Goal: Task Accomplishment & Management: Manage account settings

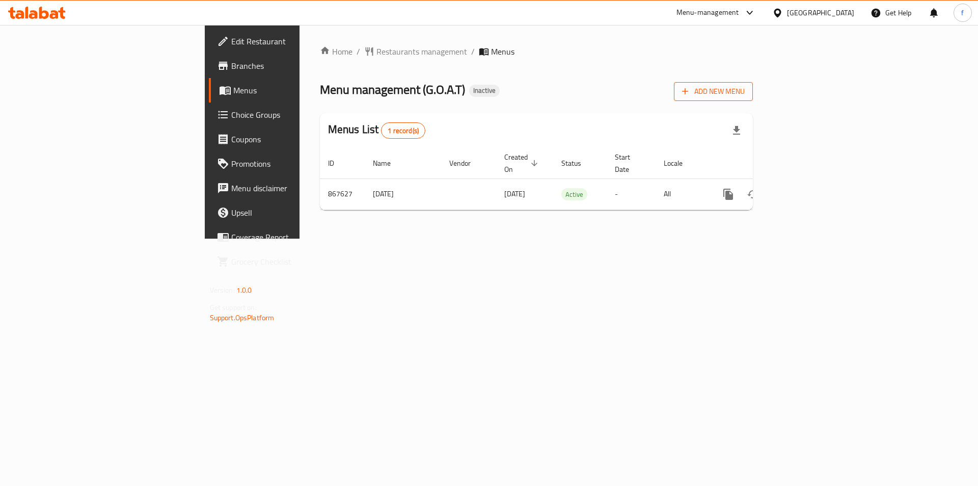
click at [745, 95] on span "Add New Menu" at bounding box center [713, 91] width 63 height 13
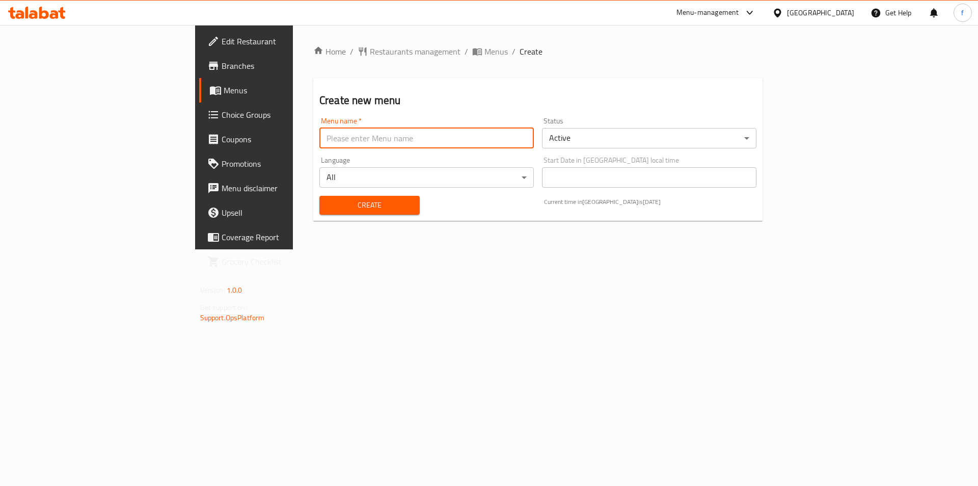
click at [380, 145] on input "text" at bounding box center [426, 138] width 214 height 20
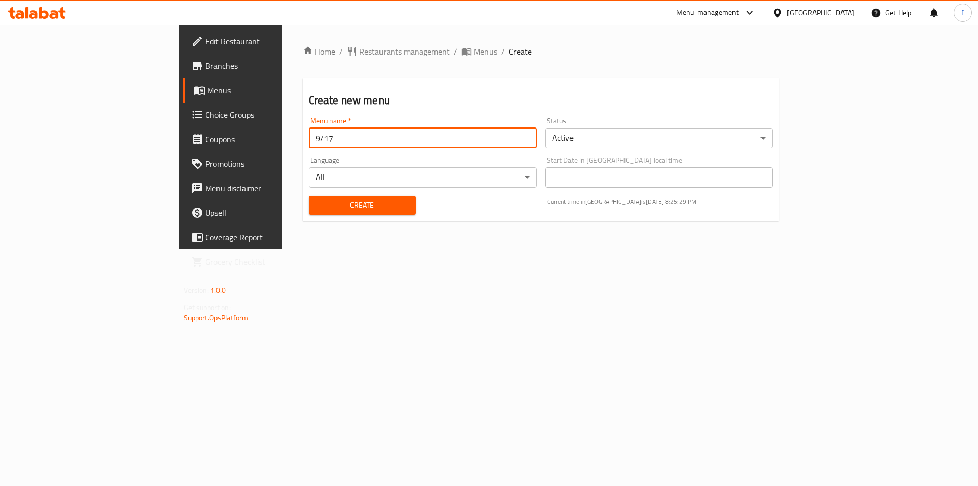
type input "9/17"
click at [309, 197] on button "Create" at bounding box center [362, 205] width 107 height 19
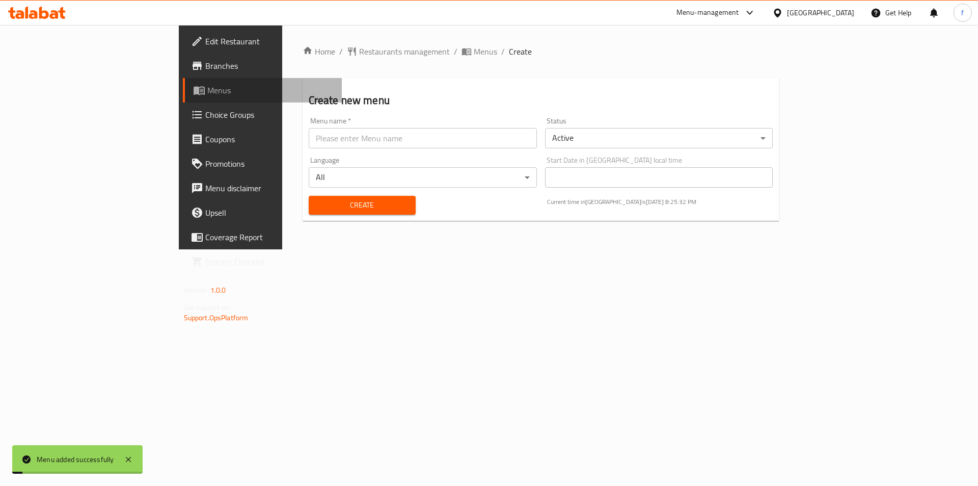
click at [207, 87] on span "Menus" at bounding box center [270, 90] width 127 height 12
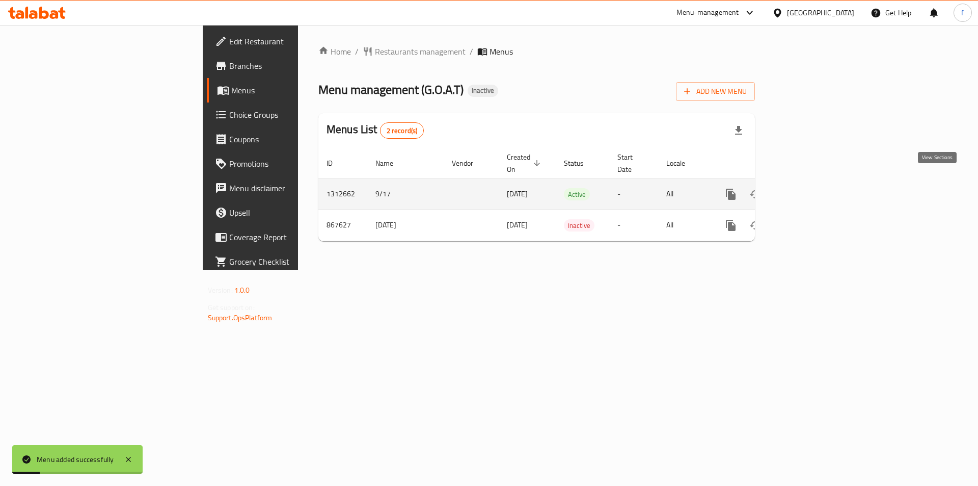
click at [811, 188] on icon "enhanced table" at bounding box center [804, 194] width 12 height 12
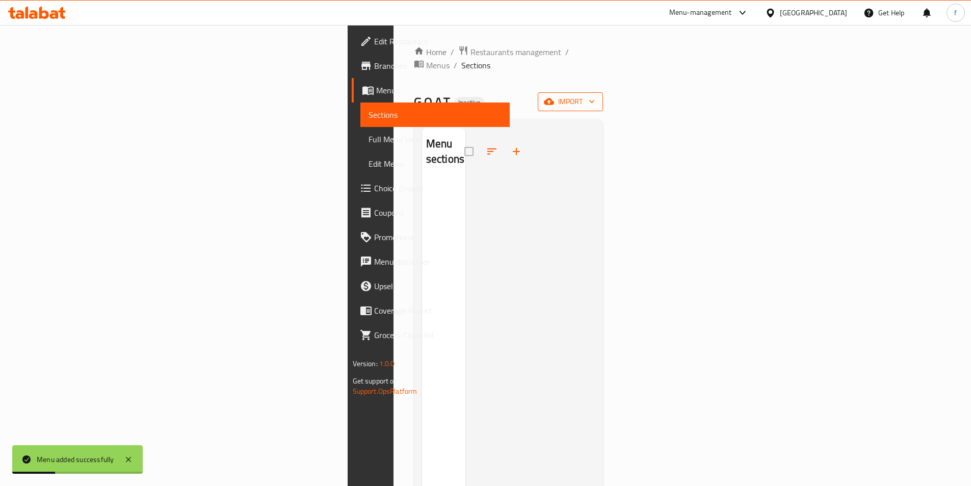
click at [603, 92] on button "import" at bounding box center [570, 101] width 65 height 19
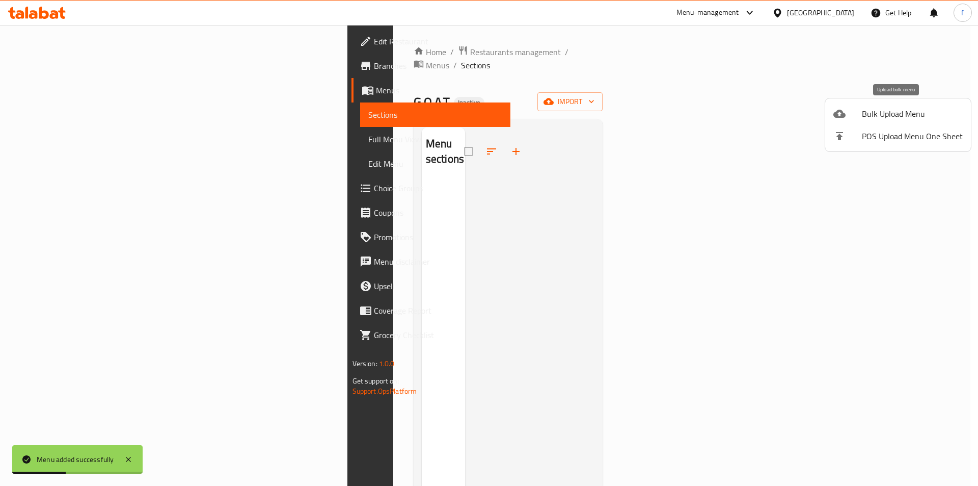
click at [901, 111] on span "Bulk Upload Menu" at bounding box center [912, 114] width 101 height 12
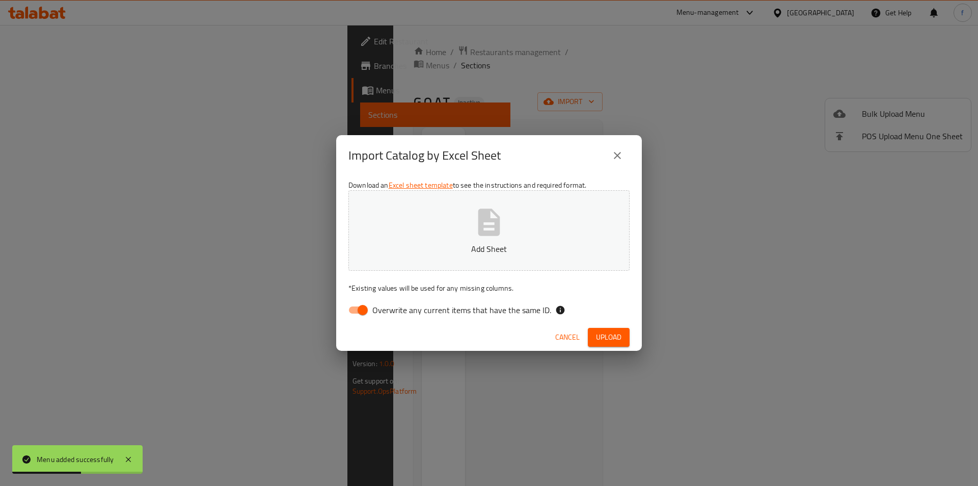
click at [361, 308] on input "Overwrite any current items that have the same ID." at bounding box center [363, 309] width 58 height 19
checkbox input "false"
click at [614, 328] on button "Upload" at bounding box center [609, 337] width 42 height 19
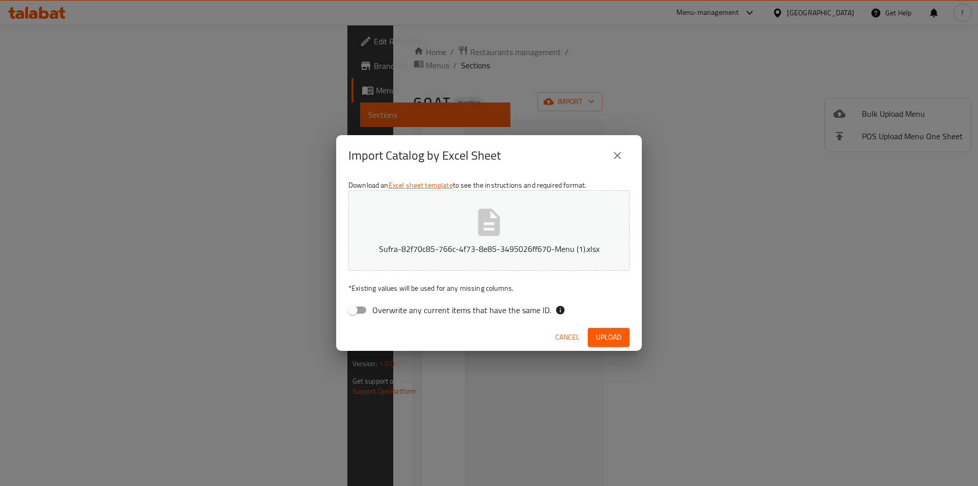
click at [622, 338] on button "Upload" at bounding box center [609, 337] width 42 height 19
click at [576, 338] on span "Cancel" at bounding box center [567, 337] width 24 height 13
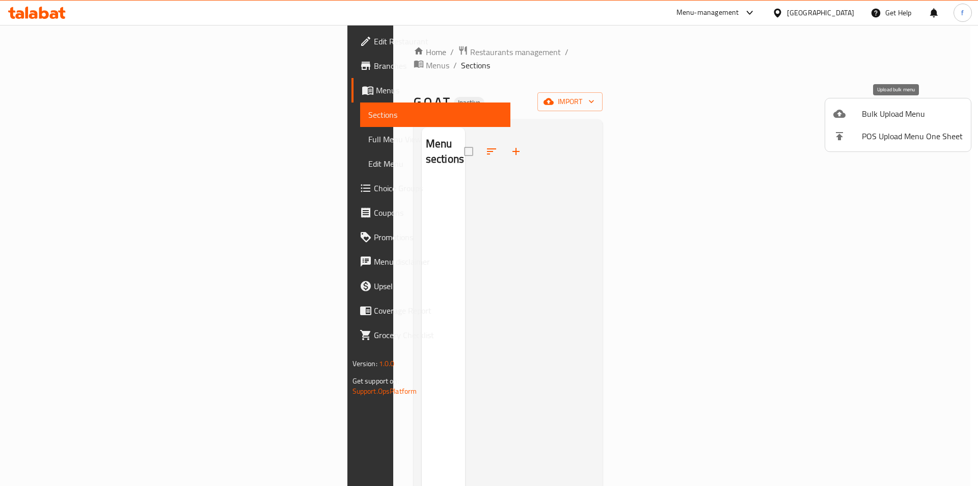
click at [870, 115] on span "Bulk Upload Menu" at bounding box center [912, 114] width 101 height 12
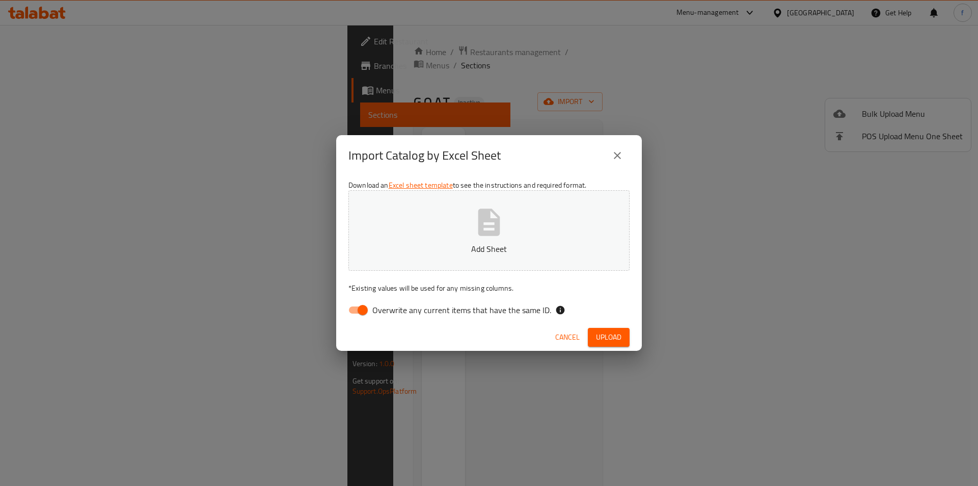
click at [361, 306] on input "Overwrite any current items that have the same ID." at bounding box center [363, 309] width 58 height 19
checkbox input "false"
click at [623, 344] on button "Upload" at bounding box center [609, 337] width 42 height 19
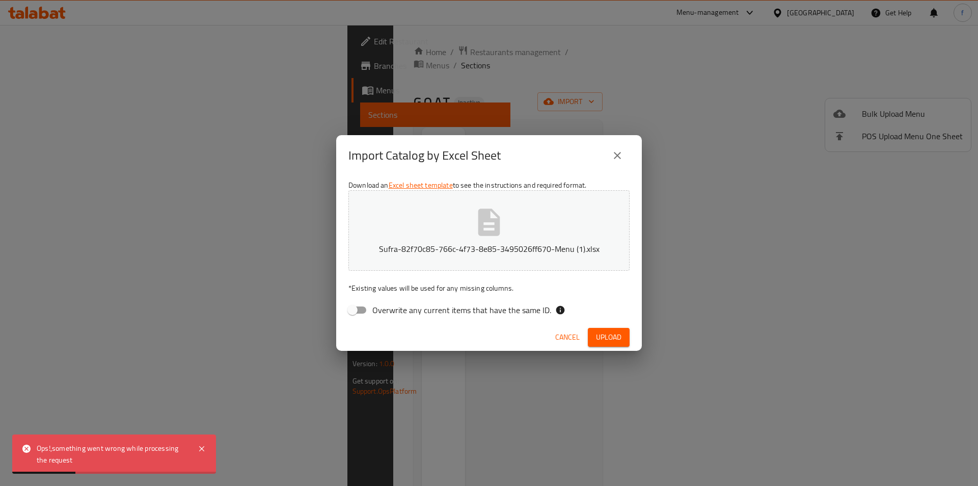
click at [118, 445] on div "Ops!,something went wrong while processing the request" at bounding box center [112, 453] width 151 height 23
click at [319, 440] on div "Import Catalog by Excel Sheet Download an Excel sheet template to see the instr…" at bounding box center [489, 243] width 978 height 486
click at [573, 456] on div "Import Catalog by Excel Sheet Download an Excel sheet template to see the instr…" at bounding box center [489, 243] width 978 height 486
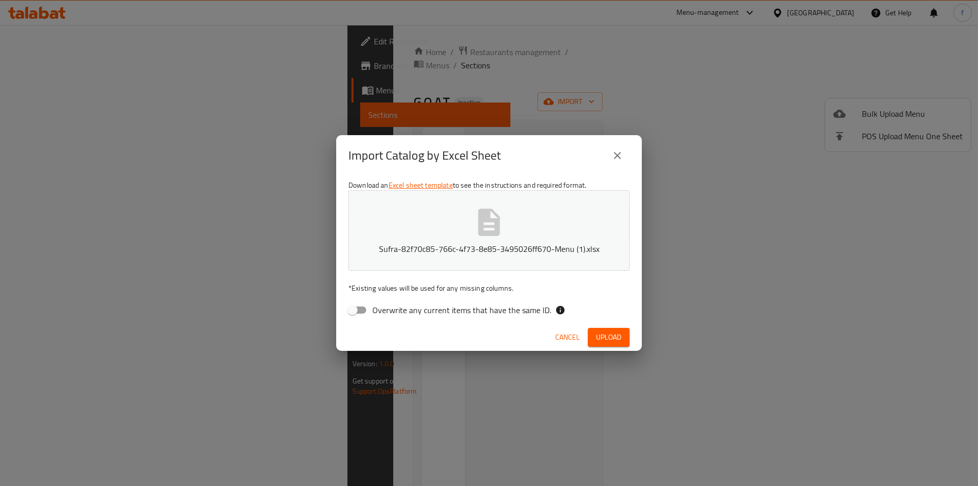
click at [581, 337] on button "Cancel" at bounding box center [567, 337] width 33 height 19
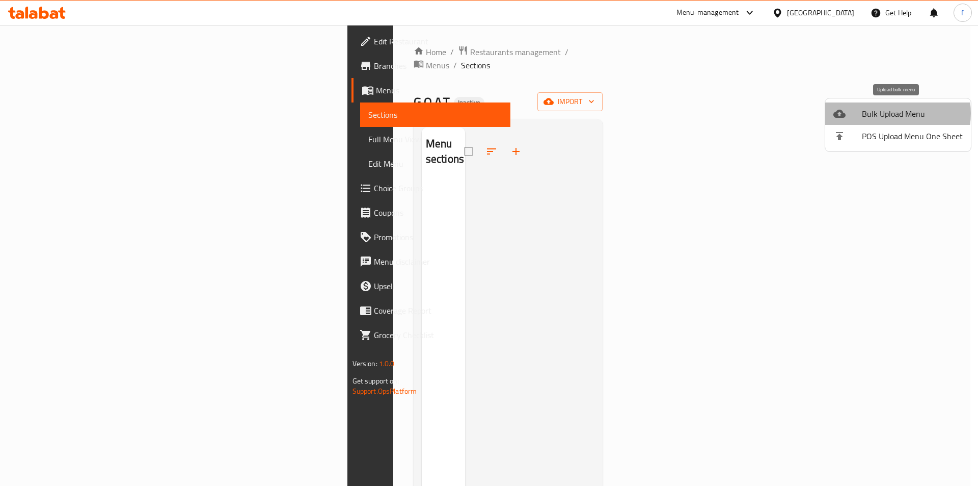
click at [894, 113] on span "Bulk Upload Menu" at bounding box center [912, 114] width 101 height 12
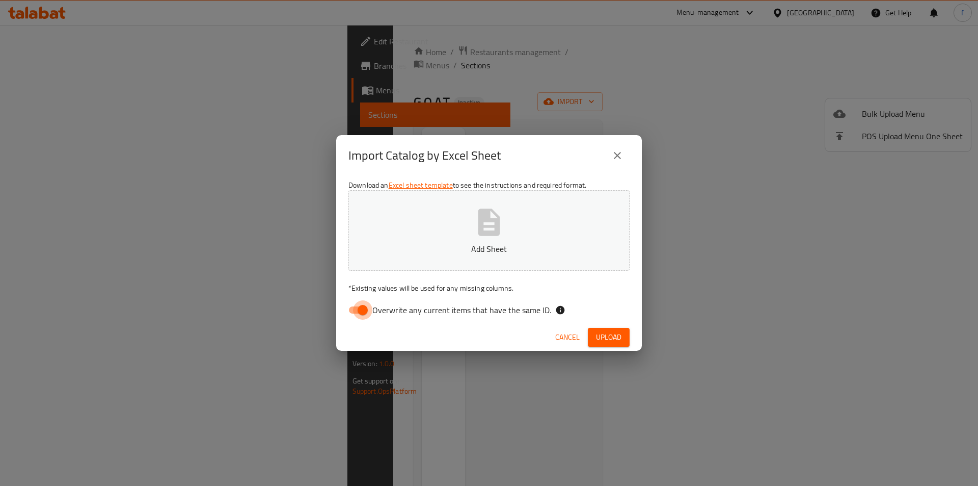
click at [366, 305] on input "Overwrite any current items that have the same ID." at bounding box center [363, 309] width 58 height 19
checkbox input "false"
click at [609, 339] on span "Upload" at bounding box center [608, 337] width 25 height 13
click at [622, 151] on icon "close" at bounding box center [617, 155] width 12 height 12
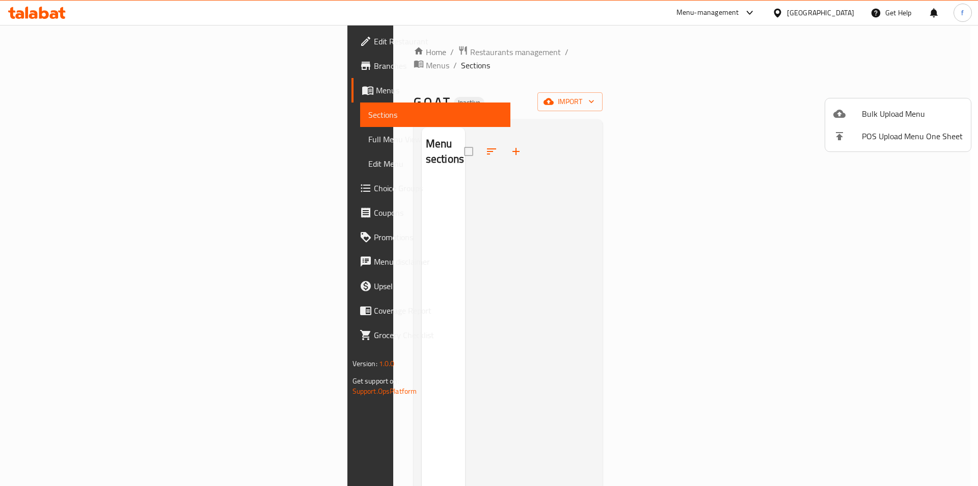
click at [37, 93] on div at bounding box center [489, 243] width 978 height 486
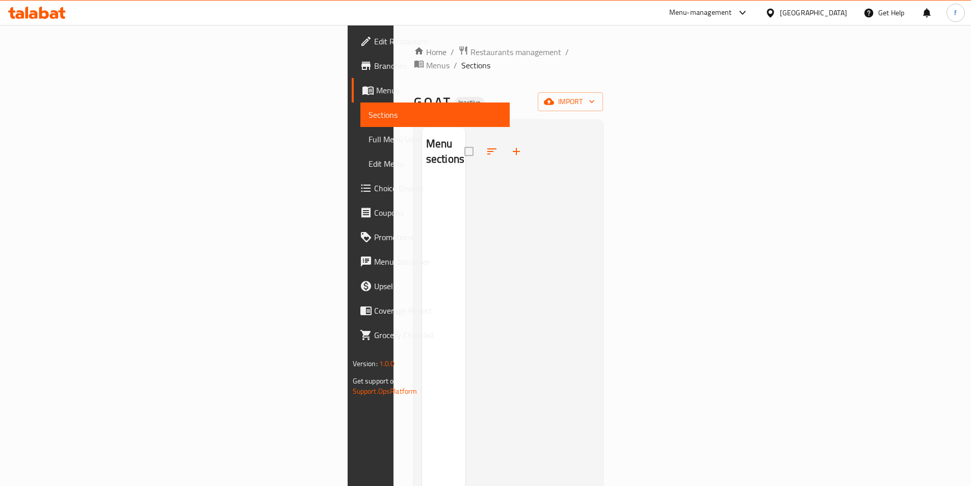
click at [376, 93] on span "Menus" at bounding box center [438, 90] width 125 height 12
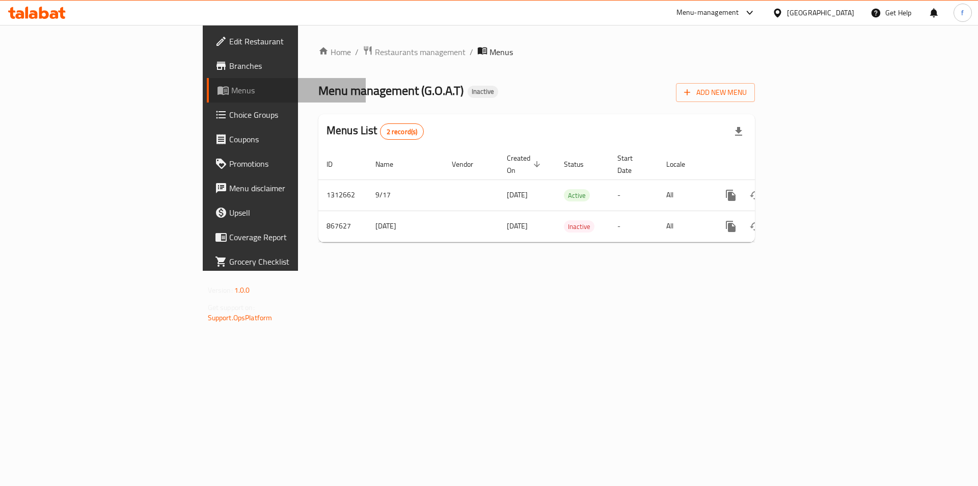
click at [231, 93] on span "Menus" at bounding box center [294, 90] width 127 height 12
click at [465, 271] on div "Home / Restaurants management / Menus Menu management ( G.O.A.T ) Inactive Add …" at bounding box center [536, 148] width 477 height 246
click at [470, 257] on div "Home / Restaurants management / Menus Menu management ( G.O.A.T ) Inactive Add …" at bounding box center [536, 148] width 477 height 246
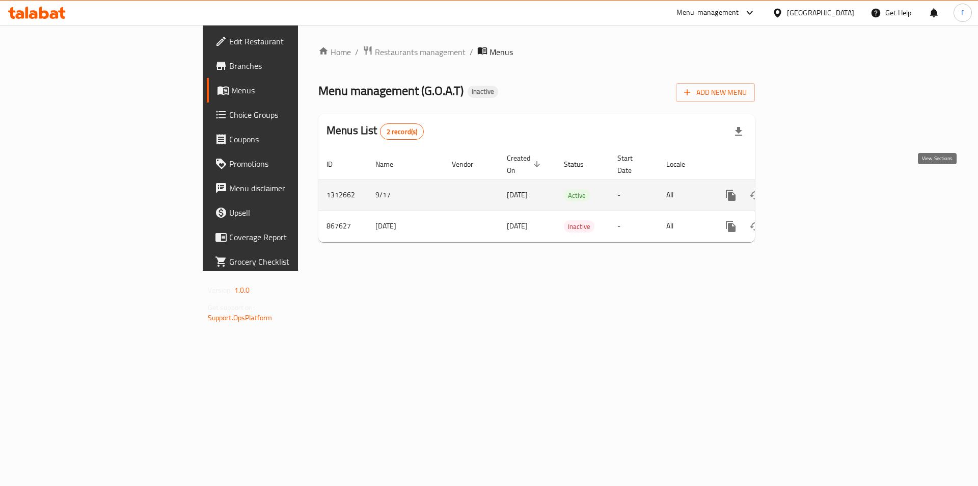
click at [817, 183] on link "enhanced table" at bounding box center [804, 195] width 24 height 24
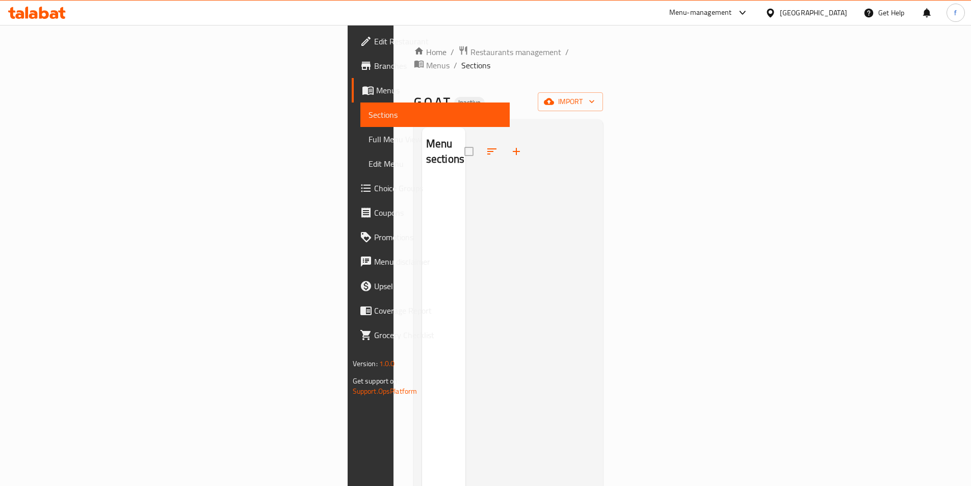
click at [480, 360] on div at bounding box center [530, 370] width 130 height 486
click at [595, 95] on span "import" at bounding box center [570, 101] width 49 height 13
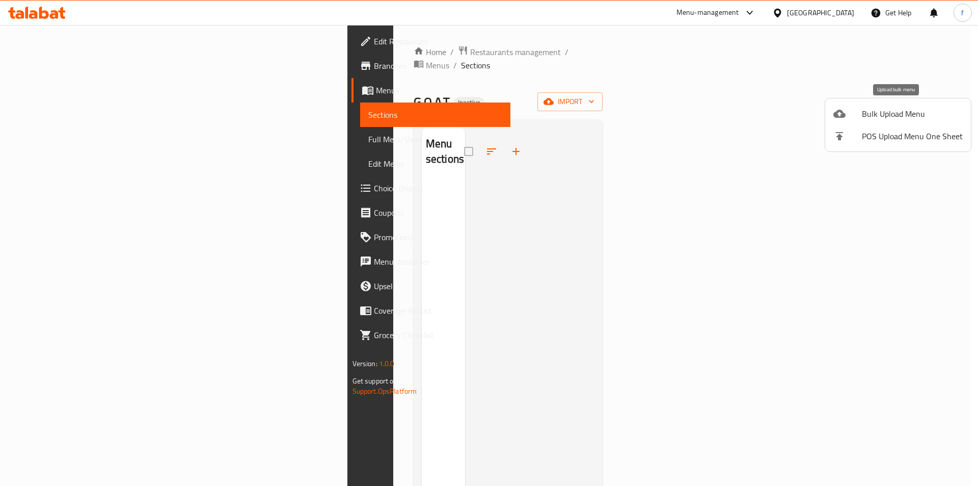
click at [892, 122] on li "Bulk Upload Menu" at bounding box center [898, 113] width 146 height 22
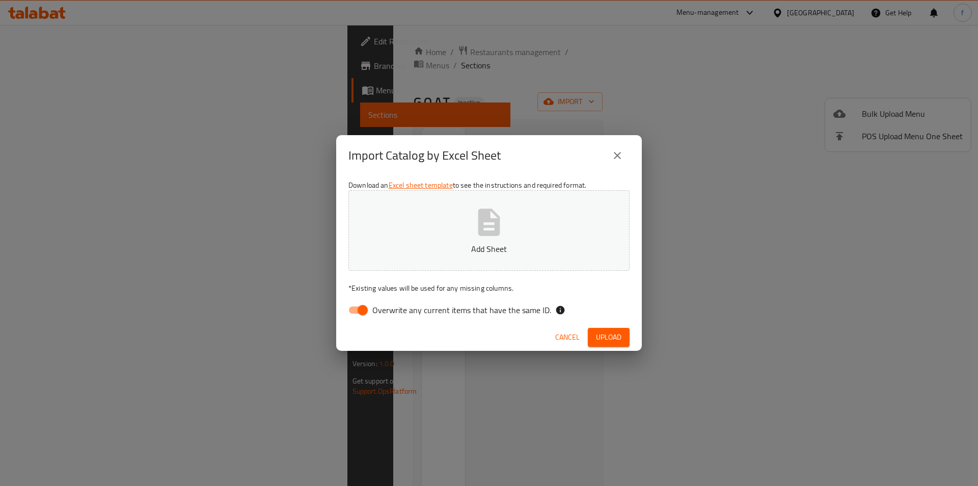
click at [360, 311] on input "Overwrite any current items that have the same ID." at bounding box center [363, 309] width 58 height 19
checkbox input "false"
drag, startPoint x: 614, startPoint y: 332, endPoint x: 625, endPoint y: 330, distance: 11.0
click at [614, 332] on span "Upload" at bounding box center [608, 337] width 25 height 13
click at [625, 338] on button "Upload" at bounding box center [609, 337] width 42 height 19
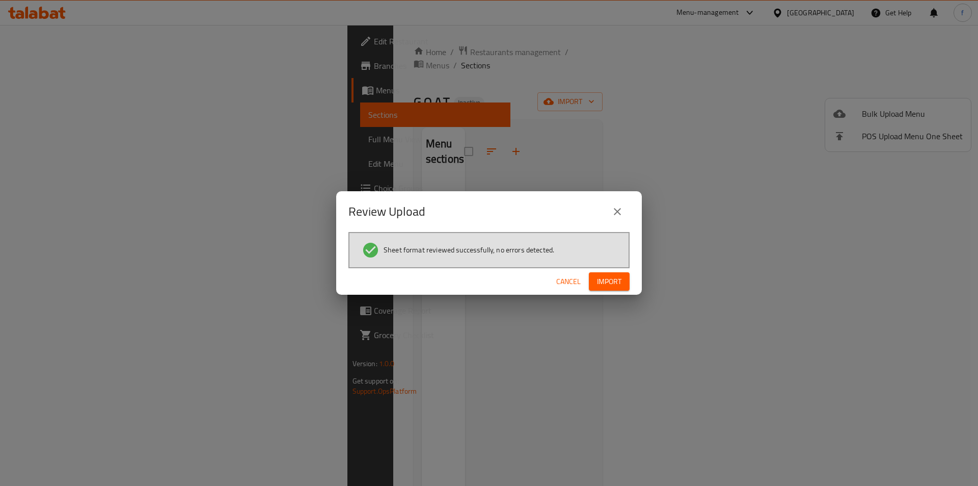
click at [604, 284] on span "Import" at bounding box center [609, 281] width 24 height 13
click at [791, 256] on div "Review Upload Sheet format reviewed successfully, no errors detected. Cancel" at bounding box center [489, 243] width 978 height 486
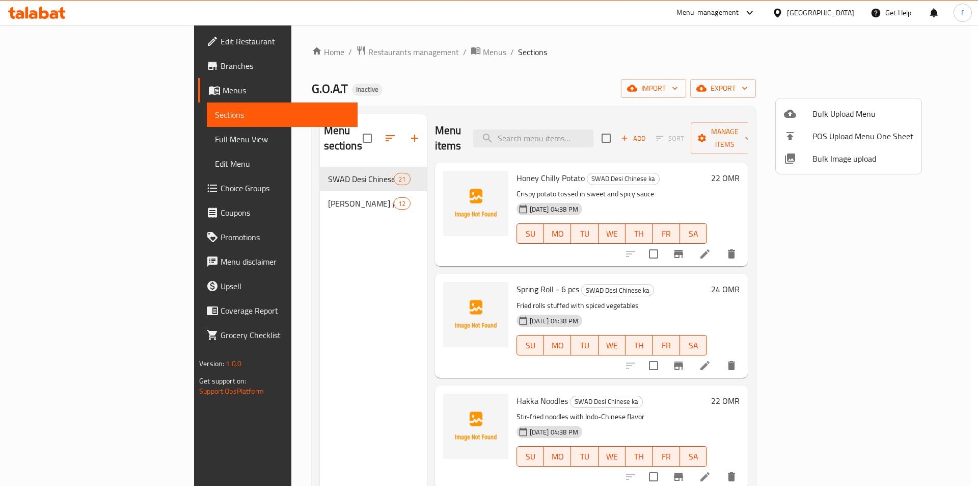
click at [316, 242] on div at bounding box center [489, 243] width 978 height 486
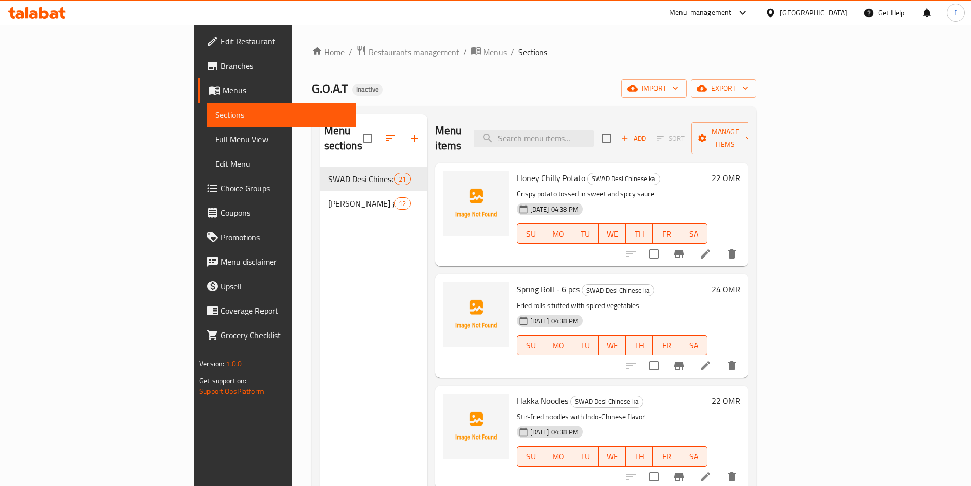
click at [517, 170] on span "Honey Chilly Potato" at bounding box center [551, 177] width 68 height 15
copy h6 "Honey Chilly Potato"
click at [223, 88] on span "Menus" at bounding box center [285, 90] width 125 height 12
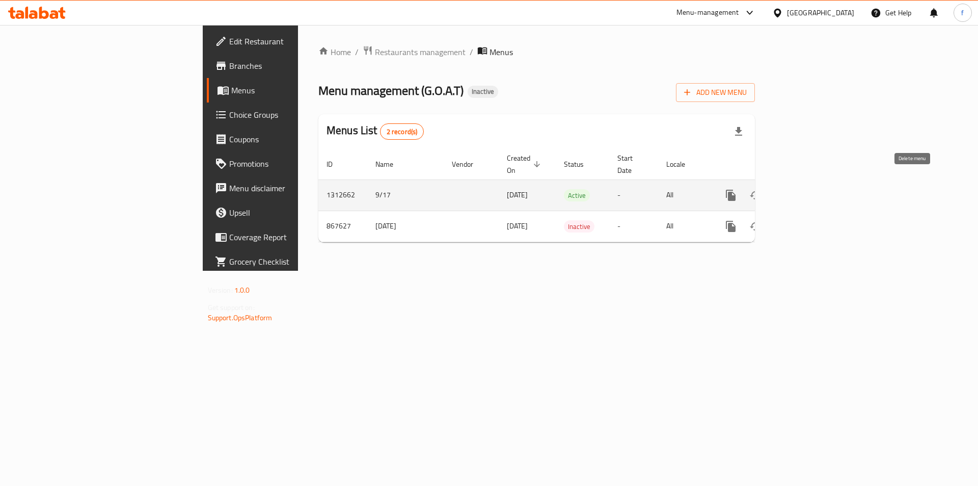
click at [792, 183] on button "enhanced table" at bounding box center [780, 195] width 24 height 24
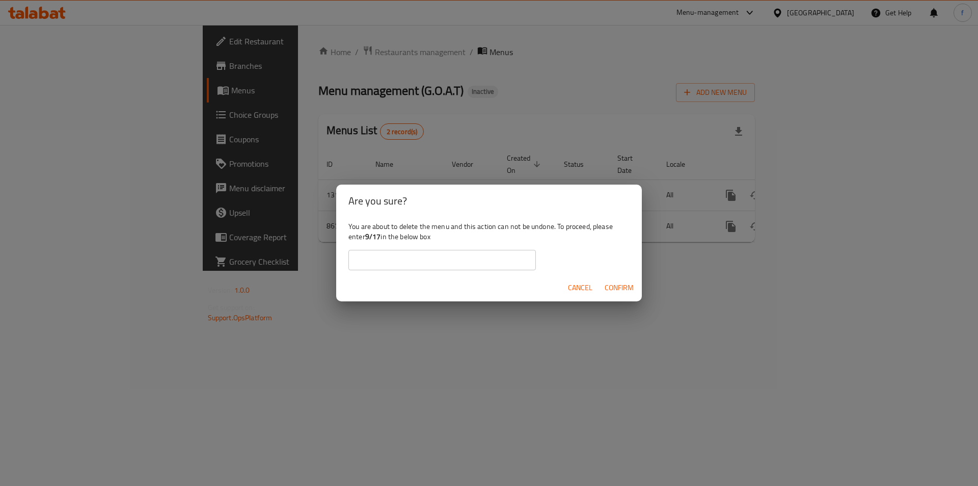
click at [368, 256] on input "text" at bounding box center [441, 260] width 187 height 20
type input "9/17"
click at [618, 289] on span "Confirm" at bounding box center [619, 287] width 29 height 13
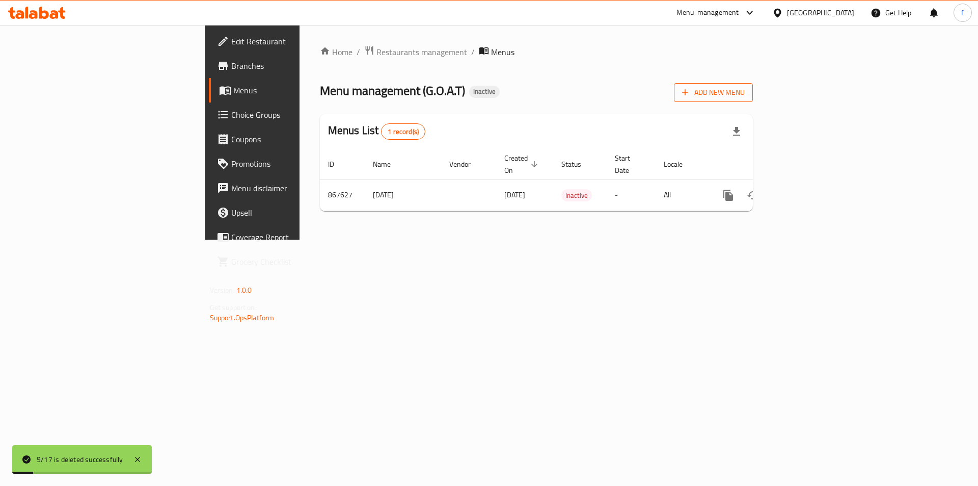
click at [745, 93] on span "Add New Menu" at bounding box center [713, 92] width 63 height 13
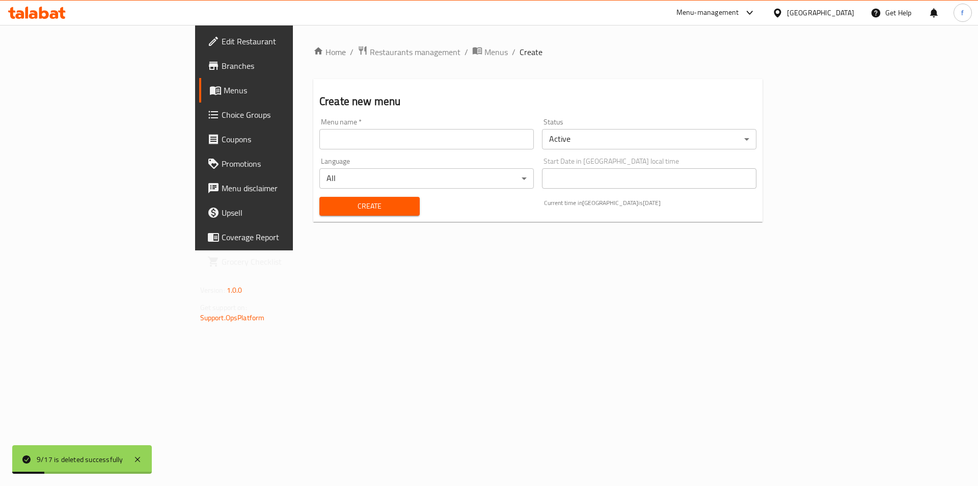
click at [321, 134] on input "text" at bounding box center [426, 139] width 214 height 20
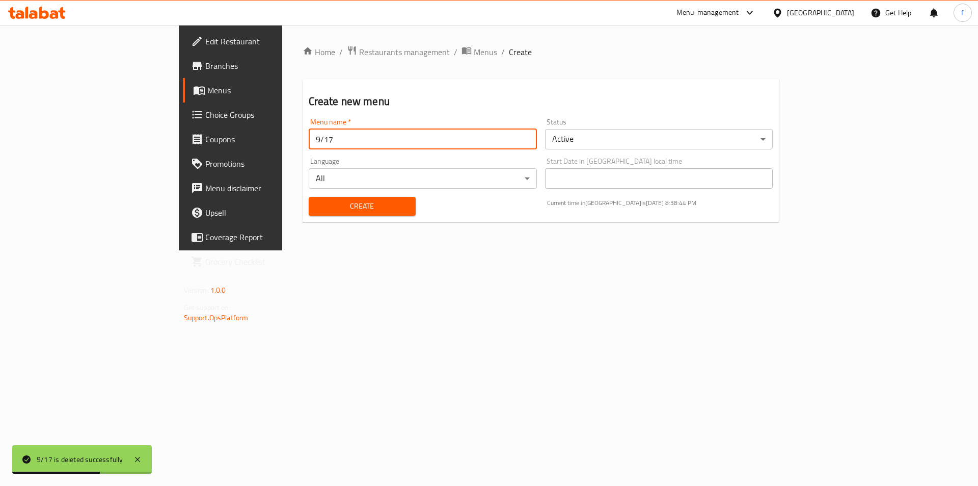
type input "9/17"
click at [317, 205] on span "Create" at bounding box center [362, 206] width 91 height 13
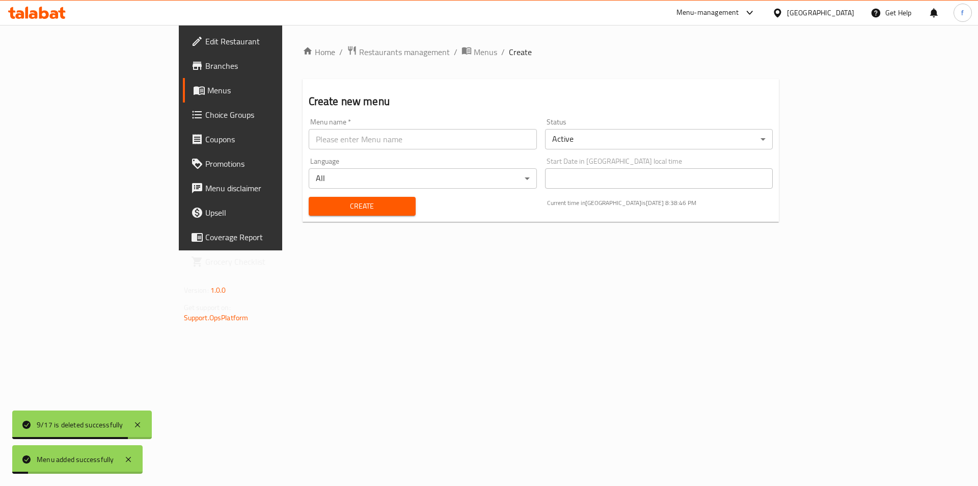
click at [282, 250] on div "Home / Restaurants management / Menus / Create Create new menu Menu name   * Me…" at bounding box center [541, 137] width 518 height 225
click at [207, 84] on span "Menus" at bounding box center [270, 90] width 127 height 12
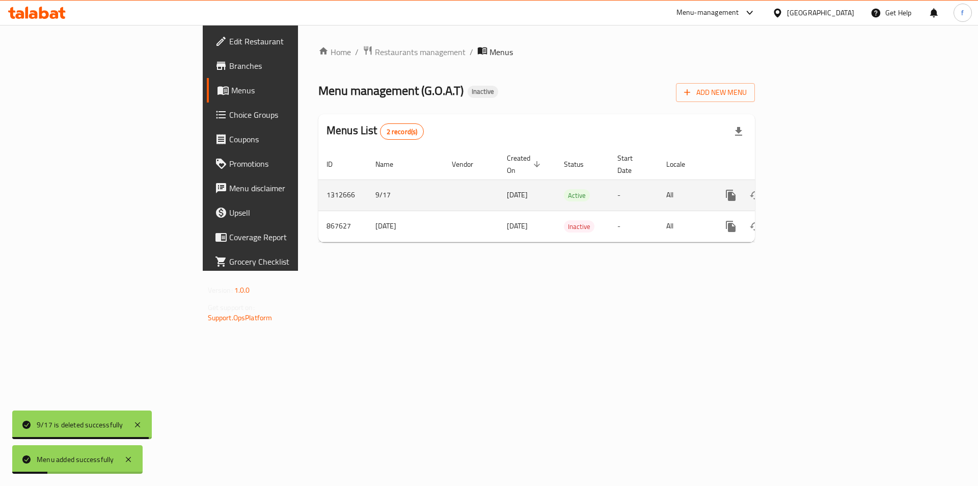
click at [809, 191] on icon "enhanced table" at bounding box center [804, 195] width 9 height 9
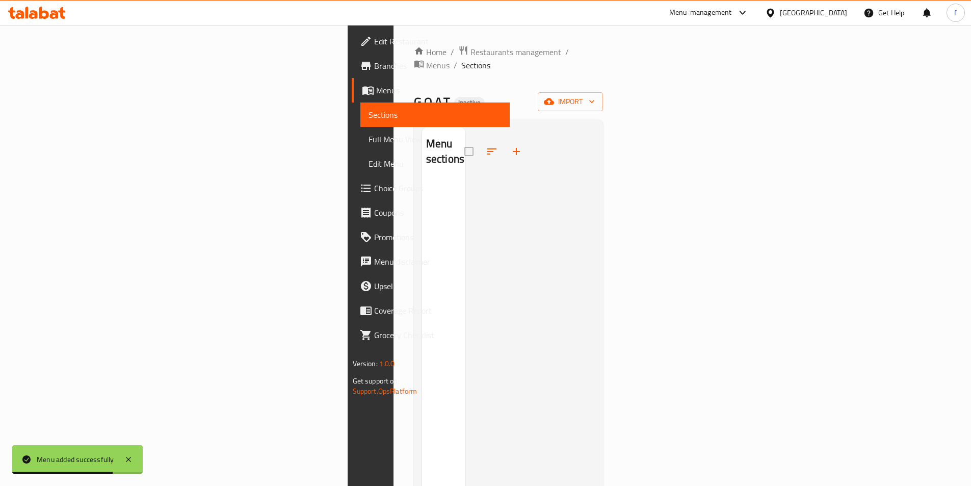
click at [477, 151] on div at bounding box center [530, 370] width 130 height 486
click at [603, 78] on div "Home / Restaurants management / Menus / Sections G.O.A.T Inactive import Menu s…" at bounding box center [509, 333] width 190 height 576
click at [595, 95] on span "import" at bounding box center [570, 101] width 49 height 13
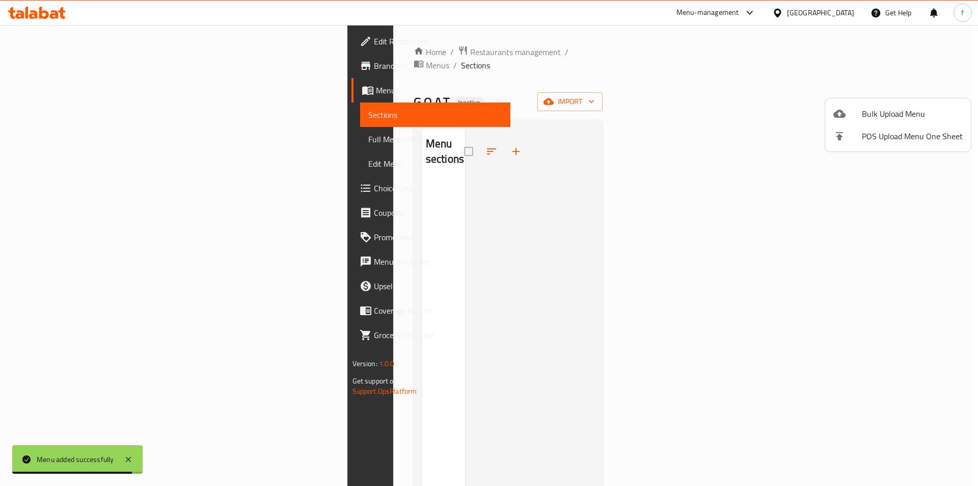
click at [908, 111] on span "Bulk Upload Menu" at bounding box center [912, 114] width 101 height 12
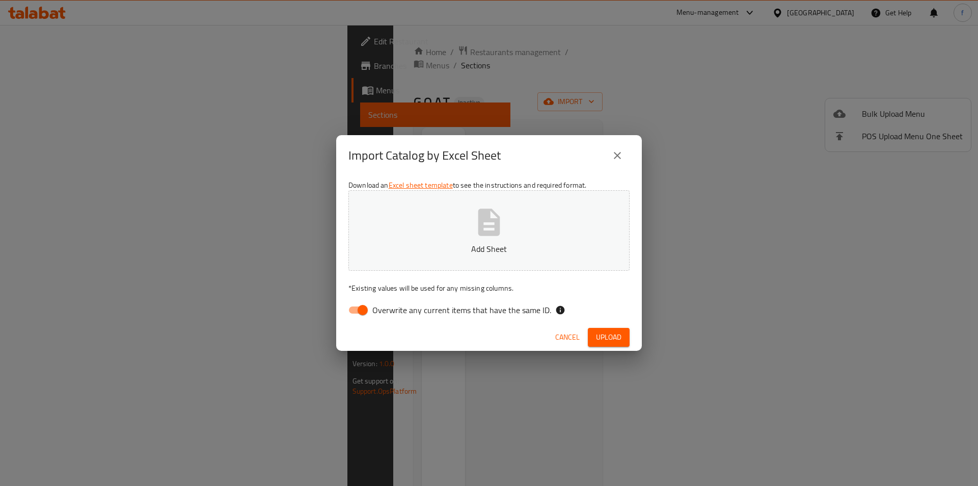
click at [353, 309] on input "Overwrite any current items that have the same ID." at bounding box center [363, 309] width 58 height 19
checkbox input "false"
click at [846, 272] on div "Import Catalog by Excel Sheet Download an Excel sheet template to see the instr…" at bounding box center [489, 243] width 978 height 486
click at [617, 341] on span "Upload" at bounding box center [608, 337] width 25 height 13
click at [603, 341] on span "Upload" at bounding box center [608, 337] width 25 height 13
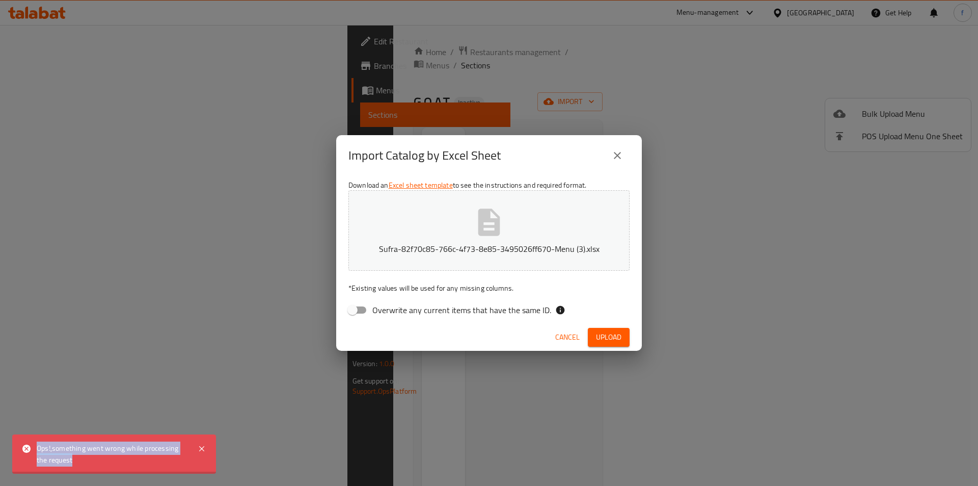
drag, startPoint x: 37, startPoint y: 447, endPoint x: 170, endPoint y: 454, distance: 133.2
click at [170, 454] on div "Ops!,something went wrong while processing the request" at bounding box center [112, 453] width 151 height 23
click at [74, 459] on div "Ops!,something went wrong while processing the request" at bounding box center [112, 453] width 151 height 23
click at [568, 346] on button "Cancel" at bounding box center [567, 337] width 33 height 19
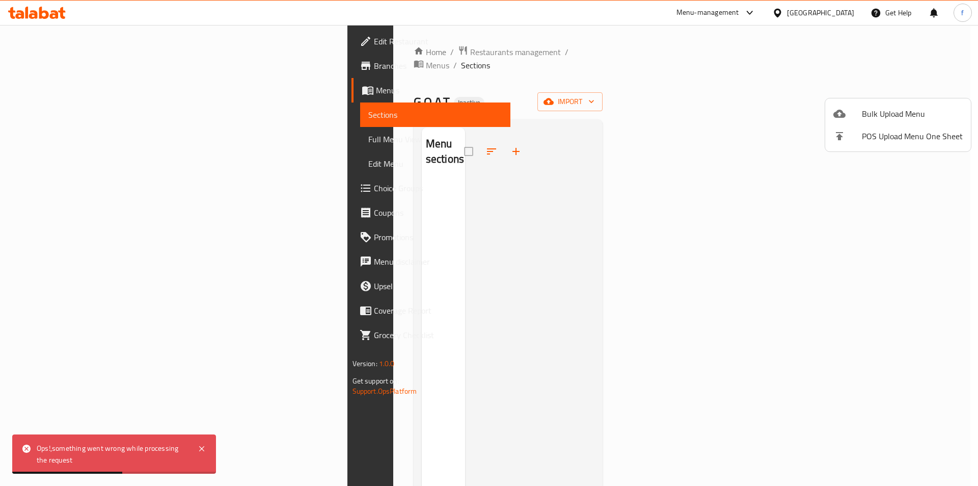
click at [59, 96] on div at bounding box center [489, 243] width 978 height 486
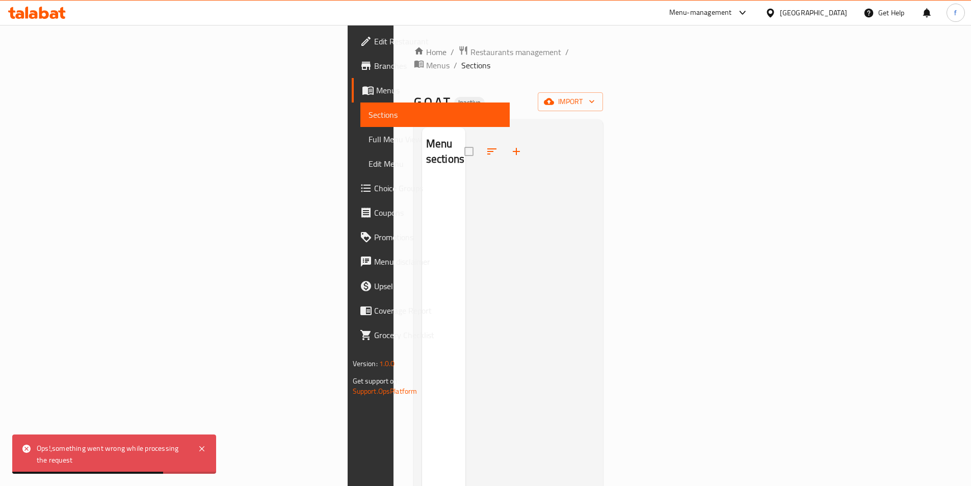
click at [376, 94] on span "Menus" at bounding box center [438, 90] width 125 height 12
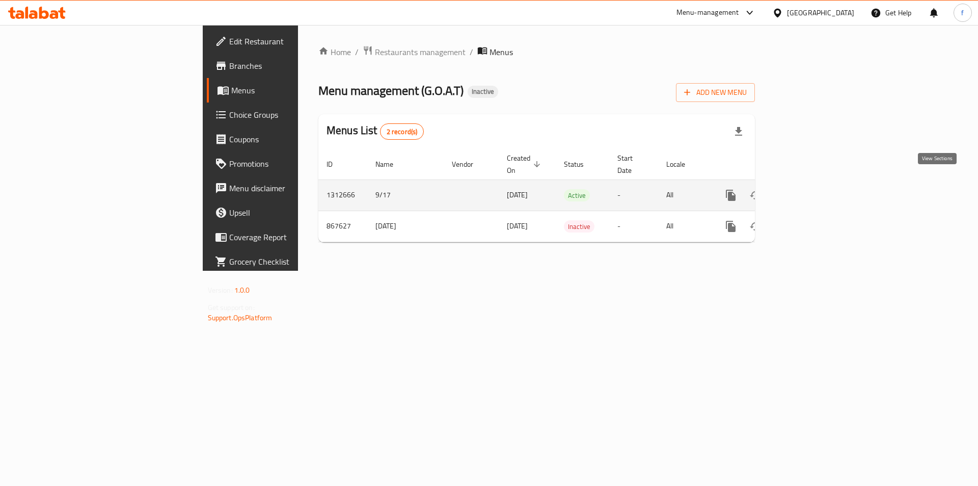
click at [809, 191] on icon "enhanced table" at bounding box center [804, 195] width 9 height 9
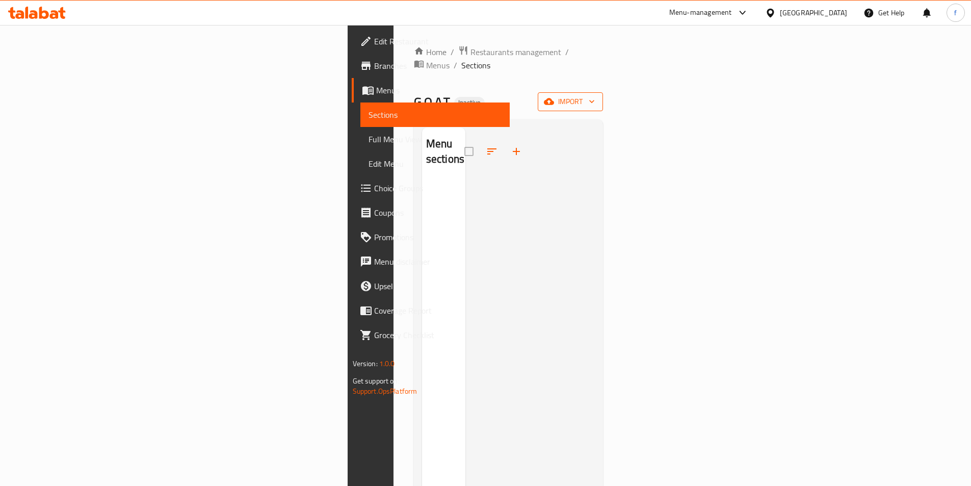
click at [597, 96] on icon "button" at bounding box center [591, 101] width 10 height 10
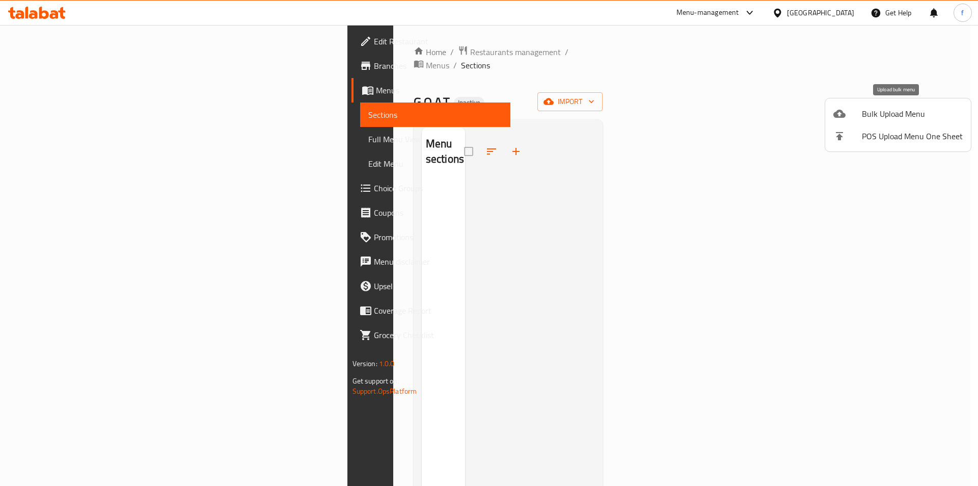
click at [919, 109] on span "Bulk Upload Menu" at bounding box center [912, 114] width 101 height 12
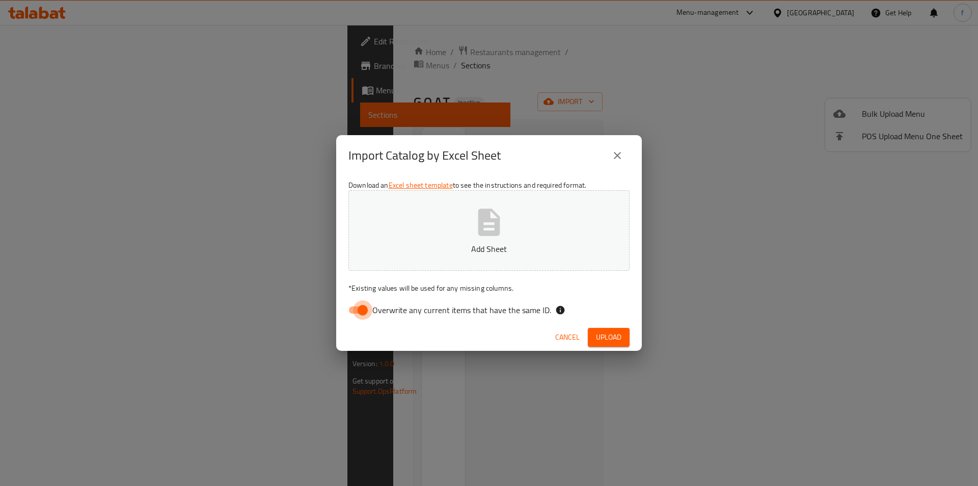
click at [367, 312] on input "Overwrite any current items that have the same ID." at bounding box center [363, 309] width 58 height 19
checkbox input "false"
click at [601, 338] on span "Upload" at bounding box center [608, 337] width 25 height 13
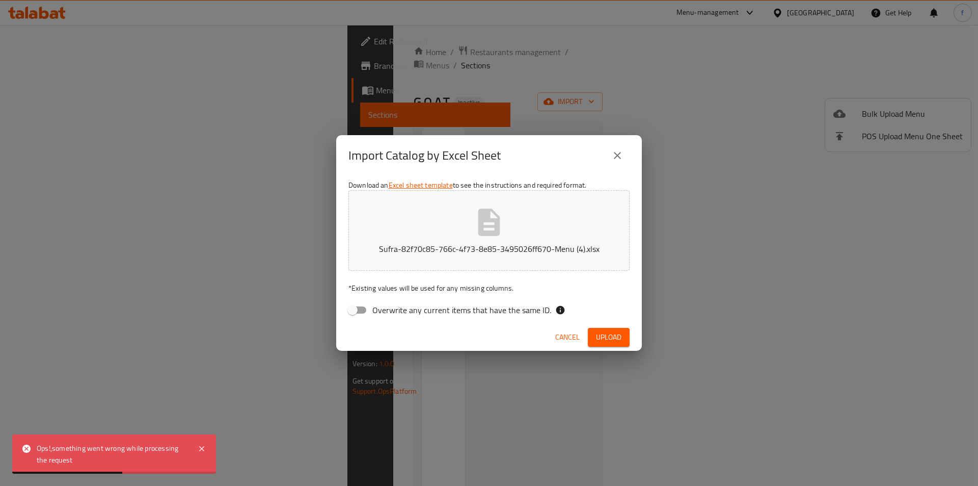
click at [131, 456] on div "Ops!,something went wrong while processing the request" at bounding box center [112, 453] width 151 height 23
click at [117, 451] on div "Ops!,something went wrong while processing the request" at bounding box center [112, 453] width 151 height 23
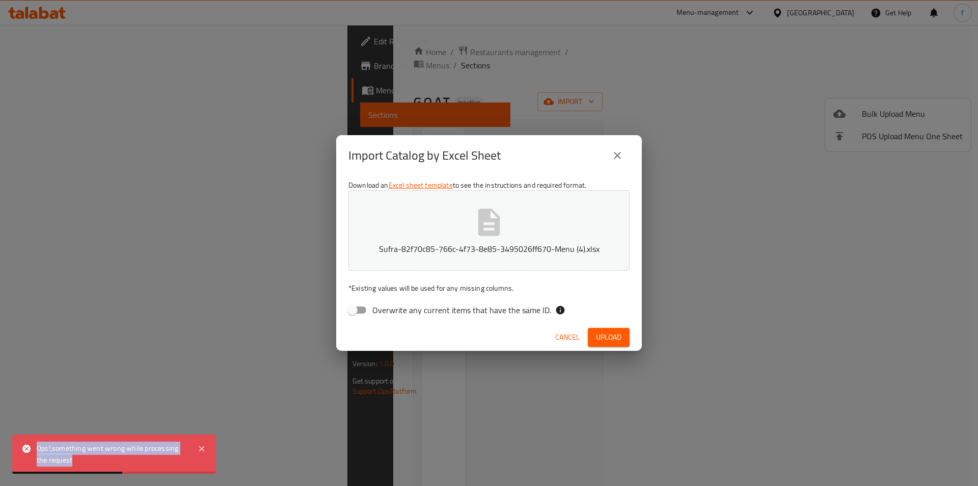
click at [117, 451] on div "Ops!,something went wrong while processing the request" at bounding box center [112, 453] width 151 height 23
click at [630, 156] on div "Import Catalog by Excel Sheet" at bounding box center [489, 155] width 306 height 41
click at [625, 162] on button "close" at bounding box center [617, 155] width 24 height 24
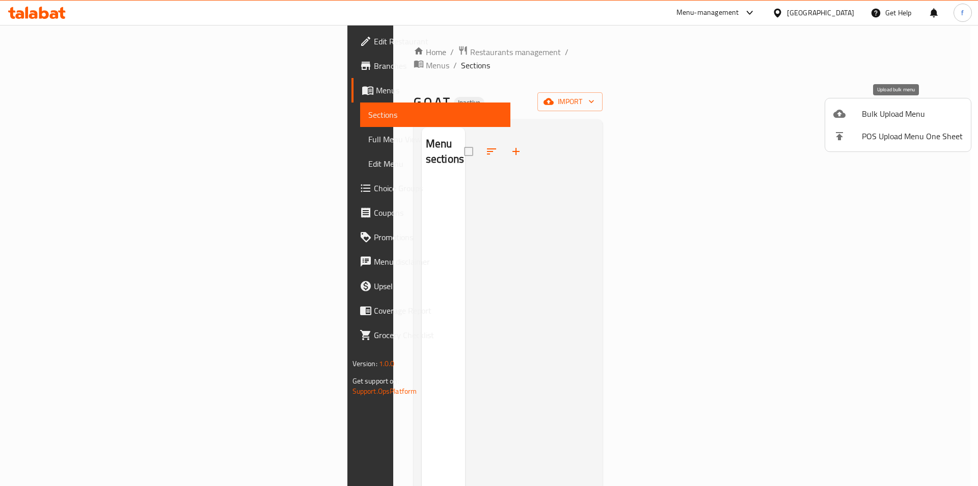
click at [927, 114] on span "Bulk Upload Menu" at bounding box center [912, 114] width 101 height 12
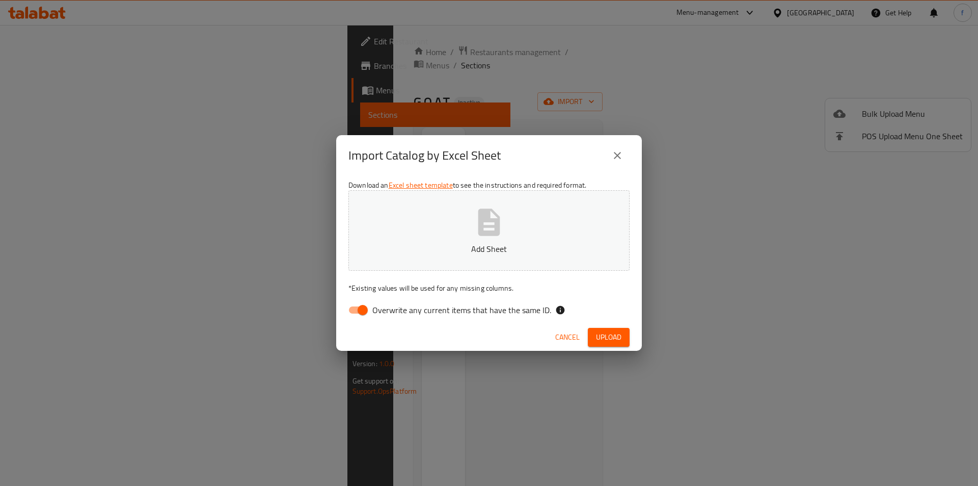
click at [612, 152] on icon "close" at bounding box center [617, 155] width 12 height 12
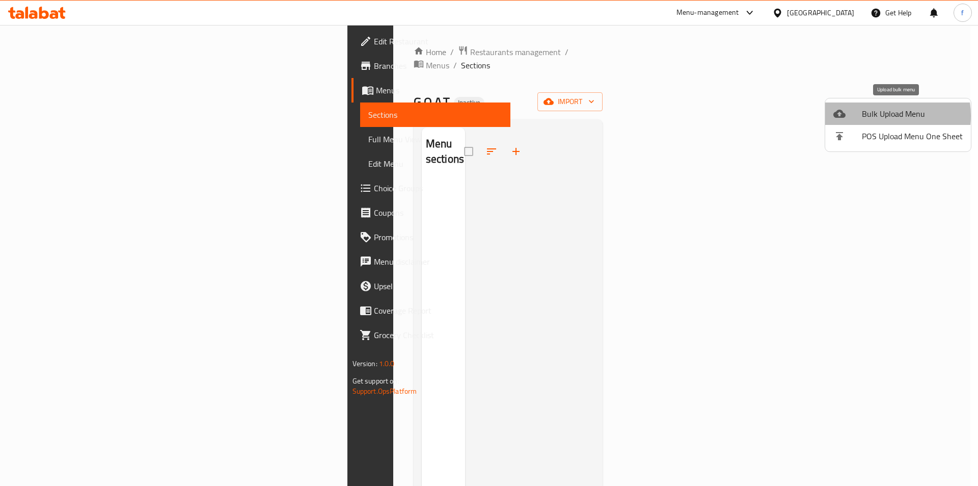
click at [879, 116] on span "Bulk Upload Menu" at bounding box center [912, 114] width 101 height 12
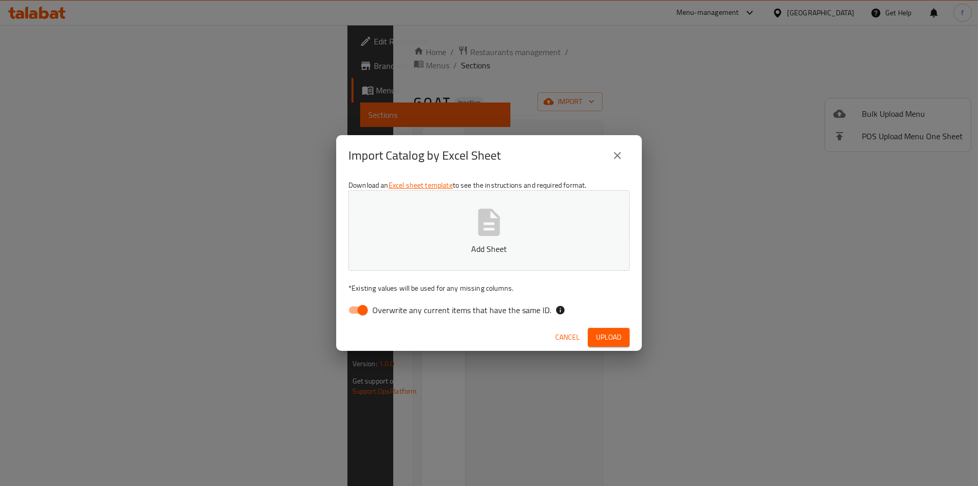
click at [357, 313] on input "Overwrite any current items that have the same ID." at bounding box center [363, 309] width 58 height 19
checkbox input "false"
click at [594, 333] on button "Upload" at bounding box center [609, 337] width 42 height 19
click at [593, 337] on button "Upload" at bounding box center [609, 337] width 42 height 19
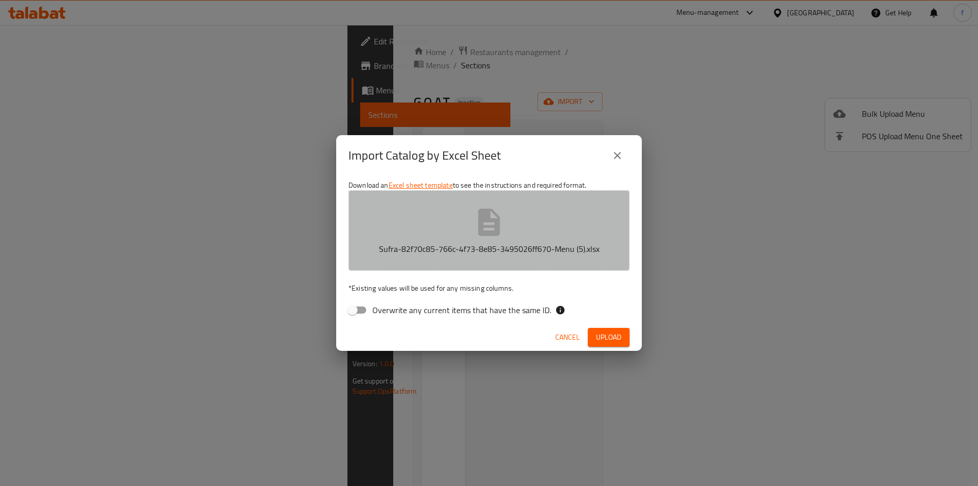
click at [455, 231] on button "Sufra-82f70c85-766c-4f73-8e85-3495026ff670-Menu (5).xlsx" at bounding box center [488, 230] width 281 height 80
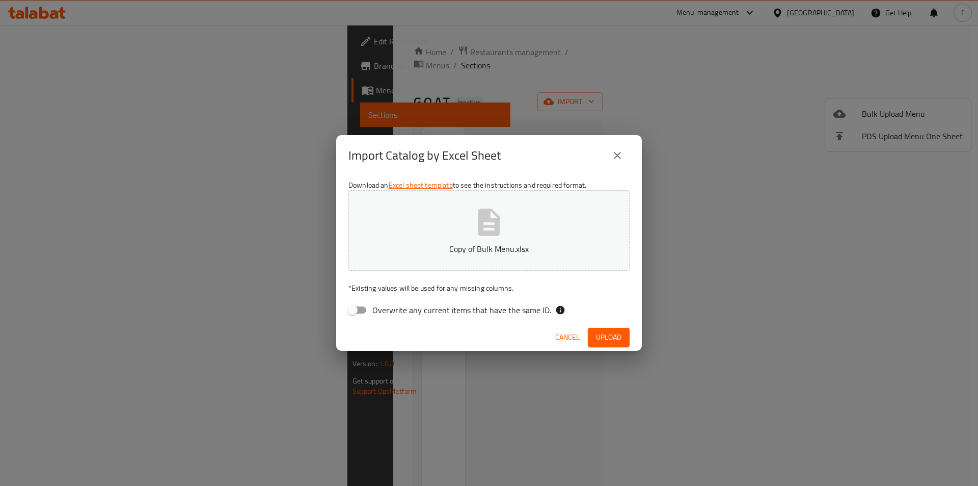
click at [619, 337] on span "Upload" at bounding box center [608, 337] width 25 height 13
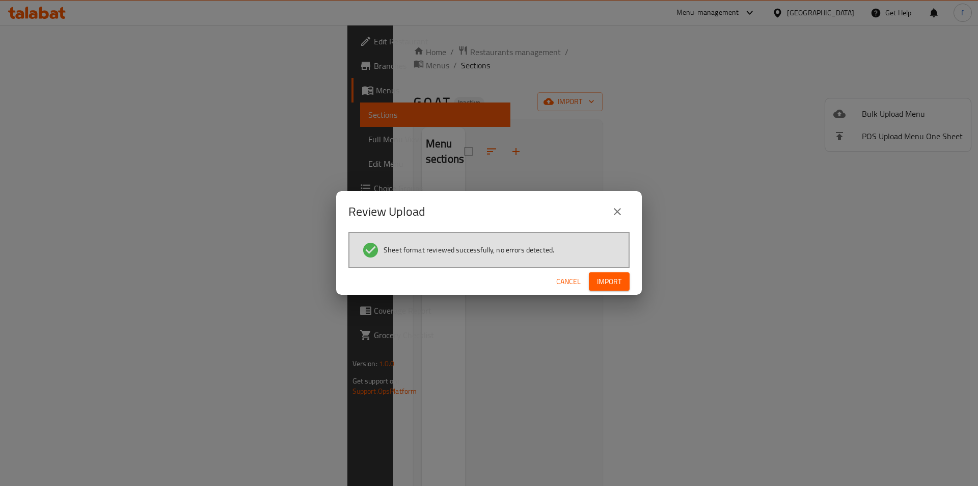
click at [605, 282] on span "Import" at bounding box center [609, 281] width 24 height 13
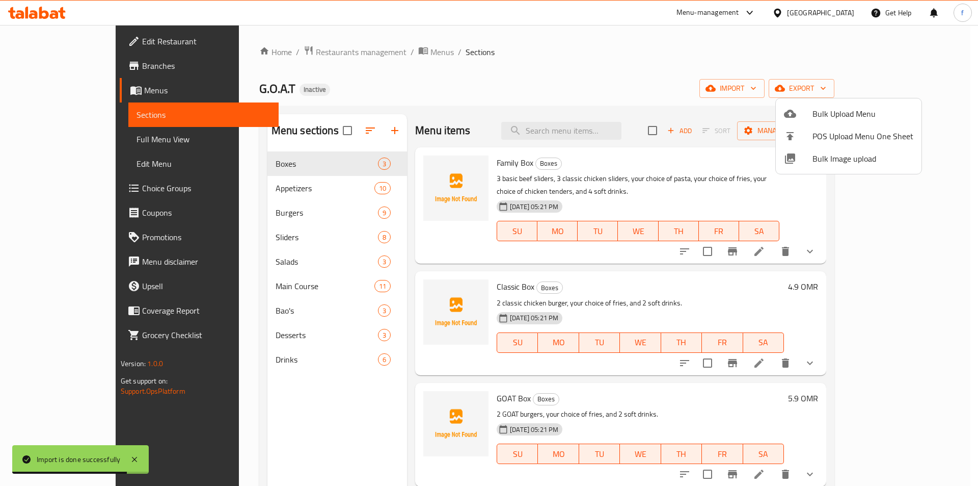
click at [598, 71] on div at bounding box center [489, 243] width 978 height 486
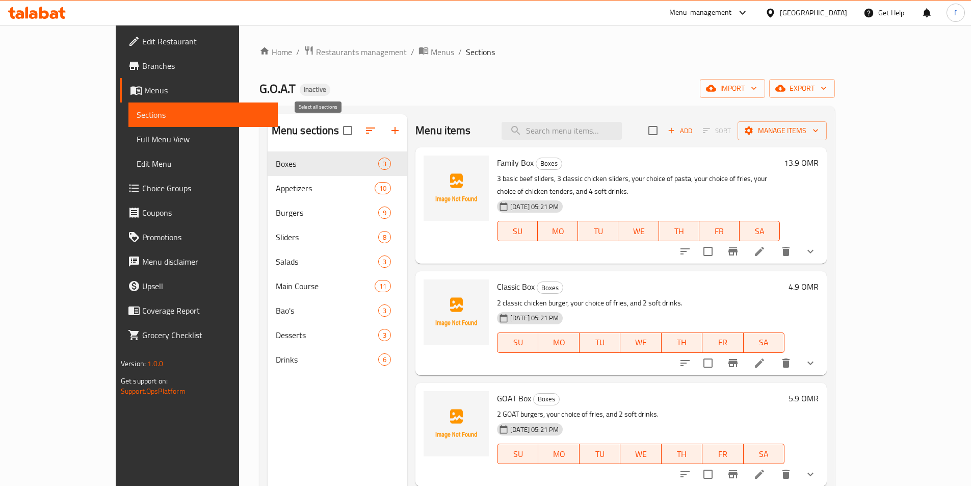
click at [337, 131] on input "checkbox" at bounding box center [347, 130] width 21 height 21
click at [337, 133] on input "checkbox" at bounding box center [347, 130] width 21 height 21
checkbox input "false"
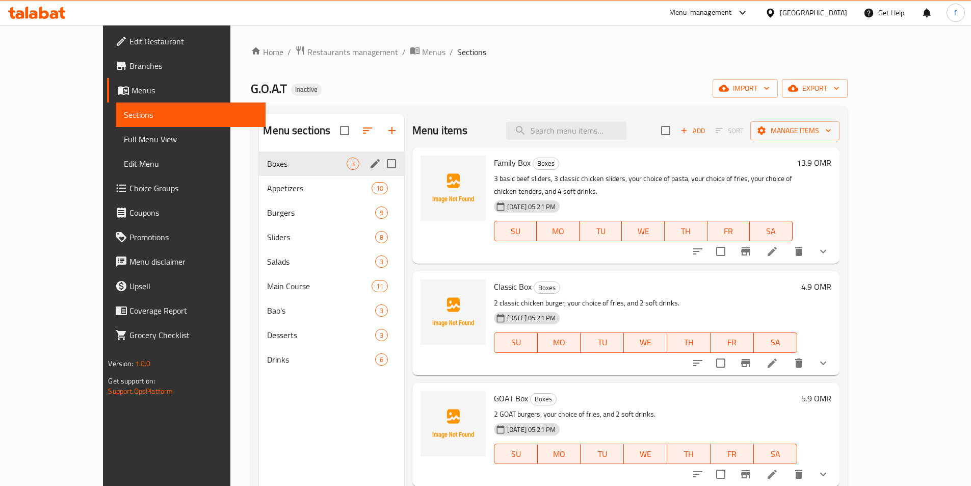
click at [381, 168] on input "Menu sections" at bounding box center [391, 163] width 21 height 21
checkbox input "true"
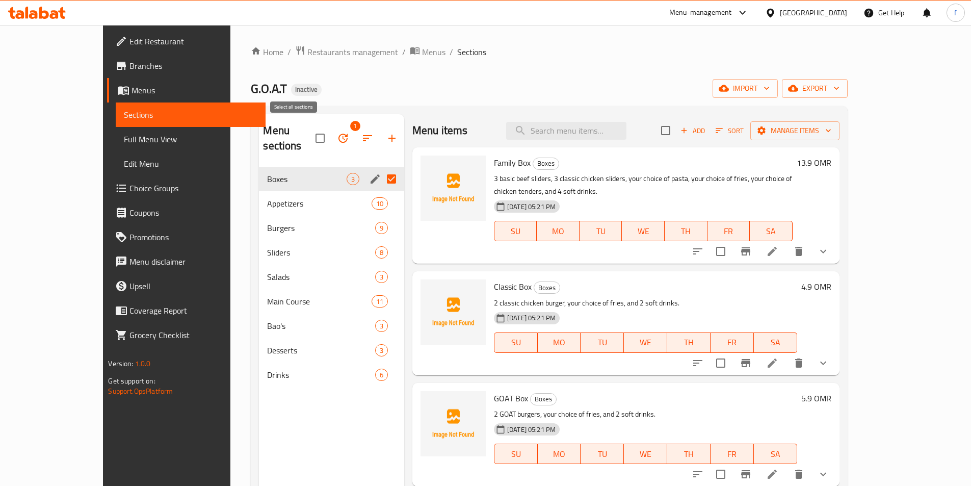
click at [309, 129] on input "checkbox" at bounding box center [319, 137] width 21 height 21
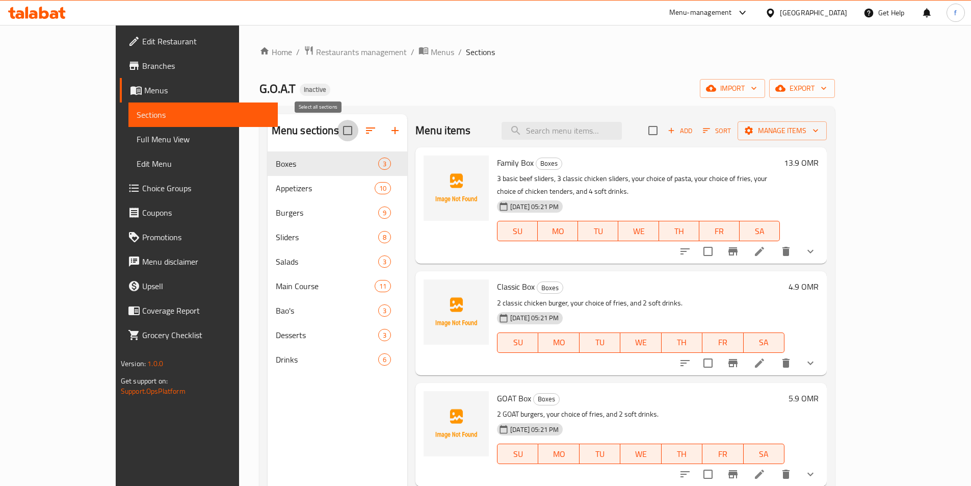
click at [337, 130] on input "checkbox" at bounding box center [347, 130] width 21 height 21
checkbox input "false"
click at [137, 135] on span "Full Menu View" at bounding box center [203, 139] width 133 height 12
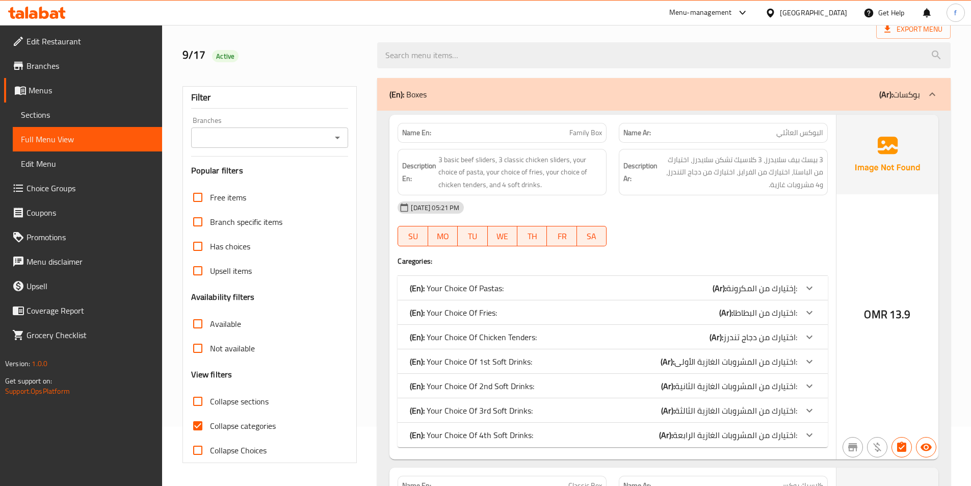
scroll to position [153, 0]
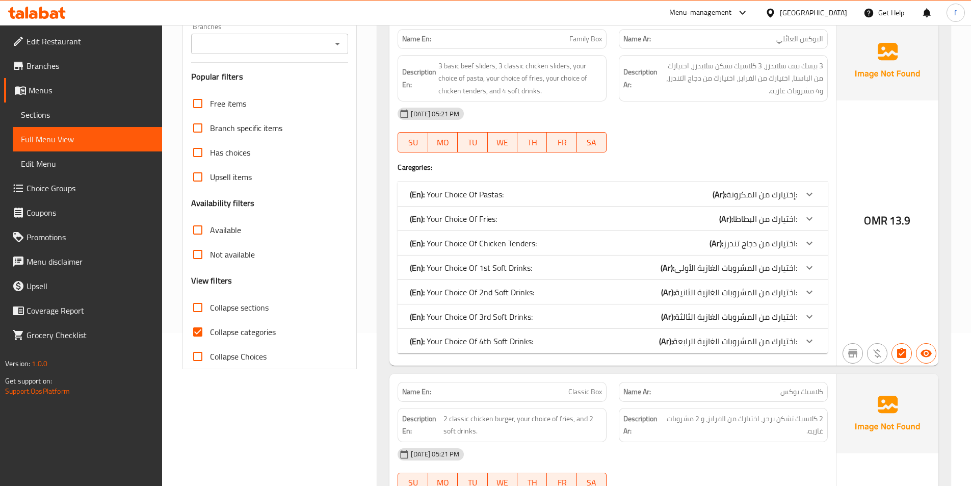
click at [198, 326] on input "Collapse categories" at bounding box center [197, 331] width 24 height 24
checkbox input "false"
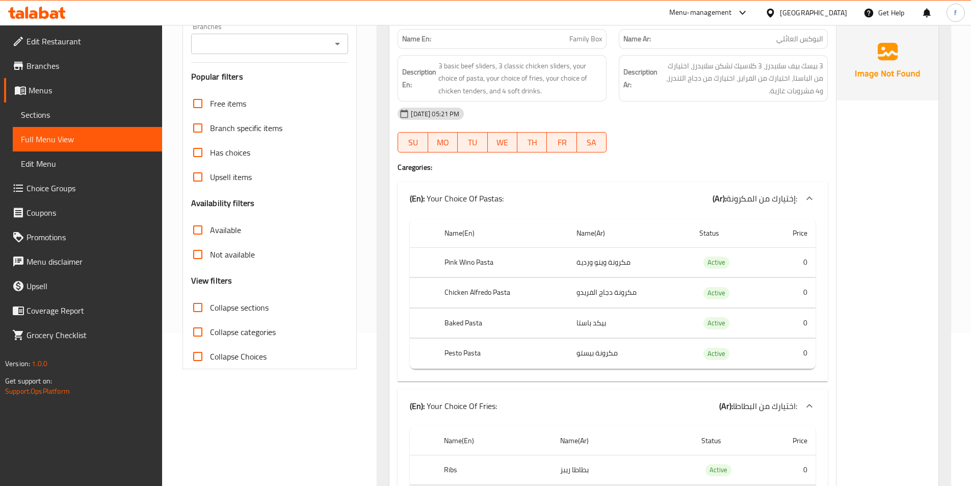
scroll to position [0, 0]
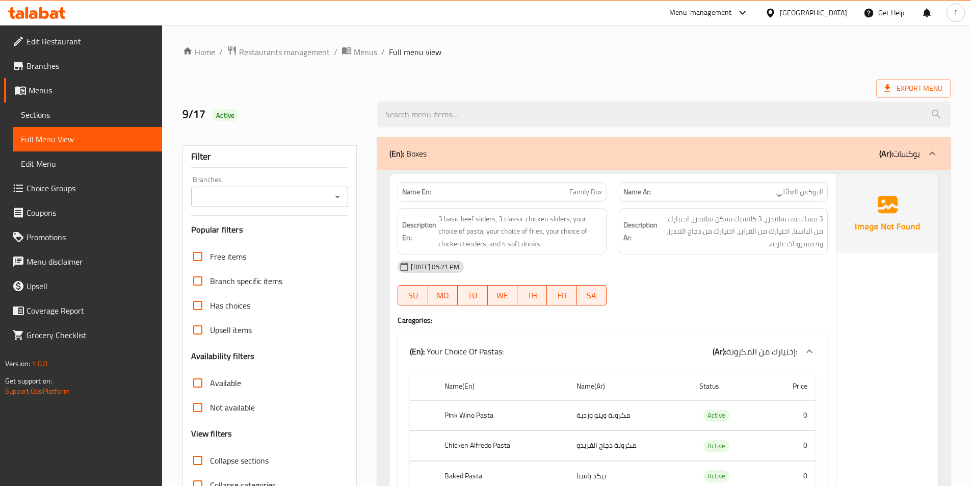
click at [572, 192] on span "Family Box" at bounding box center [585, 191] width 33 height 11
click at [599, 190] on span "Family Box" at bounding box center [585, 191] width 33 height 11
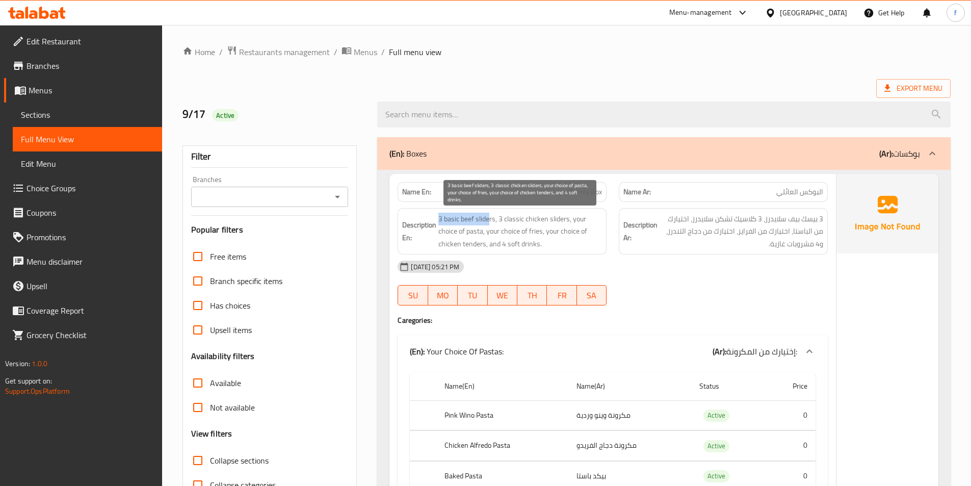
drag, startPoint x: 439, startPoint y: 220, endPoint x: 489, endPoint y: 217, distance: 50.5
click at [489, 217] on span "3 basic beef sliders, 3 classic chicken sliders, your choice of pasta, your cho…" at bounding box center [520, 231] width 164 height 38
click at [500, 217] on span "3 basic beef sliders, 3 classic chicken sliders, your choice of pasta, your cho…" at bounding box center [520, 231] width 164 height 38
click at [510, 217] on span "3 basic beef sliders, 3 classic chicken sliders, your choice of pasta, your cho…" at bounding box center [520, 231] width 164 height 38
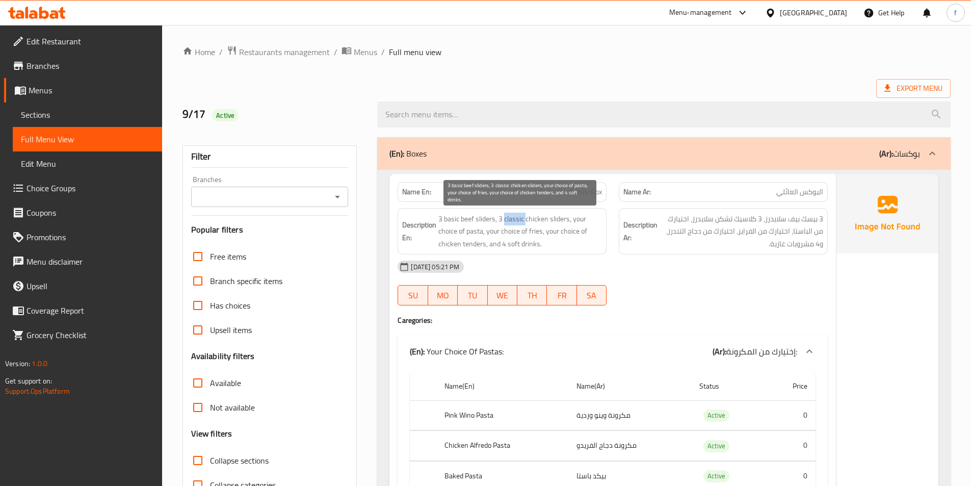
click at [510, 217] on span "3 basic beef sliders, 3 classic chicken sliders, your choice of pasta, your cho…" at bounding box center [520, 231] width 164 height 38
click at [548, 219] on span "3 basic beef sliders, 3 classic chicken sliders, your choice of pasta, your cho…" at bounding box center [520, 231] width 164 height 38
click at [557, 217] on span "3 basic beef sliders, 3 classic chicken sliders, your choice of pasta, your cho…" at bounding box center [520, 231] width 164 height 38
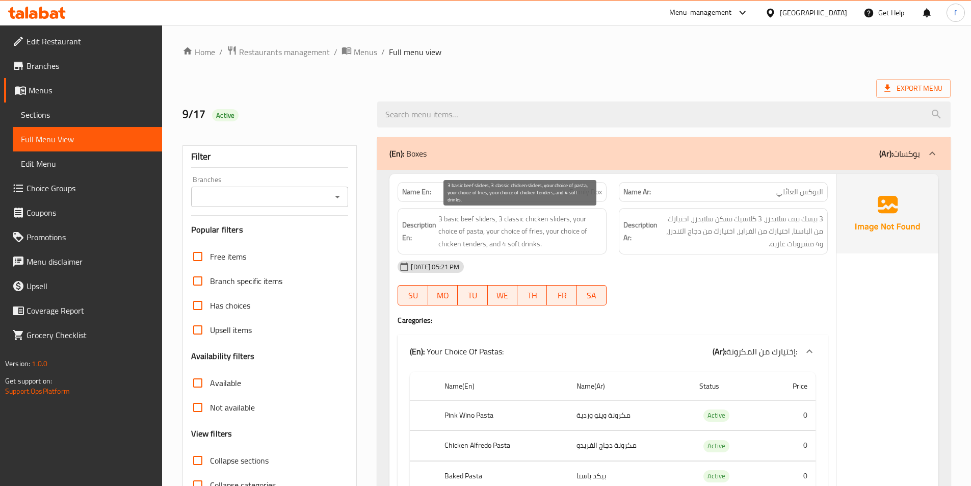
click at [588, 219] on span "3 basic beef sliders, 3 classic chicken sliders, your choice of pasta, your cho…" at bounding box center [520, 231] width 164 height 38
click at [446, 229] on span "3 basic beef sliders, 3 classic chicken sliders, your choice of pasta, your cho…" at bounding box center [520, 231] width 164 height 38
click at [469, 229] on span "3 basic beef sliders, 3 classic chicken sliders, your choice of pasta, your cho…" at bounding box center [520, 231] width 164 height 38
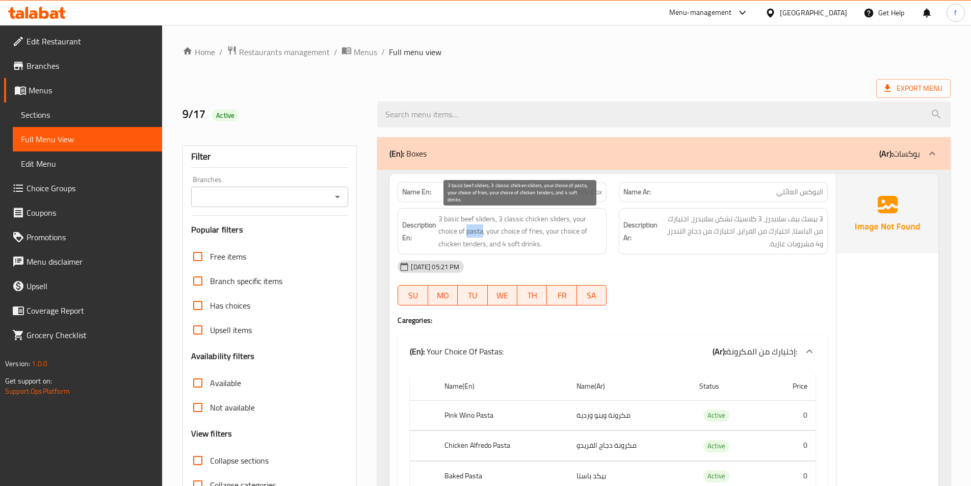
click at [469, 229] on span "3 basic beef sliders, 3 classic chicken sliders, your choice of pasta, your cho…" at bounding box center [520, 231] width 164 height 38
click at [491, 227] on span "3 basic beef sliders, 3 classic chicken sliders, your choice of pasta, your cho…" at bounding box center [520, 231] width 164 height 38
click at [501, 226] on span "3 basic beef sliders, 3 classic chicken sliders, your choice of pasta, your cho…" at bounding box center [520, 231] width 164 height 38
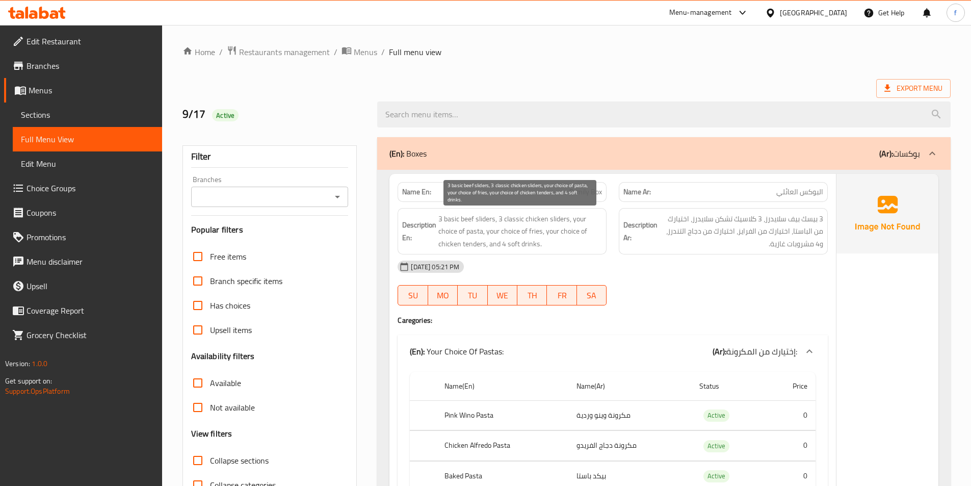
click at [538, 224] on span "3 basic beef sliders, 3 classic chicken sliders, your choice of pasta, your cho…" at bounding box center [520, 231] width 164 height 38
click at [549, 226] on span "3 basic beef sliders, 3 classic chicken sliders, your choice of pasta, your cho…" at bounding box center [520, 231] width 164 height 38
click at [566, 230] on span "3 basic beef sliders, 3 classic chicken sliders, your choice of pasta, your cho…" at bounding box center [520, 231] width 164 height 38
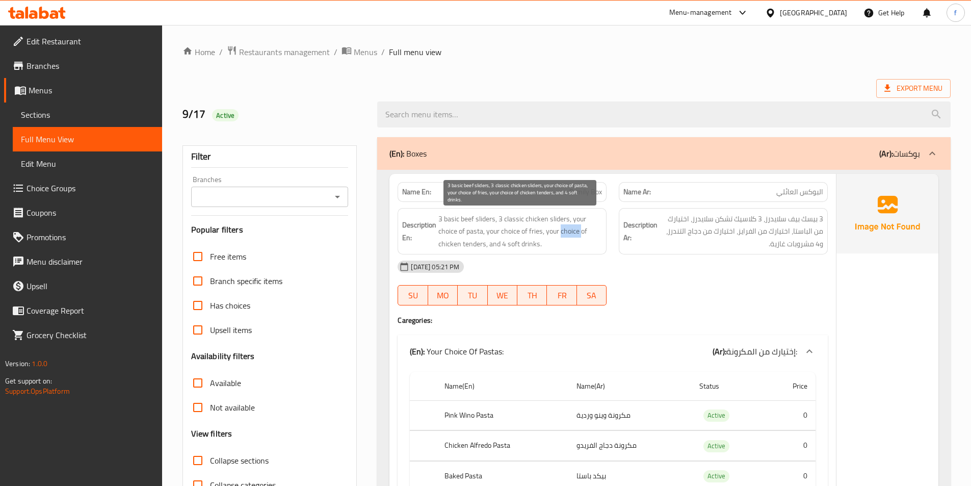
click at [566, 230] on span "3 basic beef sliders, 3 classic chicken sliders, your choice of pasta, your cho…" at bounding box center [520, 231] width 164 height 38
click at [443, 240] on span "3 basic beef sliders, 3 classic chicken sliders, your choice of pasta, your cho…" at bounding box center [520, 231] width 164 height 38
click at [473, 242] on span "3 basic beef sliders, 3 classic chicken sliders, your choice of pasta, your cho…" at bounding box center [520, 231] width 164 height 38
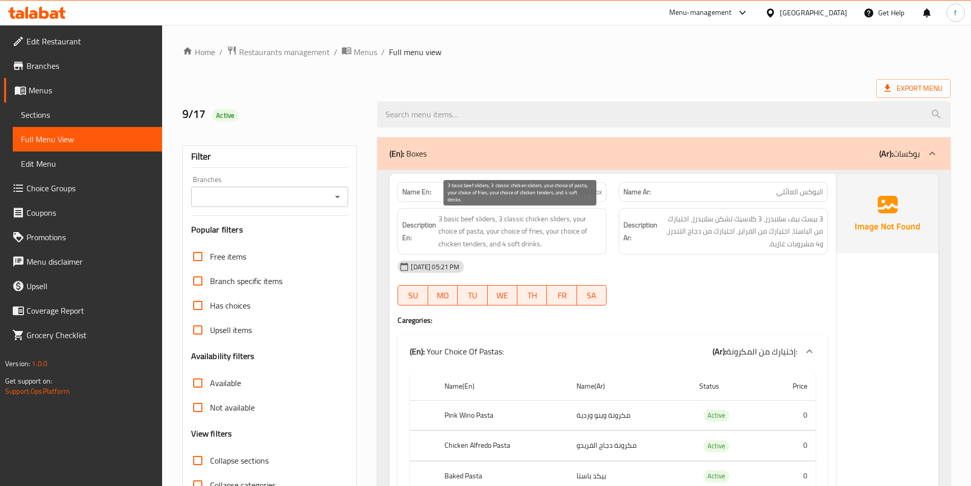
click at [498, 242] on span "3 basic beef sliders, 3 classic chicken sliders, your choice of pasta, your cho…" at bounding box center [520, 231] width 164 height 38
click at [513, 244] on span "3 basic beef sliders, 3 classic chicken sliders, your choice of pasta, your cho…" at bounding box center [520, 231] width 164 height 38
click at [521, 245] on span "3 basic beef sliders, 3 classic chicken sliders, your choice of pasta, your cho…" at bounding box center [520, 231] width 164 height 38
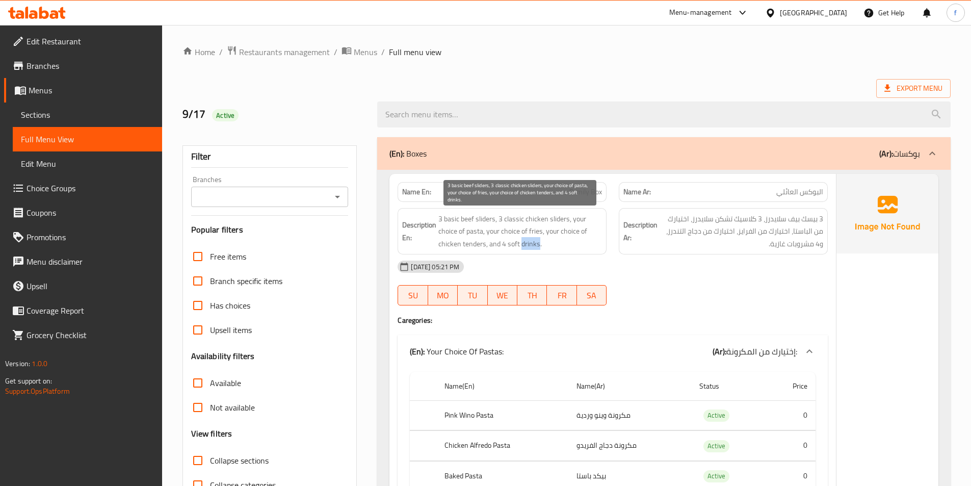
click at [521, 245] on span "3 basic beef sliders, 3 classic chicken sliders, your choice of pasta, your cho…" at bounding box center [520, 231] width 164 height 38
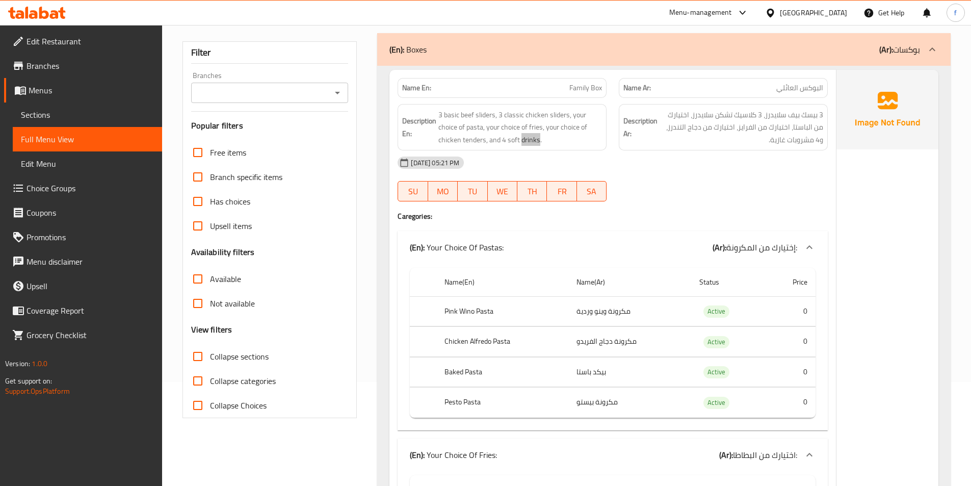
scroll to position [153, 0]
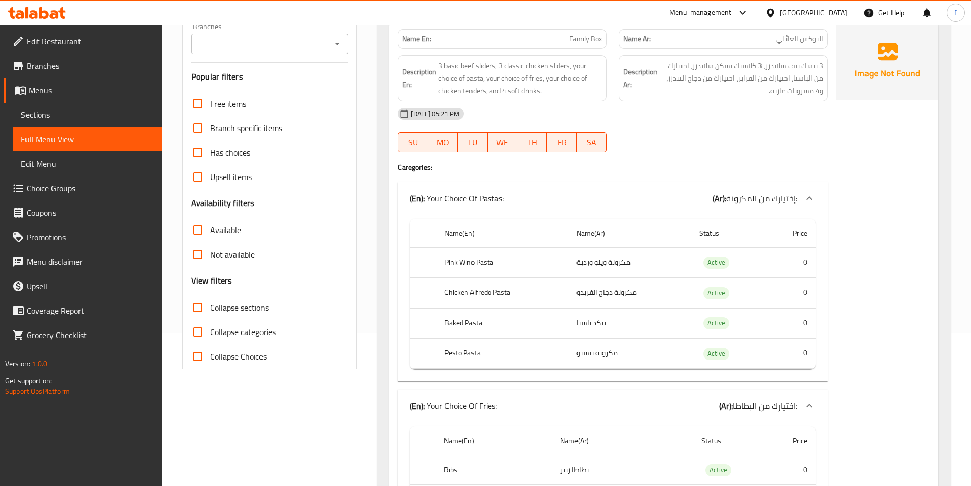
click at [490, 260] on th "Pink Wino Pasta" at bounding box center [502, 262] width 132 height 30
click at [465, 261] on th "Pink Wino Pasta" at bounding box center [502, 262] width 132 height 30
click at [451, 263] on th "Pink Wino Pasta" at bounding box center [502, 262] width 132 height 30
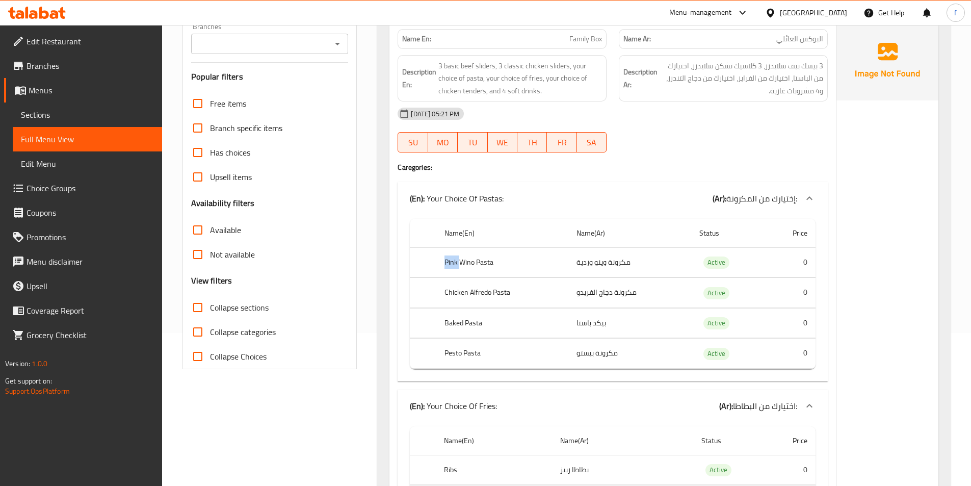
click at [451, 263] on th "Pink Wino Pasta" at bounding box center [502, 262] width 132 height 30
click at [450, 289] on th "Chicken Alfredo Pasta" at bounding box center [502, 293] width 132 height 30
click at [497, 292] on th "Chicken Alfredo Pasta" at bounding box center [502, 293] width 132 height 30
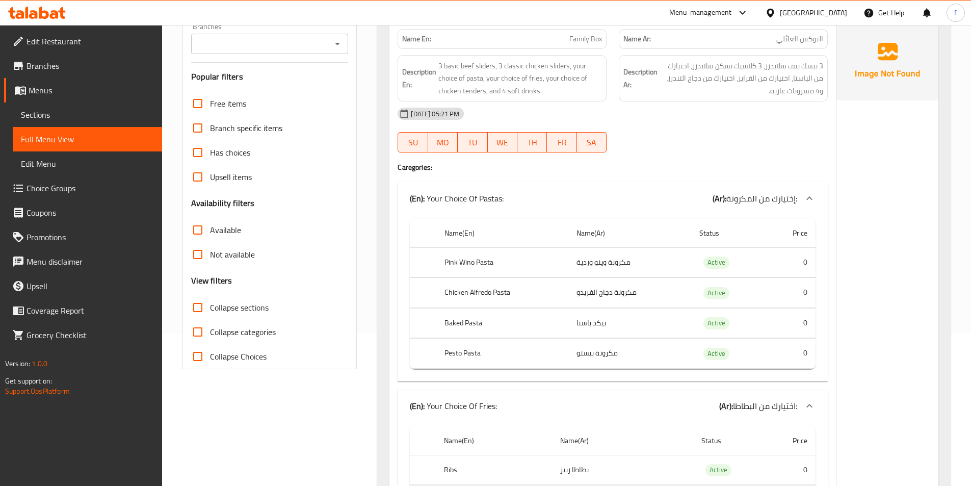
click at [466, 293] on th "Chicken Alfredo Pasta" at bounding box center [502, 293] width 132 height 30
click at [451, 293] on th "Chicken Alfredo Pasta" at bounding box center [502, 293] width 132 height 30
drag, startPoint x: 451, startPoint y: 293, endPoint x: 449, endPoint y: 312, distance: 18.5
click at [449, 297] on th "Chicken Alfredo Pasta" at bounding box center [502, 293] width 132 height 30
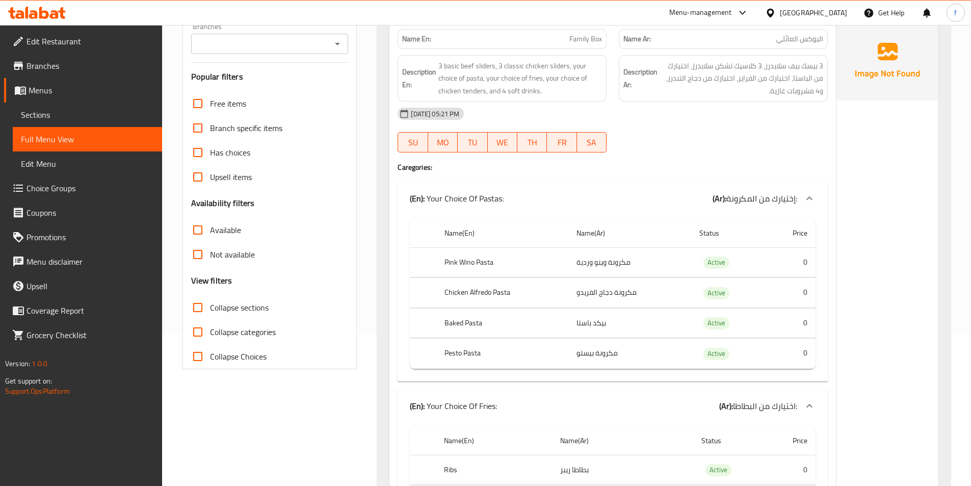
click at [450, 325] on th "Baked Pasta" at bounding box center [502, 323] width 132 height 30
click at [469, 318] on th "Baked Pasta" at bounding box center [502, 323] width 132 height 30
click at [449, 359] on th "Pesto Pasta" at bounding box center [502, 353] width 132 height 30
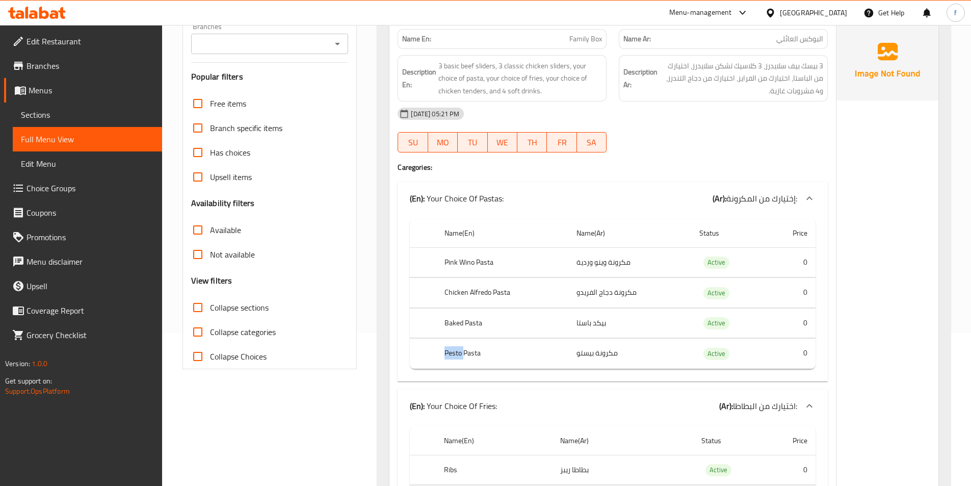
click at [449, 359] on th "Pesto Pasta" at bounding box center [502, 353] width 132 height 30
click at [461, 355] on th "Pesto Pasta" at bounding box center [502, 353] width 132 height 30
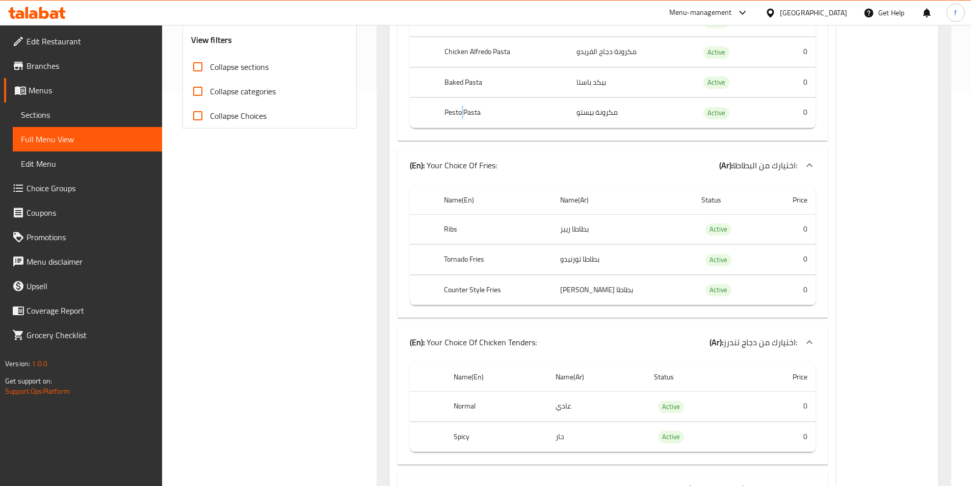
scroll to position [408, 0]
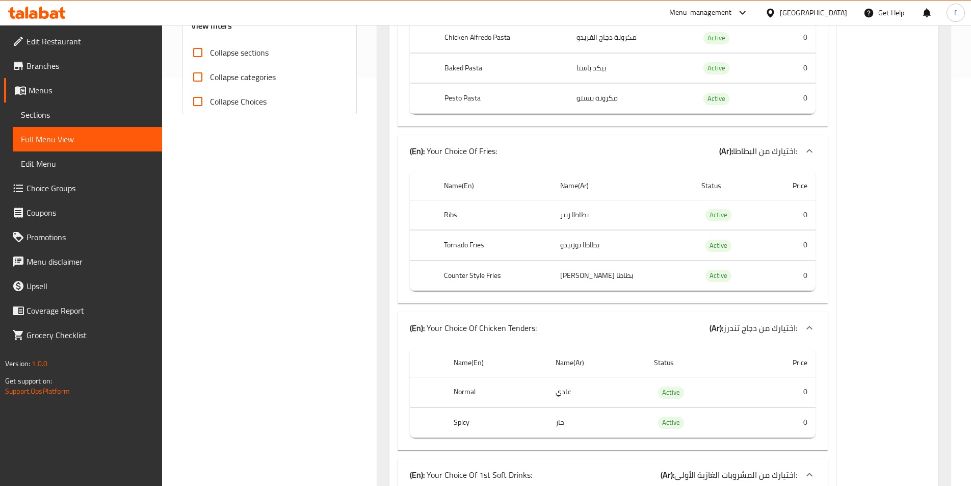
click at [448, 221] on th "Ribs" at bounding box center [494, 215] width 116 height 30
click at [604, 218] on td "بطاطا ريبز" at bounding box center [622, 215] width 141 height 30
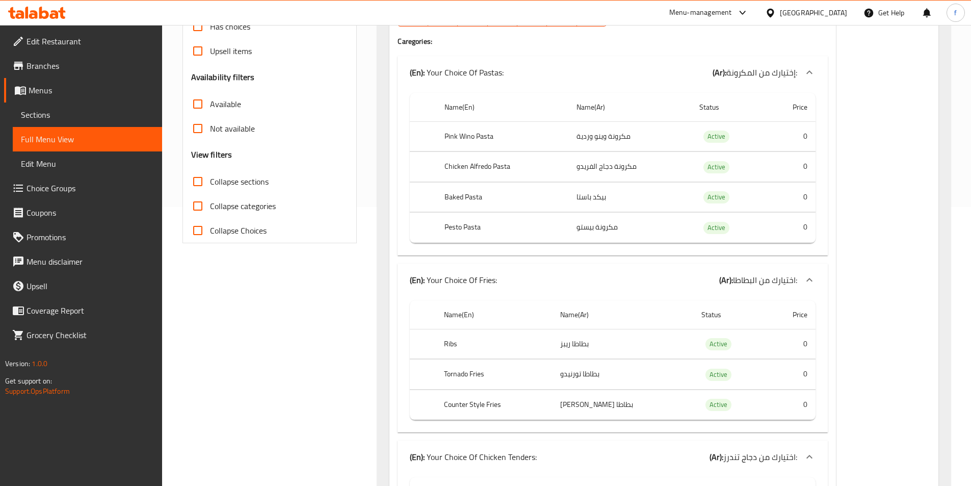
scroll to position [255, 0]
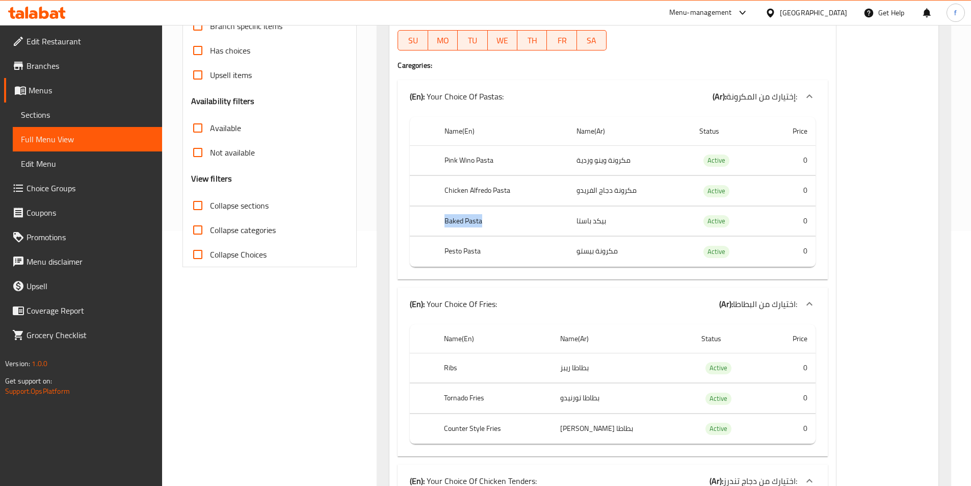
drag, startPoint x: 443, startPoint y: 221, endPoint x: 516, endPoint y: 221, distance: 72.9
click at [516, 221] on th "Baked Pasta" at bounding box center [502, 221] width 132 height 30
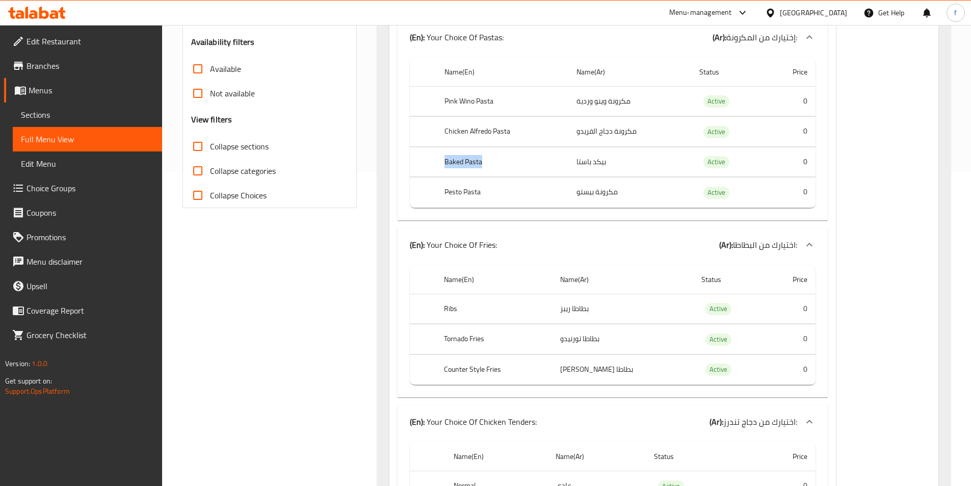
scroll to position [408, 0]
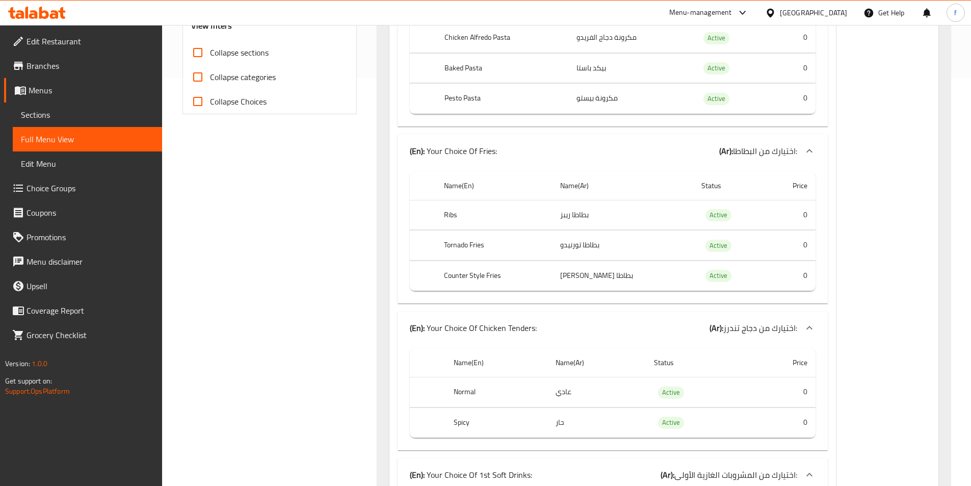
click at [445, 215] on th "Ribs" at bounding box center [494, 215] width 116 height 30
click at [456, 247] on th "Tornado Fries" at bounding box center [494, 245] width 116 height 30
click at [462, 243] on th "Tornado Fries" at bounding box center [494, 245] width 116 height 30
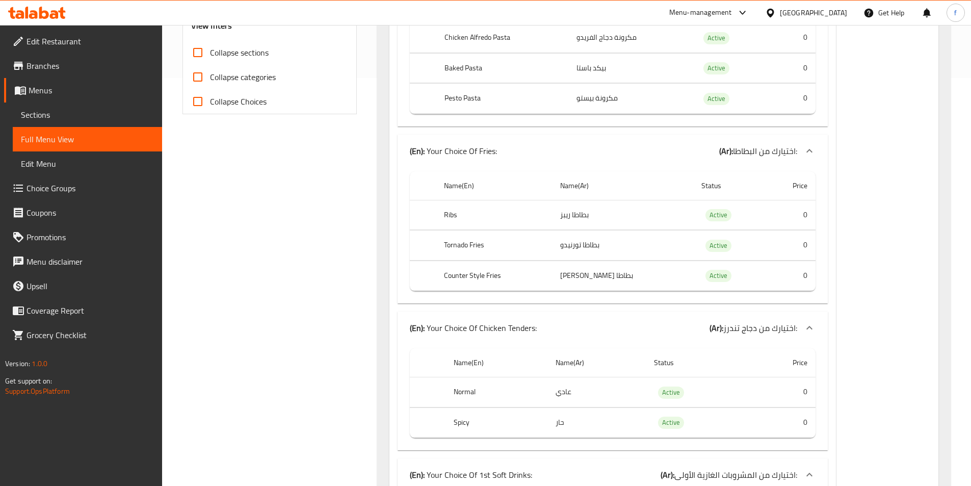
click at [475, 243] on th "Tornado Fries" at bounding box center [494, 245] width 116 height 30
click at [452, 214] on th "Ribs" at bounding box center [494, 215] width 116 height 30
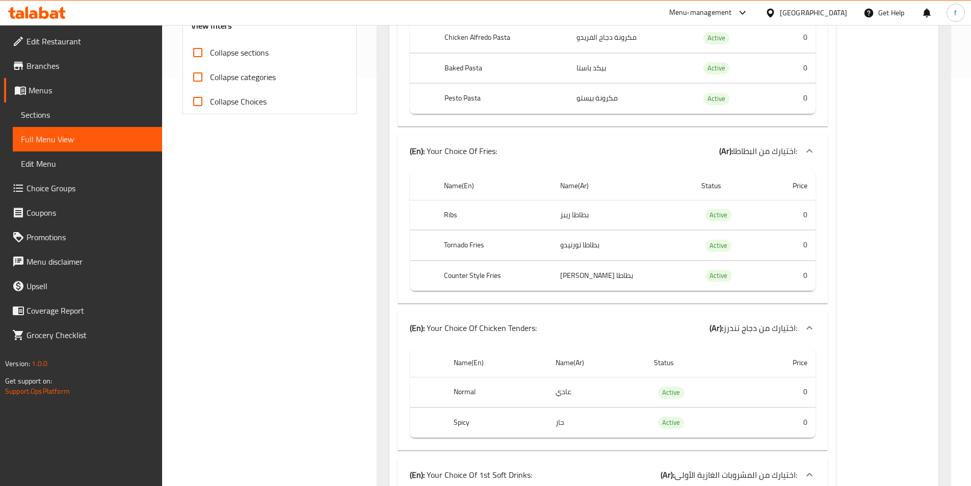
click at [476, 246] on th "Tornado Fries" at bounding box center [494, 245] width 116 height 30
copy th "Fries"
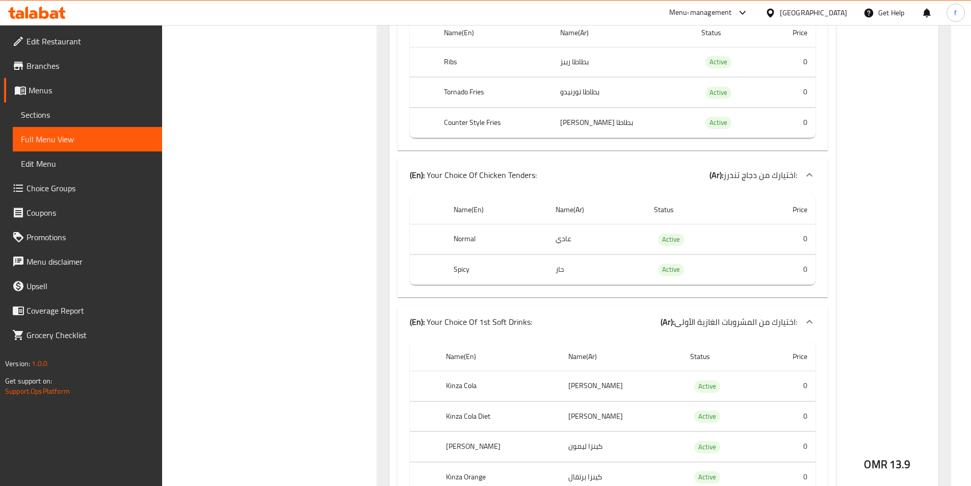
click at [497, 122] on th "Counter Style Fries" at bounding box center [494, 123] width 116 height 30
click at [473, 124] on th "Counter Style Fries" at bounding box center [494, 123] width 116 height 30
click at [459, 123] on th "Counter Style Fries" at bounding box center [494, 123] width 116 height 30
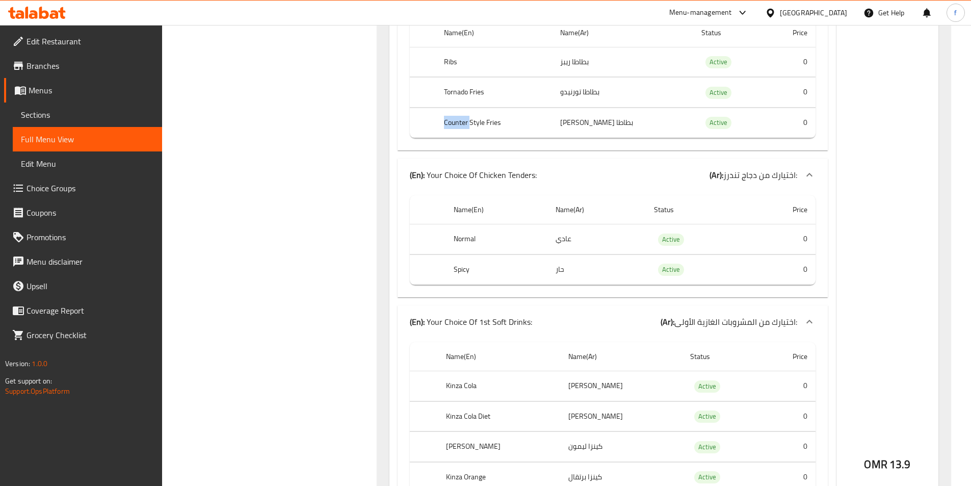
click at [459, 123] on th "Counter Style Fries" at bounding box center [494, 123] width 116 height 30
click at [461, 236] on th "Normal" at bounding box center [495, 239] width 101 height 30
click at [461, 237] on th "Normal" at bounding box center [495, 239] width 101 height 30
drag, startPoint x: 433, startPoint y: 170, endPoint x: 682, endPoint y: 164, distance: 249.2
click at [543, 179] on div "(En): Your Choice Of Chicken Tenders: (Ar): اختيارك من دجاج تندرز:" at bounding box center [603, 175] width 387 height 12
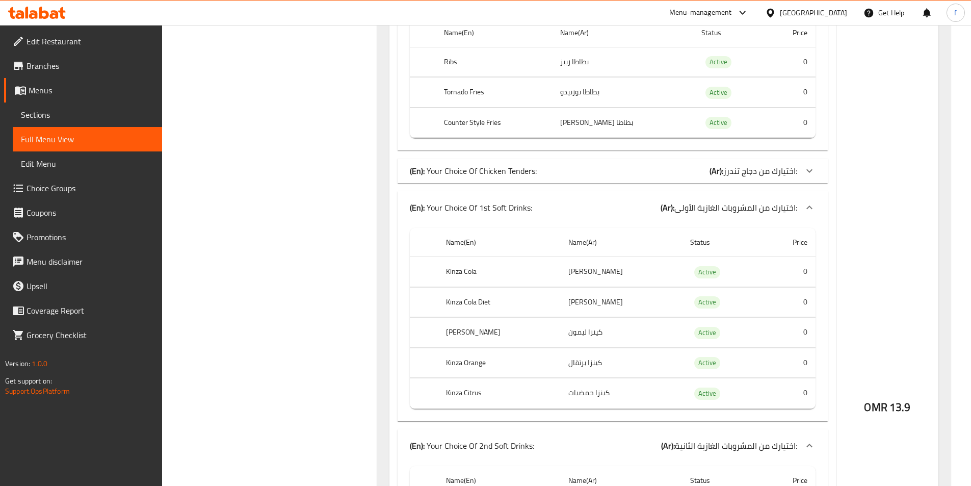
click at [734, 170] on span "اختيارك من دجاج تندرز:" at bounding box center [760, 170] width 74 height 15
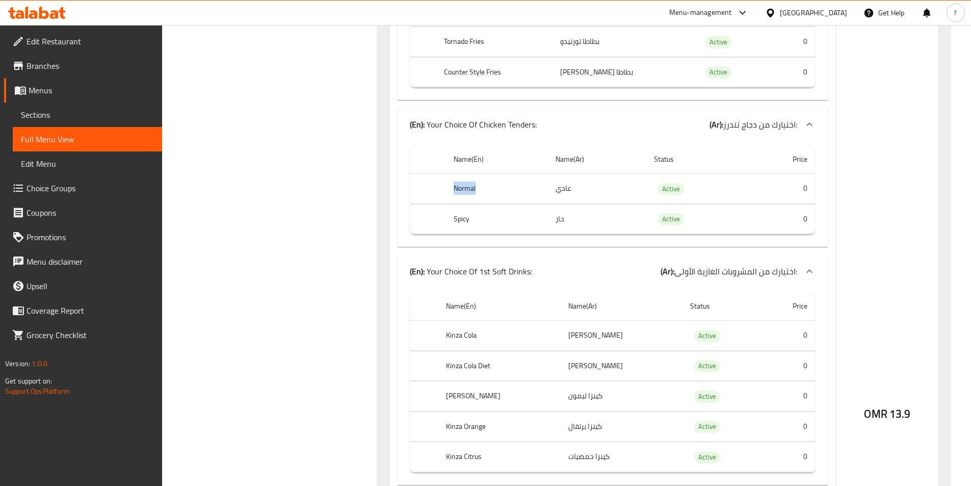
scroll to position [611, 0]
click at [555, 186] on td "عادي" at bounding box center [596, 188] width 98 height 30
click at [443, 217] on td "choices table" at bounding box center [428, 218] width 36 height 30
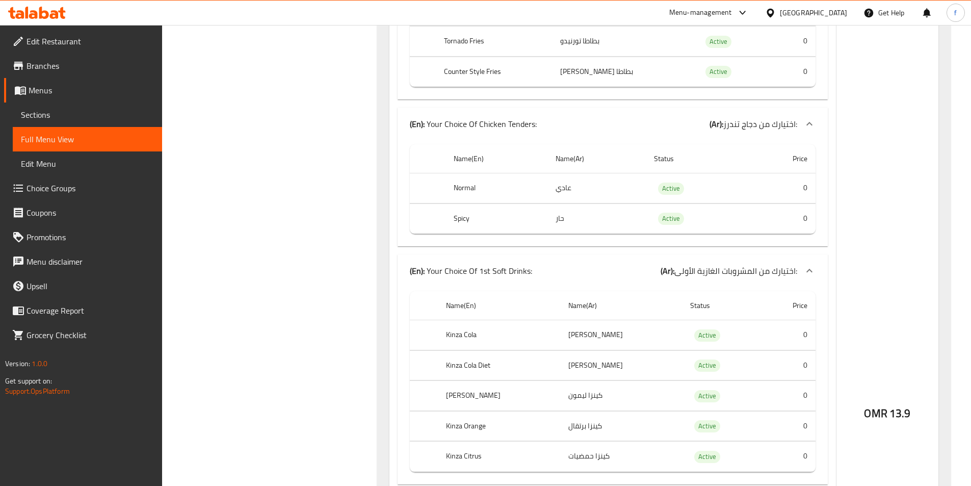
click at [535, 213] on th "Spicy" at bounding box center [495, 218] width 101 height 30
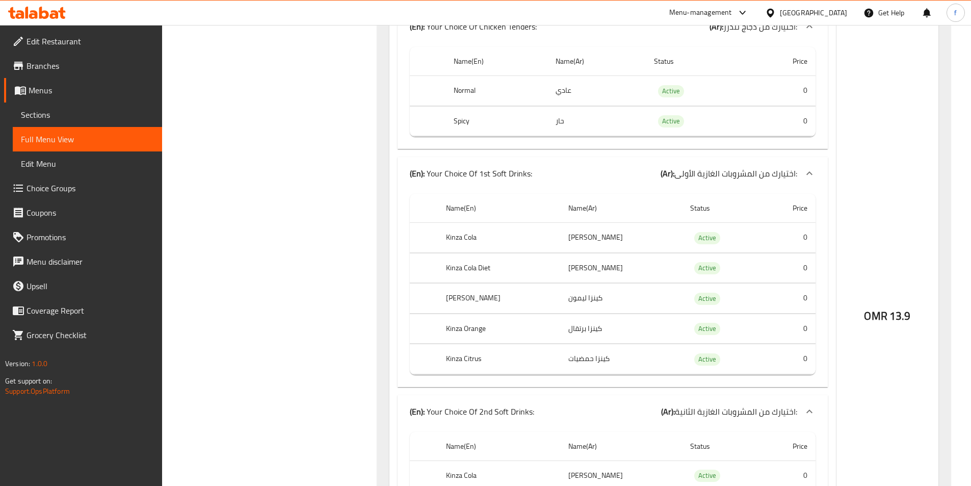
scroll to position [713, 0]
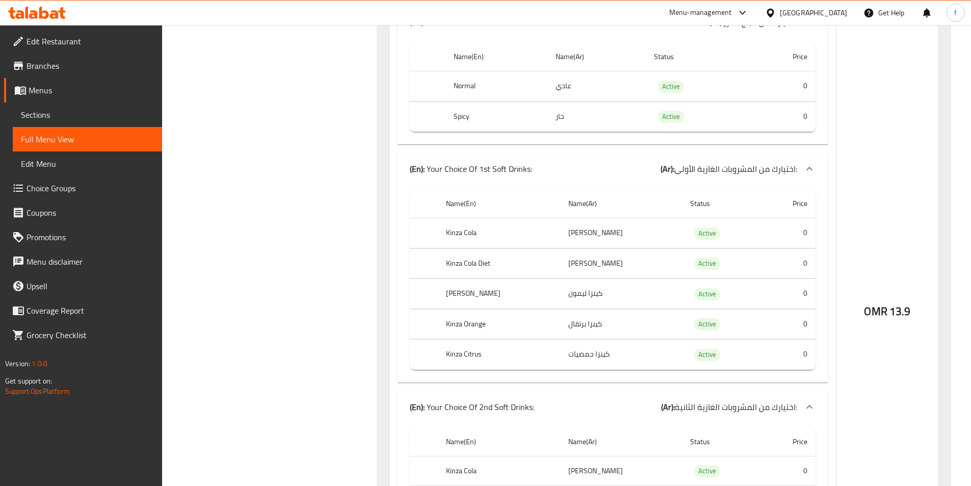
drag, startPoint x: 437, startPoint y: 173, endPoint x: 481, endPoint y: 176, distance: 44.4
click at [481, 175] on p "(En): Your Choice Of 1st Soft Drinks:" at bounding box center [471, 169] width 122 height 12
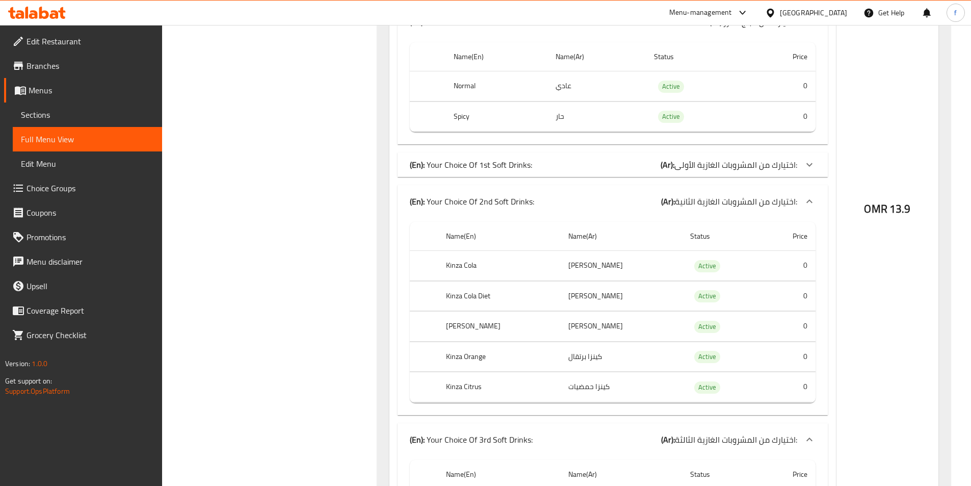
click at [474, 162] on p "(En): Your Choice Of 1st Soft Drinks:" at bounding box center [471, 164] width 122 height 12
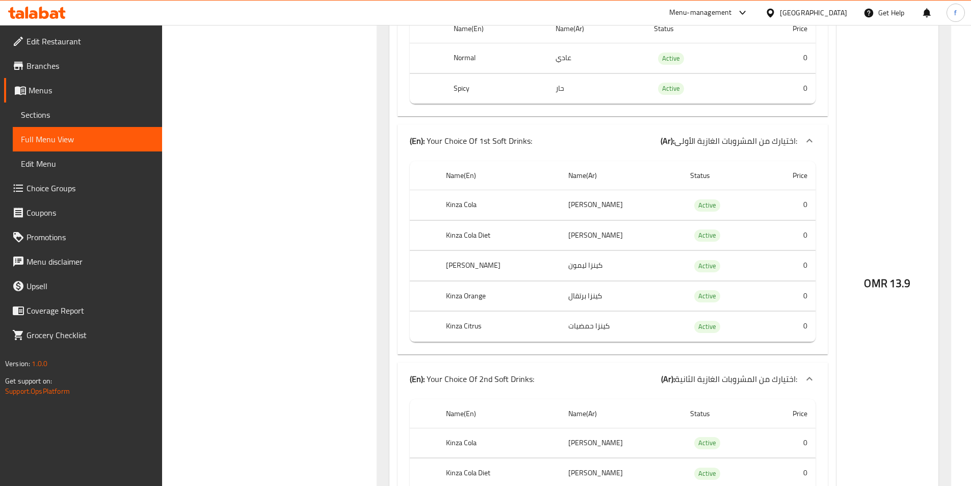
scroll to position [764, 0]
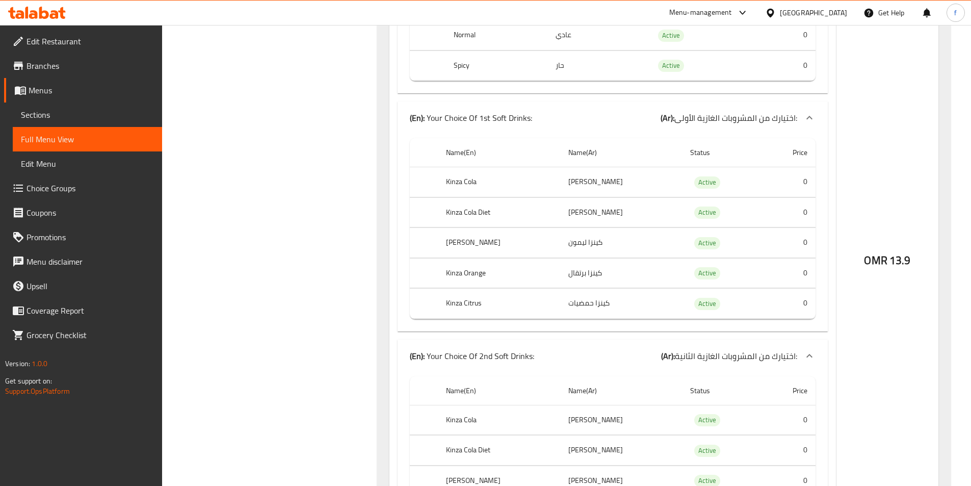
click at [453, 178] on th "Kinza Cola" at bounding box center [499, 182] width 122 height 30
click at [473, 185] on th "Kinza Cola" at bounding box center [499, 182] width 122 height 30
click at [461, 211] on th "Kinza Cola Diet" at bounding box center [499, 212] width 122 height 30
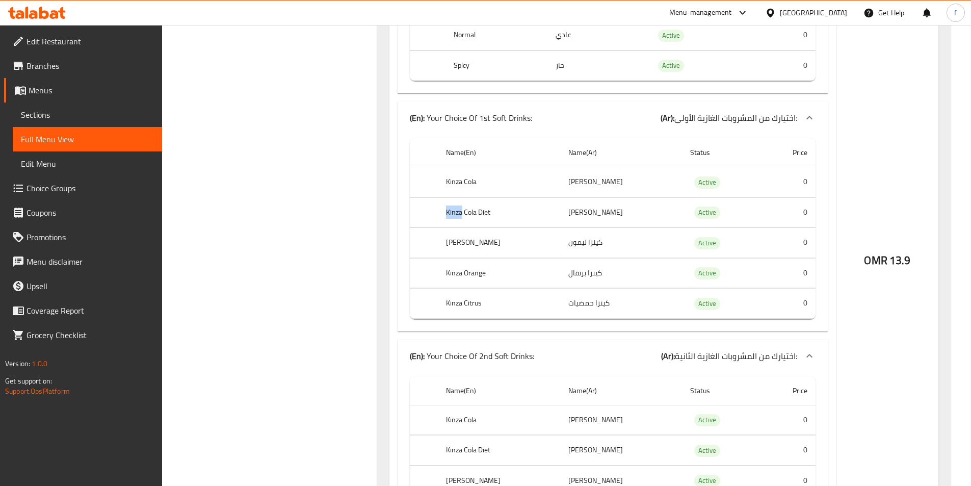
drag, startPoint x: 461, startPoint y: 211, endPoint x: 469, endPoint y: 213, distance: 7.9
click at [462, 211] on th "Kinza Cola Diet" at bounding box center [499, 212] width 122 height 30
click at [472, 213] on th "Kinza Cola Diet" at bounding box center [499, 212] width 122 height 30
click at [488, 211] on th "Kinza Cola Diet" at bounding box center [499, 212] width 122 height 30
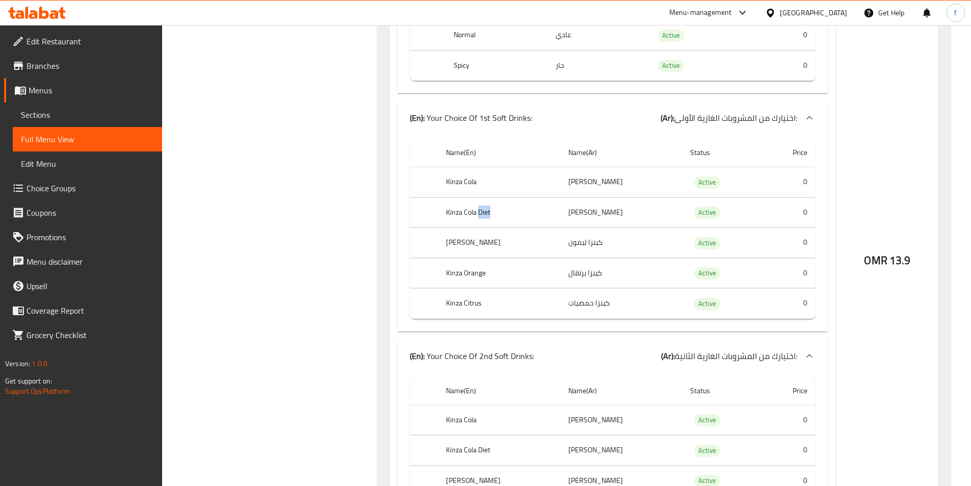
click at [488, 211] on th "Kinza Cola Diet" at bounding box center [499, 212] width 122 height 30
click at [455, 239] on th "Kinza Lemon" at bounding box center [499, 243] width 122 height 30
click at [474, 242] on th "Kinza Lemon" at bounding box center [499, 243] width 122 height 30
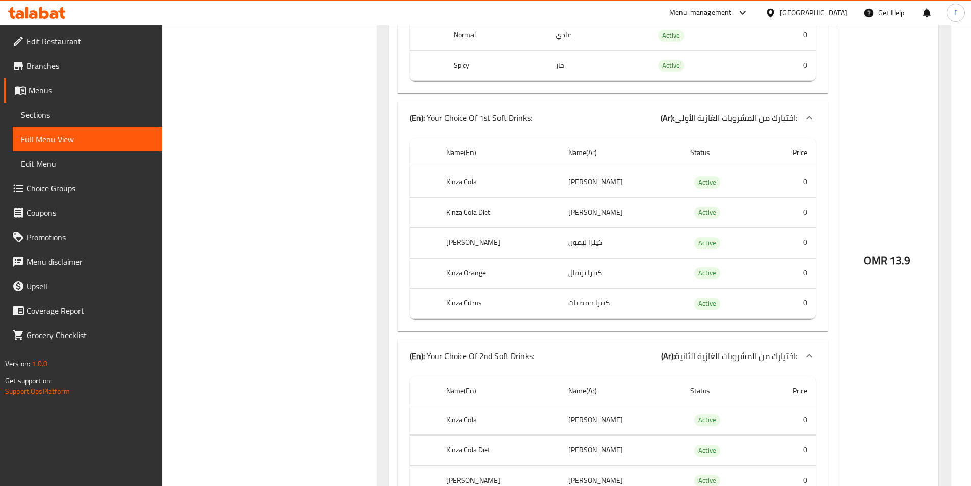
click at [445, 279] on th "Kinza Orange" at bounding box center [499, 273] width 122 height 30
click at [483, 270] on th "Kinza Orange" at bounding box center [499, 273] width 122 height 30
click at [465, 301] on th "Kinza Citrus" at bounding box center [499, 303] width 122 height 30
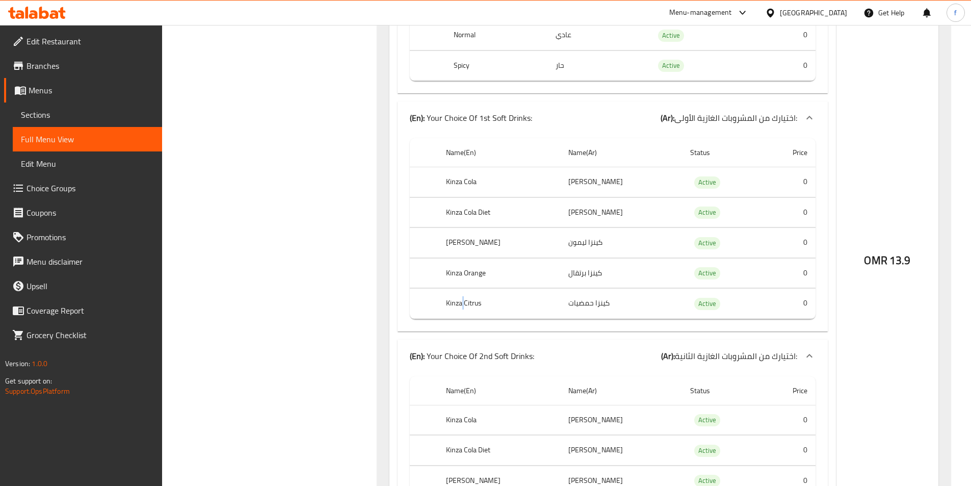
click at [465, 301] on th "Kinza Citrus" at bounding box center [499, 303] width 122 height 30
click at [476, 303] on th "Kinza Citrus" at bounding box center [499, 303] width 122 height 30
click at [452, 305] on th "Kinza Citrus" at bounding box center [499, 303] width 122 height 30
click at [451, 304] on th "Kinza Citrus" at bounding box center [499, 303] width 122 height 30
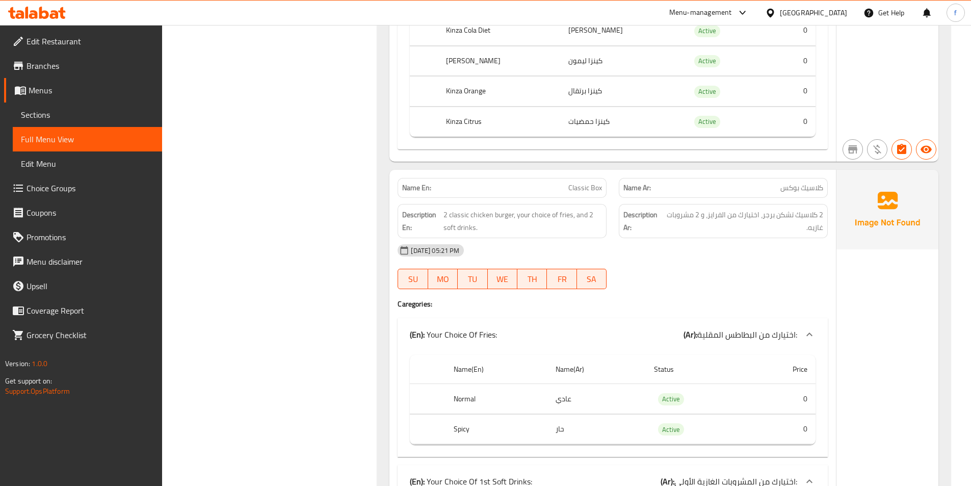
scroll to position [1630, 0]
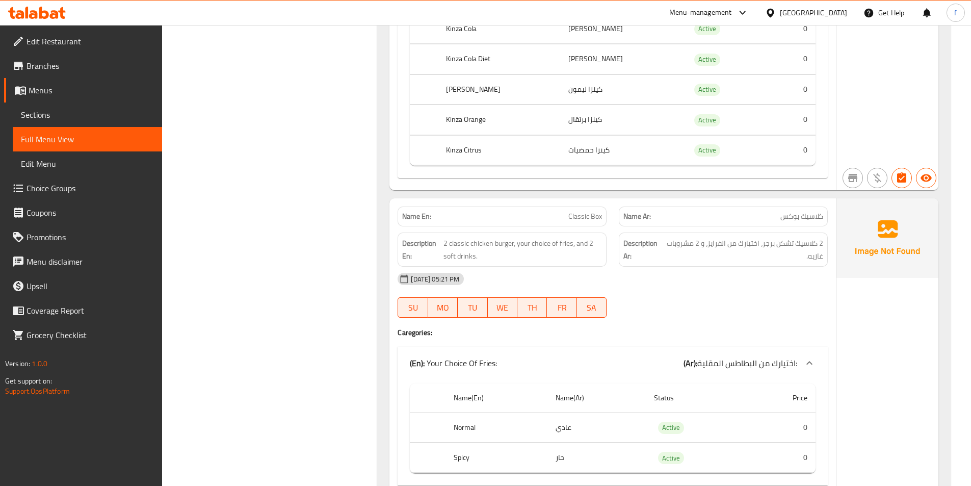
click at [572, 219] on span "Classic Box" at bounding box center [585, 216] width 34 height 11
click at [582, 216] on span "Classic Box" at bounding box center [585, 216] width 34 height 11
click at [444, 241] on span "2 classic chicken burger, your choice of fries, and 2 soft drinks." at bounding box center [522, 249] width 159 height 25
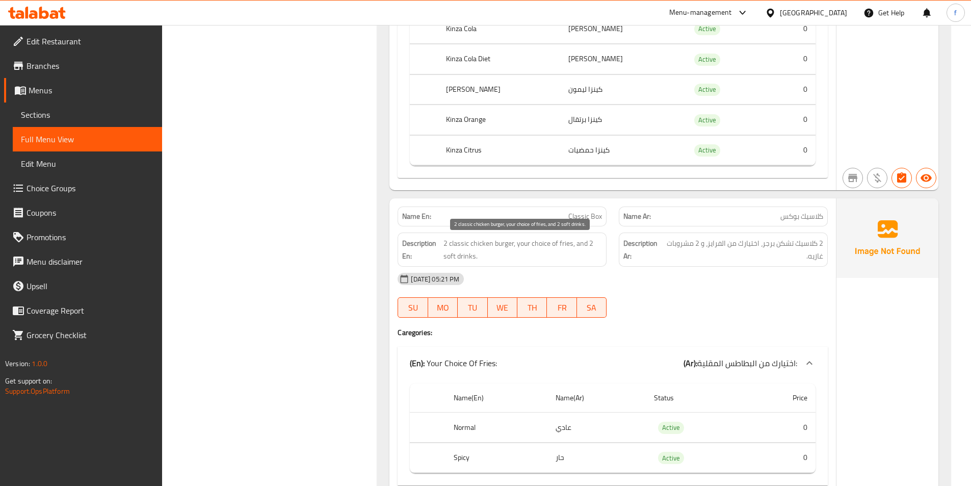
click at [461, 243] on span "2 classic chicken burger, your choice of fries, and 2 soft drinks." at bounding box center [522, 249] width 159 height 25
click at [485, 242] on span "2 classic chicken burger, your choice of fries, and 2 soft drinks." at bounding box center [522, 249] width 159 height 25
click at [500, 240] on span "2 classic chicken burger, your choice of fries, and 2 soft drinks." at bounding box center [522, 249] width 159 height 25
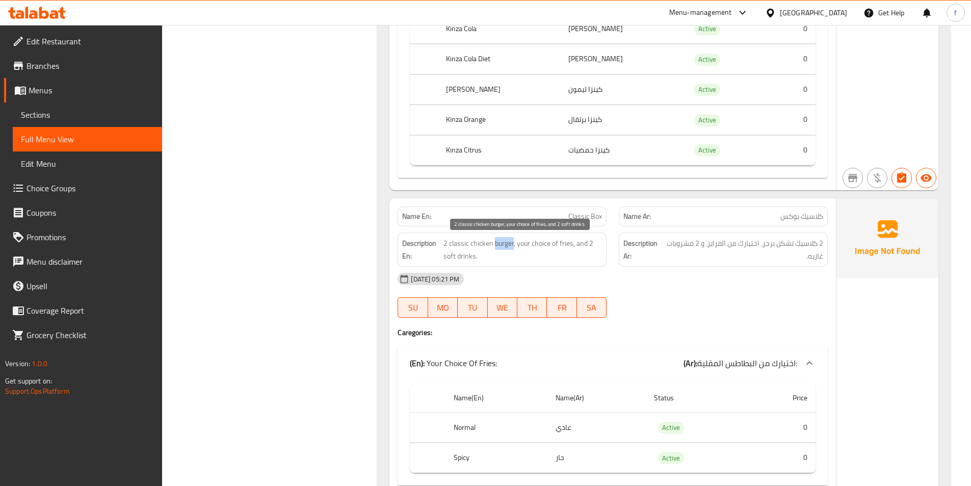
click at [500, 240] on span "2 classic chicken burger, your choice of fries, and 2 soft drinks." at bounding box center [522, 249] width 159 height 25
click at [519, 242] on span "2 classic chicken burger, your choice of fries, and 2 soft drinks." at bounding box center [522, 249] width 159 height 25
click at [541, 242] on span "2 classic chicken burger, your choice of fries, and 2 soft drinks." at bounding box center [522, 249] width 159 height 25
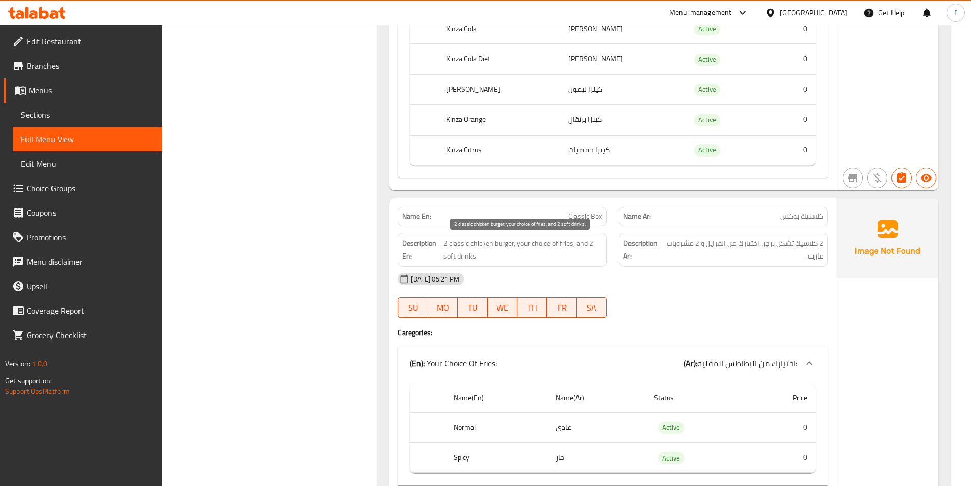
click at [556, 241] on span "2 classic chicken burger, your choice of fries, and 2 soft drinks." at bounding box center [522, 249] width 159 height 25
click at [562, 243] on span "2 classic chicken burger, your choice of fries, and 2 soft drinks." at bounding box center [522, 249] width 159 height 25
click at [589, 240] on span "2 classic chicken burger, your choice of fries, and 2 soft drinks." at bounding box center [522, 249] width 159 height 25
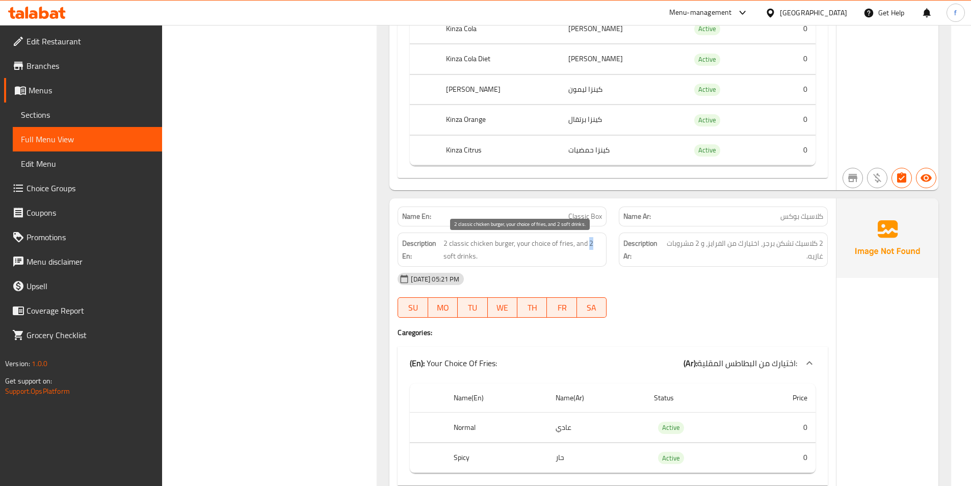
click at [589, 240] on span "2 classic chicken burger, your choice of fries, and 2 soft drinks." at bounding box center [522, 249] width 159 height 25
click at [446, 250] on span "2 classic chicken burger, your choice of fries, and 2 soft drinks." at bounding box center [522, 249] width 159 height 25
click at [458, 254] on span "2 classic chicken burger, your choice of fries, and 2 soft drinks." at bounding box center [522, 249] width 159 height 25
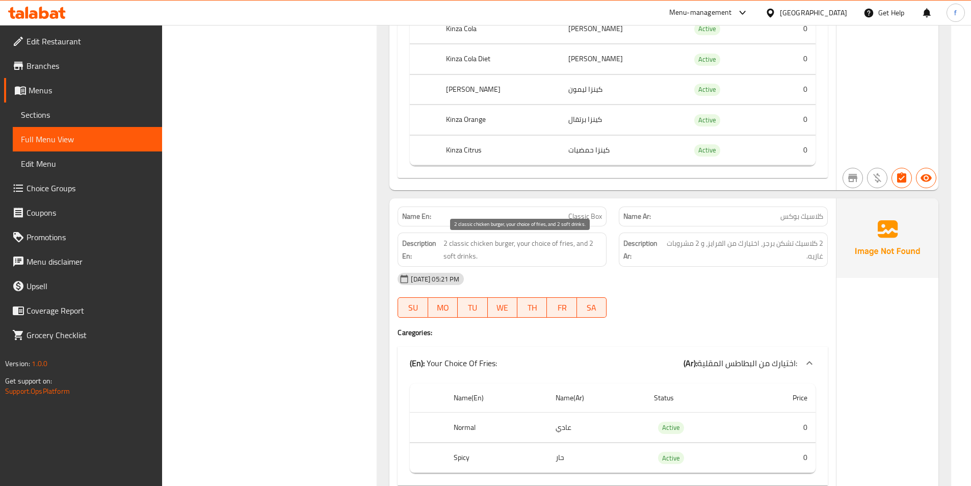
click at [512, 245] on span "2 classic chicken burger, your choice of fries, and 2 soft drinks." at bounding box center [522, 249] width 159 height 25
click at [510, 245] on span "2 classic chicken burger, your choice of fries, and 2 soft drinks." at bounding box center [522, 249] width 159 height 25
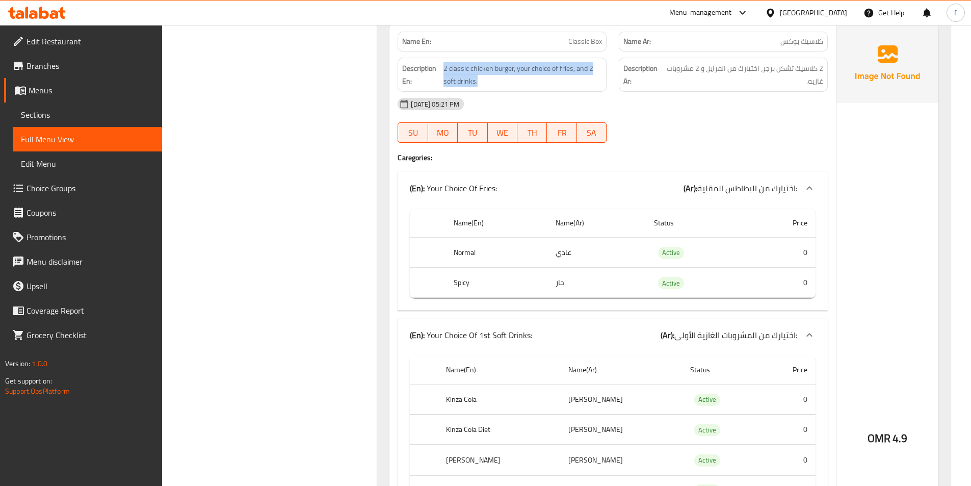
scroll to position [1834, 0]
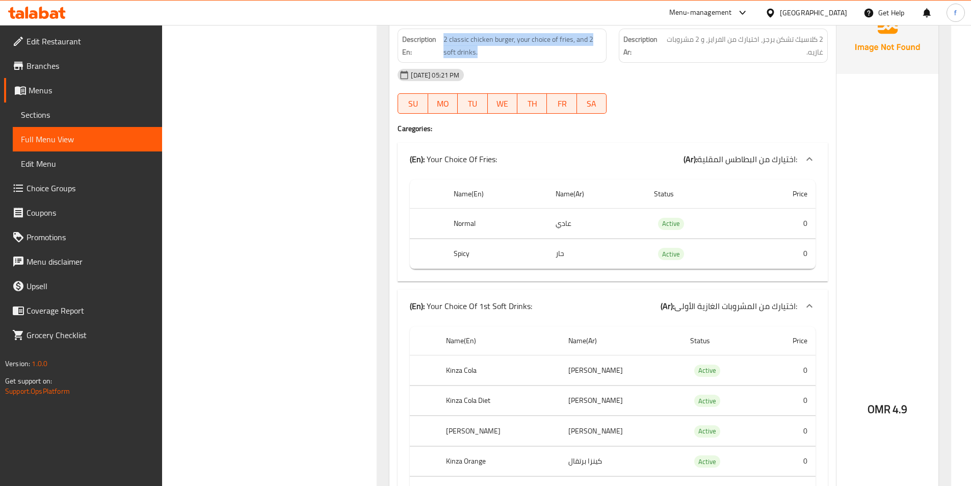
click at [585, 146] on div "(En): Your Choice Of Fries: (Ar): اختيارك من البطاطس المقلية:" at bounding box center [612, 159] width 430 height 33
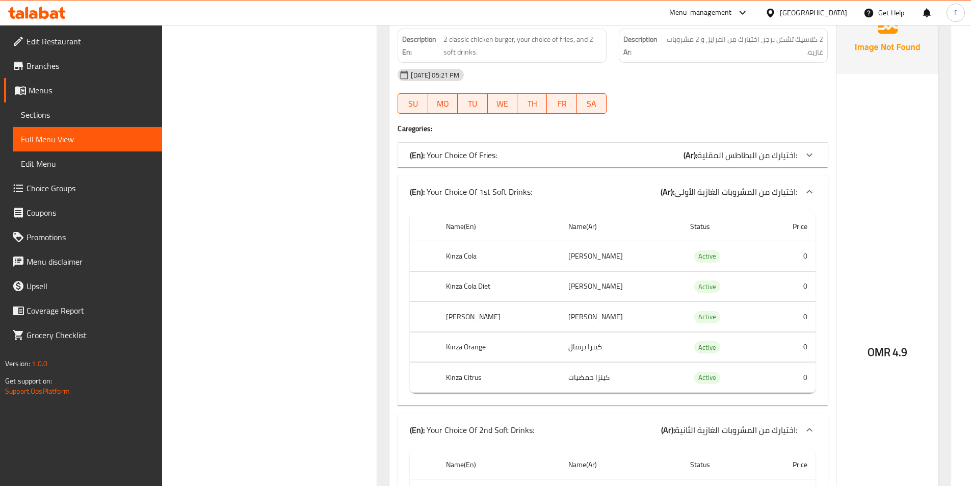
click at [599, 141] on div "Name En: Classic Box Name Ar: كلاسيك بوكس Description En: 2 classic chicken bur…" at bounding box center [612, 324] width 446 height 660
click at [612, 153] on div "(En): Your Choice Of Fries: (Ar): اختيارك من البطاطس المقلية:" at bounding box center [603, 155] width 387 height 12
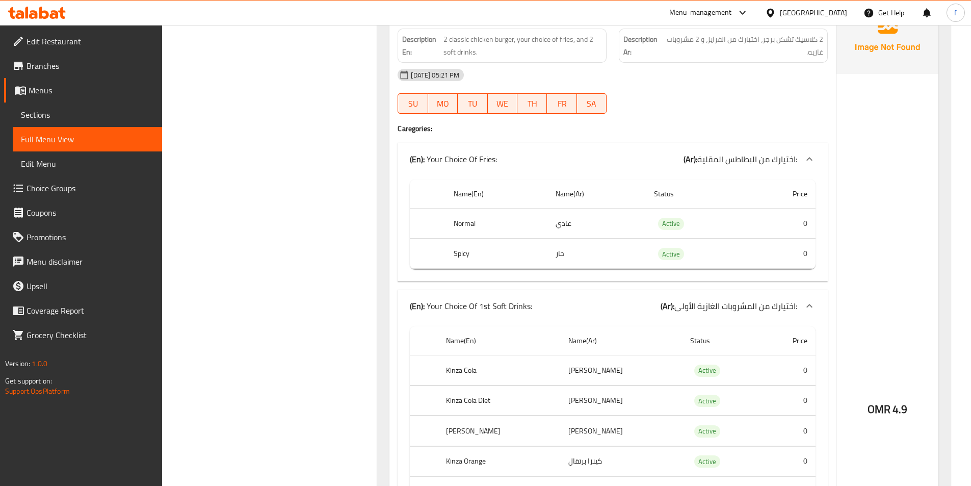
click at [488, 158] on p "(En): Your Choice Of Fries:" at bounding box center [453, 159] width 87 height 12
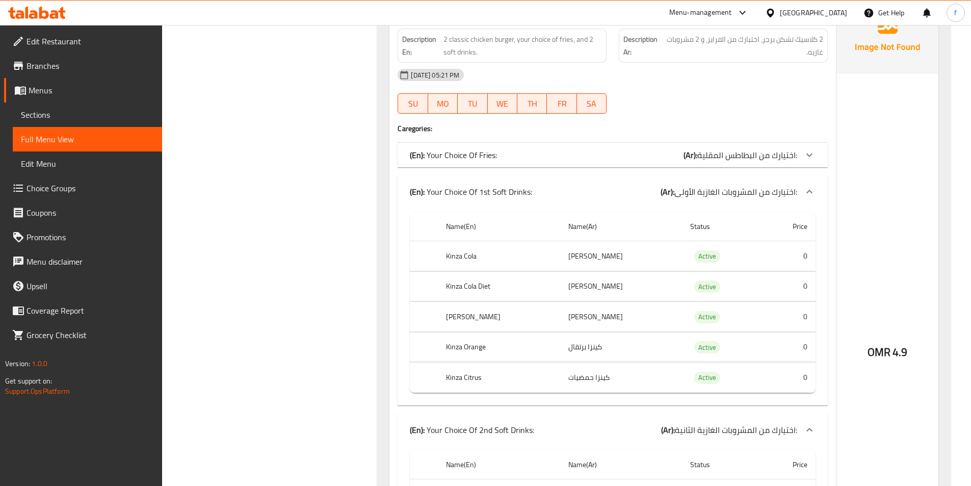
click at [488, 158] on p "(En): Your Choice Of Fries:" at bounding box center [453, 155] width 87 height 12
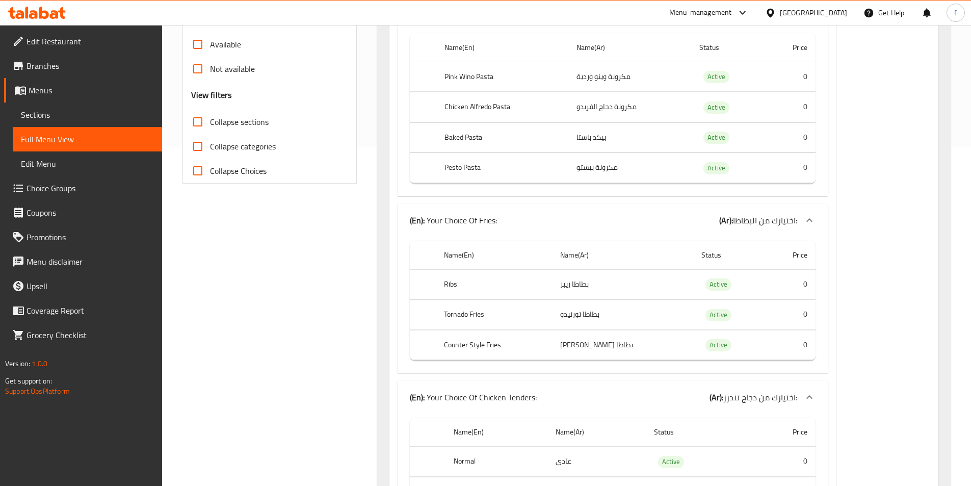
scroll to position [357, 0]
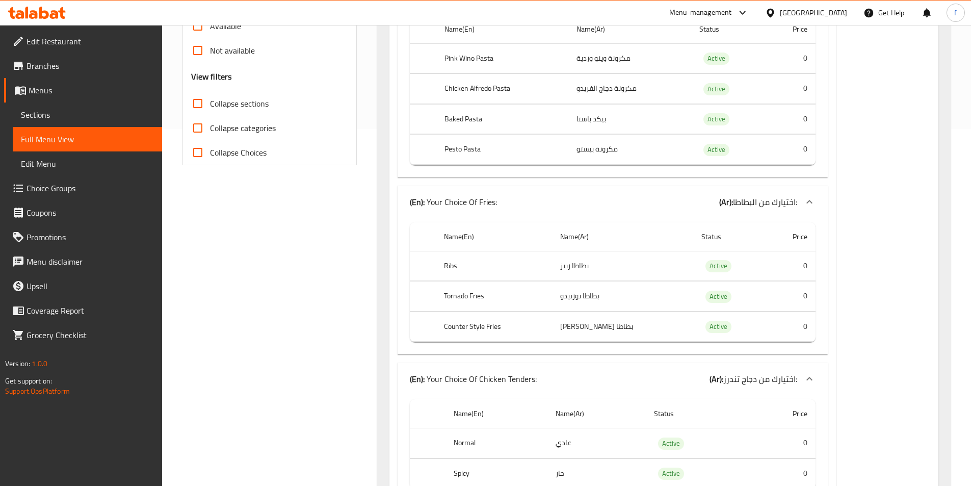
click at [480, 300] on th "Tornado Fries" at bounding box center [494, 296] width 116 height 30
copy th "Fries"
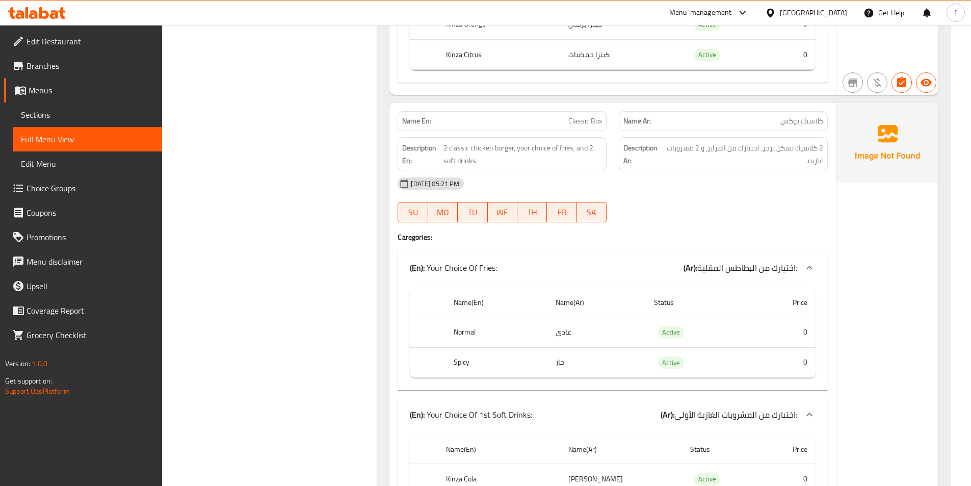
scroll to position [1732, 0]
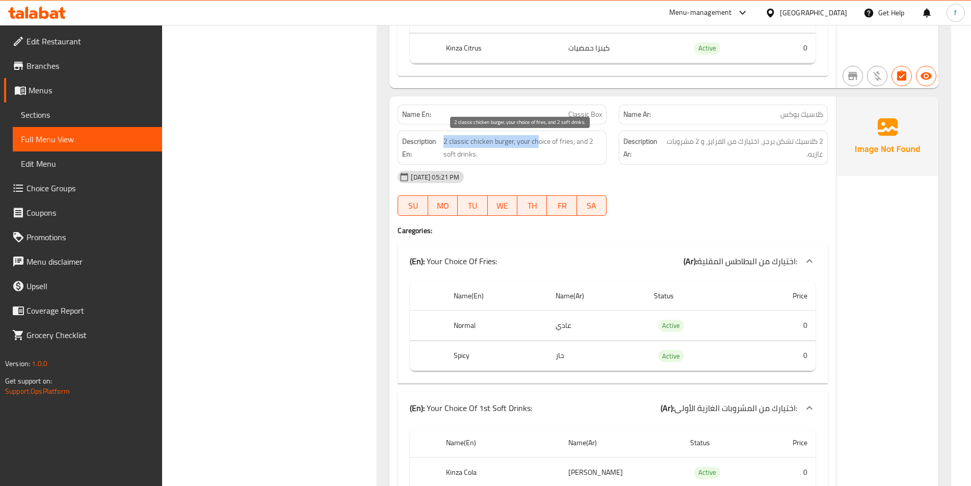
drag, startPoint x: 444, startPoint y: 140, endPoint x: 538, endPoint y: 145, distance: 93.9
click at [538, 145] on span "2 classic chicken burger, your choice of fries, and 2 soft drinks." at bounding box center [522, 147] width 159 height 25
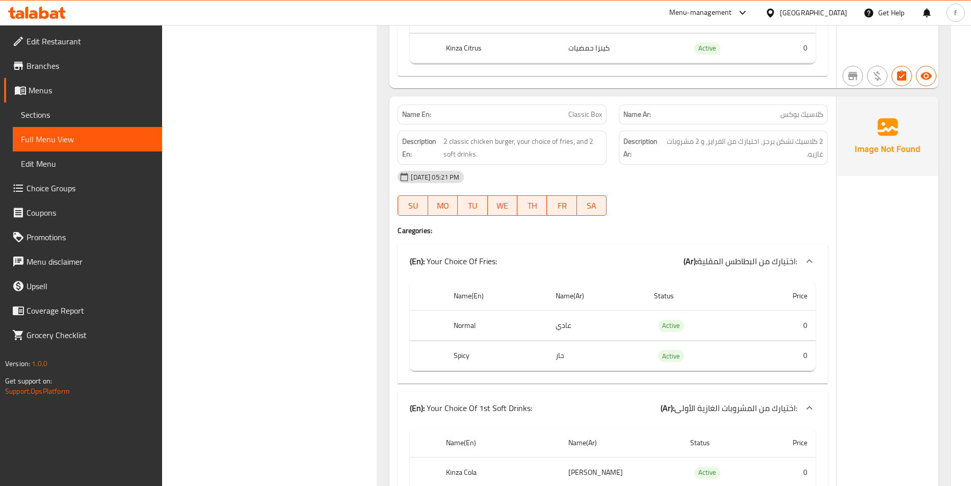
click at [568, 171] on div "17-09-2025 05:21 PM" at bounding box center [612, 177] width 442 height 24
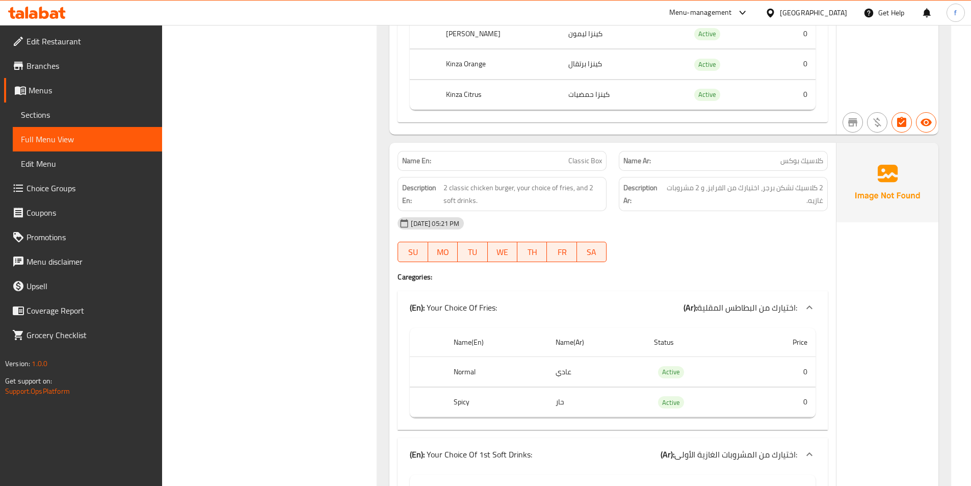
scroll to position [1681, 0]
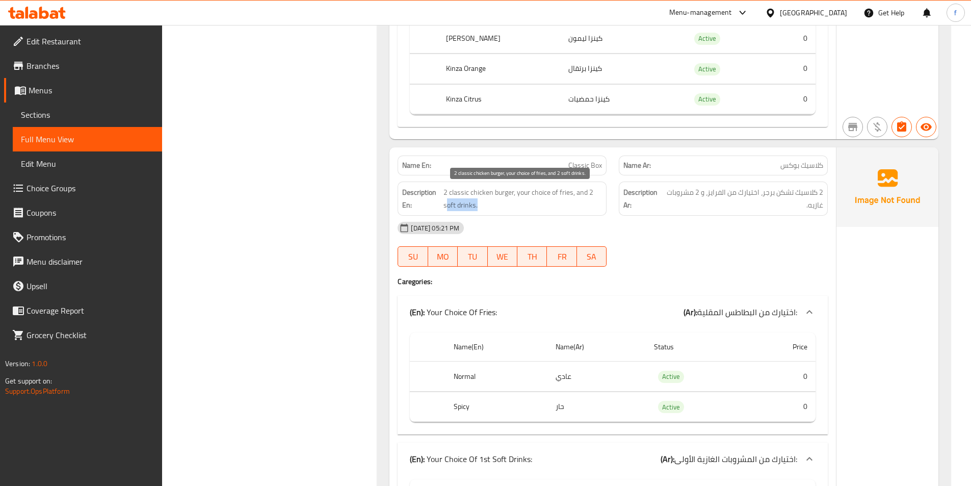
drag, startPoint x: 446, startPoint y: 202, endPoint x: 477, endPoint y: 203, distance: 30.6
click at [477, 203] on span "2 classic chicken burger, your choice of fries, and 2 soft drinks." at bounding box center [522, 198] width 159 height 25
click at [522, 205] on span "2 classic chicken burger, your choice of fries, and 2 soft drinks." at bounding box center [522, 198] width 159 height 25
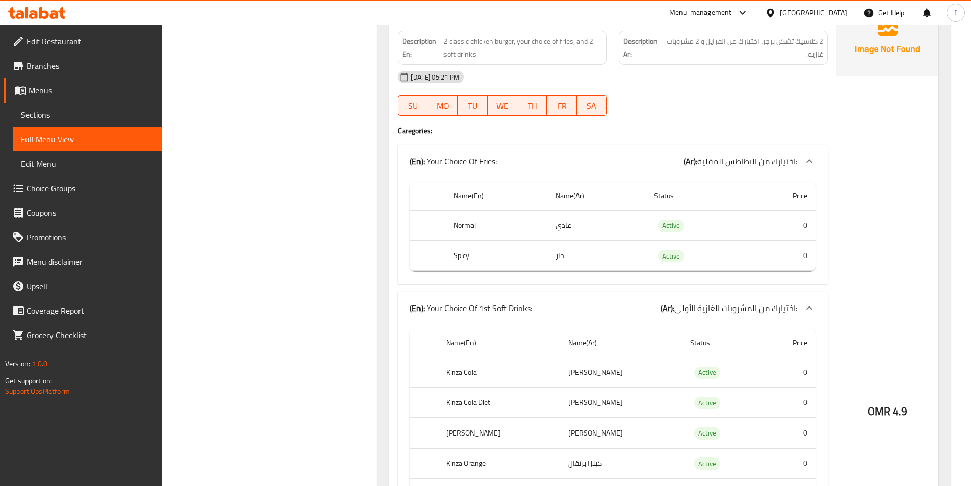
scroll to position [1834, 0]
click at [468, 225] on th "Normal" at bounding box center [495, 223] width 101 height 30
click at [561, 225] on td "عادي" at bounding box center [596, 223] width 98 height 30
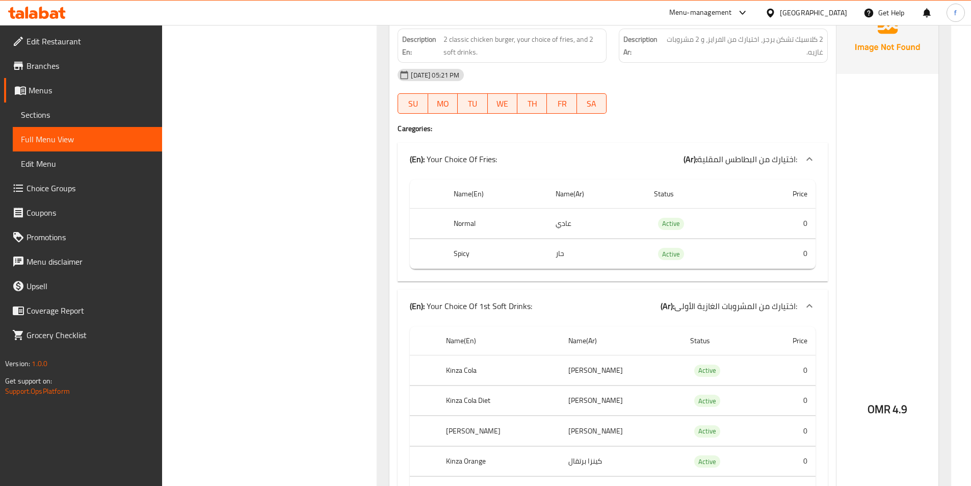
click at [466, 253] on th "Spicy" at bounding box center [495, 253] width 101 height 30
click at [559, 254] on td "حار" at bounding box center [596, 253] width 98 height 30
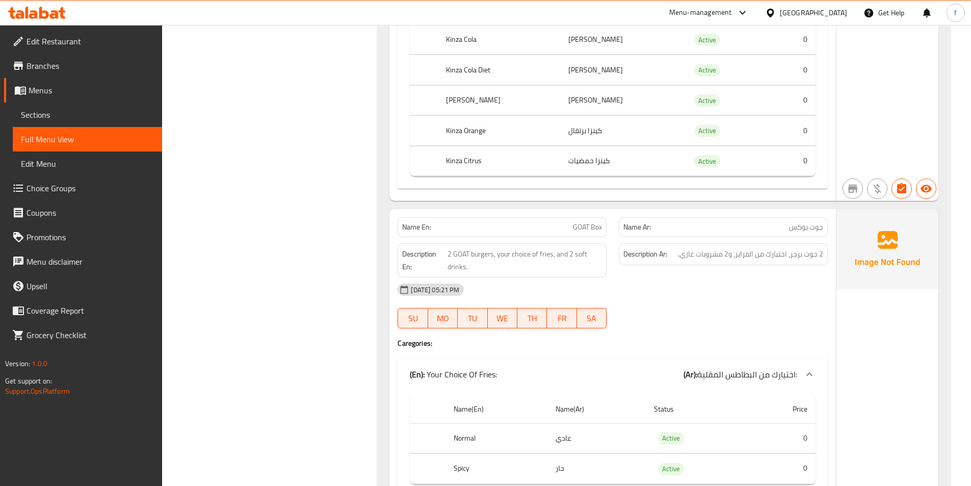
scroll to position [2395, 0]
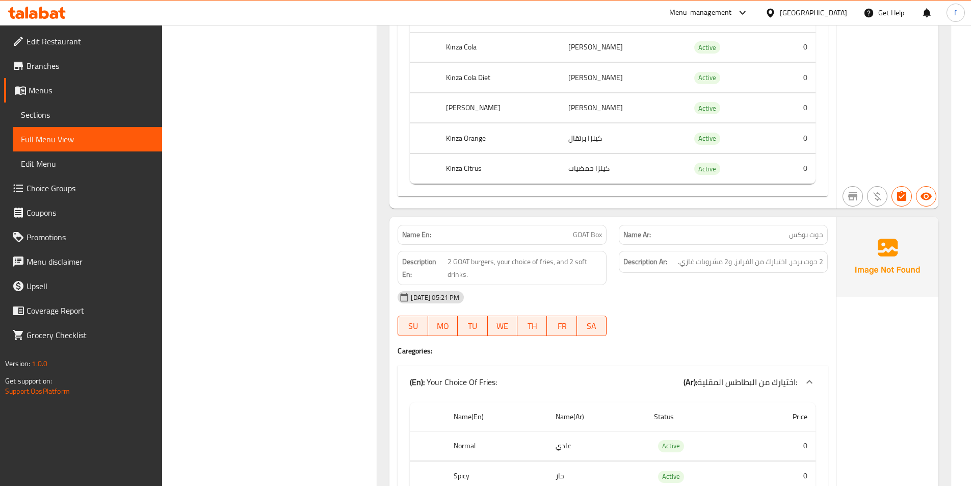
click at [581, 236] on span "GOAT Box" at bounding box center [587, 234] width 29 height 11
click at [593, 237] on span "GOAT Box" at bounding box center [587, 234] width 29 height 11
click at [594, 237] on span "GOAT Box" at bounding box center [587, 234] width 29 height 11
drag, startPoint x: 447, startPoint y: 262, endPoint x: 492, endPoint y: 261, distance: 44.8
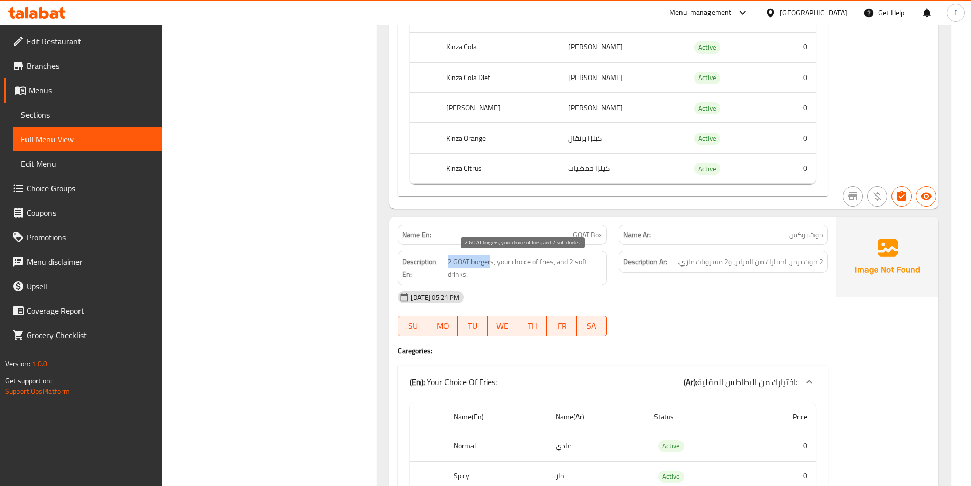
click at [492, 261] on span "2 GOAT burgers, your choice of fries, and 2 soft drinks." at bounding box center [524, 267] width 154 height 25
click at [505, 263] on span "2 GOAT burgers, your choice of fries, and 2 soft drinks." at bounding box center [524, 267] width 154 height 25
click at [523, 262] on span "2 GOAT burgers, your choice of fries, and 2 soft drinks." at bounding box center [524, 267] width 154 height 25
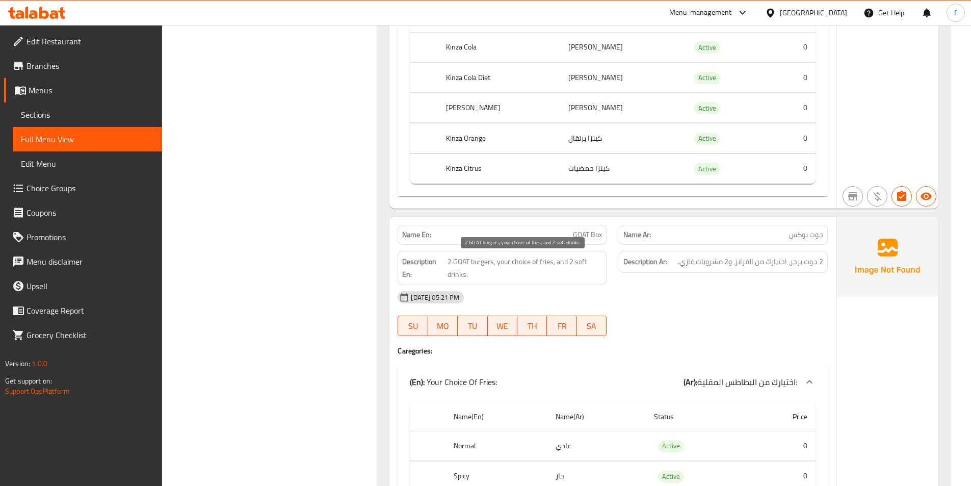
click at [550, 261] on span "2 GOAT burgers, your choice of fries, and 2 soft drinks." at bounding box center [524, 267] width 154 height 25
drag, startPoint x: 573, startPoint y: 262, endPoint x: 568, endPoint y: 272, distance: 10.5
click at [595, 262] on span "2 GOAT burgers, your choice of fries, and 2 soft drinks." at bounding box center [524, 267] width 154 height 25
click at [482, 270] on span "2 GOAT burgers, your choice of fries, and 2 soft drinks." at bounding box center [524, 267] width 154 height 25
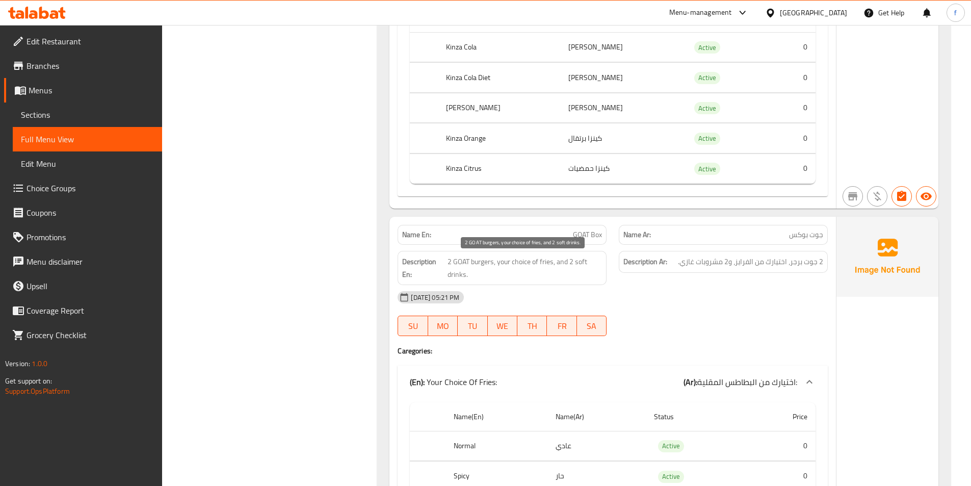
click at [482, 270] on span "2 GOAT burgers, your choice of fries, and 2 soft drinks." at bounding box center [524, 267] width 154 height 25
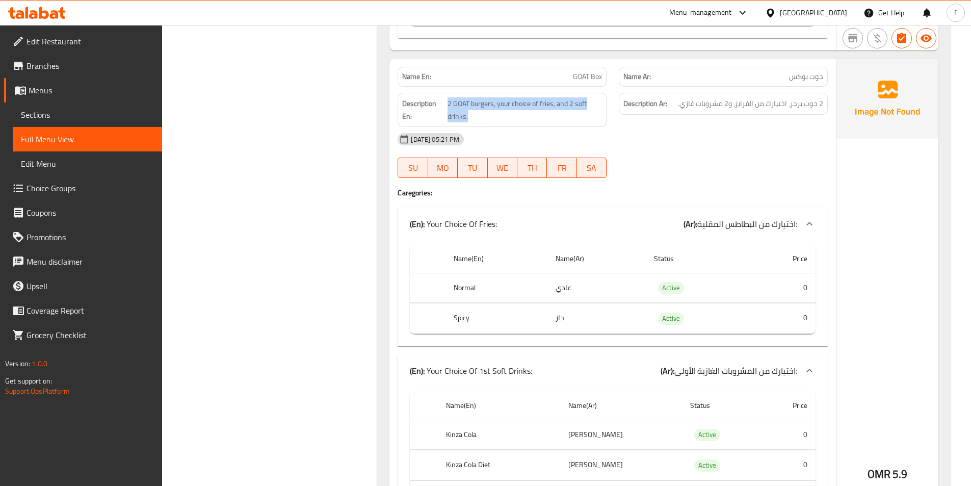
scroll to position [2598, 0]
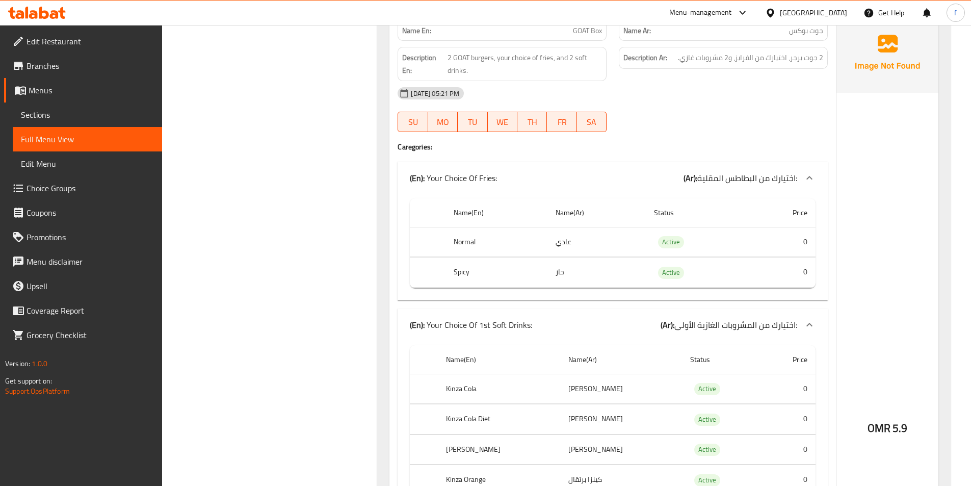
click at [462, 242] on th "Normal" at bounding box center [495, 242] width 101 height 30
click at [462, 273] on th "Spicy" at bounding box center [495, 272] width 101 height 30
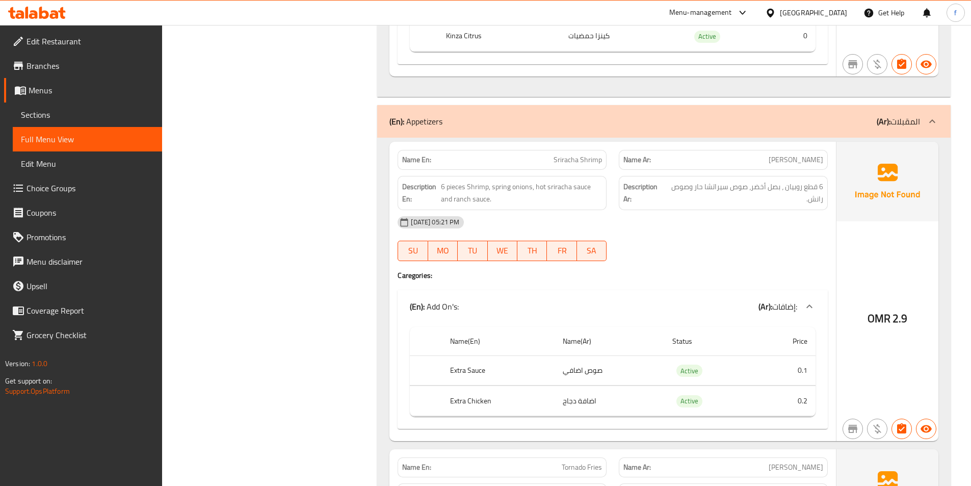
scroll to position [3312, 0]
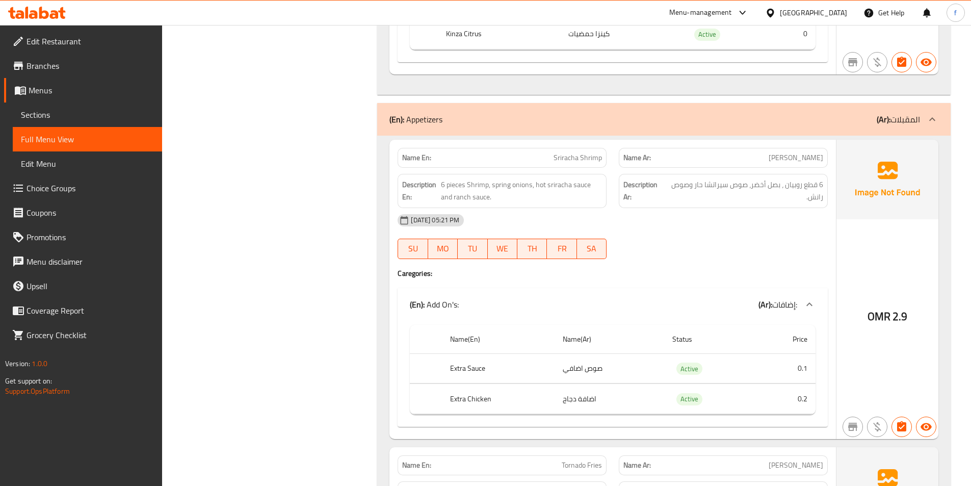
click at [571, 157] on span "Sriracha Shrimp" at bounding box center [577, 157] width 48 height 11
click at [594, 159] on span "Sriracha Shrimp" at bounding box center [577, 157] width 48 height 11
drag, startPoint x: 442, startPoint y: 183, endPoint x: 488, endPoint y: 187, distance: 46.0
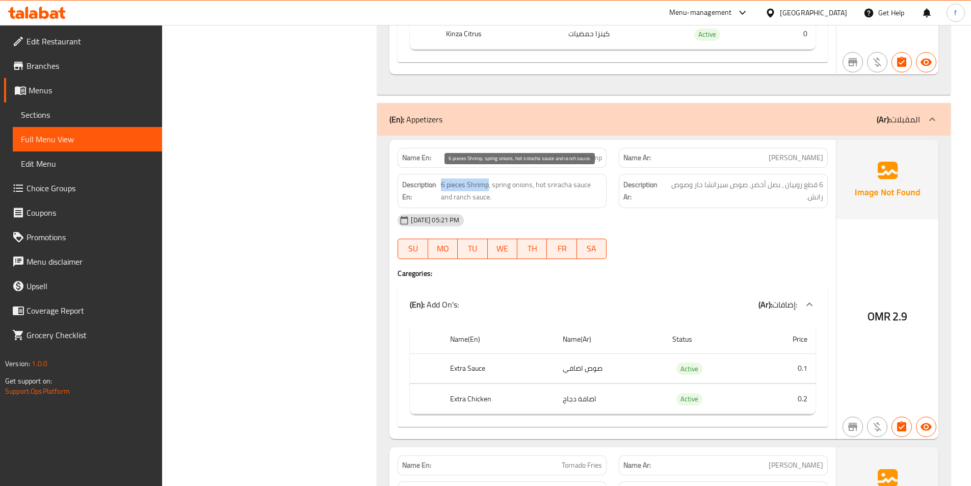
click at [488, 187] on span "6 pieces Shrimp, spring onions, hot sriracha sauce and ranch sauce." at bounding box center [522, 190] width 162 height 25
click at [500, 185] on span "6 pieces Shrimp, spring onions, hot sriracha sauce and ranch sauce." at bounding box center [522, 190] width 162 height 25
click at [521, 179] on span "6 pieces Shrimp, spring onions, hot sriracha sauce and ranch sauce." at bounding box center [522, 190] width 162 height 25
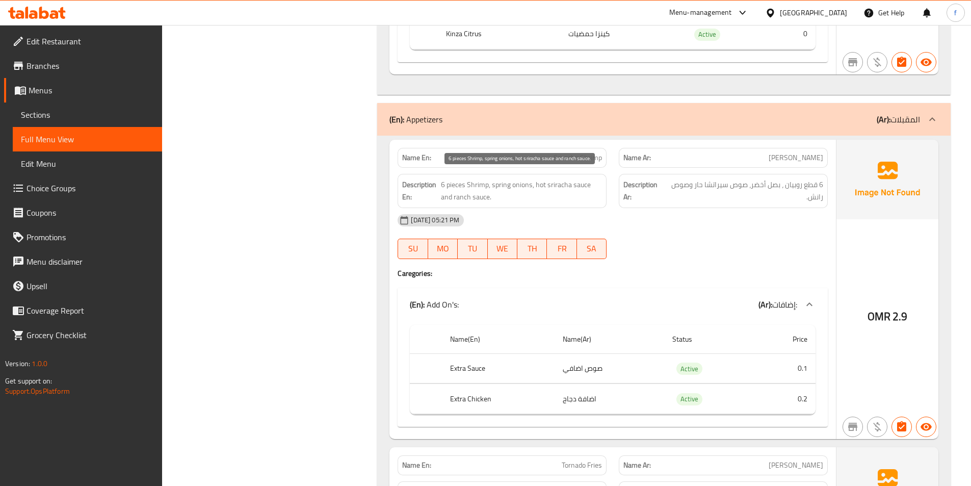
click at [579, 181] on span "6 pieces Shrimp, spring onions, hot sriracha sauce and ranch sauce." at bounding box center [522, 190] width 162 height 25
click at [560, 185] on span "6 pieces Shrimp, spring onions, hot sriracha sauce and ranch sauce." at bounding box center [522, 190] width 162 height 25
click at [541, 185] on span "6 pieces Shrimp, spring onions, hot sriracha sauce and ranch sauce." at bounding box center [522, 190] width 162 height 25
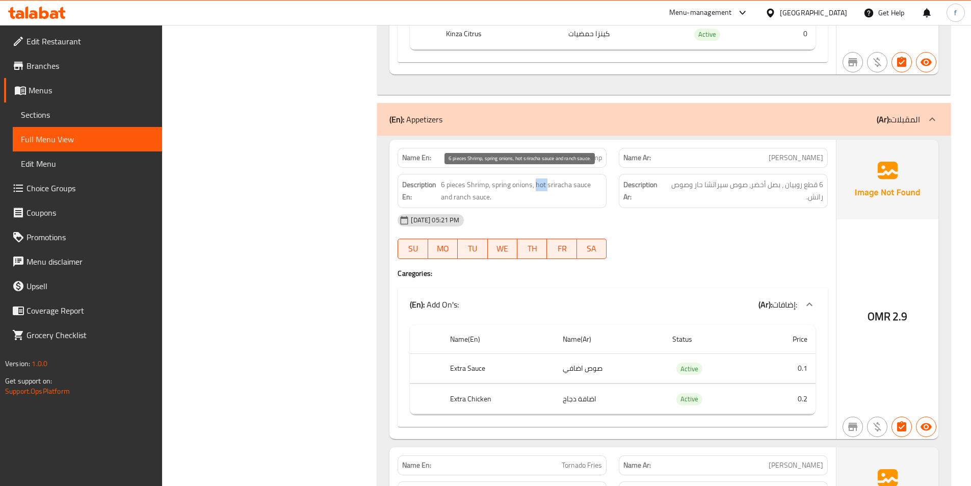
click at [541, 185] on span "6 pieces Shrimp, spring onions, hot sriracha sauce and ranch sauce." at bounding box center [522, 190] width 162 height 25
click at [589, 186] on span "6 pieces Shrimp, spring onions, hot sriracha sauce and ranch sauce." at bounding box center [522, 190] width 162 height 25
click at [577, 185] on span "6 pieces Shrimp, spring onions, hot sriracha sauce and ranch sauce." at bounding box center [522, 190] width 162 height 25
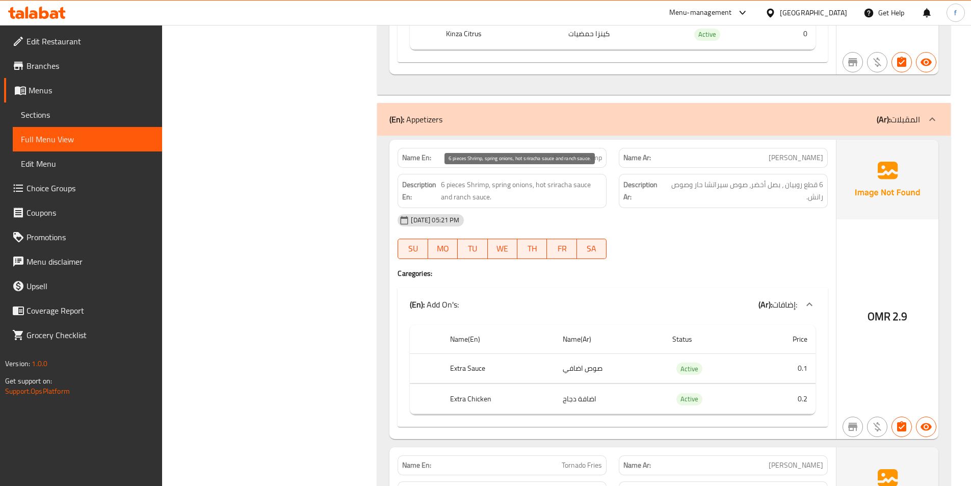
click at [454, 195] on span "6 pieces Shrimp, spring onions, hot sriracha sauce and ranch sauce." at bounding box center [522, 190] width 162 height 25
click at [483, 197] on span "6 pieces Shrimp, spring onions, hot sriracha sauce and ranch sauce." at bounding box center [522, 190] width 162 height 25
click at [452, 197] on span "6 pieces Shrimp, spring onions, hot sriracha sauce and ranch sauce." at bounding box center [522, 190] width 162 height 25
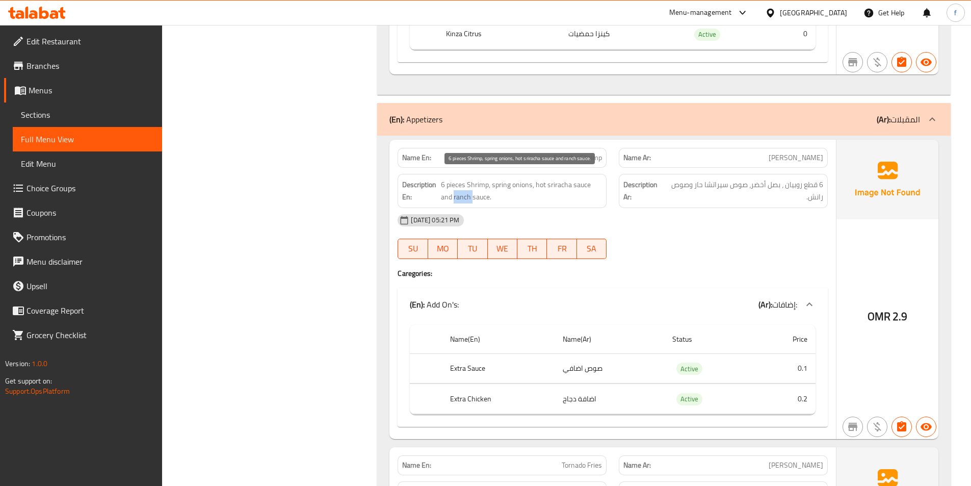
click at [452, 197] on span "6 pieces Shrimp, spring onions, hot sriracha sauce and ranch sauce." at bounding box center [522, 190] width 162 height 25
click at [465, 197] on span "6 pieces Shrimp, spring onions, hot sriracha sauce and ranch sauce." at bounding box center [522, 190] width 162 height 25
click at [580, 157] on span "Sriracha Shrimp" at bounding box center [577, 157] width 48 height 11
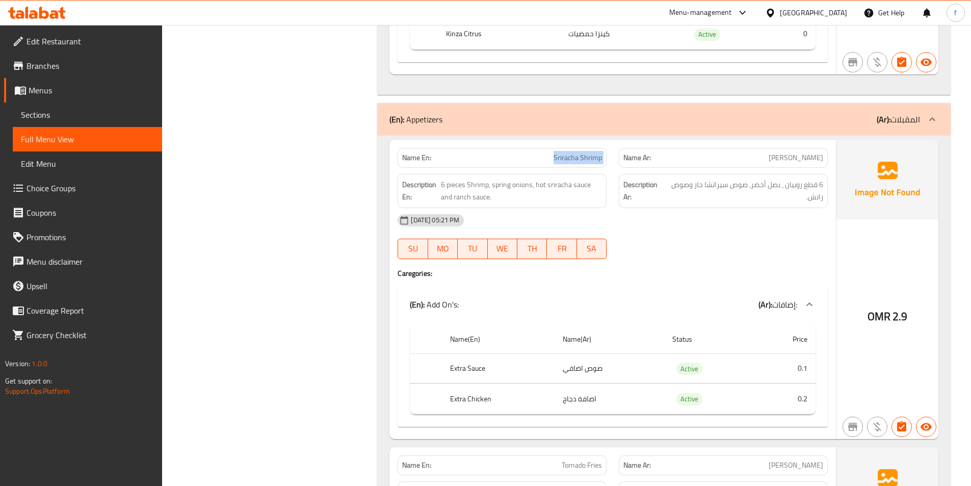
click at [580, 157] on span "Sriracha Shrimp" at bounding box center [577, 157] width 48 height 11
copy span "Sriracha Shrimp"
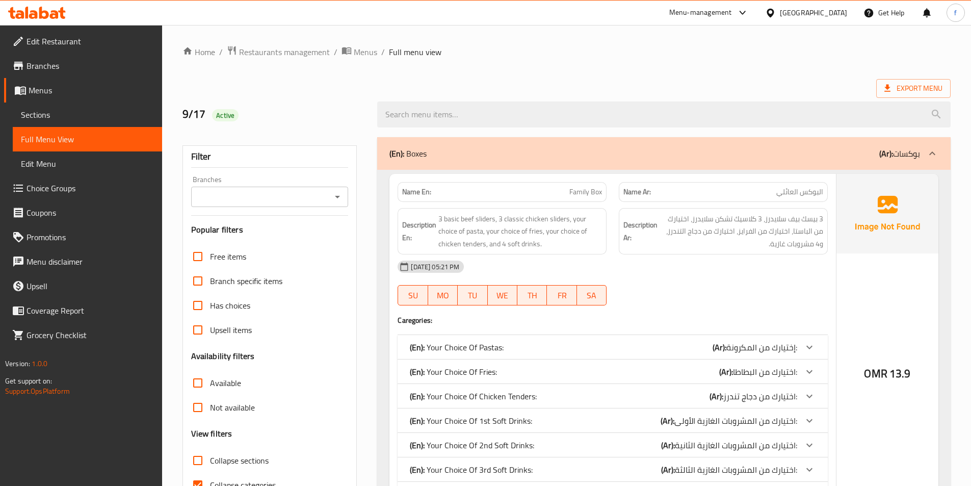
click at [51, 162] on span "Edit Menu" at bounding box center [87, 163] width 133 height 12
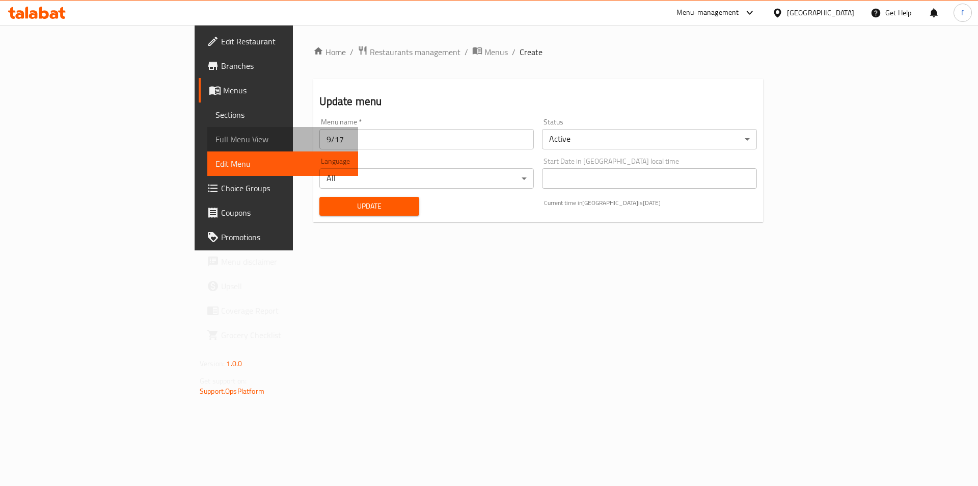
click at [216, 139] on span "Full Menu View" at bounding box center [283, 139] width 135 height 12
click at [221, 185] on span "Choice Groups" at bounding box center [285, 188] width 129 height 12
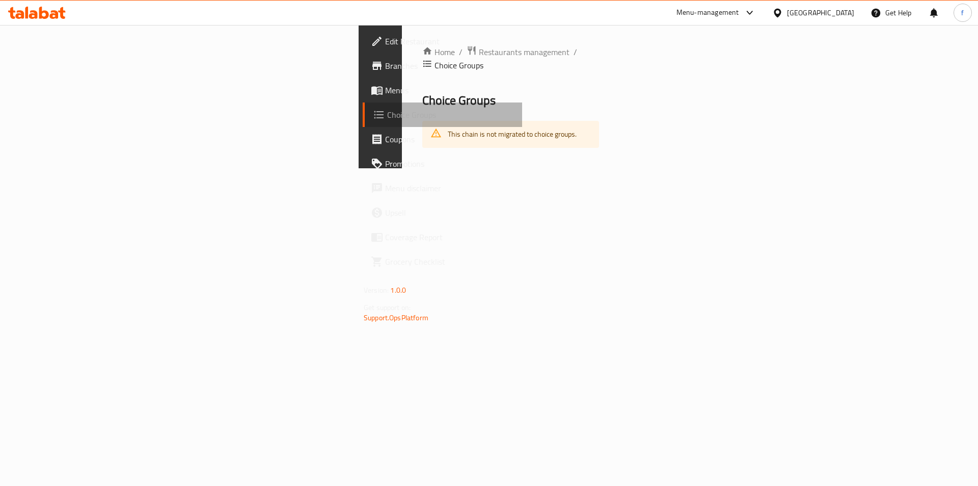
click at [387, 117] on span "Choice Groups" at bounding box center [450, 115] width 127 height 12
click at [363, 99] on link "Menus" at bounding box center [442, 90] width 159 height 24
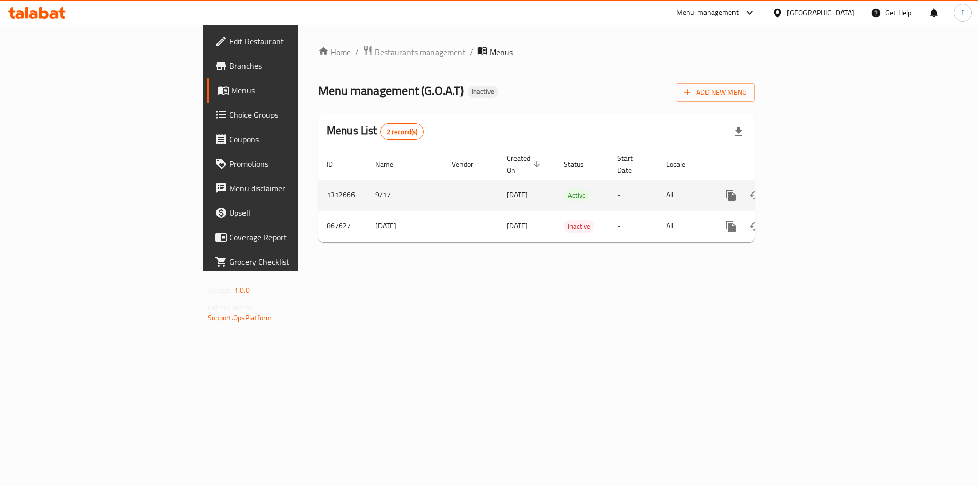
click at [817, 183] on link "enhanced table" at bounding box center [804, 195] width 24 height 24
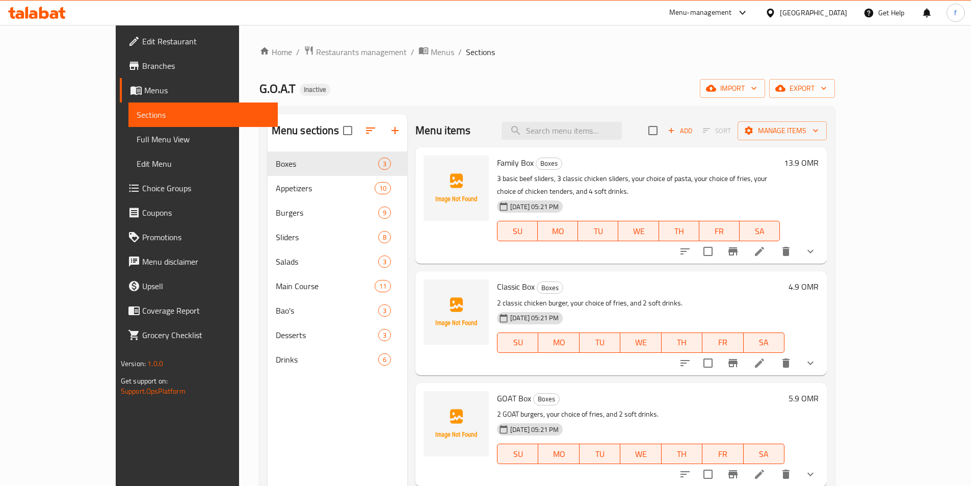
click at [773, 242] on li at bounding box center [759, 251] width 29 height 18
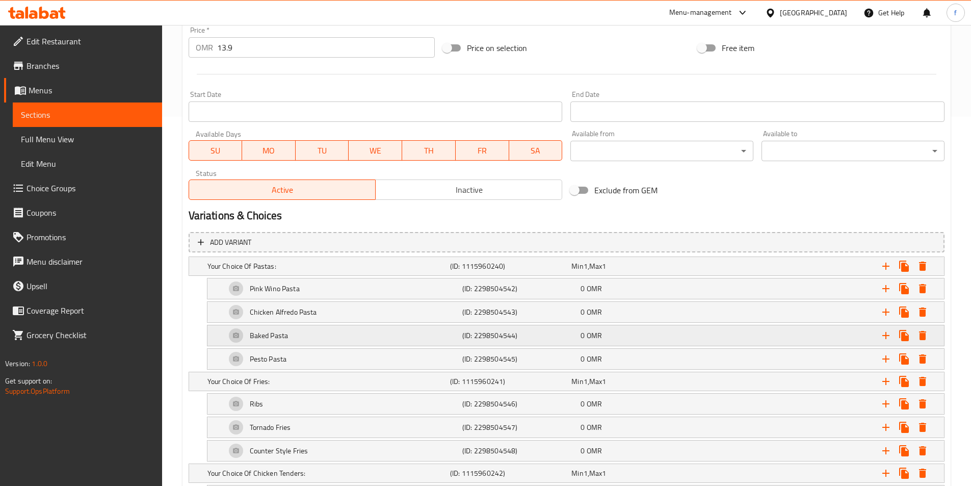
scroll to position [459, 0]
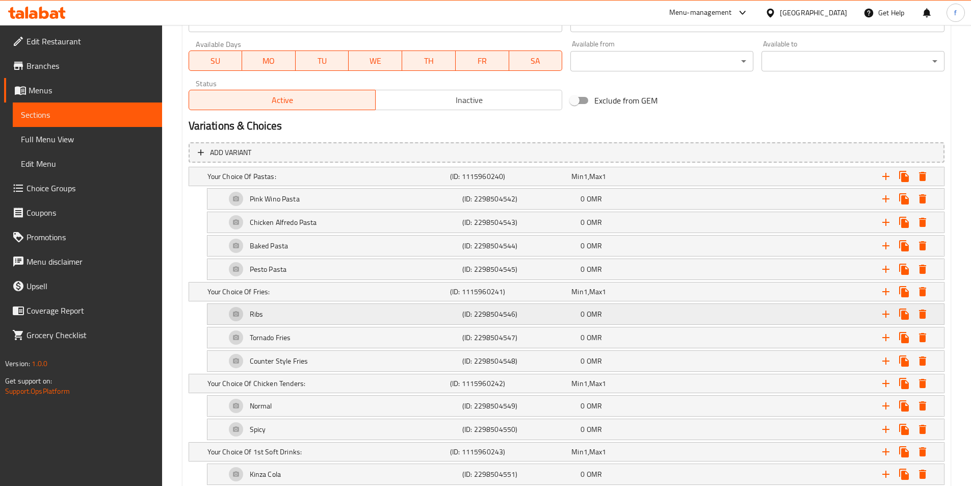
click at [276, 313] on div "Ribs" at bounding box center [342, 314] width 236 height 24
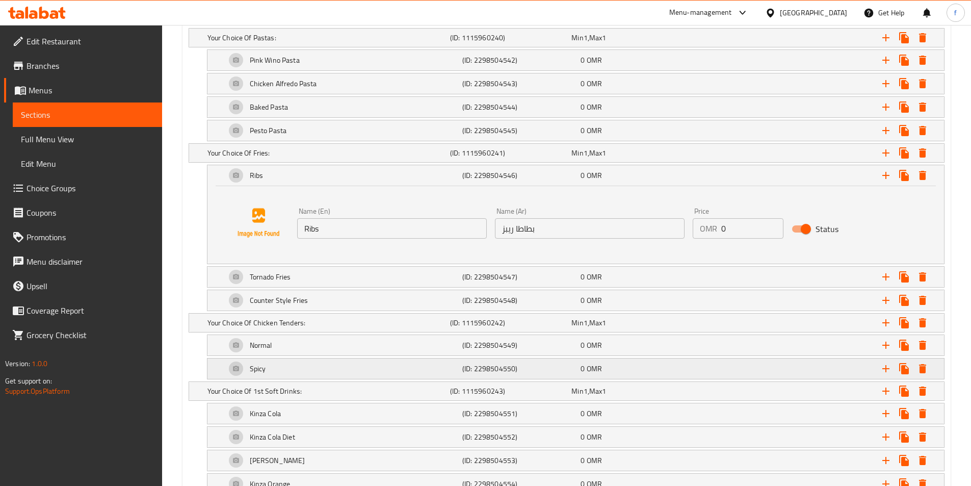
scroll to position [611, 0]
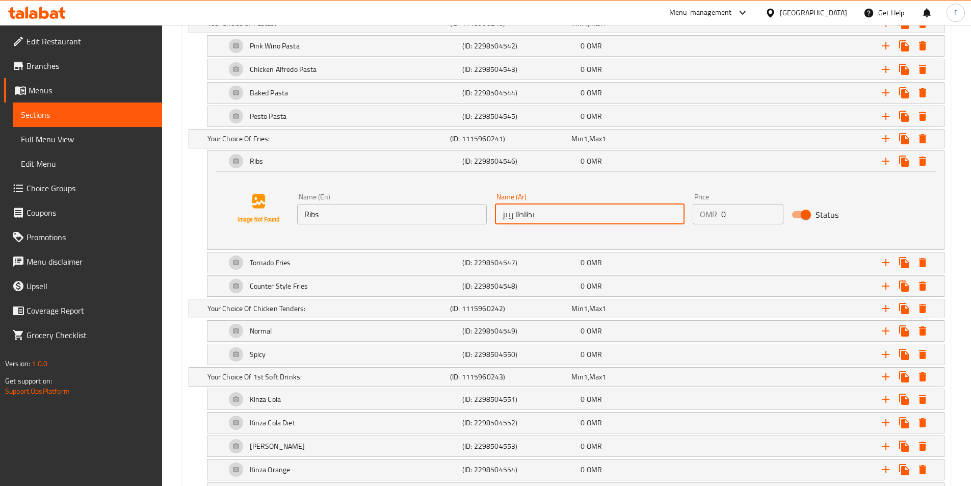
click at [520, 219] on input "بطاطا ريبز" at bounding box center [590, 214] width 190 height 20
click at [378, 210] on input "Ribs" at bounding box center [392, 214] width 190 height 20
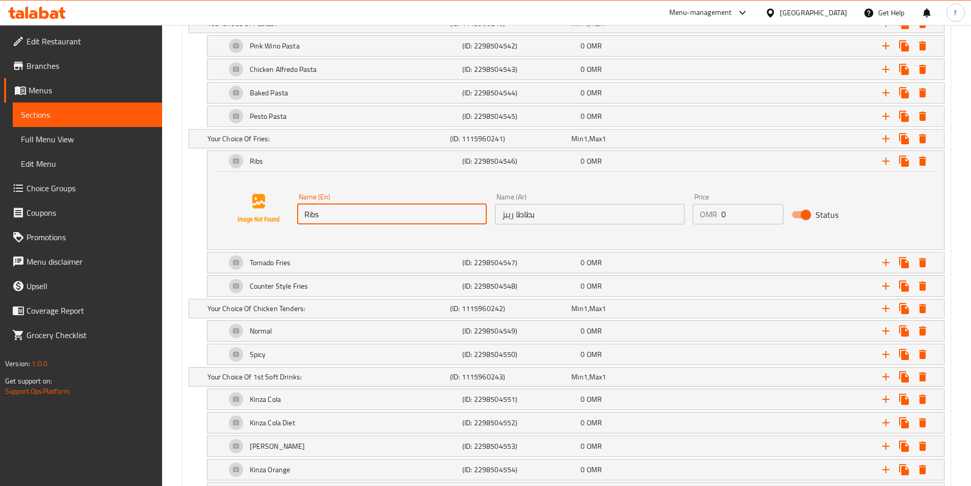
paste input "Potatoes"
click at [315, 212] on input "RibsPotatoes" at bounding box center [392, 214] width 190 height 20
click at [316, 215] on input "RibsPotatoes" at bounding box center [392, 214] width 190 height 20
click at [318, 218] on input "RibsPotatoes" at bounding box center [392, 214] width 190 height 20
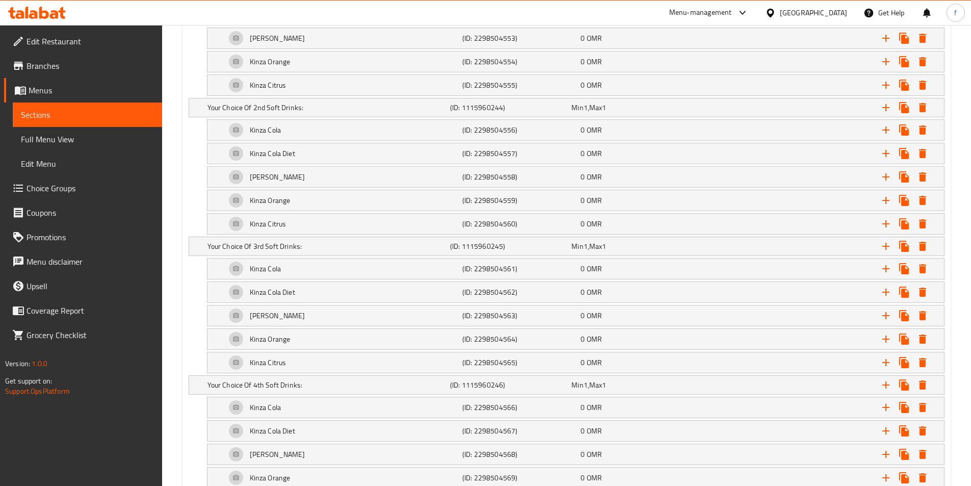
scroll to position [1109, 0]
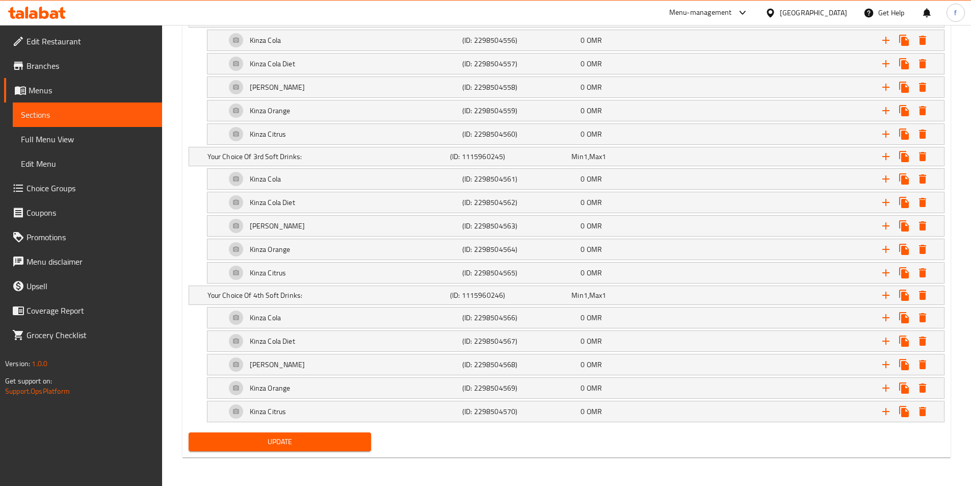
type input "Ribs Potatoes"
click at [284, 438] on span "Update" at bounding box center [280, 441] width 167 height 13
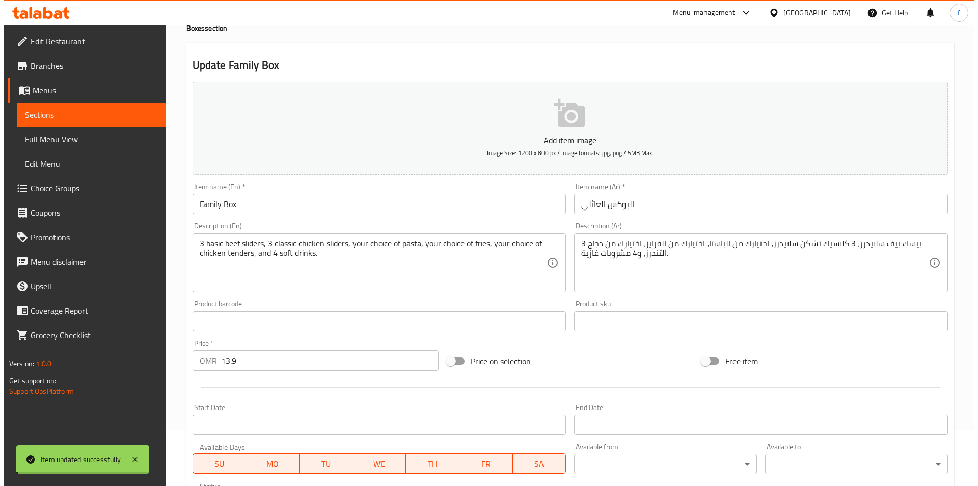
scroll to position [0, 0]
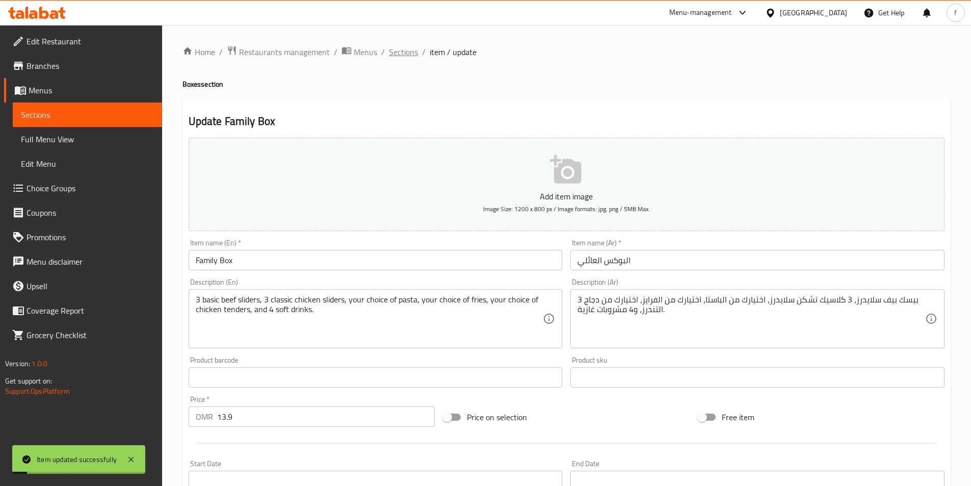
click at [404, 51] on span "Sections" at bounding box center [403, 52] width 29 height 12
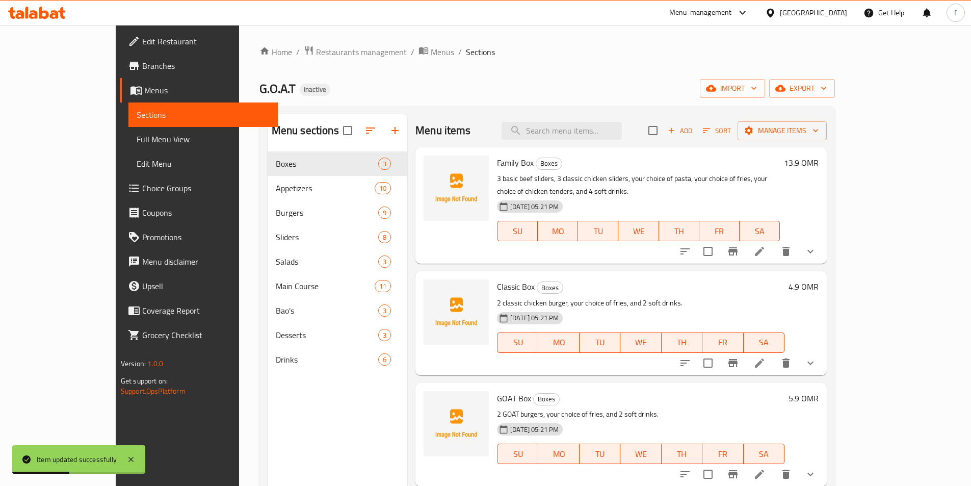
click at [773, 242] on li at bounding box center [759, 251] width 29 height 18
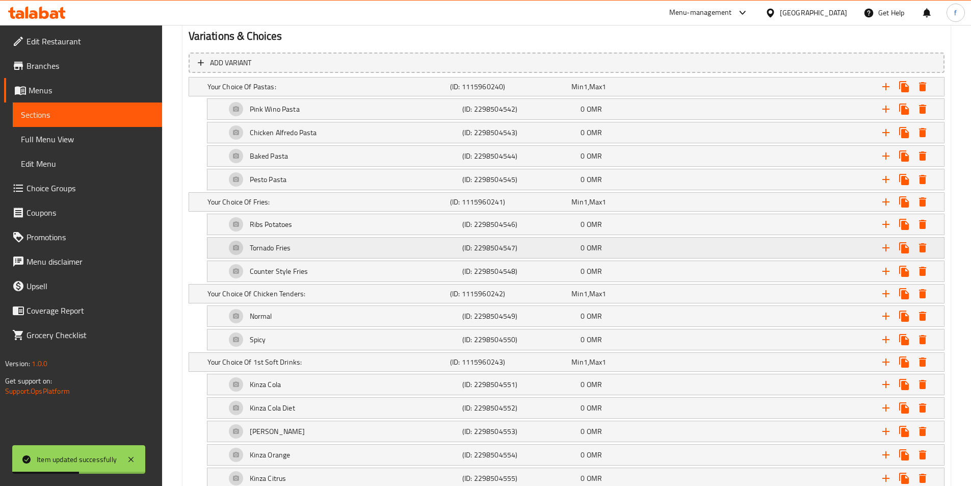
scroll to position [611, 0]
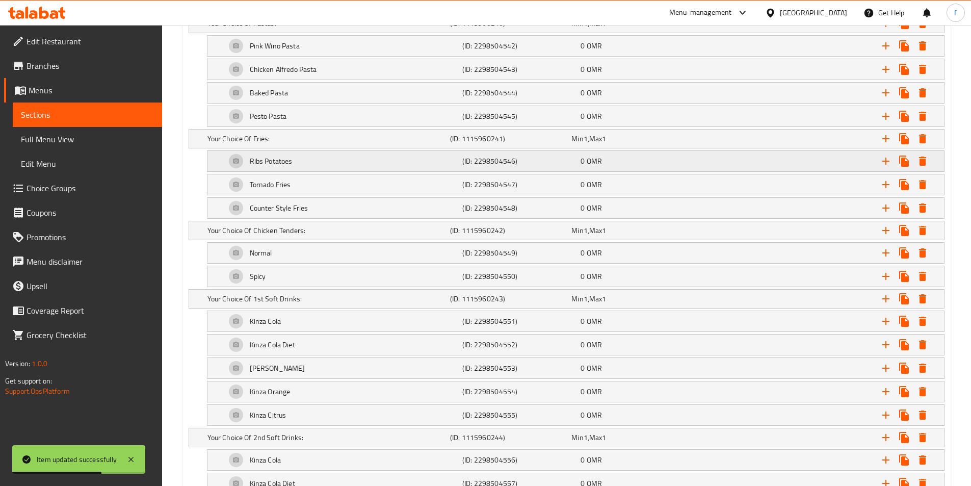
click at [285, 162] on h5 "Ribs Potatoes" at bounding box center [271, 161] width 43 height 10
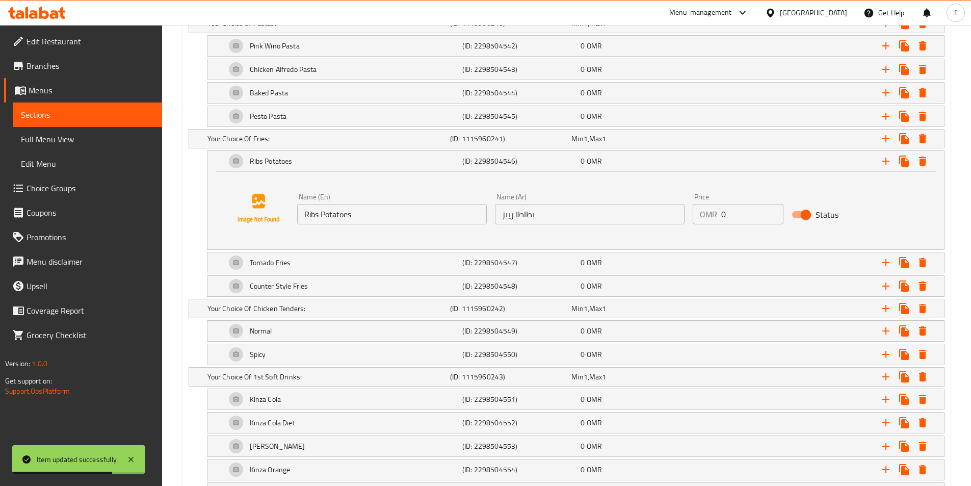
click at [337, 212] on input "Ribs Potatoes" at bounding box center [392, 214] width 190 height 20
paste input "Fri"
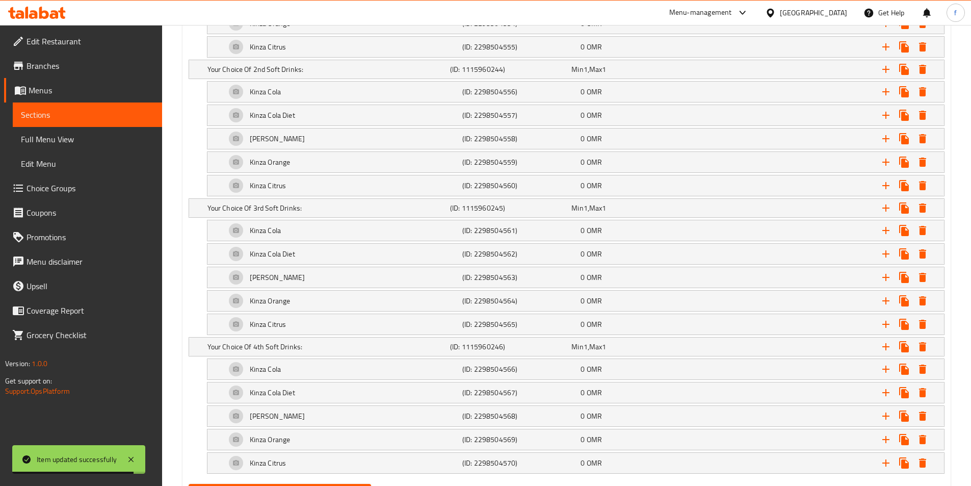
scroll to position [1109, 0]
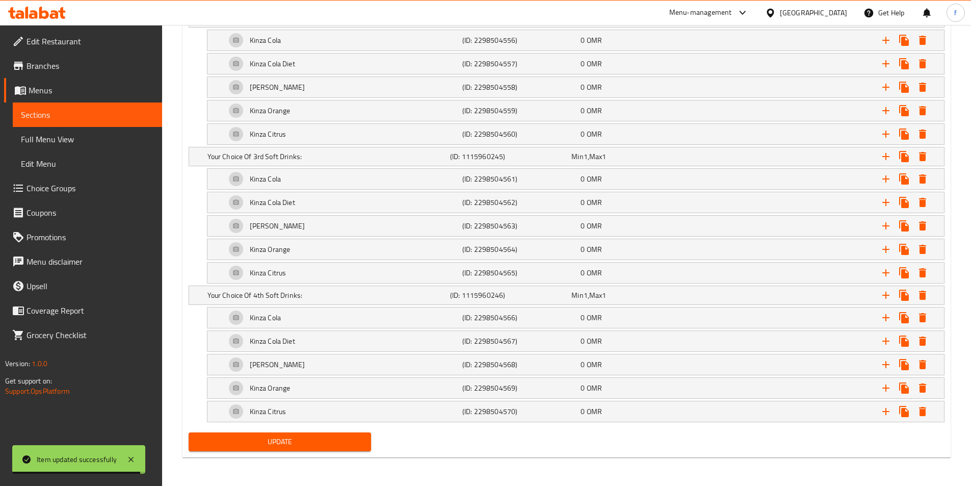
type input "Ribs Fries"
click at [302, 440] on span "Update" at bounding box center [280, 441] width 167 height 13
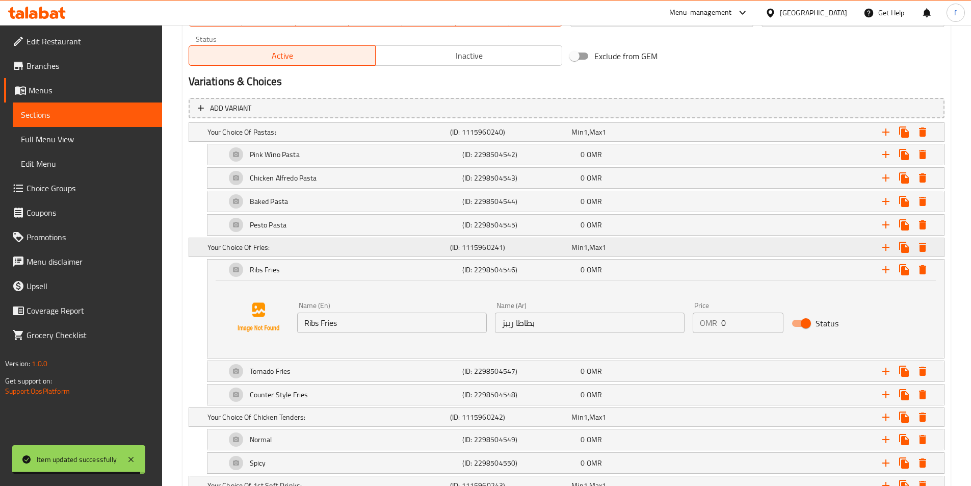
scroll to position [509, 0]
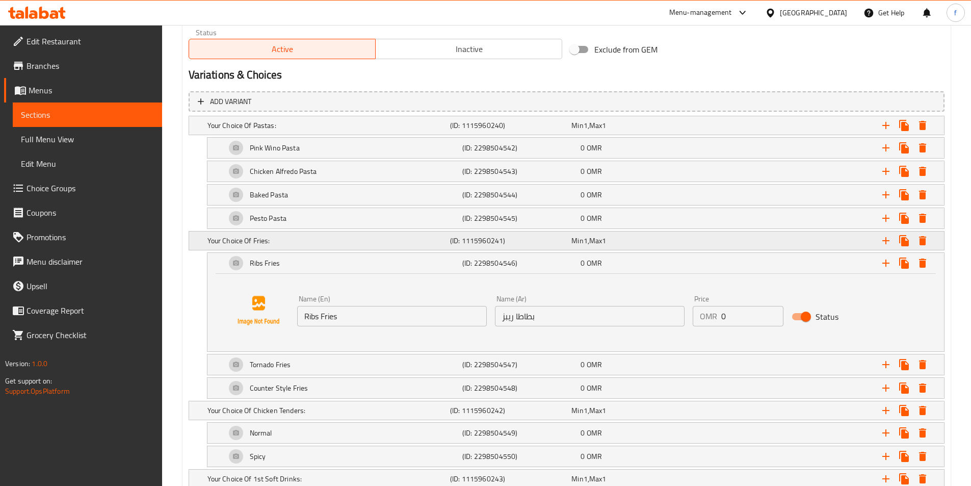
click at [279, 238] on h5 "Your Choice Of Fries:" at bounding box center [326, 240] width 238 height 10
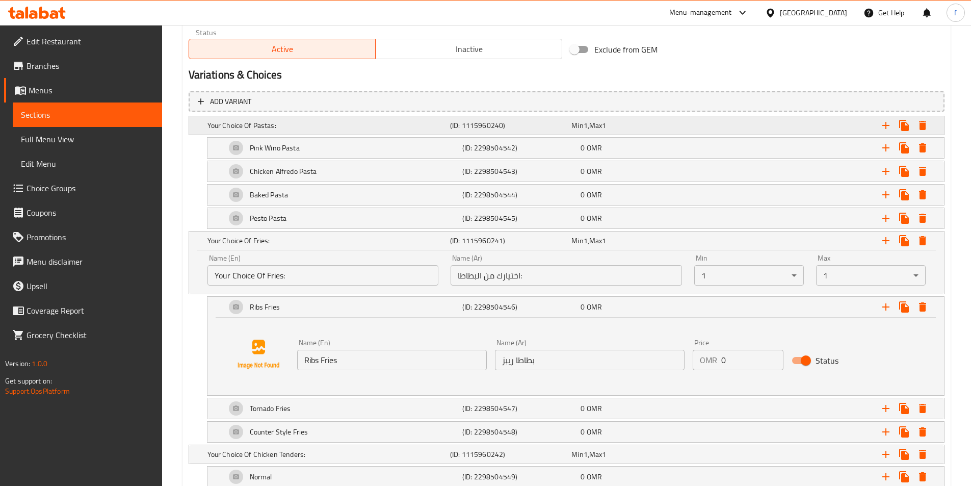
click at [319, 132] on div "Your Choice Of Pastas:" at bounding box center [326, 125] width 243 height 14
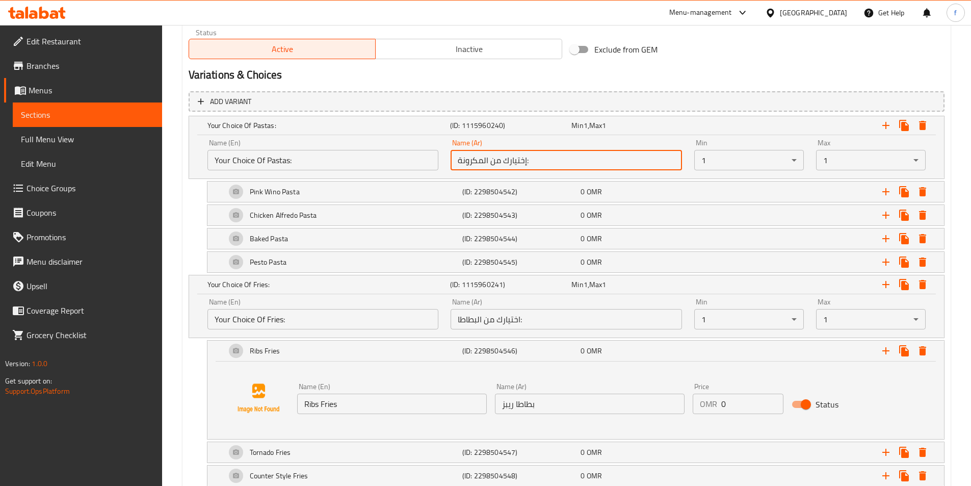
click at [454, 163] on input "إختيارك من المكرونة:" at bounding box center [565, 160] width 231 height 20
click at [607, 160] on input "إختيارك من المكرونة:" at bounding box center [565, 160] width 231 height 20
click at [276, 166] on input "Your Choice Of Pastas:" at bounding box center [322, 160] width 231 height 20
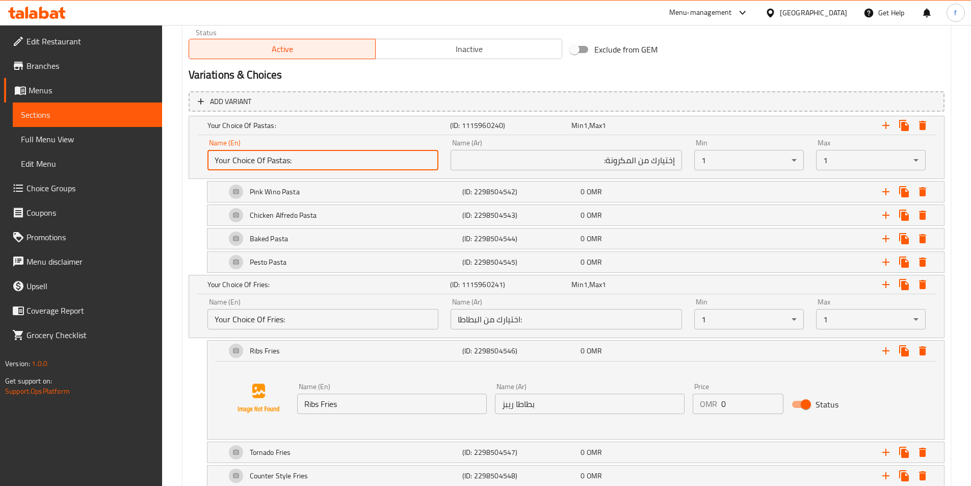
click at [276, 166] on input "Your Choice Of Pastas:" at bounding box center [322, 160] width 231 height 20
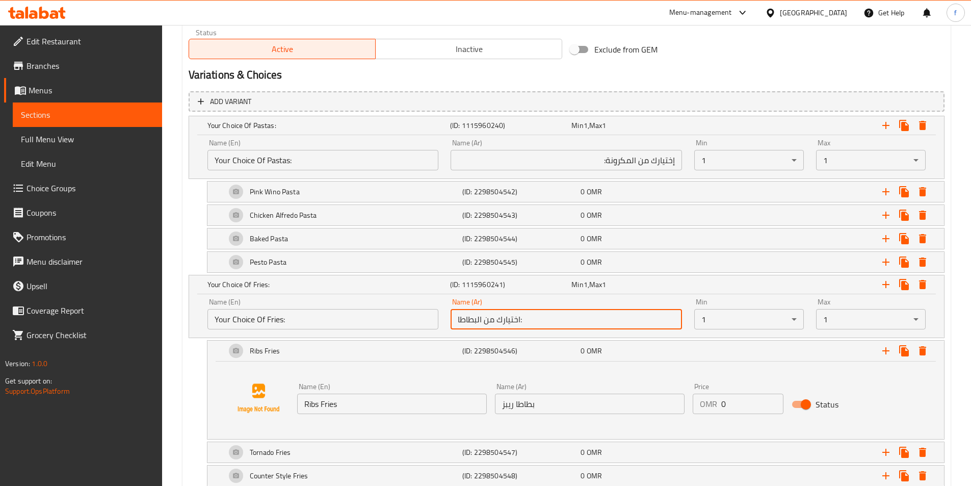
drag, startPoint x: 478, startPoint y: 320, endPoint x: 454, endPoint y: 321, distance: 23.5
click at [454, 321] on input "اختيارك من البطاطا:" at bounding box center [565, 319] width 231 height 20
click at [270, 324] on input "Your Choice Of Fries:" at bounding box center [322, 319] width 231 height 20
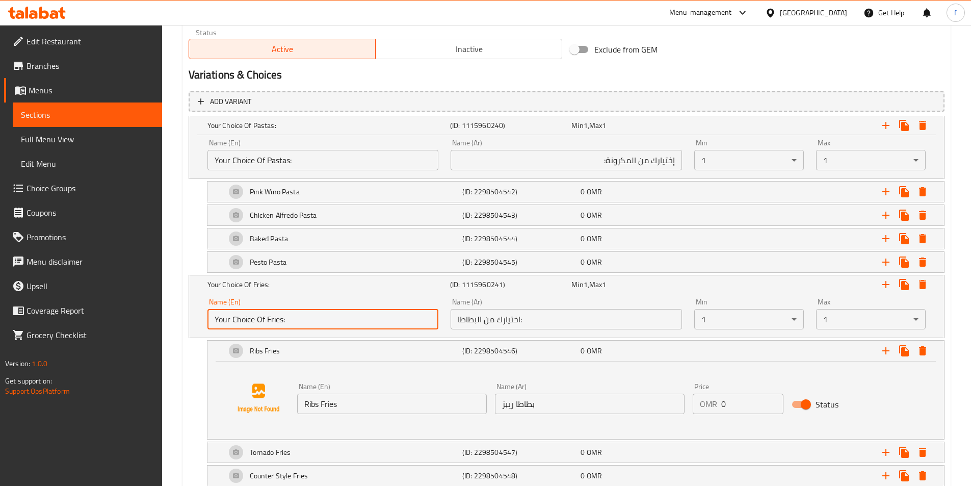
click at [270, 324] on input "Your Choice Of Fries:" at bounding box center [322, 319] width 231 height 20
click at [555, 319] on input "اختيارك من البطاطا:" at bounding box center [565, 319] width 231 height 20
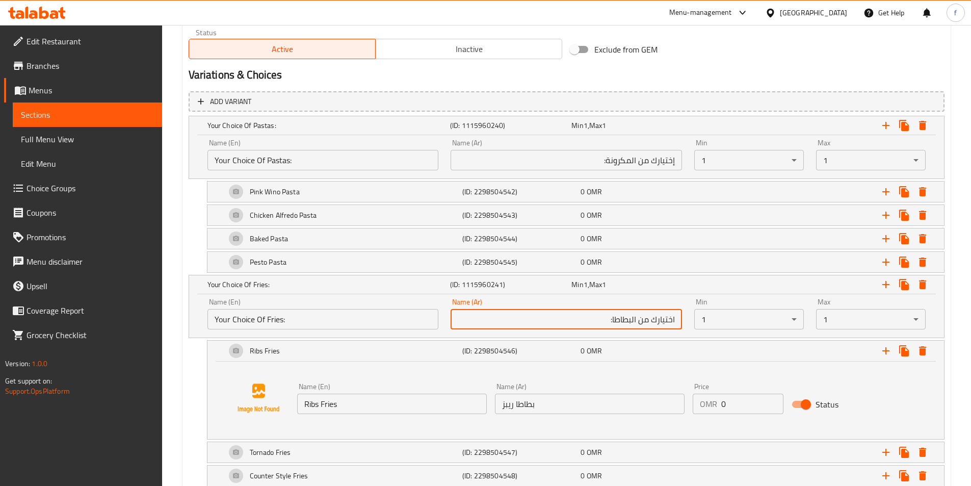
click at [611, 318] on input "اختيارك من البطاطا:" at bounding box center [565, 319] width 231 height 20
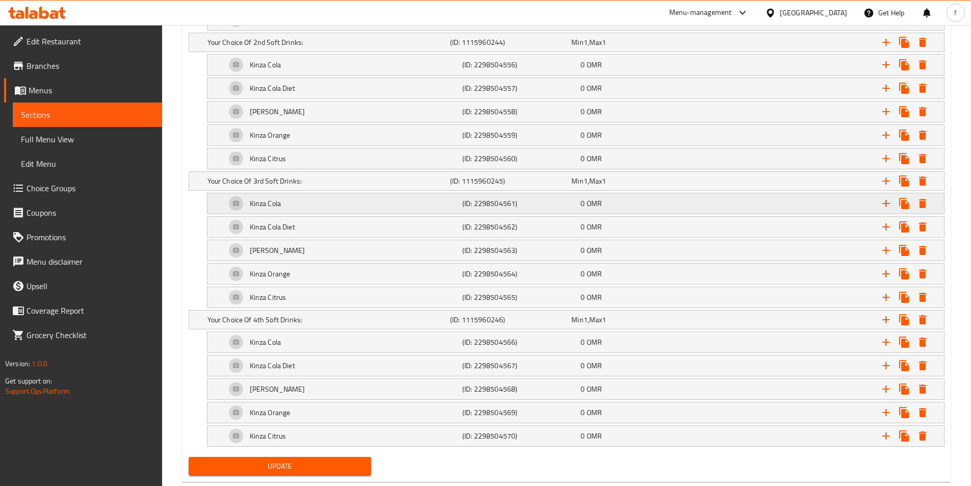
scroll to position [1196, 0]
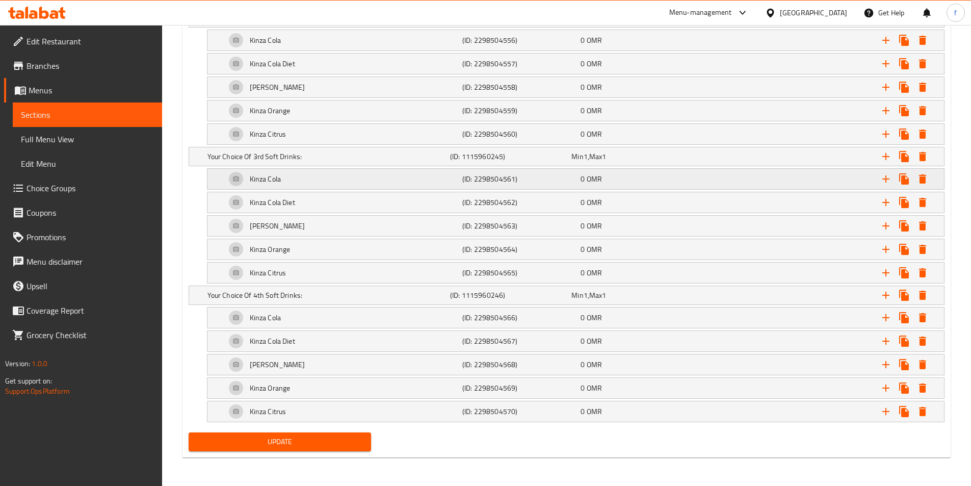
type input "اختيارك من البطاطس المقلية:"
click at [268, 450] on button "Update" at bounding box center [280, 441] width 183 height 19
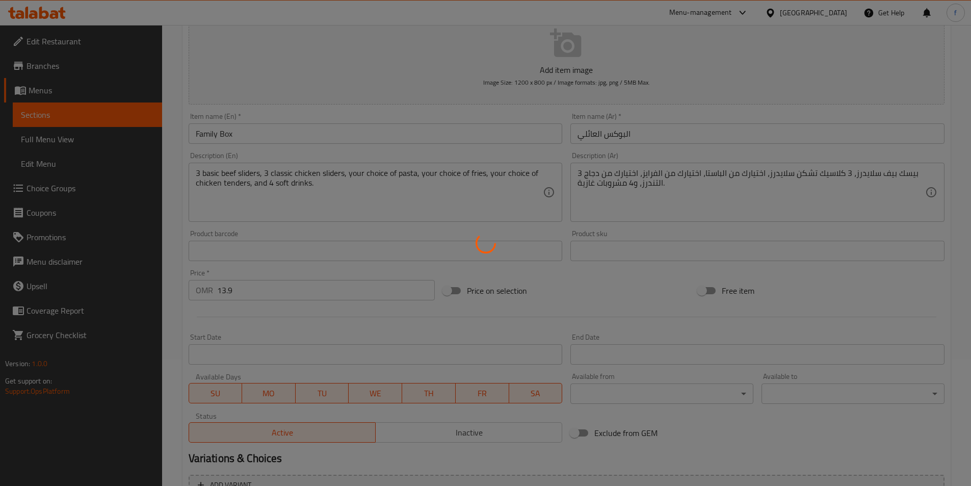
scroll to position [0, 0]
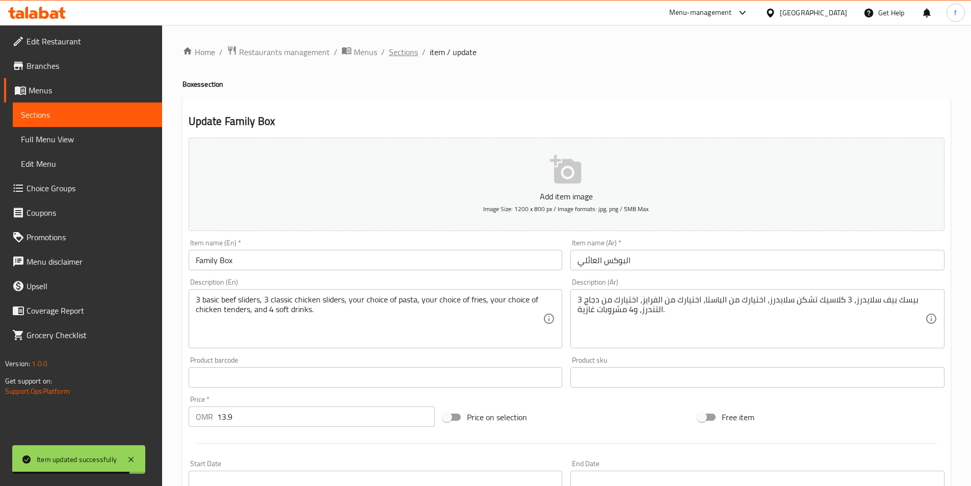
click at [406, 53] on span "Sections" at bounding box center [403, 52] width 29 height 12
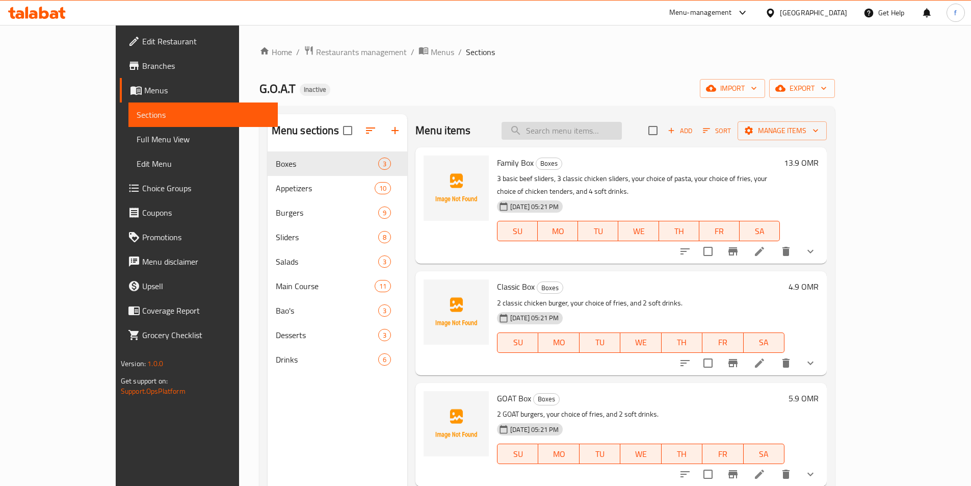
click at [582, 131] on input "search" at bounding box center [561, 131] width 120 height 18
paste input "Sriracha Shrimp"
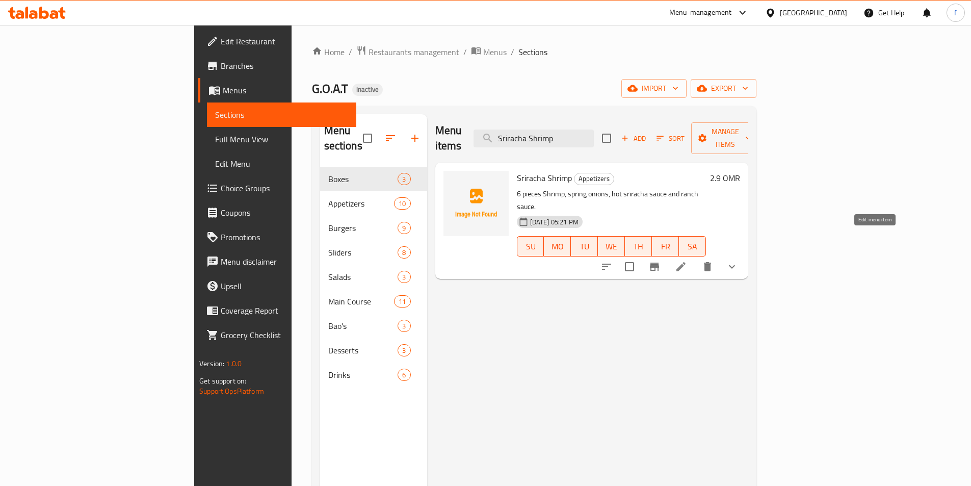
type input "Sriracha Shrimp"
click at [687, 260] on icon at bounding box center [681, 266] width 12 height 12
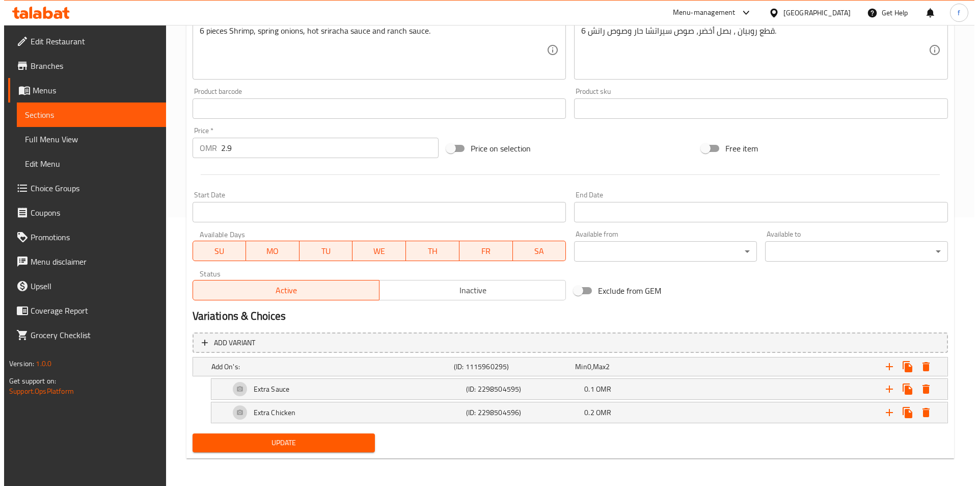
scroll to position [270, 0]
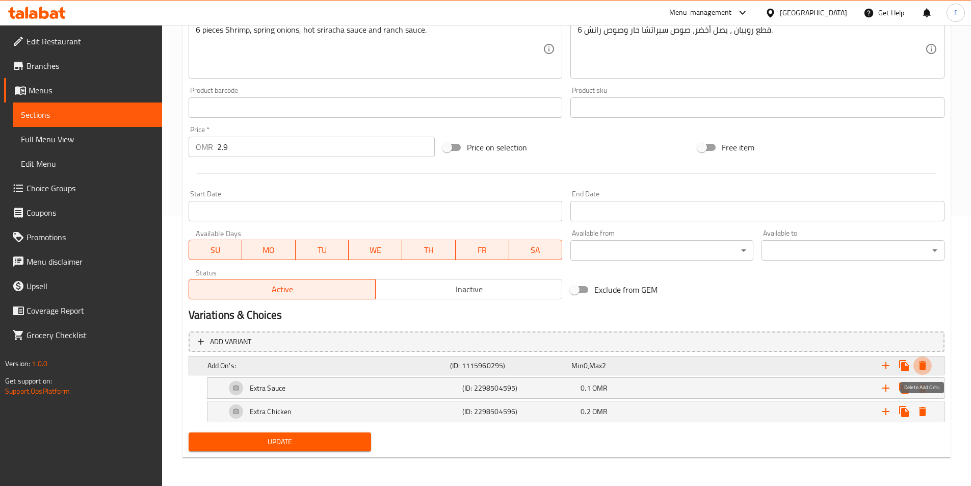
click at [924, 364] on icon "Expand" at bounding box center [922, 365] width 7 height 9
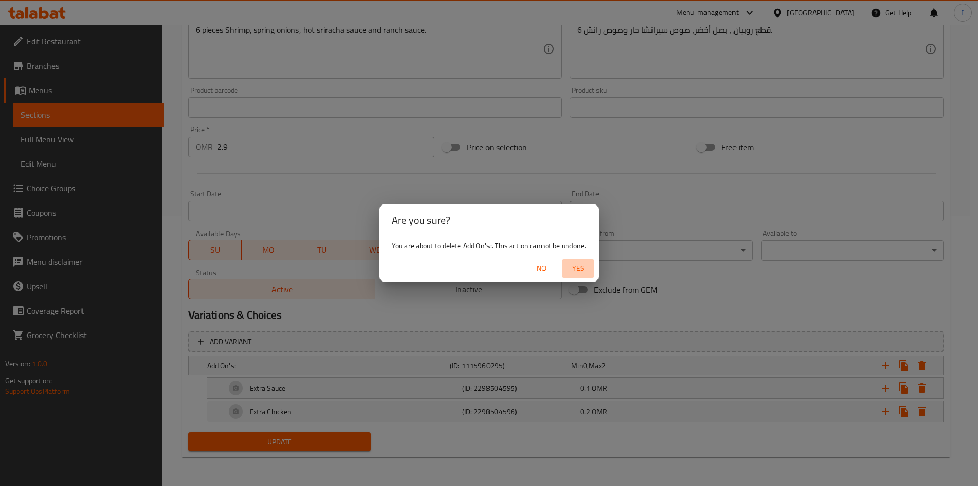
click at [582, 272] on span "Yes" at bounding box center [578, 268] width 24 height 13
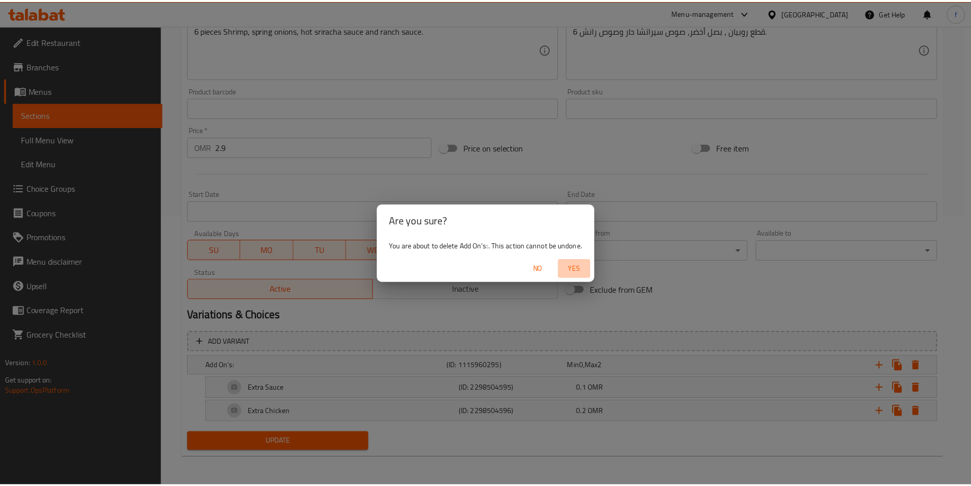
scroll to position [226, 0]
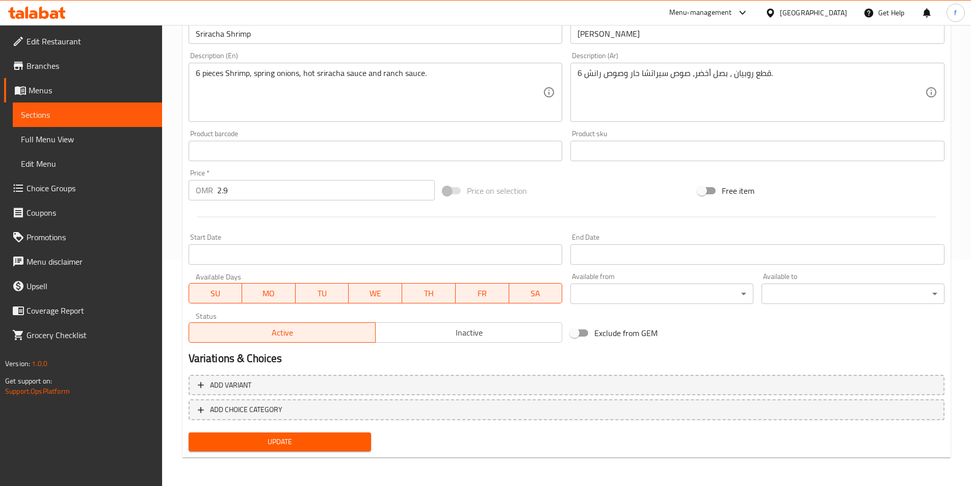
click at [306, 447] on span "Update" at bounding box center [280, 441] width 167 height 13
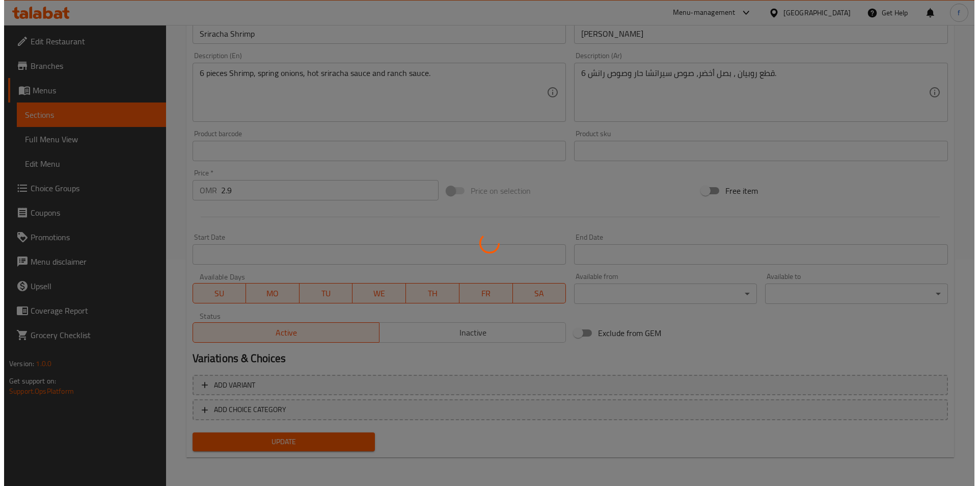
scroll to position [0, 0]
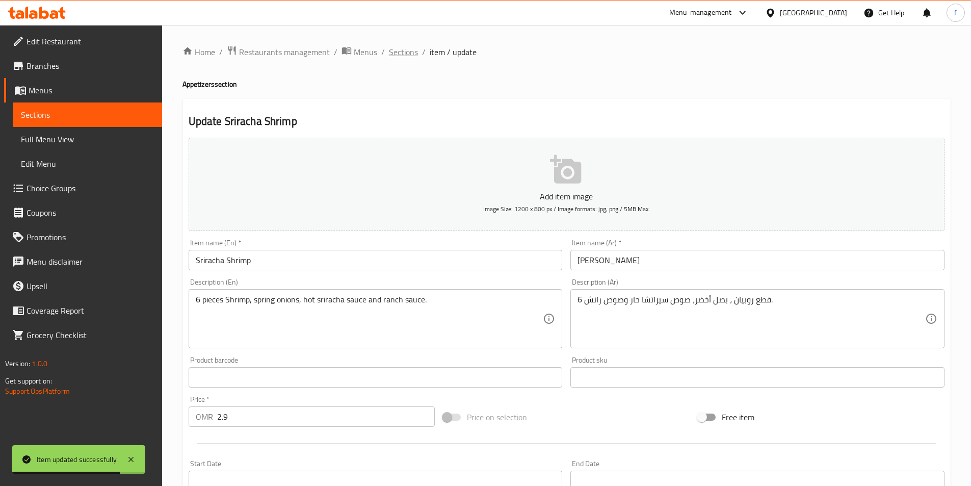
click at [395, 55] on span "Sections" at bounding box center [403, 52] width 29 height 12
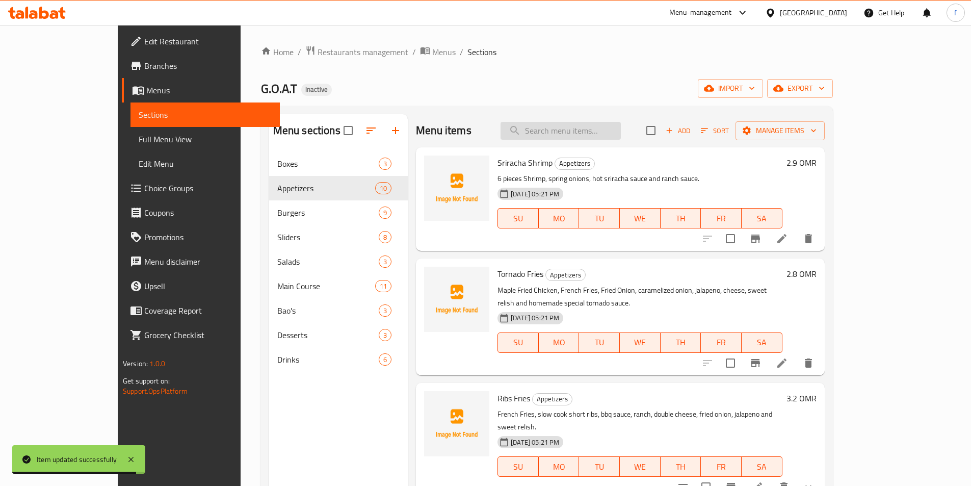
click at [612, 128] on input "search" at bounding box center [560, 131] width 120 height 18
paste input "Tornado Fries"
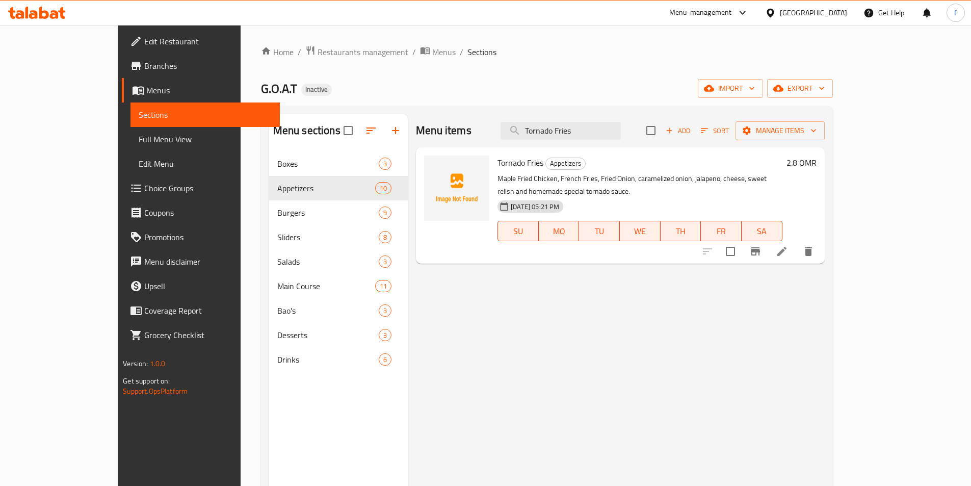
type input "Tornado Fries"
click at [796, 242] on li at bounding box center [781, 251] width 29 height 18
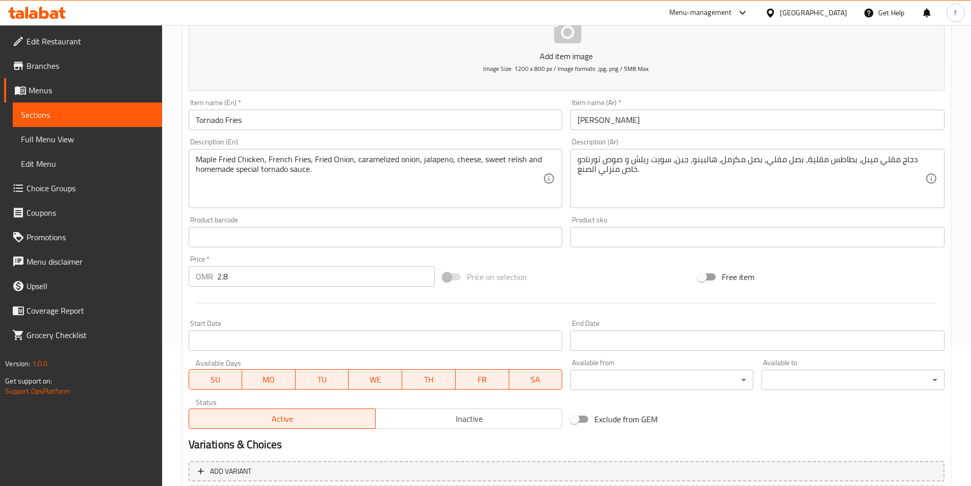
scroll to position [226, 0]
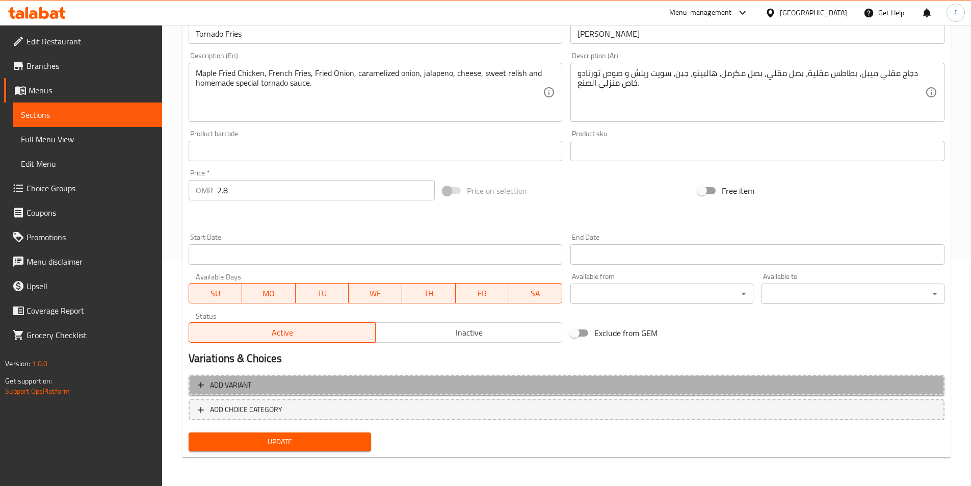
click at [245, 390] on span "Add variant" at bounding box center [230, 385] width 41 height 13
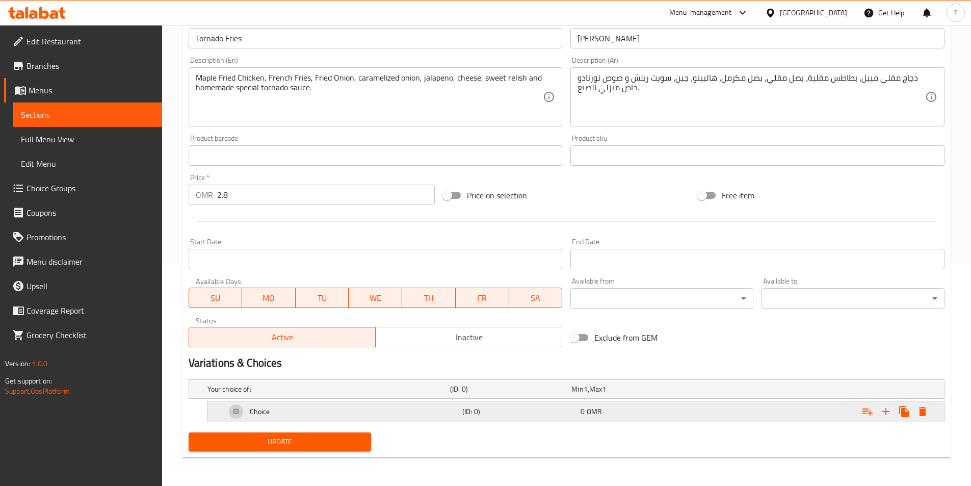
click at [379, 415] on div "Choice" at bounding box center [342, 411] width 236 height 24
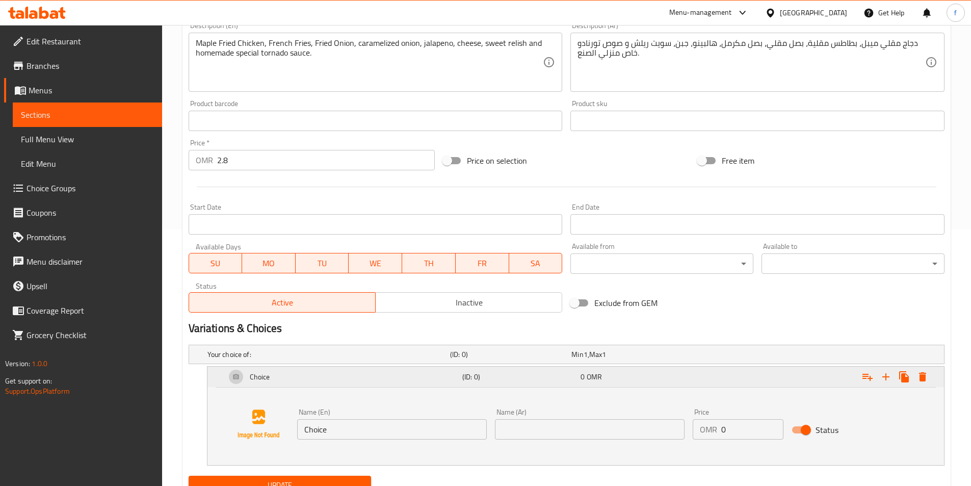
scroll to position [300, 0]
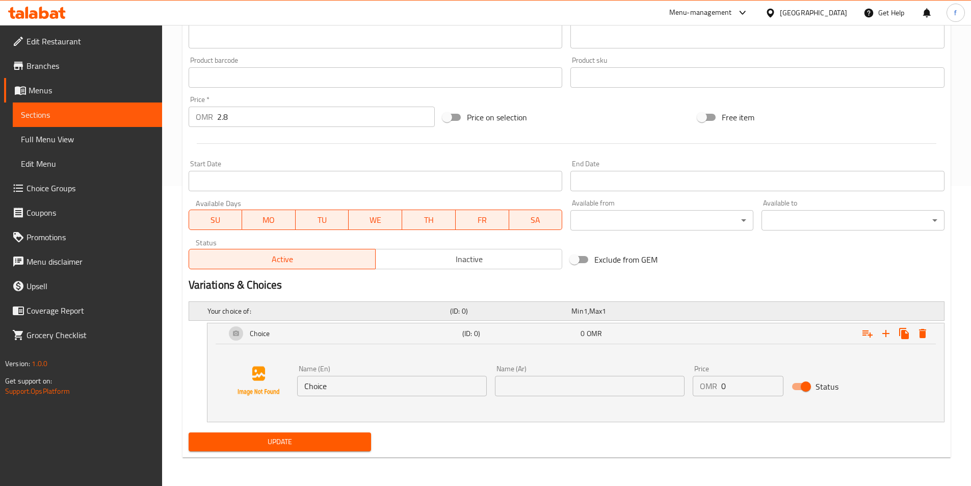
click at [276, 320] on div "Your choice of: (ID: 0) Min 1 , Max 1" at bounding box center [569, 311] width 728 height 22
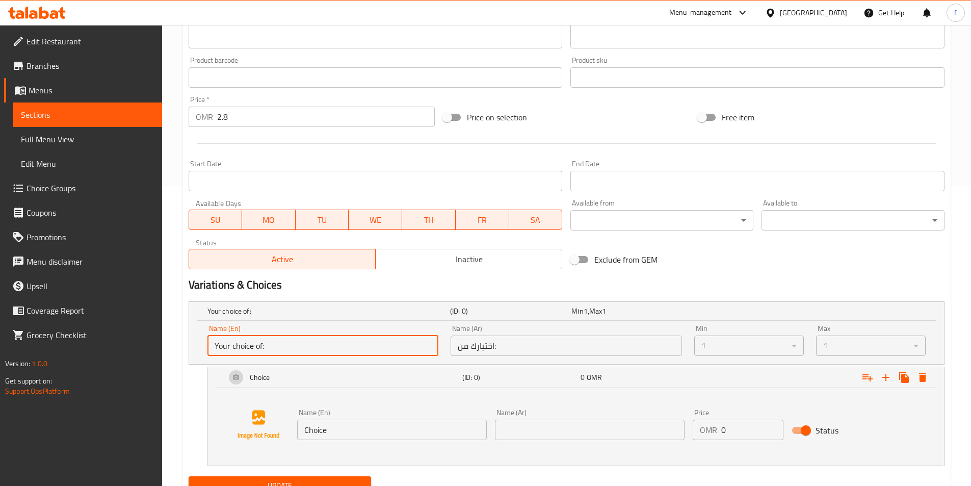
click at [267, 348] on input "Your choice of:" at bounding box center [322, 345] width 231 height 20
click at [284, 346] on input "Your choice of:" at bounding box center [322, 345] width 231 height 20
drag, startPoint x: 341, startPoint y: 346, endPoint x: 498, endPoint y: 347, distance: 156.9
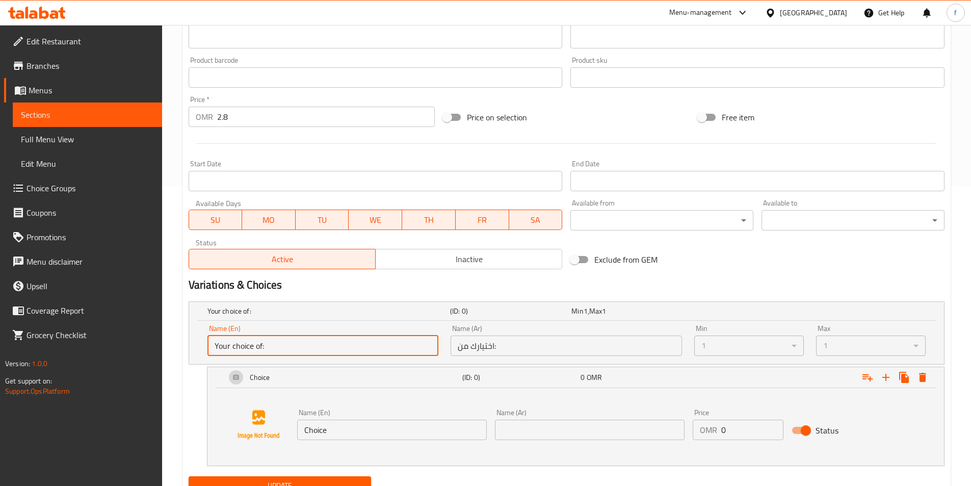
click at [344, 346] on input "Your choice of:" at bounding box center [322, 345] width 231 height 20
click at [542, 347] on input "اختيارك من:" at bounding box center [565, 345] width 231 height 20
click at [290, 350] on input "Your choice of:" at bounding box center [322, 345] width 231 height 20
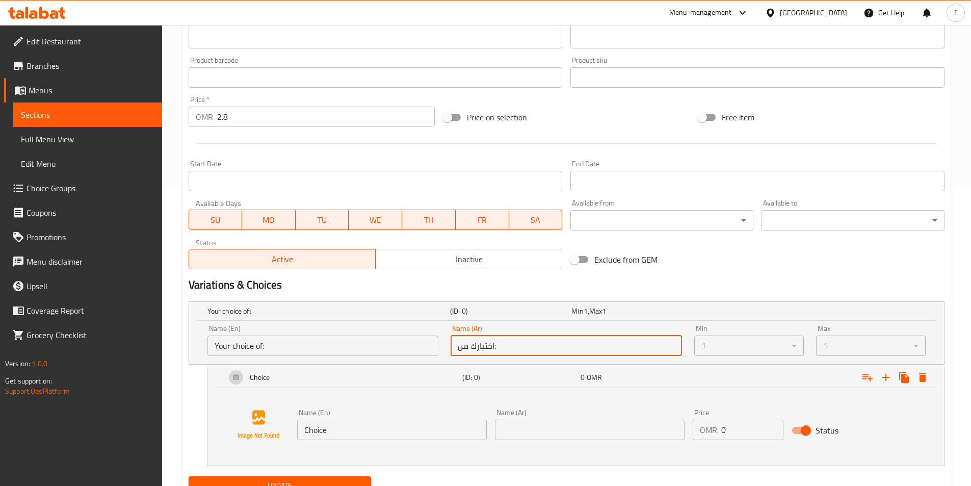
click at [505, 350] on input "اختيارك من:" at bounding box center [565, 345] width 231 height 20
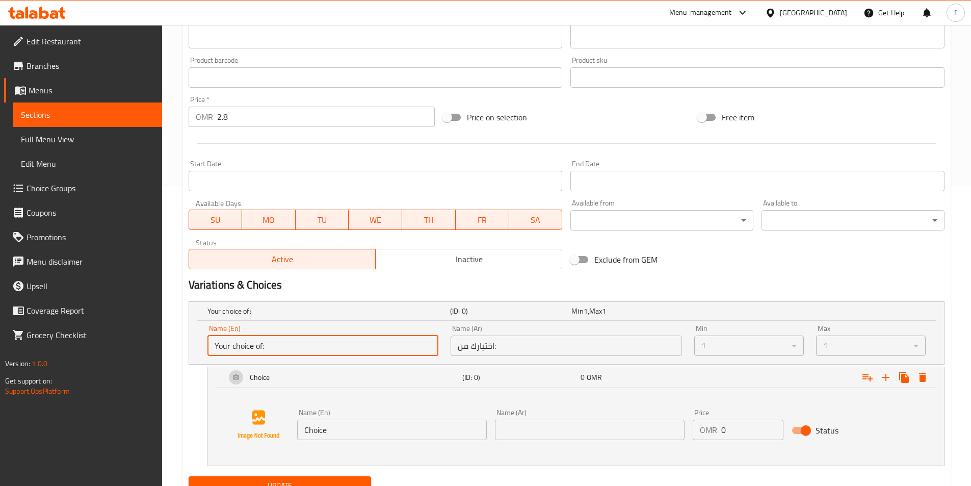
click at [363, 347] on input "Your choice of:" at bounding box center [322, 345] width 231 height 20
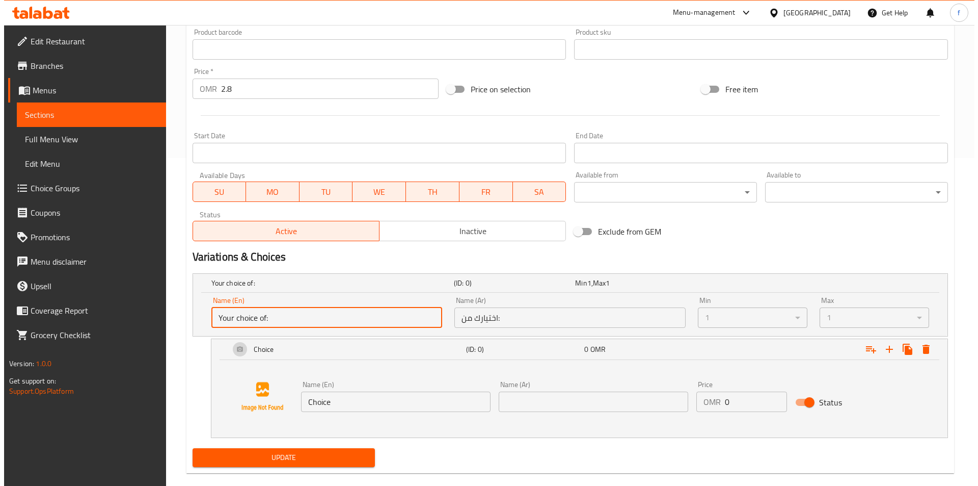
scroll to position [343, 0]
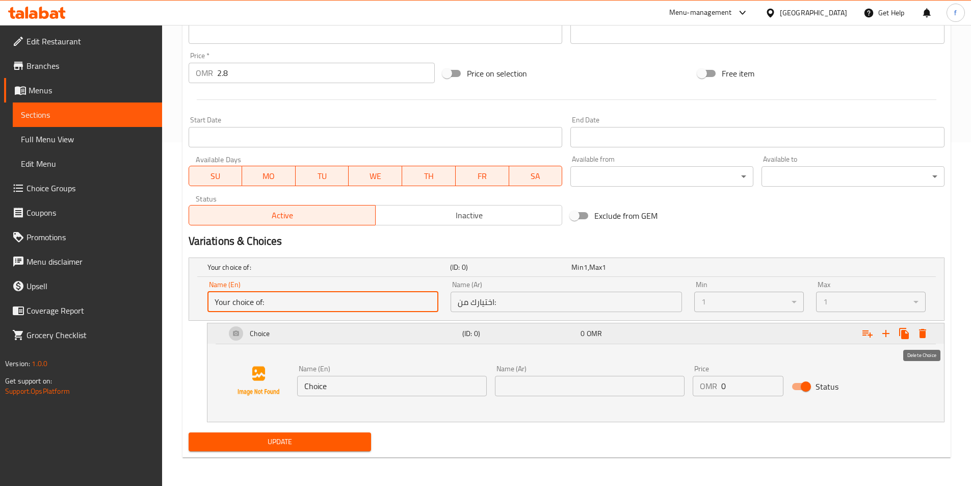
click at [919, 330] on icon "Expand" at bounding box center [922, 333] width 7 height 9
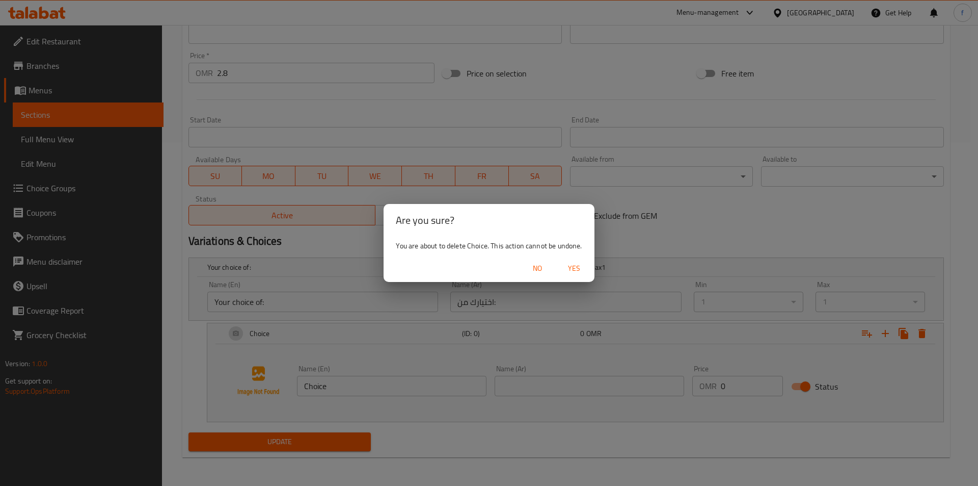
click at [575, 271] on span "Yes" at bounding box center [574, 268] width 24 height 13
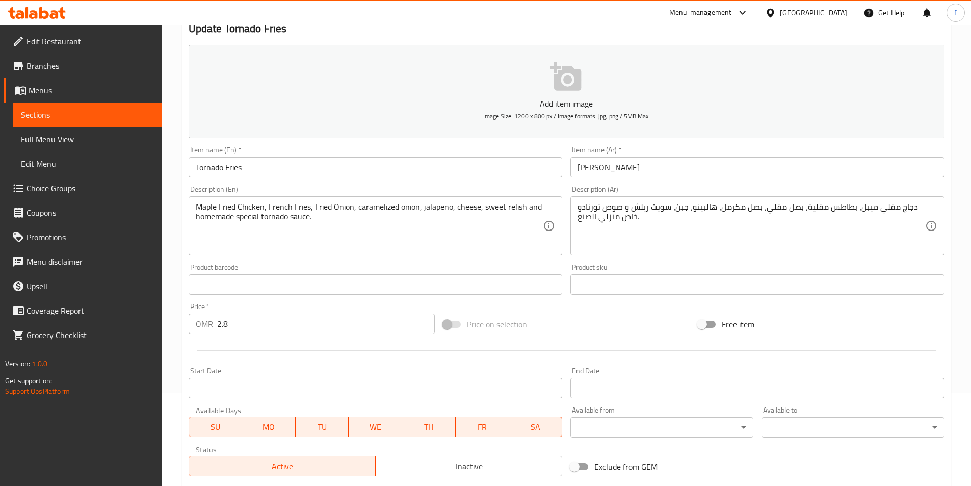
scroll to position [0, 0]
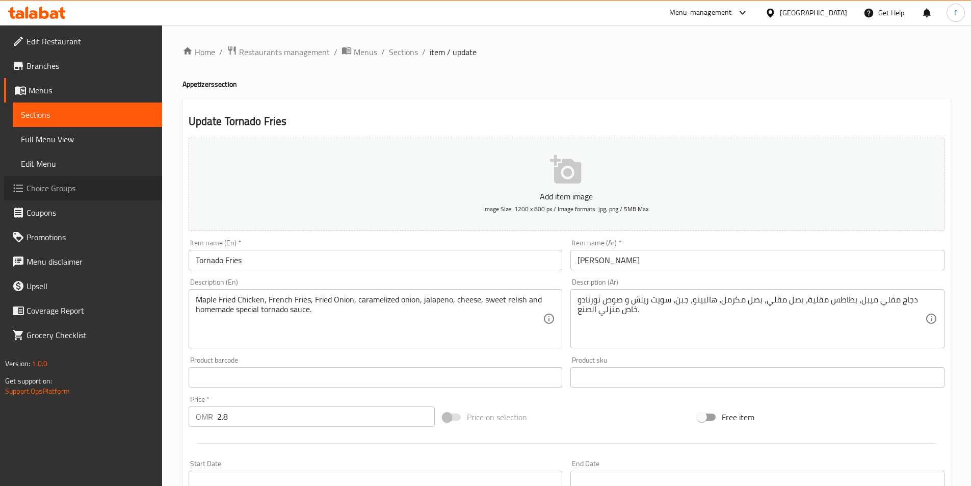
click at [79, 187] on span "Choice Groups" at bounding box center [89, 188] width 127 height 12
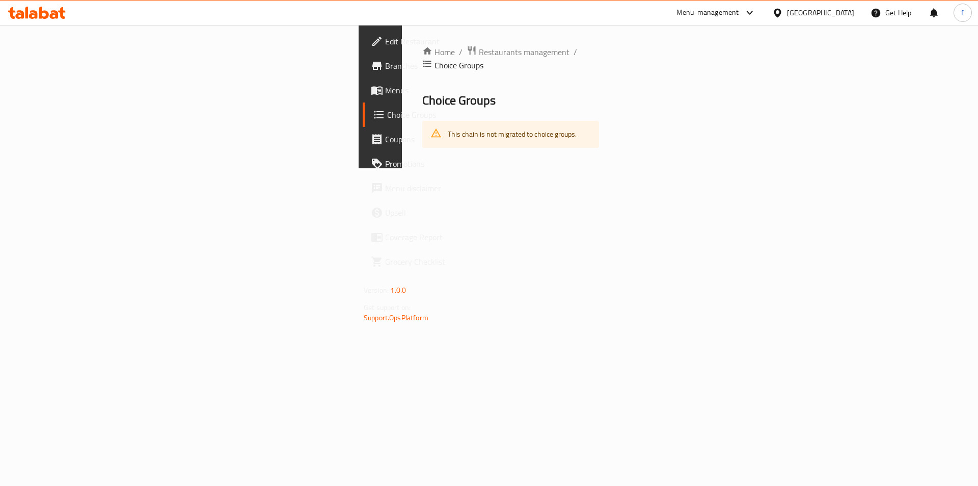
drag, startPoint x: 281, startPoint y: 223, endPoint x: 548, endPoint y: 100, distance: 294.1
click at [402, 168] on div "Home / Restaurants management / Choice Groups Choice Groups This chain is not m…" at bounding box center [511, 96] width 218 height 143
click at [448, 125] on div "This chain is not migrated to choice groups." at bounding box center [512, 134] width 129 height 21
drag, startPoint x: 249, startPoint y: 125, endPoint x: 249, endPoint y: 131, distance: 5.6
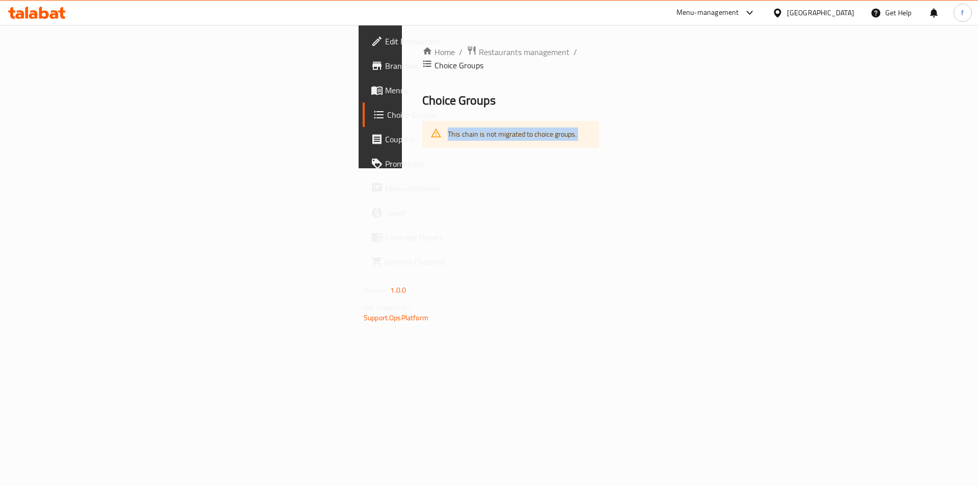
click at [448, 126] on div "This chain is not migrated to choice groups." at bounding box center [512, 134] width 129 height 21
click at [402, 145] on div "Home / Restaurants management / Choice Groups Choice Groups This chain is not m…" at bounding box center [511, 96] width 218 height 143
click at [448, 124] on div "This chain is not migrated to choice groups." at bounding box center [512, 134] width 129 height 21
click at [387, 112] on span "Choice Groups" at bounding box center [450, 115] width 127 height 12
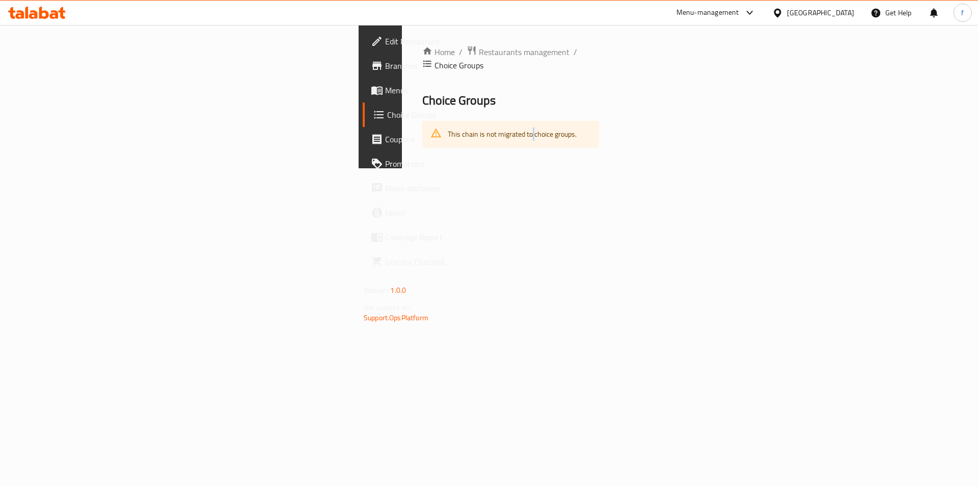
click at [387, 112] on span "Choice Groups" at bounding box center [450, 115] width 127 height 12
click at [402, 168] on div "Home / Restaurants management / Choice Groups Choice Groups This chain is not m…" at bounding box center [511, 96] width 218 height 143
drag, startPoint x: 214, startPoint y: 114, endPoint x: 345, endPoint y: 125, distance: 130.9
click at [422, 125] on div "This chain is not migrated to choice groups." at bounding box center [510, 134] width 177 height 27
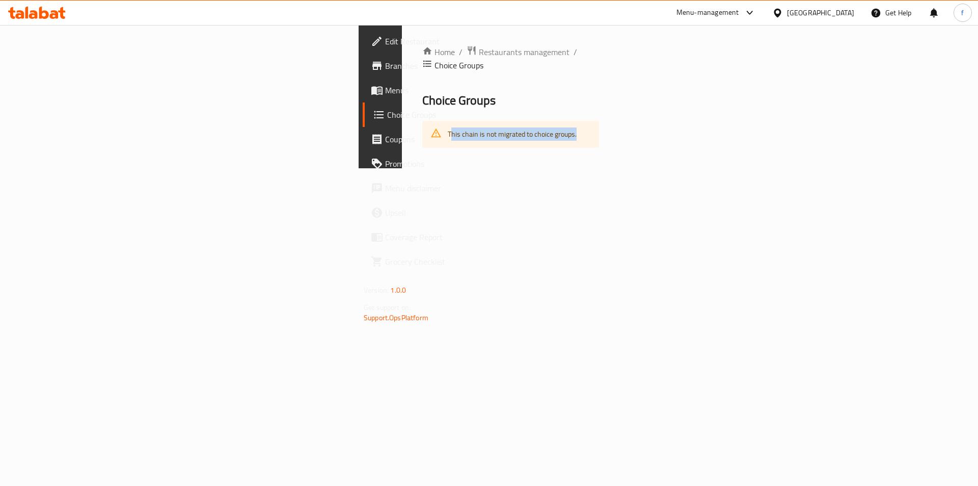
click at [402, 168] on div "Home / Restaurants management / Choice Groups Choice Groups This chain is not m…" at bounding box center [511, 96] width 218 height 143
click at [448, 127] on div "This chain is not migrated to choice groups." at bounding box center [512, 134] width 129 height 21
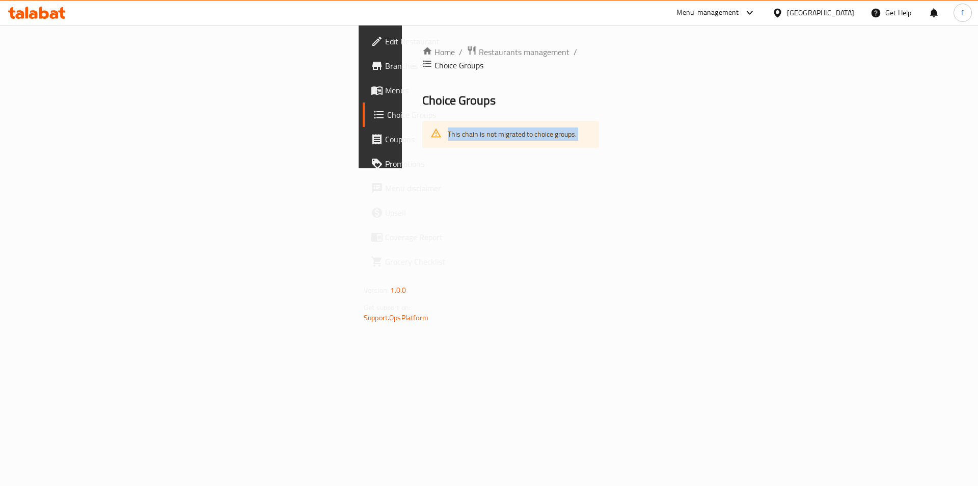
click at [402, 168] on div "Home / Restaurants management / Choice Groups Choice Groups This chain is not m…" at bounding box center [511, 96] width 218 height 143
click at [402, 145] on div "Home / Restaurants management / Choice Groups Choice Groups This chain is not m…" at bounding box center [511, 96] width 218 height 143
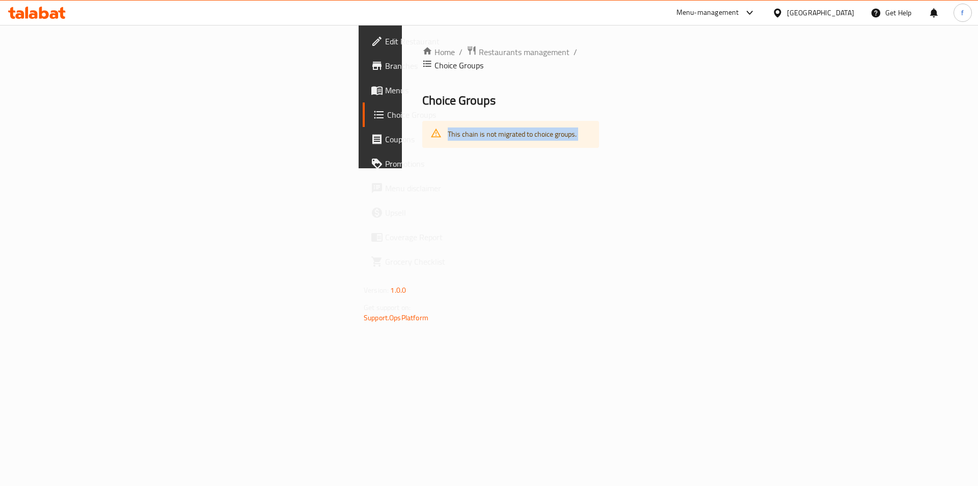
click at [402, 168] on div "Home / Restaurants management / Choice Groups Choice Groups This chain is not m…" at bounding box center [511, 96] width 218 height 143
click at [448, 124] on div "This chain is not migrated to choice groups." at bounding box center [512, 134] width 129 height 21
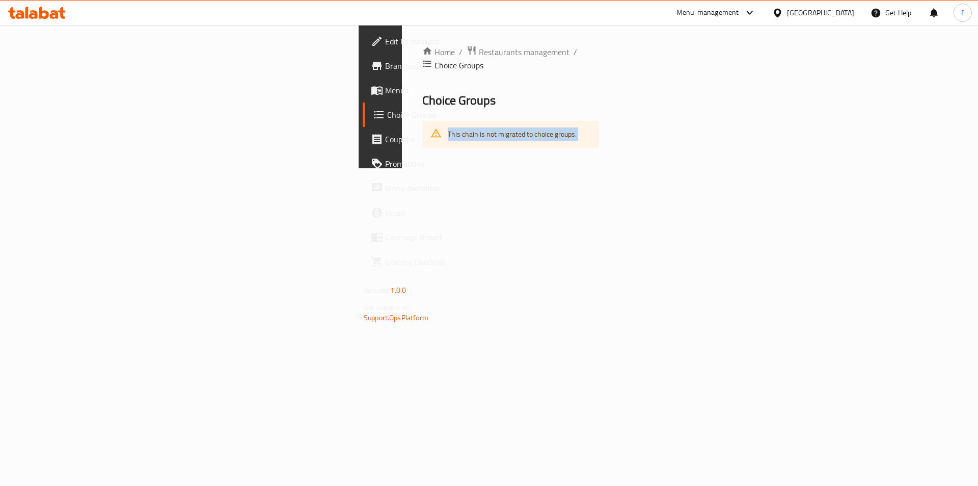
click at [402, 168] on div "Home / Restaurants management / Choice Groups Choice Groups This chain is not m…" at bounding box center [511, 96] width 218 height 143
click at [448, 128] on div "This chain is not migrated to choice groups." at bounding box center [512, 134] width 129 height 21
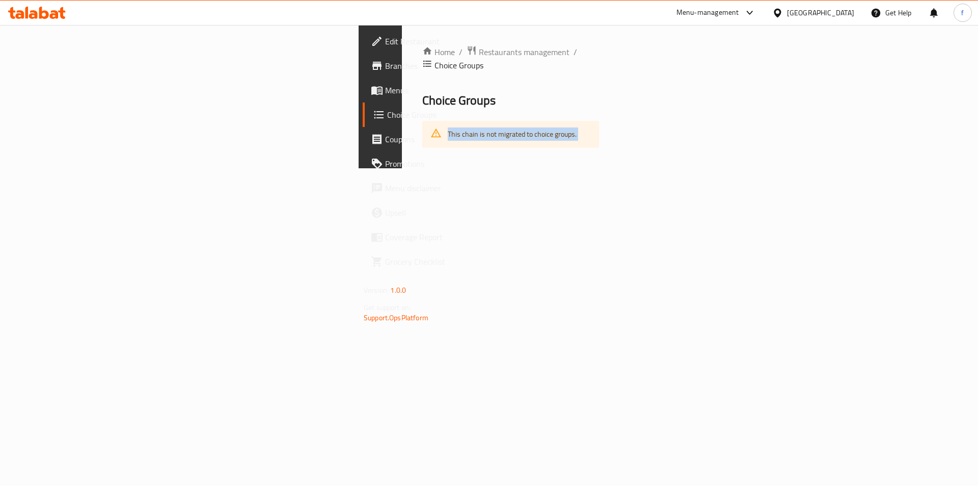
click at [402, 168] on div "Home / Restaurants management / Choice Groups Choice Groups This chain is not m…" at bounding box center [511, 96] width 218 height 143
click at [448, 124] on div "This chain is not migrated to choice groups." at bounding box center [512, 134] width 129 height 21
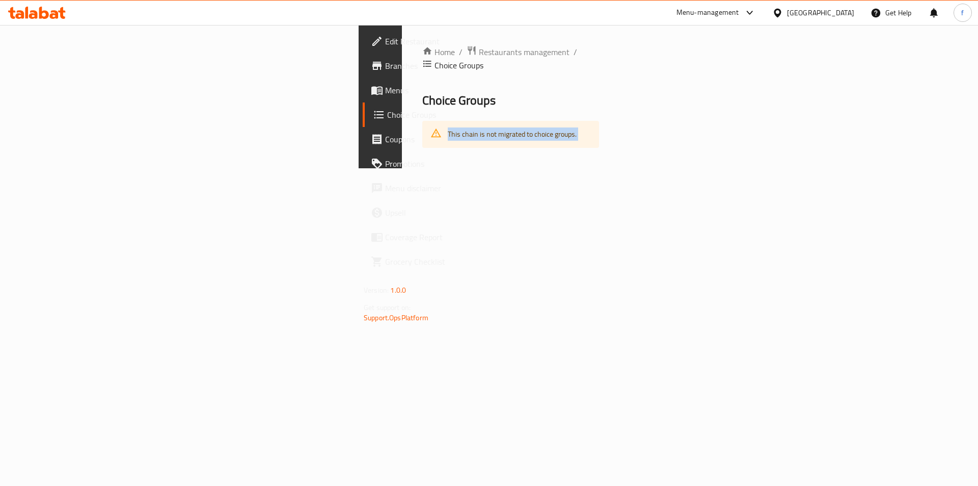
click at [402, 148] on div "Home / Restaurants management / Choice Groups Choice Groups This chain is not m…" at bounding box center [511, 96] width 218 height 143
click at [448, 130] on div "This chain is not migrated to choice groups." at bounding box center [512, 134] width 129 height 21
click at [402, 155] on div "Home / Restaurants management / Choice Groups Choice Groups This chain is not m…" at bounding box center [511, 96] width 218 height 143
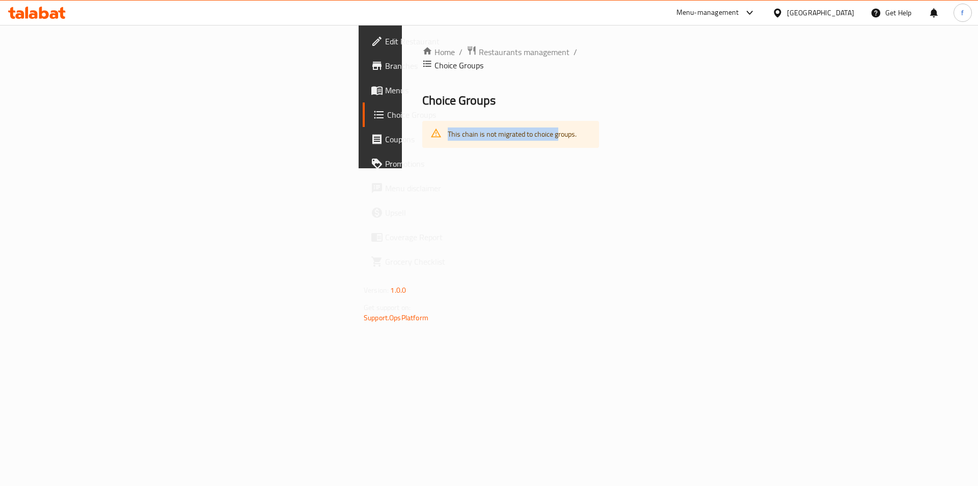
drag, startPoint x: 273, startPoint y: 85, endPoint x: 318, endPoint y: 173, distance: 99.3
click at [402, 168] on div "Home / Restaurants management / Choice Groups Choice Groups This chain is not m…" at bounding box center [511, 96] width 218 height 143
click at [479, 48] on span "Restaurants management" at bounding box center [524, 52] width 91 height 12
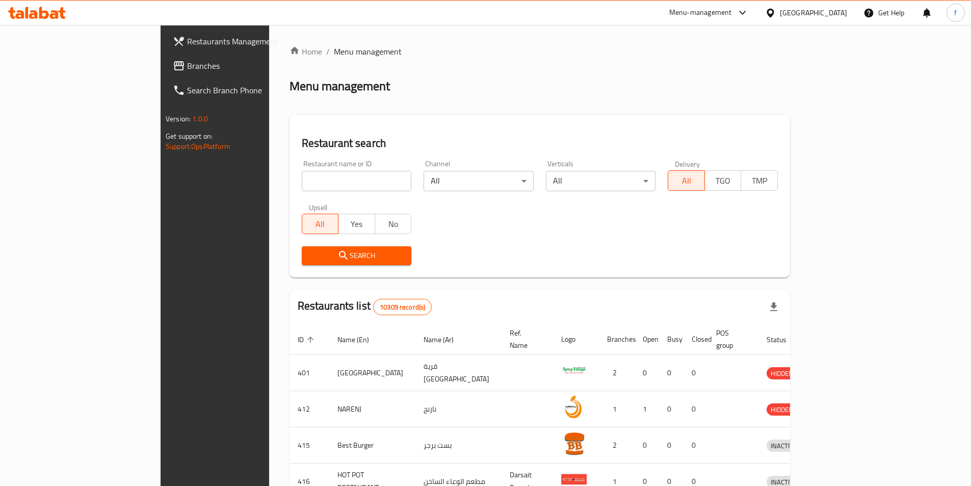
click at [187, 64] on span "Branches" at bounding box center [250, 66] width 127 height 12
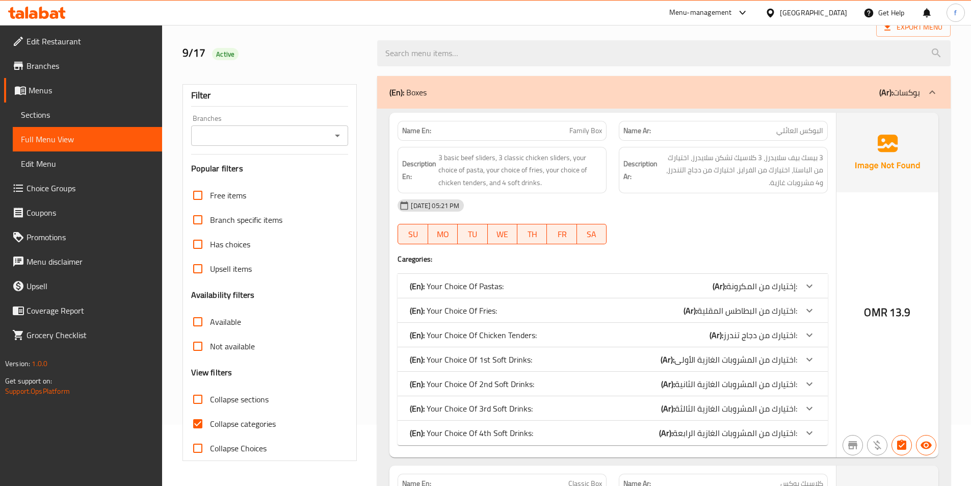
scroll to position [153, 0]
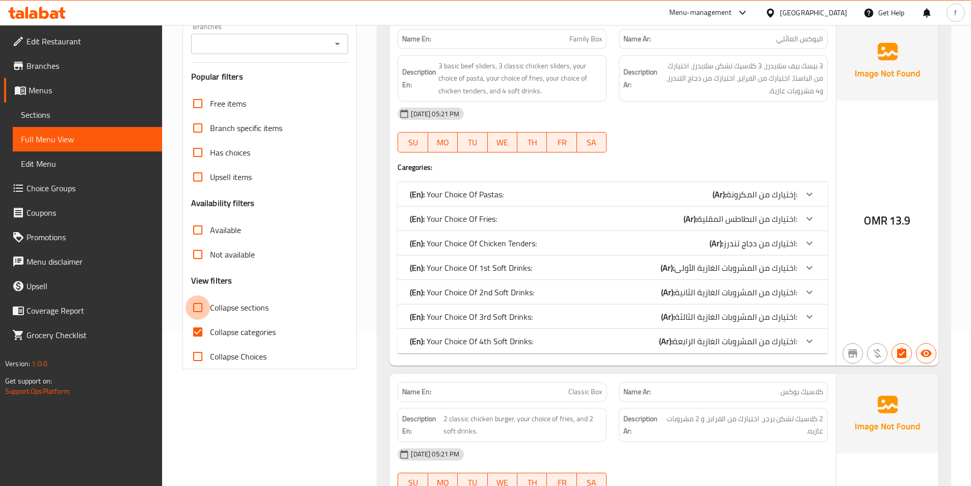
click at [202, 304] on input "Collapse sections" at bounding box center [197, 307] width 24 height 24
checkbox input "true"
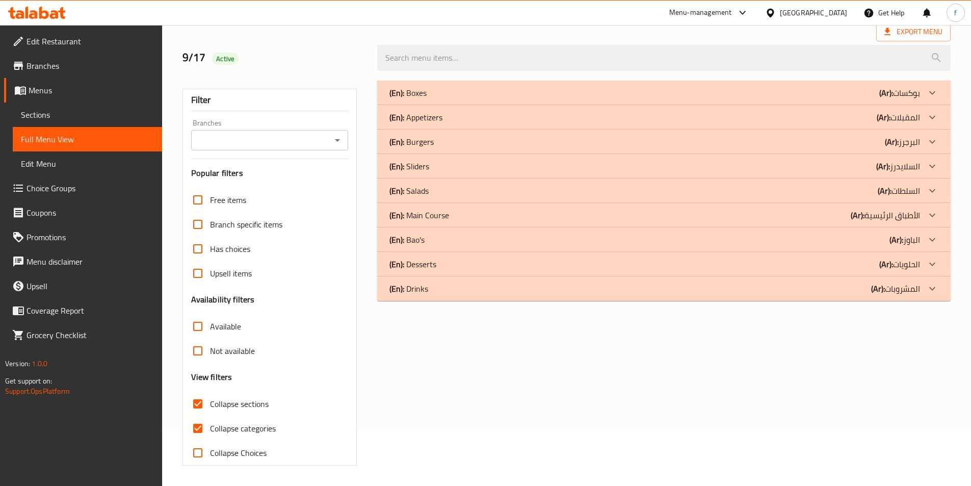
click at [200, 416] on input "Collapse categories" at bounding box center [197, 428] width 24 height 24
checkbox input "false"
click at [424, 118] on p "(En): Appetizers" at bounding box center [415, 117] width 53 height 12
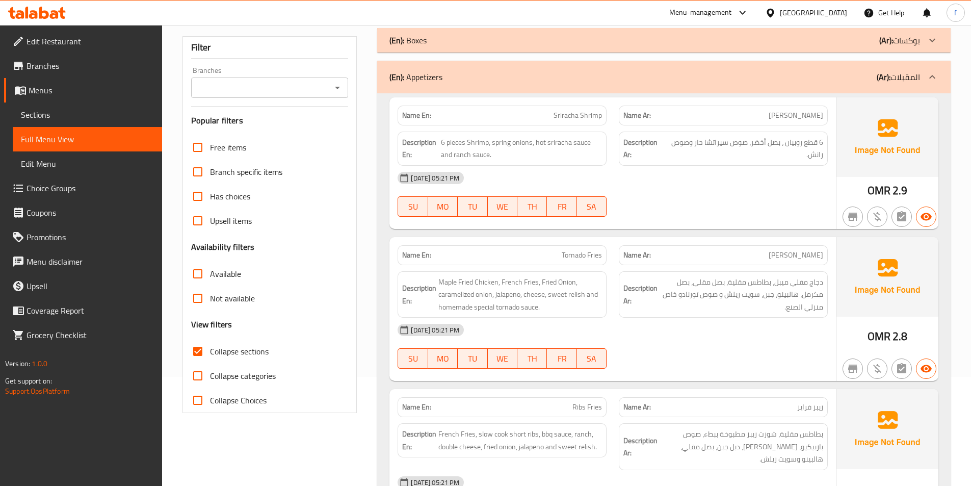
scroll to position [209, 0]
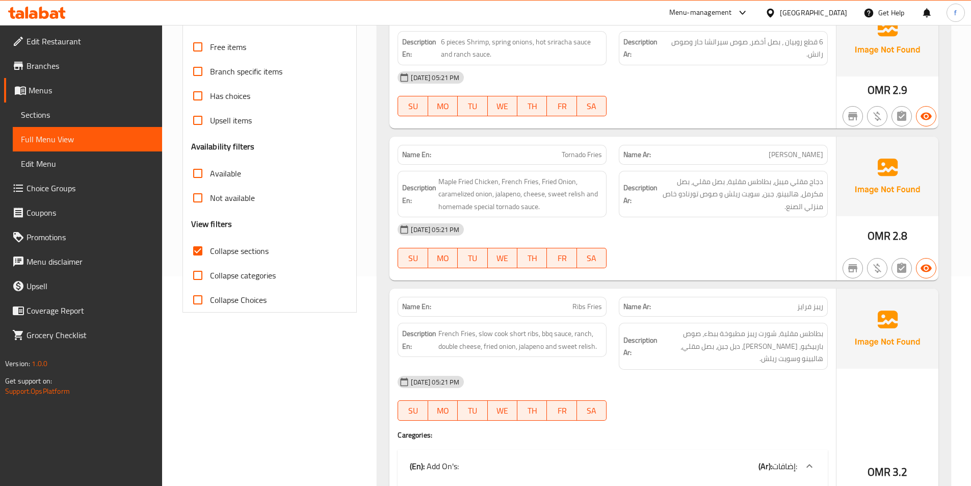
click at [575, 150] on span "Tornado Fries" at bounding box center [581, 154] width 40 height 11
click at [585, 151] on span "Tornado Fries" at bounding box center [581, 154] width 40 height 11
click at [587, 151] on span "Tornado Fries" at bounding box center [581, 154] width 40 height 11
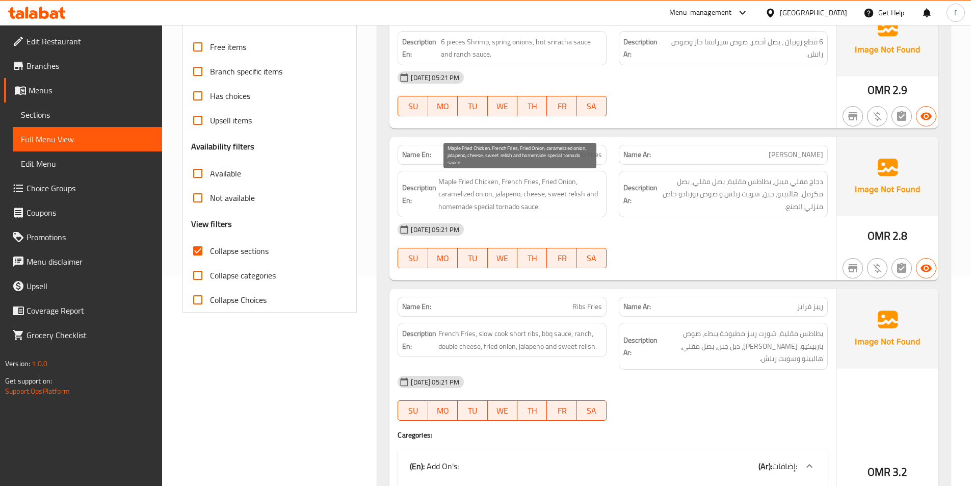
click at [486, 175] on span "Maple Fried Chicken, French Fries, Fried Onion, caramelized onion, jalapeno, ch…" at bounding box center [520, 194] width 164 height 38
click at [463, 186] on span "Maple Fried Chicken, French Fries, Fried Onion, caramelized onion, jalapeno, ch…" at bounding box center [520, 194] width 164 height 38
click at [448, 180] on span "Maple Fried Chicken, French Fries, Fried Onion, caramelized onion, jalapeno, ch…" at bounding box center [520, 194] width 164 height 38
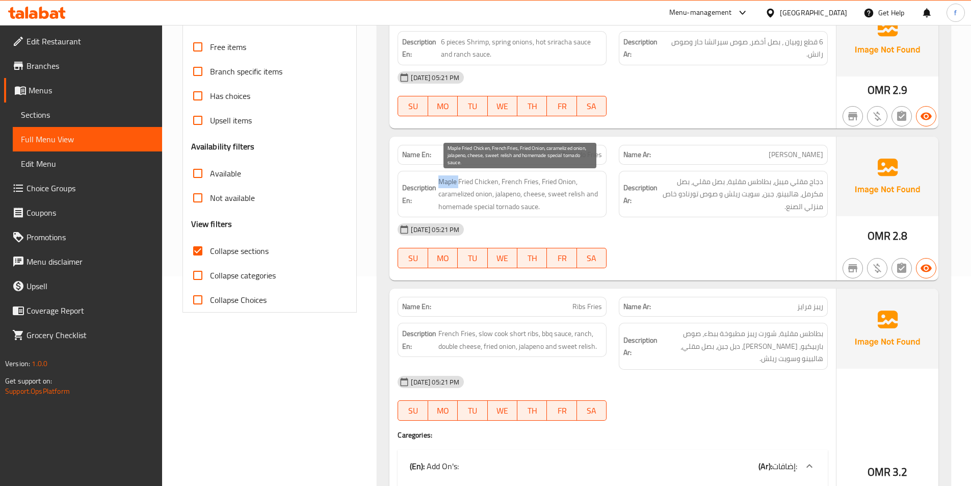
click at [448, 180] on span "Maple Fried Chicken, French Fries, Fried Onion, caramelized onion, jalapeno, ch…" at bounding box center [520, 194] width 164 height 38
click at [508, 182] on span "Maple Fried Chicken, French Fries, Fried Onion, caramelized onion, jalapeno, ch…" at bounding box center [520, 194] width 164 height 38
click at [524, 179] on span "Maple Fried Chicken, French Fries, Fried Onion, caramelized onion, jalapeno, ch…" at bounding box center [520, 194] width 164 height 38
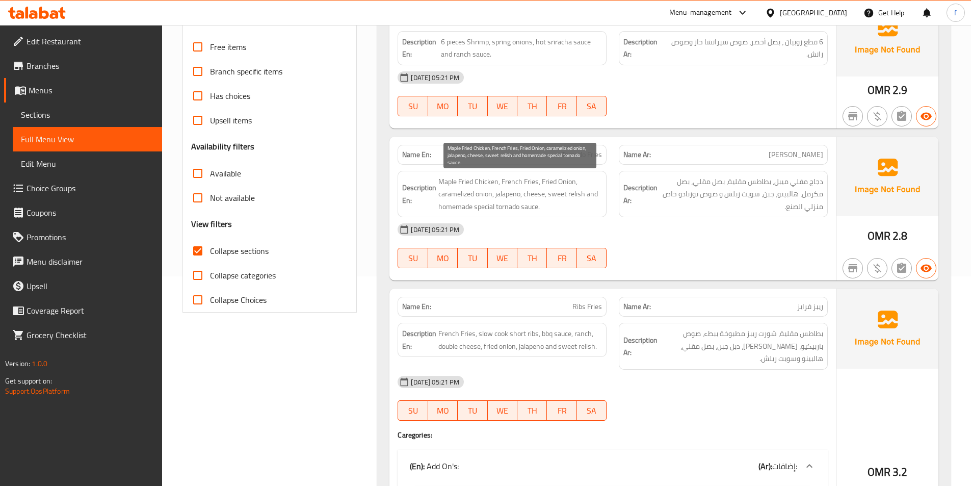
click at [546, 178] on span "Maple Fried Chicken, French Fries, Fried Onion, caramelized onion, jalapeno, ch…" at bounding box center [520, 194] width 164 height 38
click at [565, 178] on span "Maple Fried Chicken, French Fries, Fried Onion, caramelized onion, jalapeno, ch…" at bounding box center [520, 194] width 164 height 38
click at [455, 194] on span "Maple Fried Chicken, French Fries, Fried Onion, caramelized onion, jalapeno, ch…" at bounding box center [520, 194] width 164 height 38
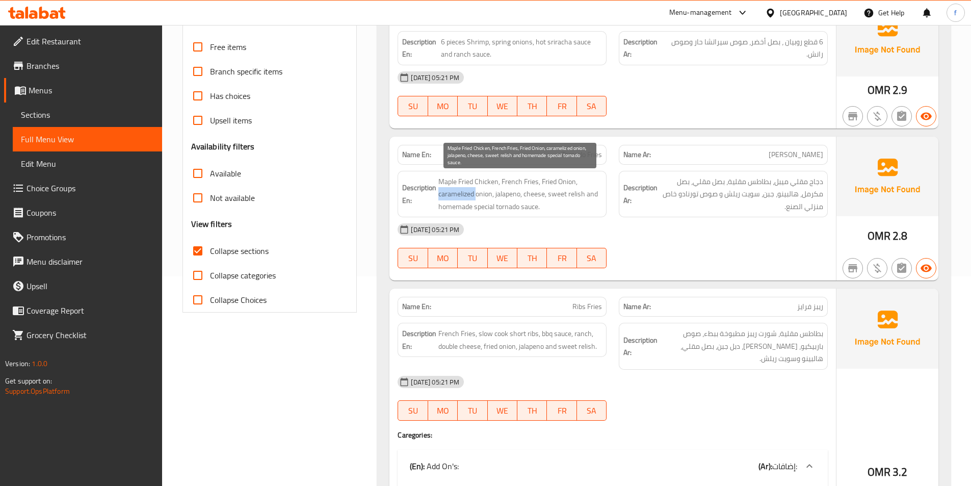
click at [455, 194] on span "Maple Fried Chicken, French Fries, Fried Onion, caramelized onion, jalapeno, ch…" at bounding box center [520, 194] width 164 height 38
click at [486, 194] on span "Maple Fried Chicken, French Fries, Fried Onion, caramelized onion, jalapeno, ch…" at bounding box center [520, 194] width 164 height 38
click at [506, 196] on span "Maple Fried Chicken, French Fries, Fried Onion, caramelized onion, jalapeno, ch…" at bounding box center [520, 194] width 164 height 38
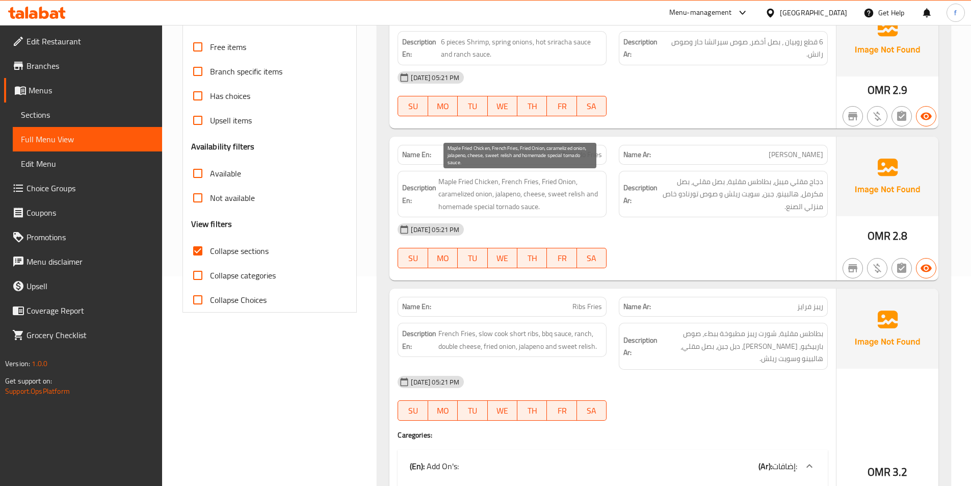
click at [536, 196] on span "Maple Fried Chicken, French Fries, Fried Onion, caramelized onion, jalapeno, ch…" at bounding box center [520, 194] width 164 height 38
click at [563, 191] on span "Maple Fried Chicken, French Fries, Fried Onion, caramelized onion, jalapeno, ch…" at bounding box center [520, 194] width 164 height 38
click at [586, 190] on span "Maple Fried Chicken, French Fries, Fried Onion, caramelized onion, jalapeno, ch…" at bounding box center [520, 194] width 164 height 38
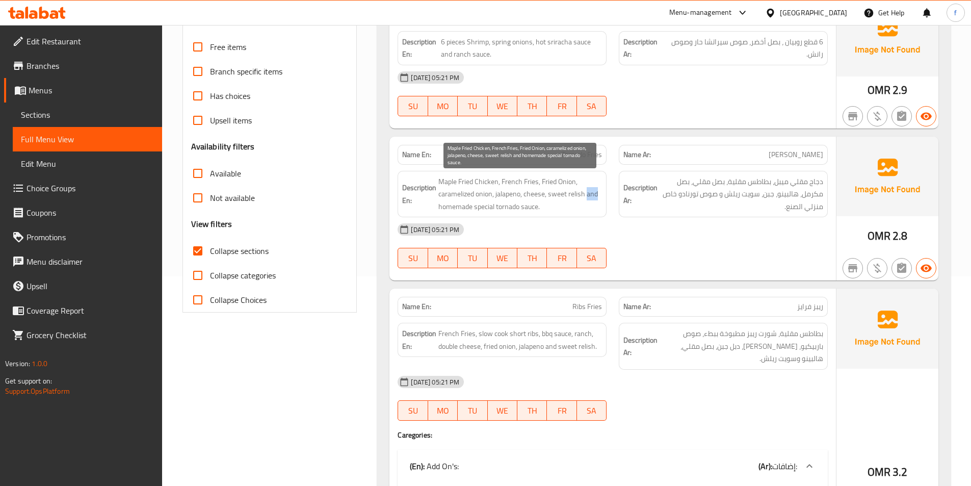
click at [586, 190] on span "Maple Fried Chicken, French Fries, Fried Onion, caramelized onion, jalapeno, ch…" at bounding box center [520, 194] width 164 height 38
click at [579, 193] on span "Maple Fried Chicken, French Fries, Fried Onion, caramelized onion, jalapeno, ch…" at bounding box center [520, 194] width 164 height 38
click at [566, 194] on span "Maple Fried Chicken, French Fries, Fried Onion, caramelized onion, jalapeno, ch…" at bounding box center [520, 194] width 164 height 38
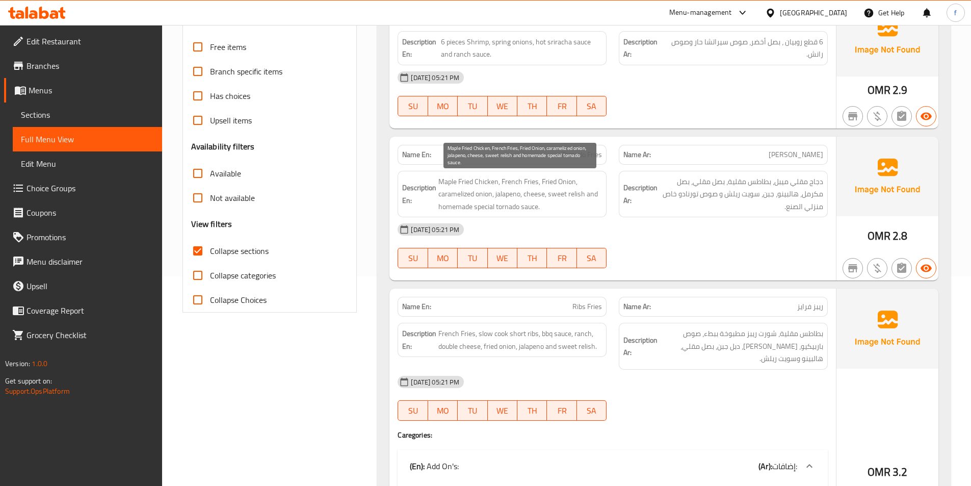
click at [584, 193] on span "Maple Fried Chicken, French Fries, Fried Onion, caramelized onion, jalapeno, ch…" at bounding box center [520, 194] width 164 height 38
click at [527, 204] on span "Maple Fried Chicken, French Fries, Fried Onion, caramelized onion, jalapeno, ch…" at bounding box center [520, 194] width 164 height 38
click at [501, 205] on span "Maple Fried Chicken, French Fries, Fried Onion, caramelized onion, jalapeno, ch…" at bounding box center [520, 194] width 164 height 38
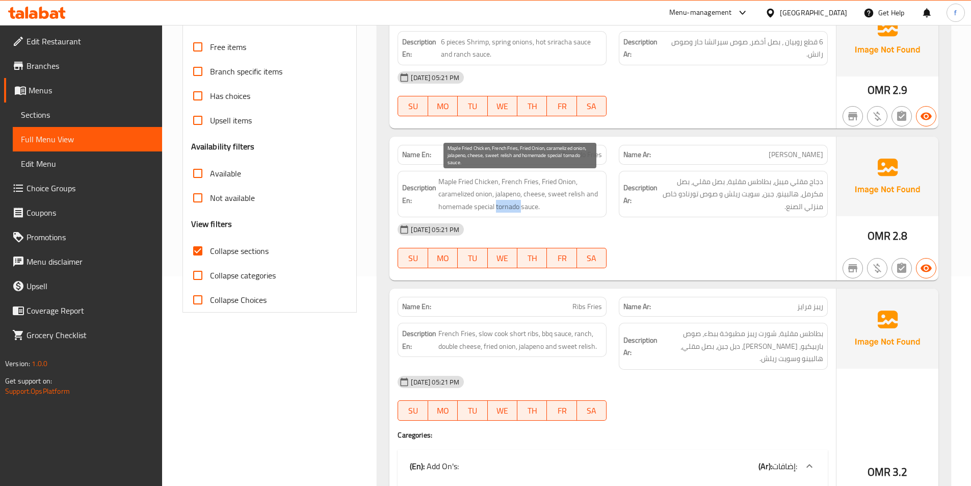
click at [501, 205] on span "Maple Fried Chicken, French Fries, Fried Onion, caramelized onion, jalapeno, ch…" at bounding box center [520, 194] width 164 height 38
click at [457, 205] on span "Maple Fried Chicken, French Fries, Fried Onion, caramelized onion, jalapeno, ch…" at bounding box center [520, 194] width 164 height 38
click at [477, 206] on span "Maple Fried Chicken, French Fries, Fried Onion, caramelized onion, jalapeno, ch…" at bounding box center [520, 194] width 164 height 38
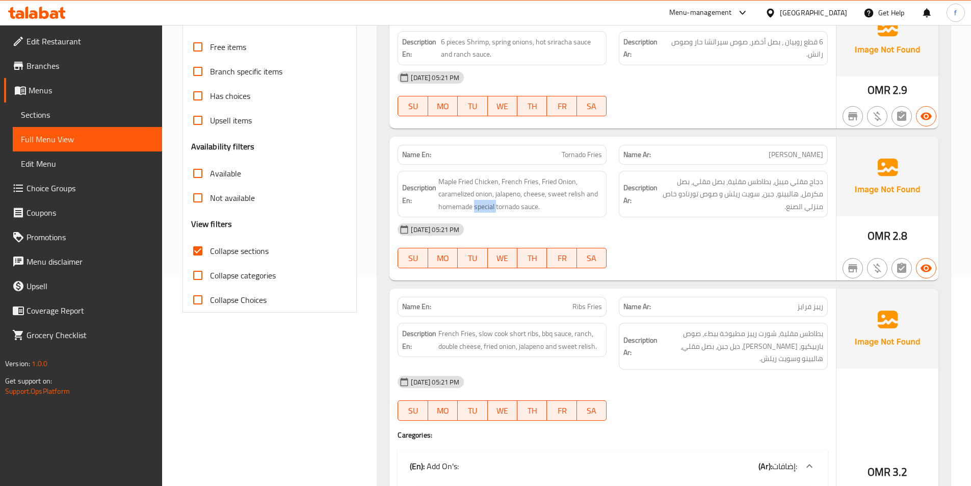
click at [587, 158] on span "Tornado Fries" at bounding box center [581, 154] width 40 height 11
copy span "Tornado Fries"
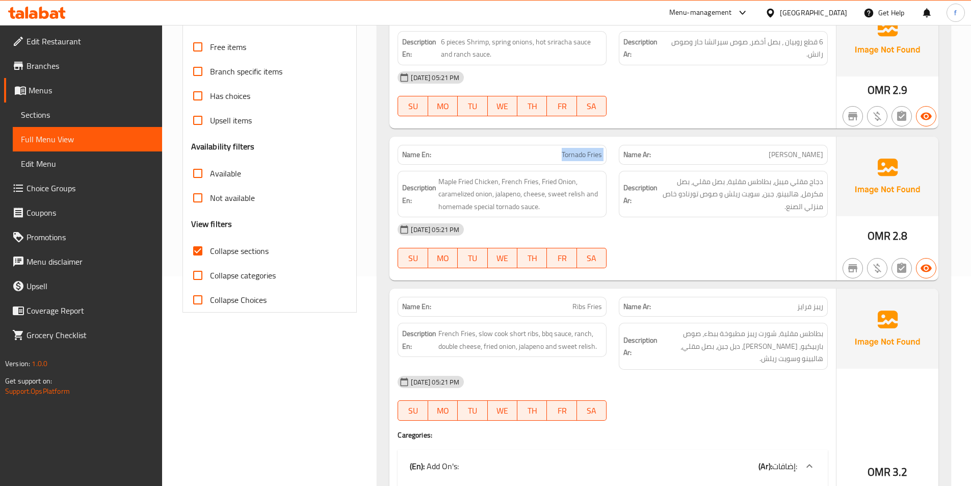
click at [196, 251] on input "Collapse sections" at bounding box center [197, 250] width 24 height 24
checkbox input "false"
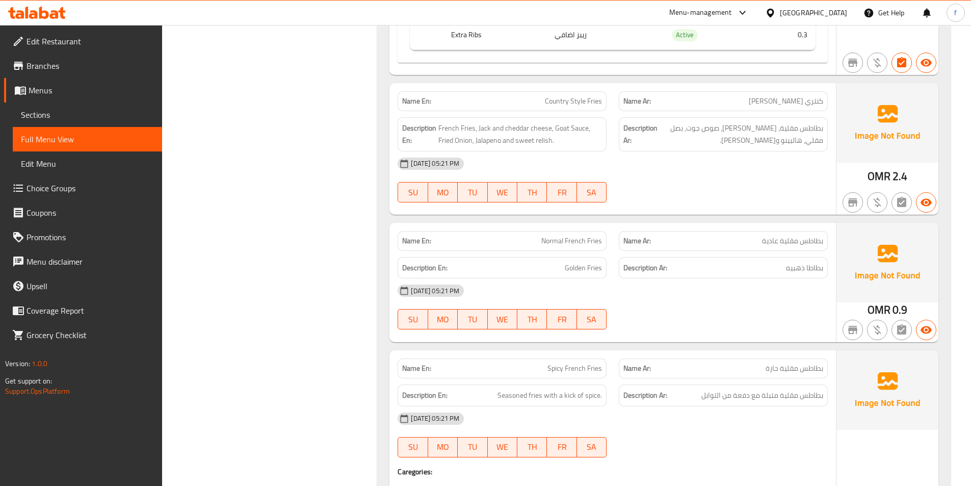
scroll to position [3776, 0]
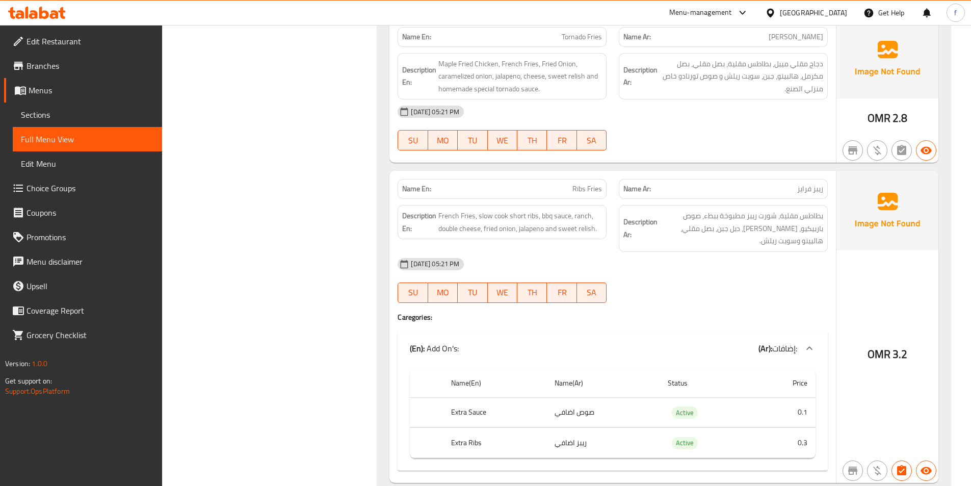
drag, startPoint x: 275, startPoint y: 153, endPoint x: 244, endPoint y: 323, distance: 172.5
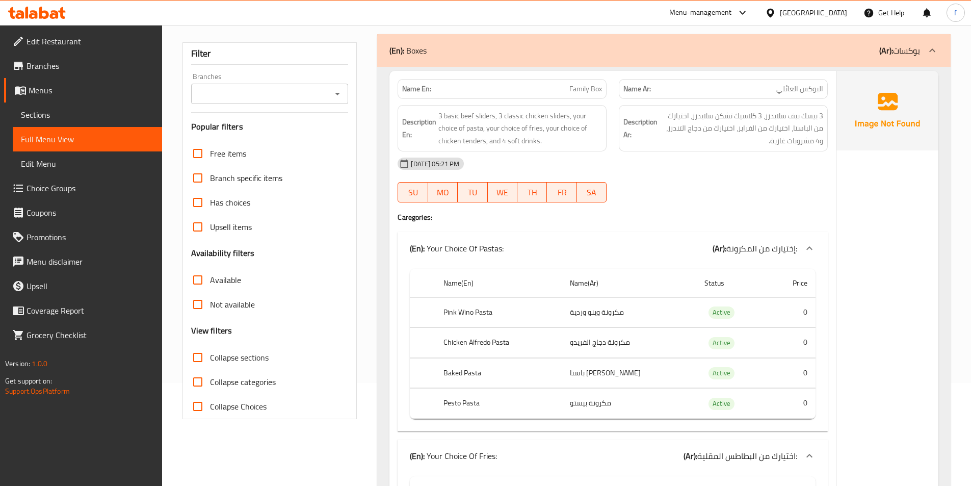
scroll to position [0, 0]
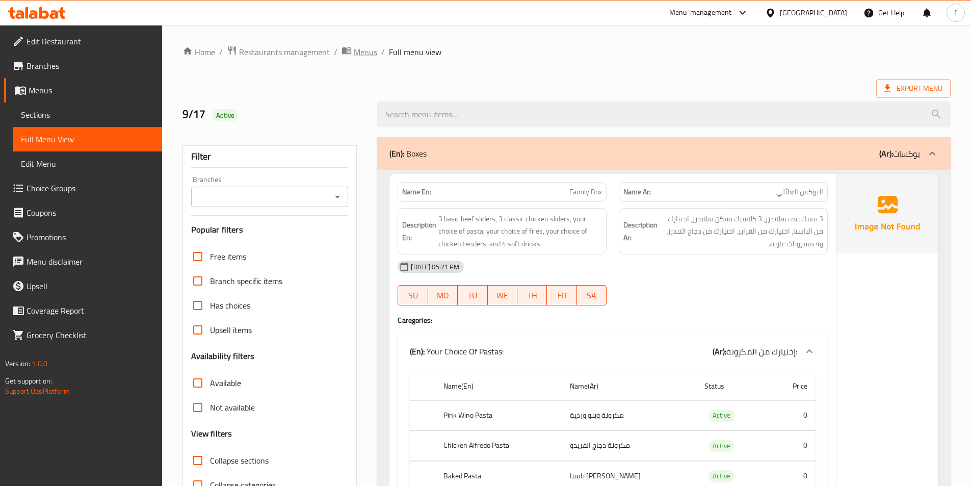
click at [371, 56] on span "Menus" at bounding box center [365, 52] width 23 height 12
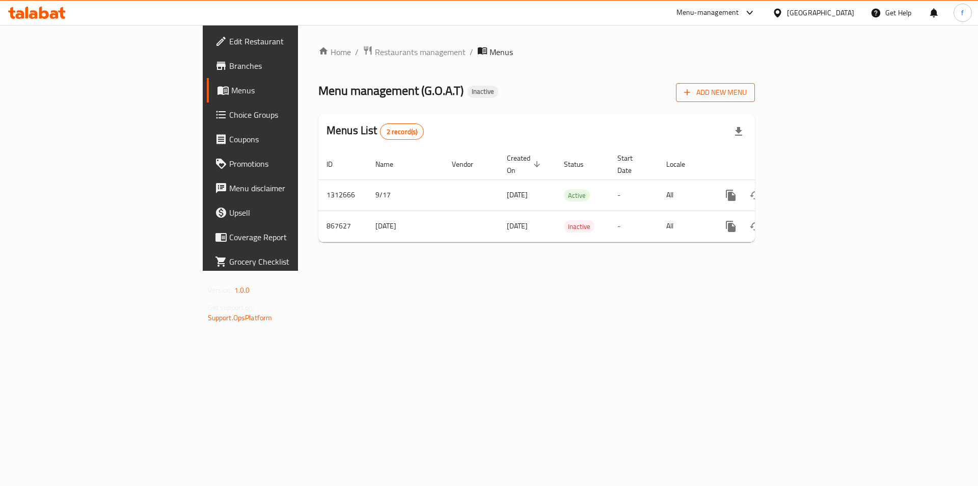
click at [747, 95] on span "Add New Menu" at bounding box center [715, 92] width 63 height 13
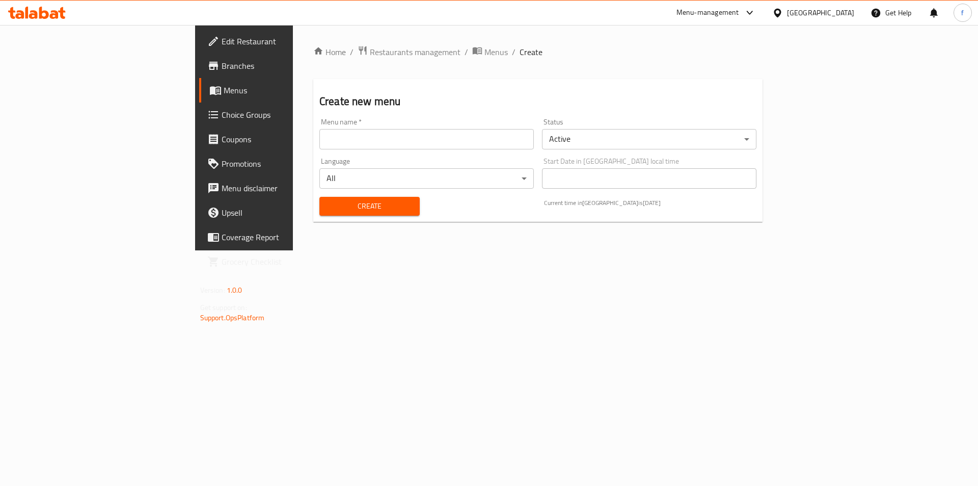
click at [469, 143] on input "text" at bounding box center [426, 139] width 214 height 20
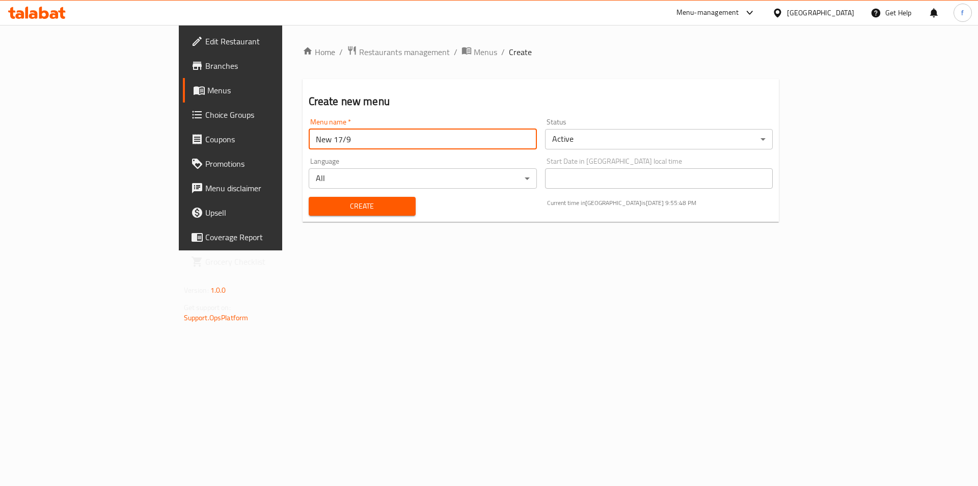
type input "New 17/9"
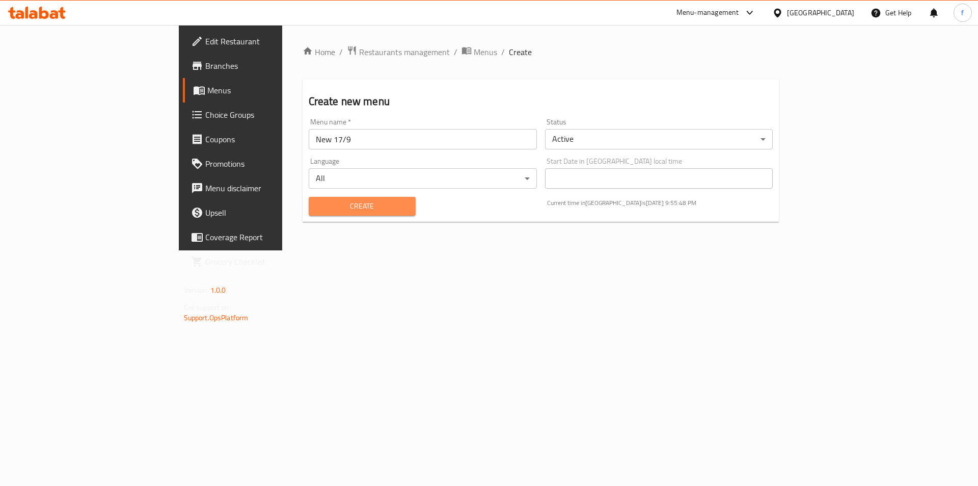
click at [362, 210] on span "Create" at bounding box center [362, 206] width 91 height 13
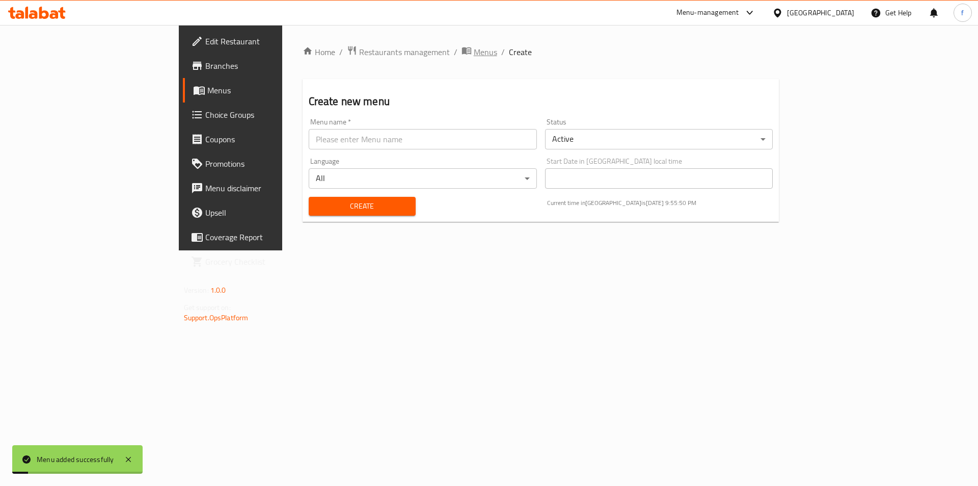
click at [474, 46] on span "Menus" at bounding box center [485, 52] width 23 height 12
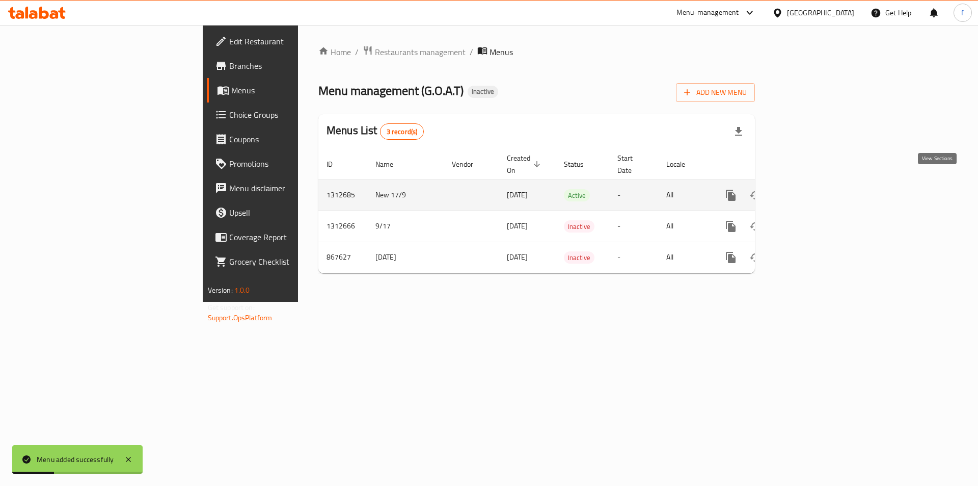
click at [817, 192] on link "enhanced table" at bounding box center [804, 195] width 24 height 24
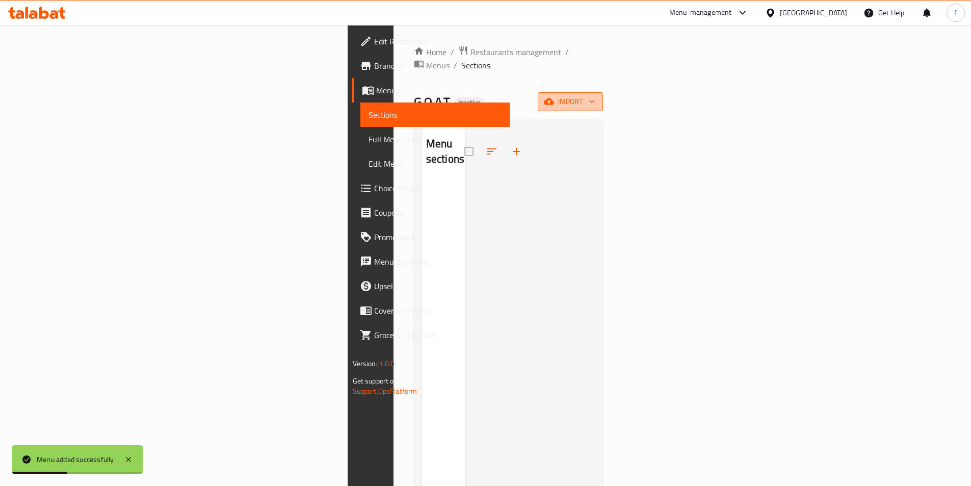
click at [554, 98] on icon "button" at bounding box center [549, 101] width 10 height 7
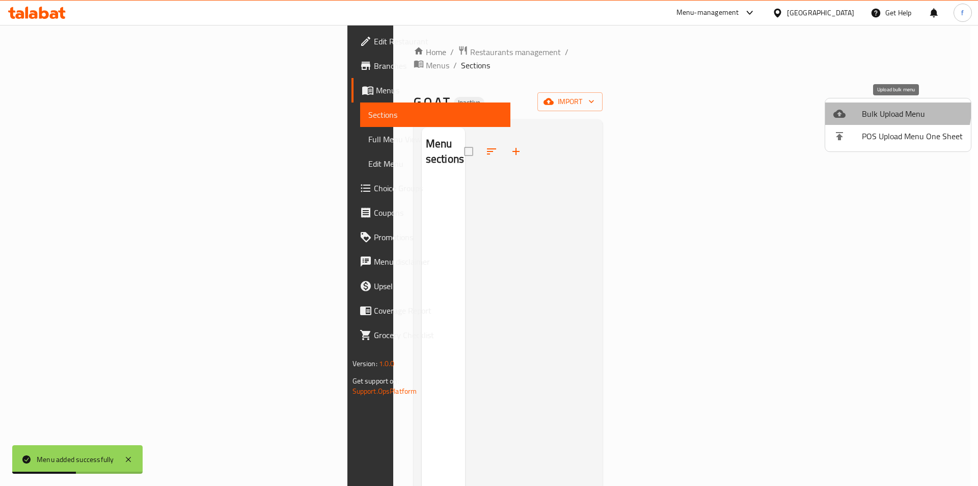
click at [892, 109] on span "Bulk Upload Menu" at bounding box center [912, 114] width 101 height 12
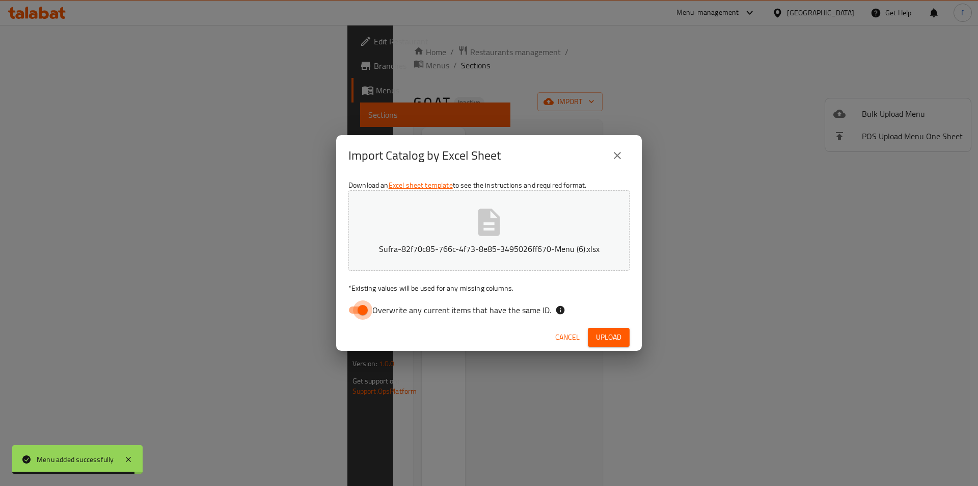
click at [356, 308] on input "Overwrite any current items that have the same ID." at bounding box center [363, 309] width 58 height 19
checkbox input "false"
click at [602, 338] on span "Upload" at bounding box center [608, 337] width 25 height 13
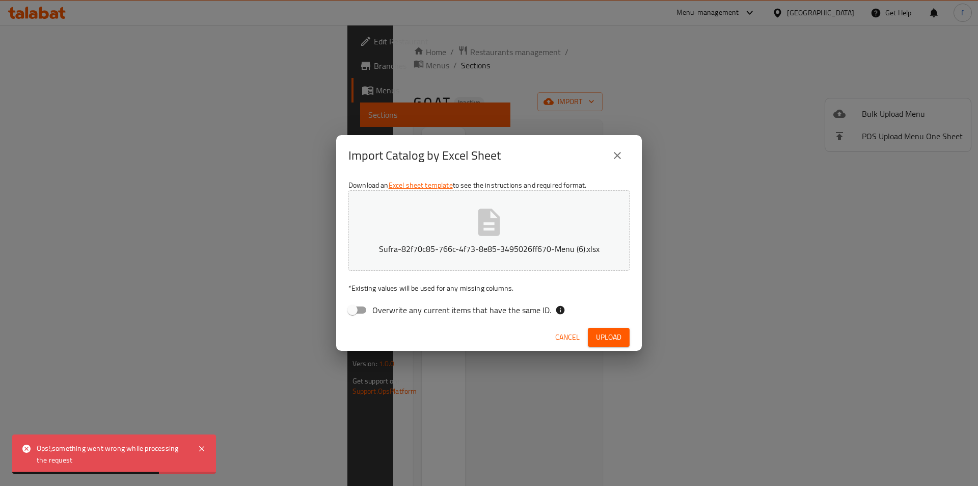
click at [612, 153] on icon "close" at bounding box center [617, 155] width 12 height 12
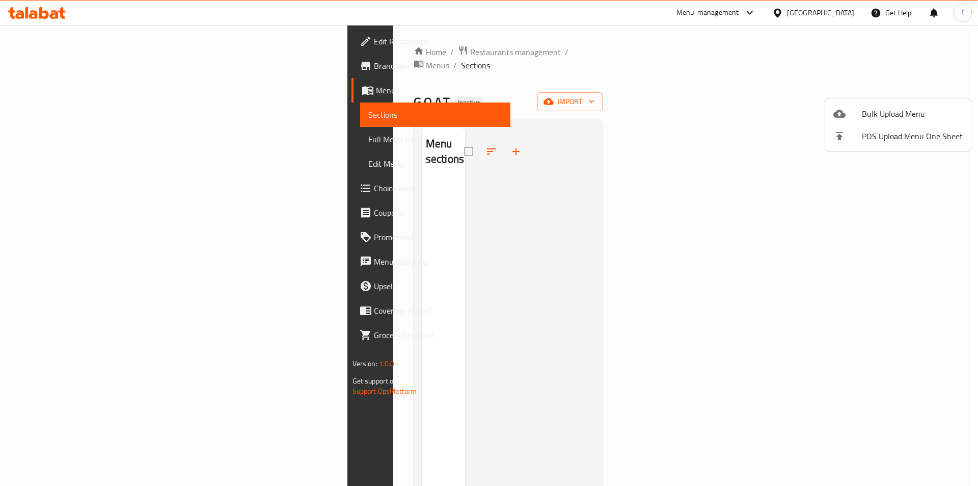
click at [592, 79] on div at bounding box center [489, 243] width 978 height 486
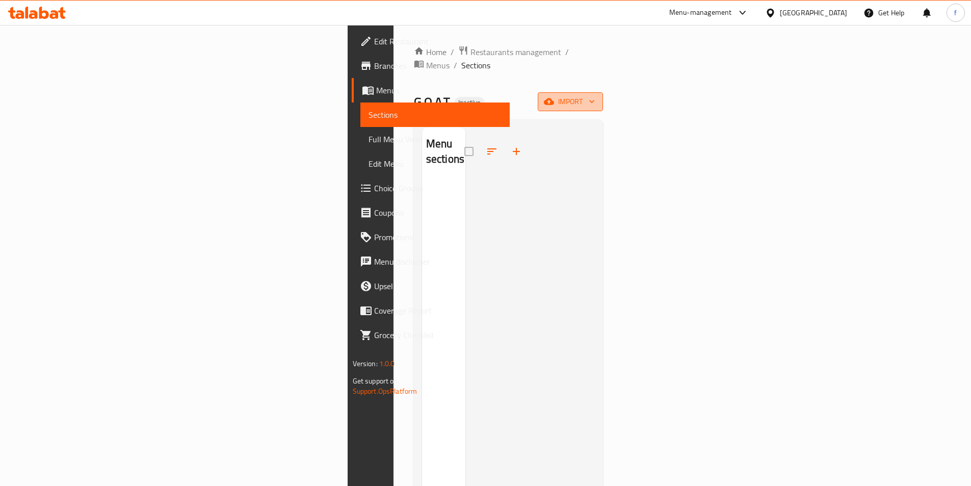
click at [554, 98] on icon "button" at bounding box center [549, 101] width 10 height 7
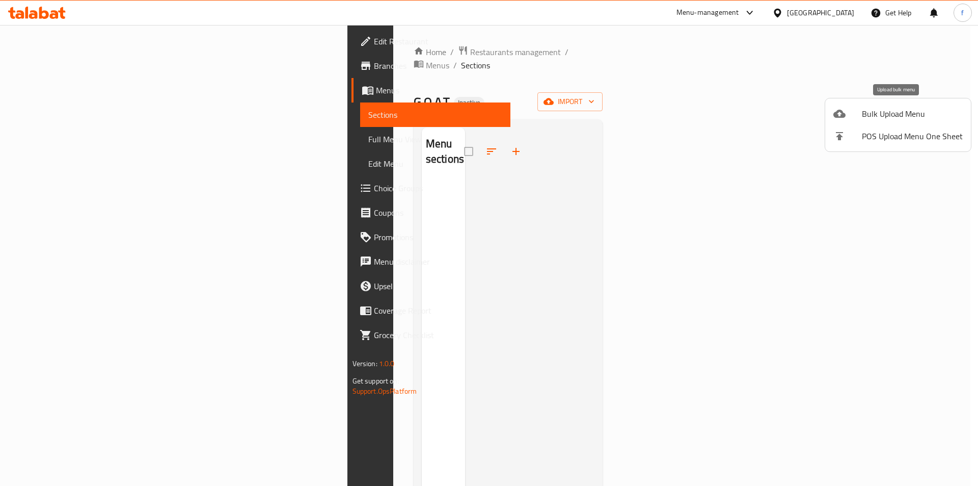
click at [893, 115] on span "Bulk Upload Menu" at bounding box center [912, 114] width 101 height 12
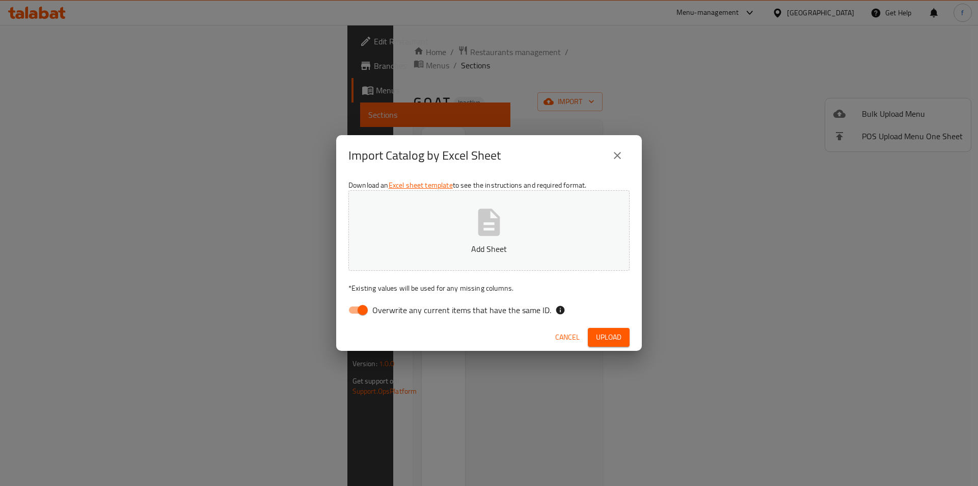
click at [361, 311] on input "Overwrite any current items that have the same ID." at bounding box center [363, 309] width 58 height 19
checkbox input "false"
click at [432, 257] on button "Add Sheet" at bounding box center [488, 230] width 281 height 80
click at [602, 336] on span "Upload" at bounding box center [608, 337] width 25 height 13
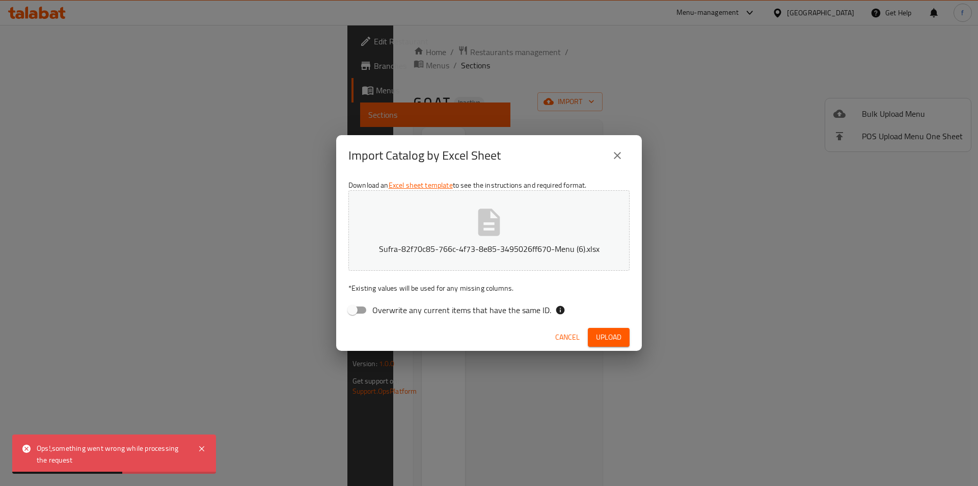
click at [623, 157] on icon "close" at bounding box center [617, 155] width 12 height 12
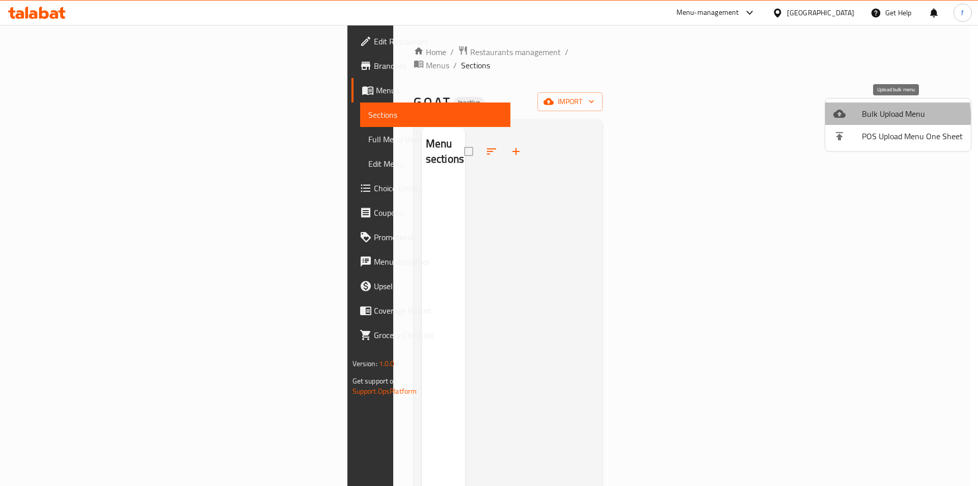
click at [853, 117] on div at bounding box center [848, 114] width 29 height 12
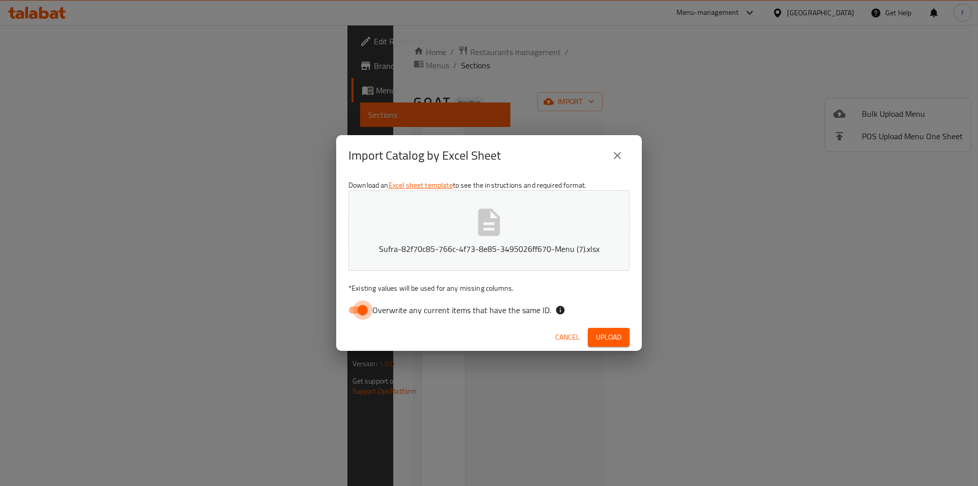
click at [364, 311] on input "Overwrite any current items that have the same ID." at bounding box center [363, 309] width 58 height 19
checkbox input "false"
click at [614, 330] on button "Upload" at bounding box center [609, 337] width 42 height 19
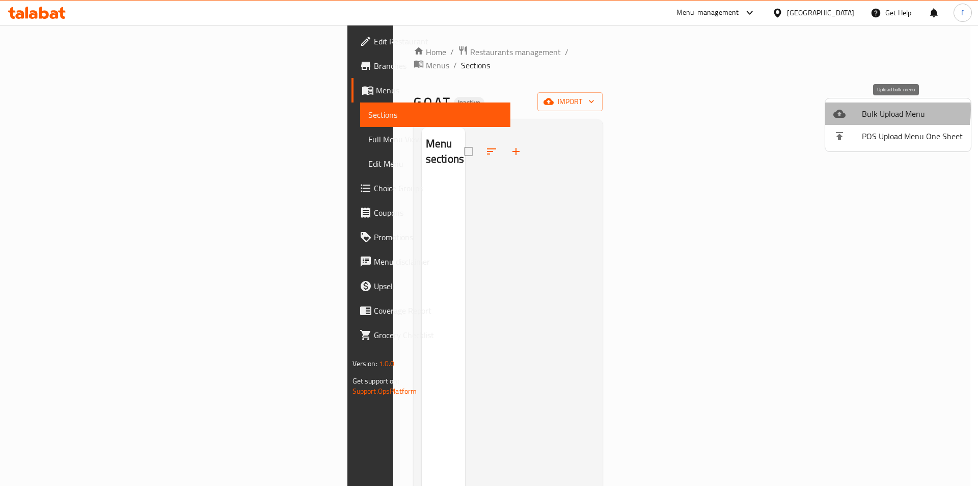
click at [856, 110] on div at bounding box center [848, 114] width 29 height 12
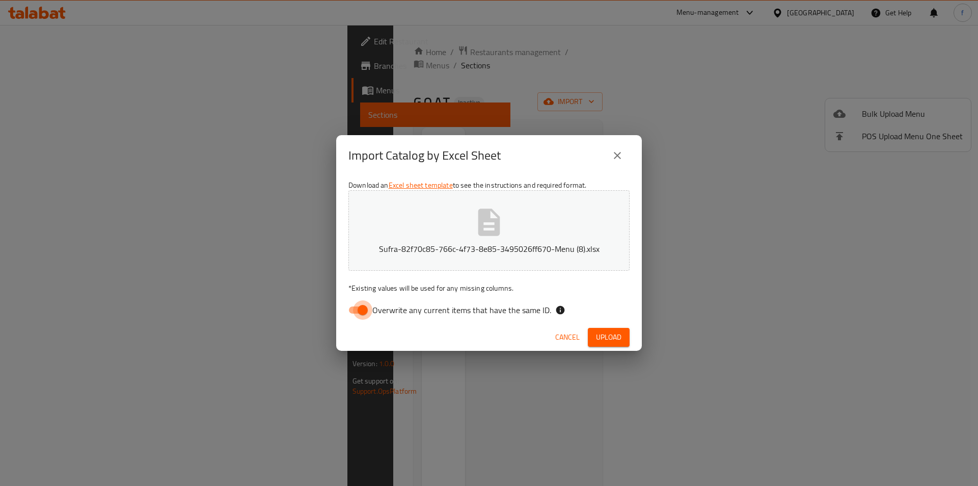
click at [352, 311] on input "Overwrite any current items that have the same ID." at bounding box center [363, 309] width 58 height 19
checkbox input "false"
click at [606, 327] on div "Cancel Upload" at bounding box center [489, 337] width 306 height 27
click at [613, 338] on span "Upload" at bounding box center [608, 337] width 25 height 13
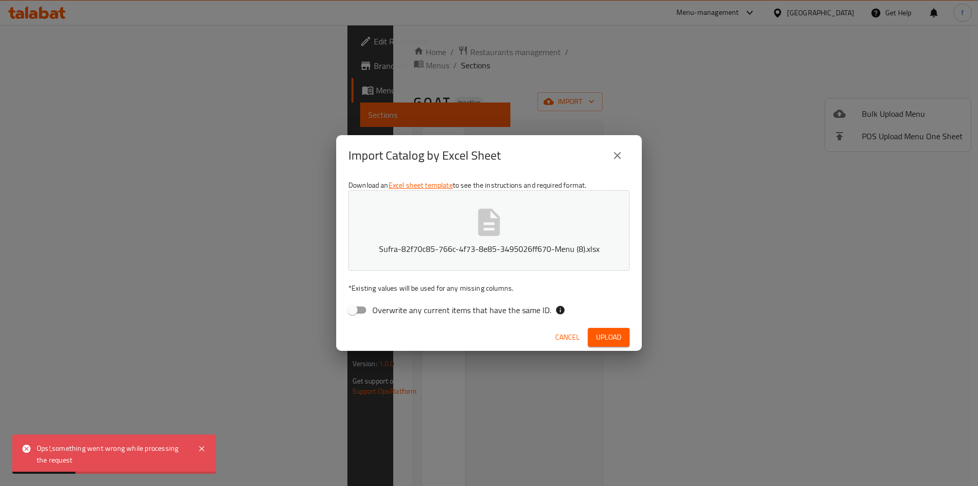
click at [608, 158] on button "close" at bounding box center [617, 155] width 24 height 24
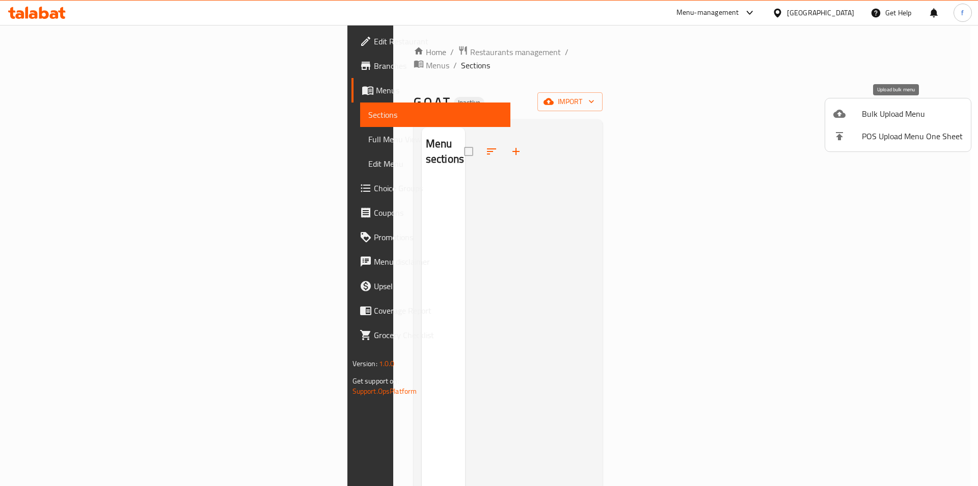
click at [878, 111] on span "Bulk Upload Menu" at bounding box center [912, 114] width 101 height 12
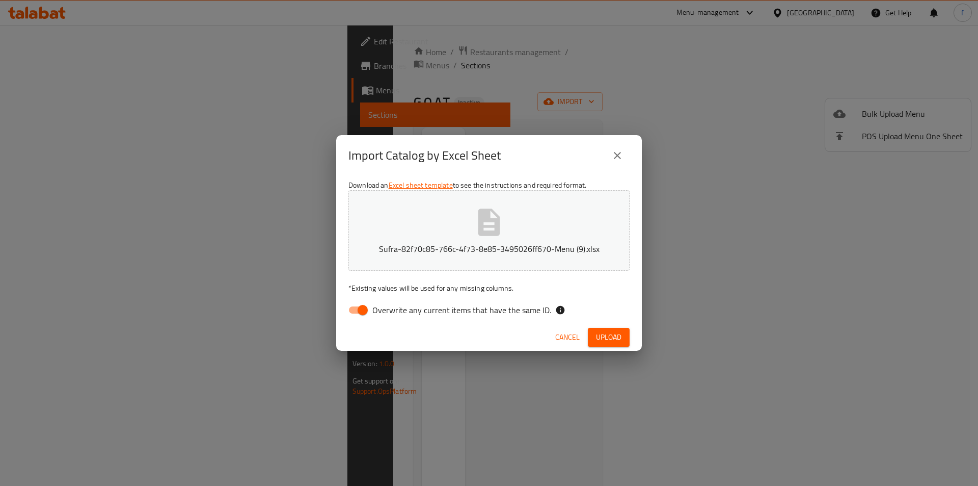
click at [357, 314] on input "Overwrite any current items that have the same ID." at bounding box center [363, 309] width 58 height 19
checkbox input "false"
click at [607, 338] on span "Upload" at bounding box center [608, 337] width 25 height 13
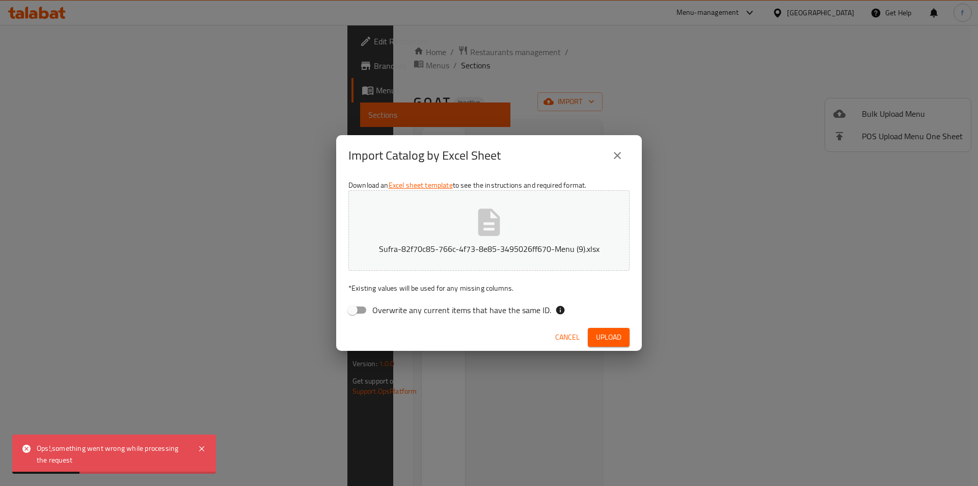
click at [576, 334] on span "Cancel" at bounding box center [567, 337] width 24 height 13
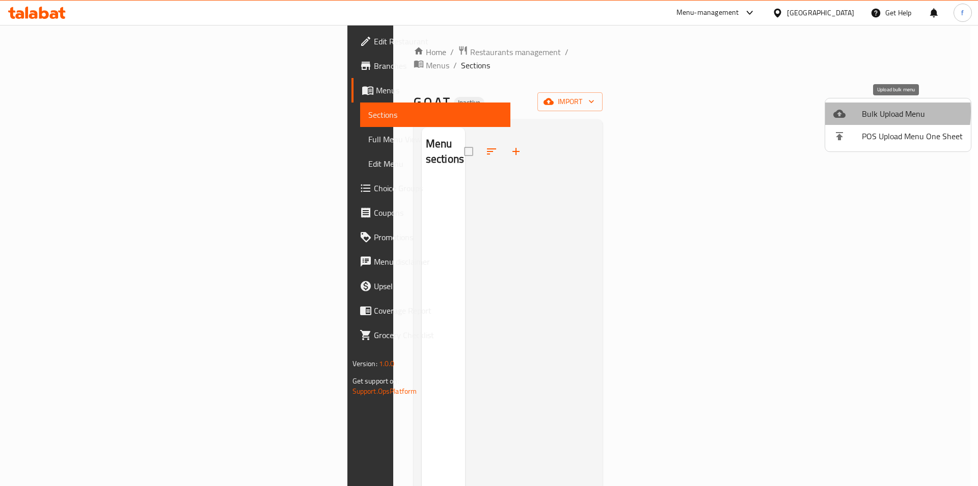
click at [863, 112] on span "Bulk Upload Menu" at bounding box center [912, 114] width 101 height 12
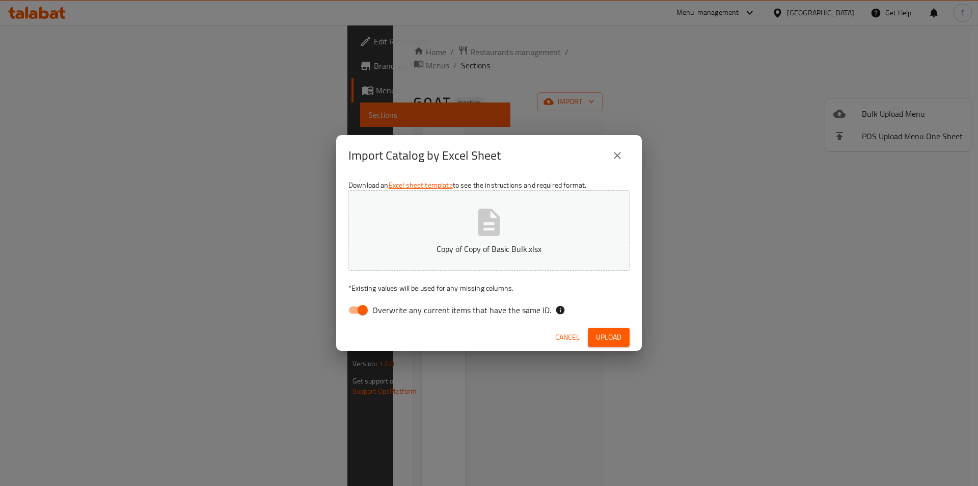
click at [362, 311] on input "Overwrite any current items that have the same ID." at bounding box center [363, 309] width 58 height 19
checkbox input "false"
click at [607, 337] on span "Upload" at bounding box center [608, 337] width 25 height 13
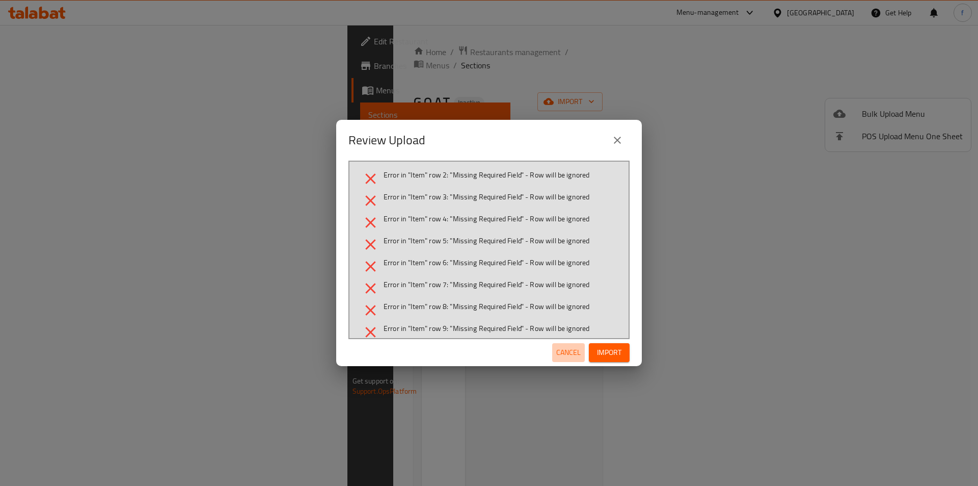
click at [572, 349] on span "Cancel" at bounding box center [568, 352] width 24 height 13
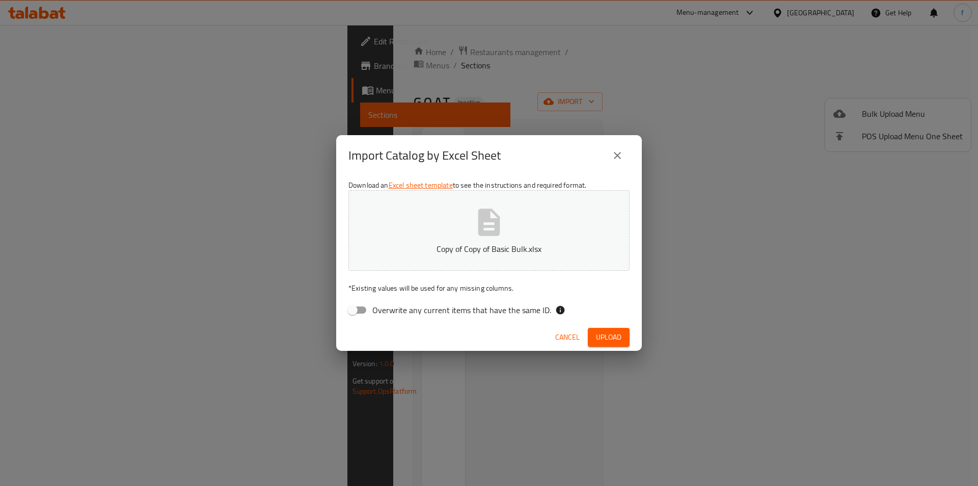
click at [608, 332] on span "Upload" at bounding box center [608, 337] width 25 height 13
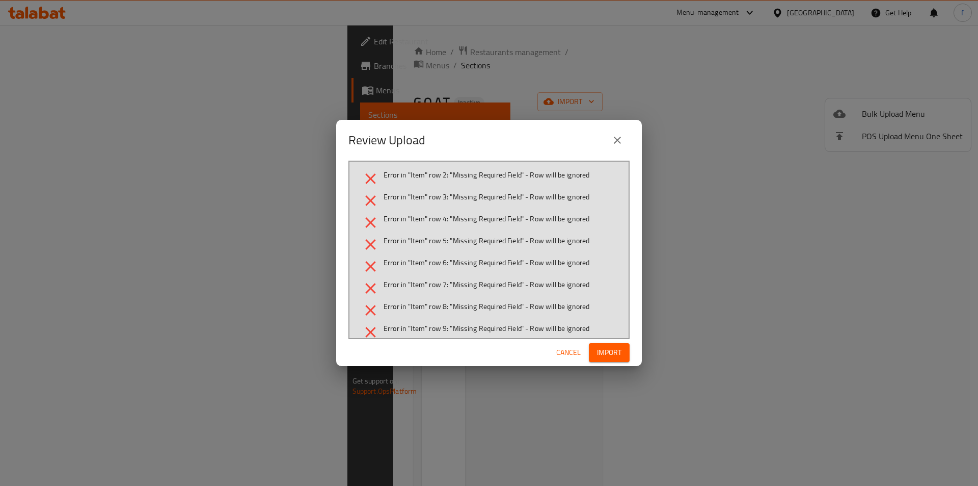
click at [593, 356] on button "Import" at bounding box center [609, 352] width 41 height 19
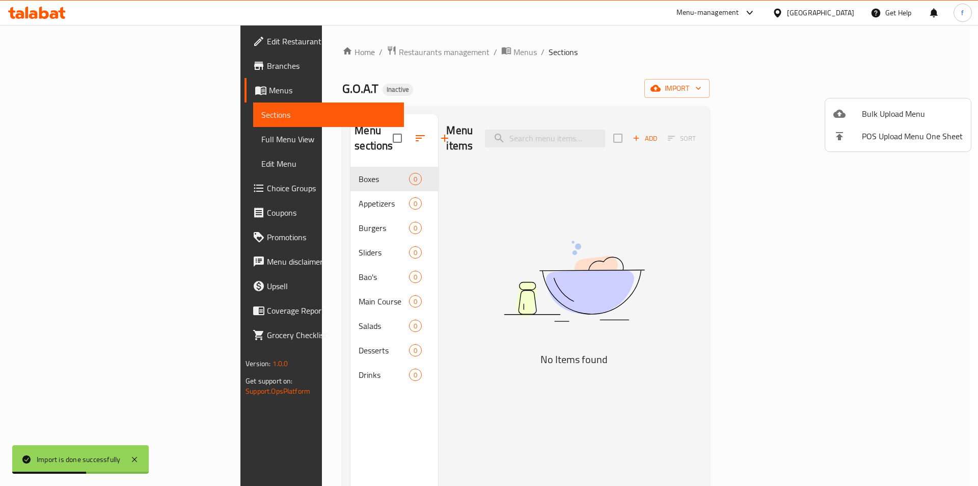
click at [282, 183] on div at bounding box center [489, 243] width 978 height 486
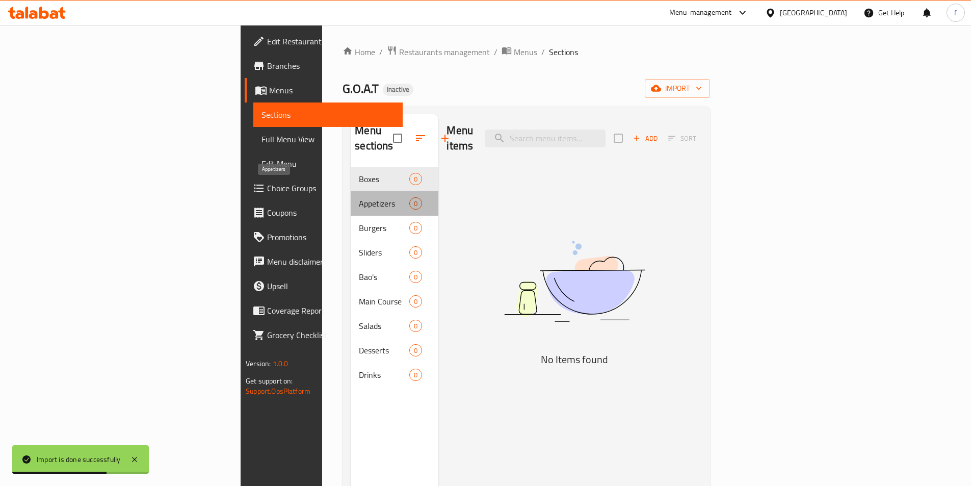
click at [359, 197] on span "Appetizers" at bounding box center [384, 203] width 50 height 12
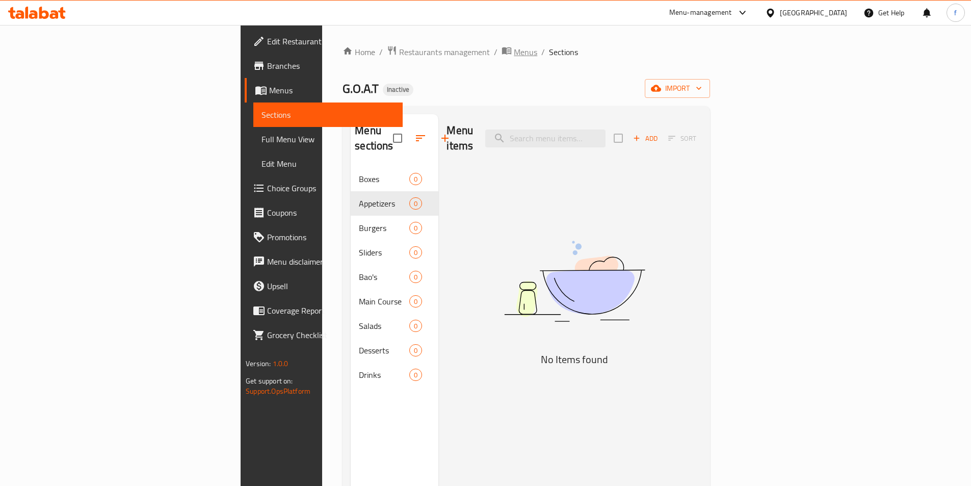
click at [514, 49] on span "Menus" at bounding box center [525, 52] width 23 height 12
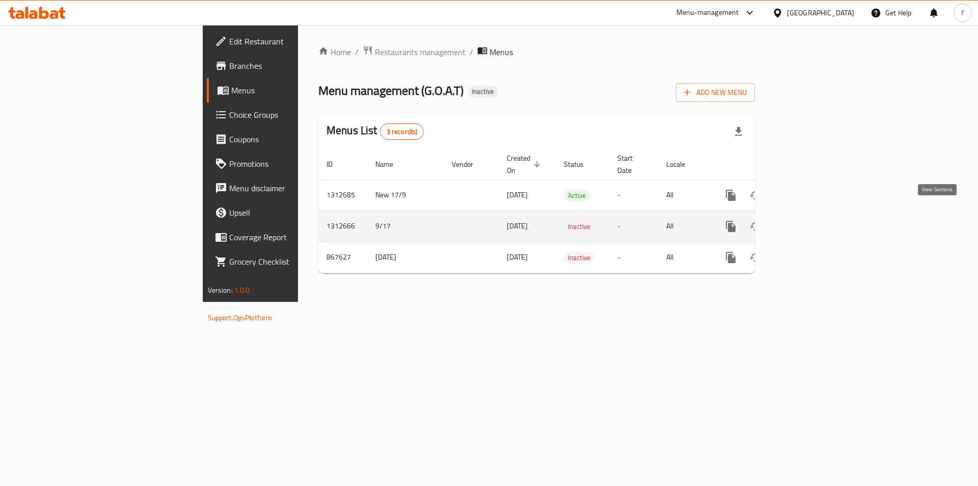
click at [811, 220] on icon "enhanced table" at bounding box center [804, 226] width 12 height 12
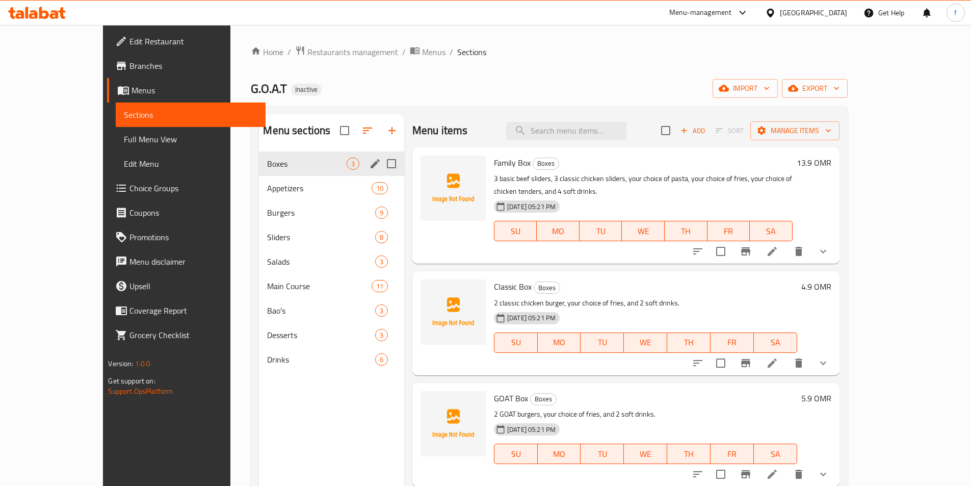
click at [292, 172] on div "Boxes 3" at bounding box center [331, 163] width 145 height 24
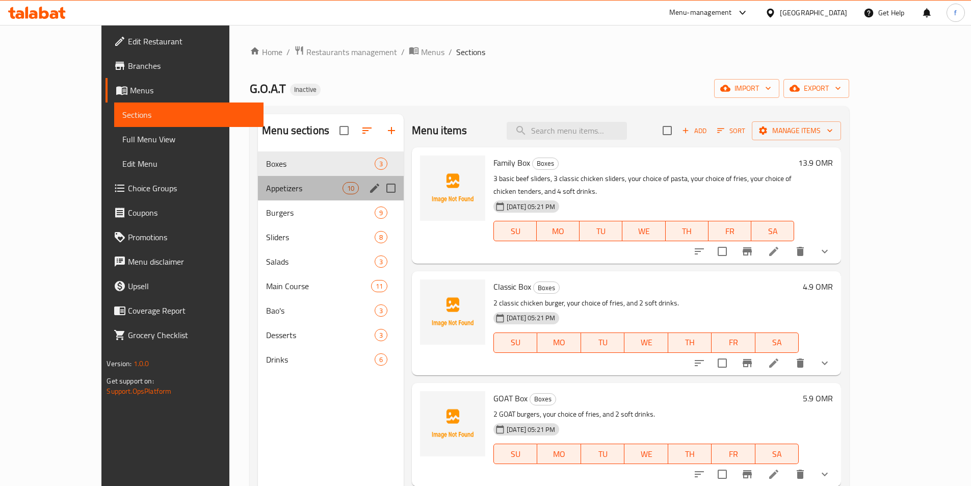
click at [302, 179] on div "Appetizers 10" at bounding box center [331, 188] width 146 height 24
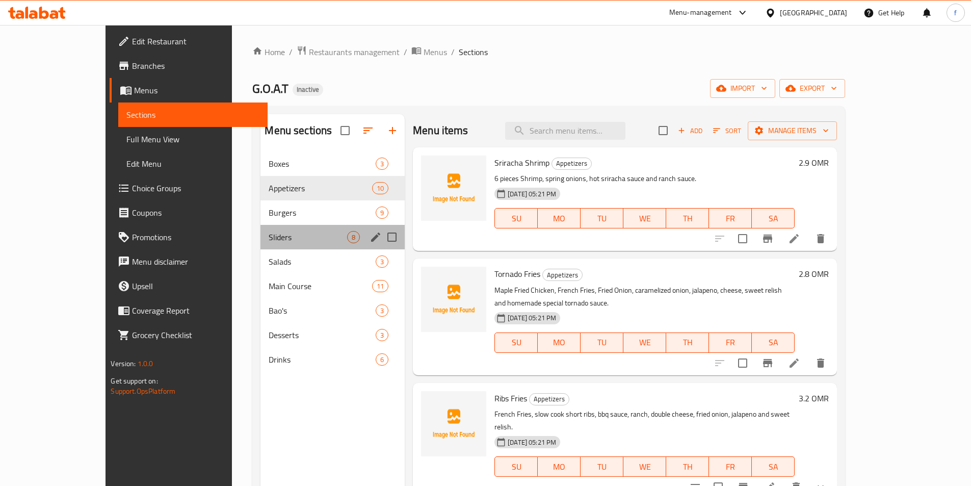
click at [300, 225] on div "Sliders 8" at bounding box center [332, 237] width 144 height 24
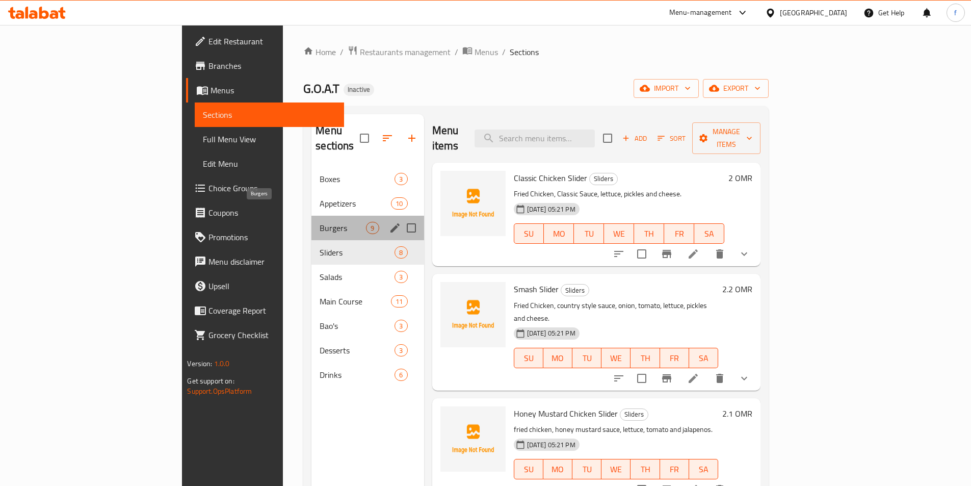
click at [319, 222] on span "Burgers" at bounding box center [342, 228] width 46 height 12
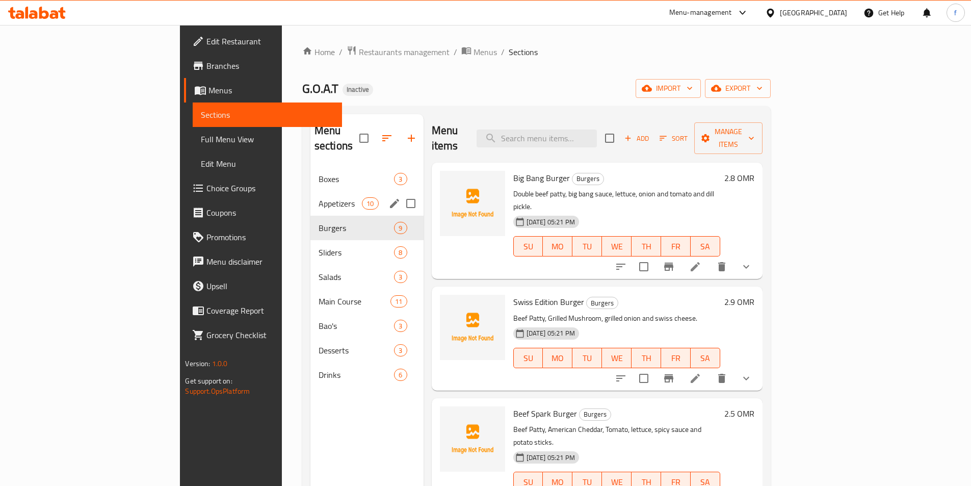
click at [313, 191] on div "Appetizers 10" at bounding box center [366, 203] width 113 height 24
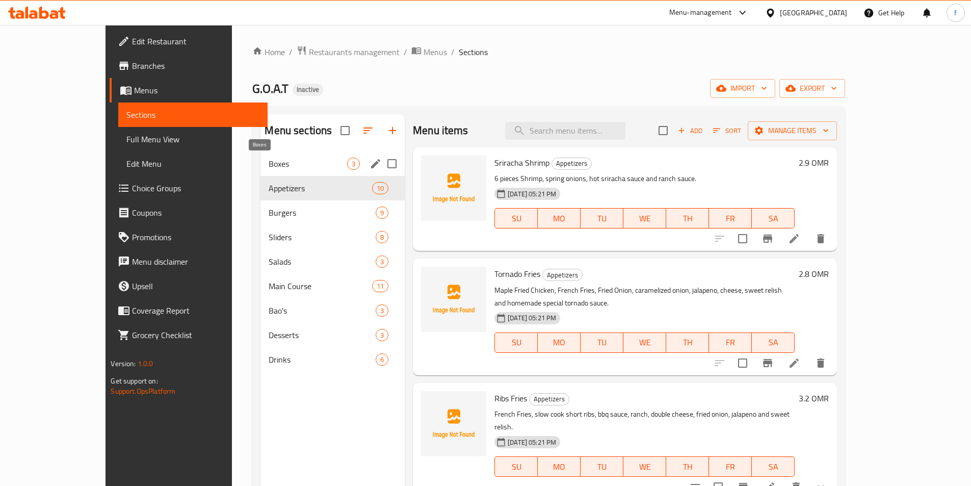
click at [316, 169] on span "Boxes" at bounding box center [307, 163] width 78 height 12
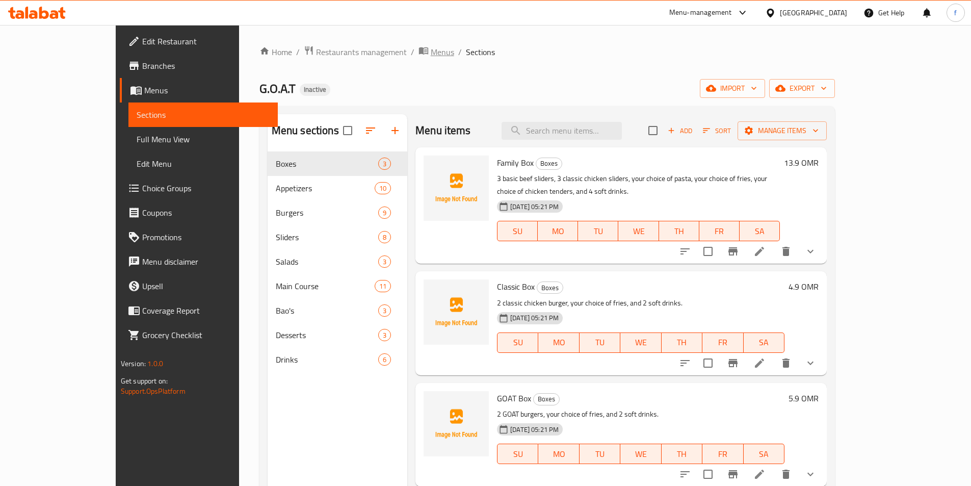
click at [431, 46] on span "Menus" at bounding box center [442, 52] width 23 height 12
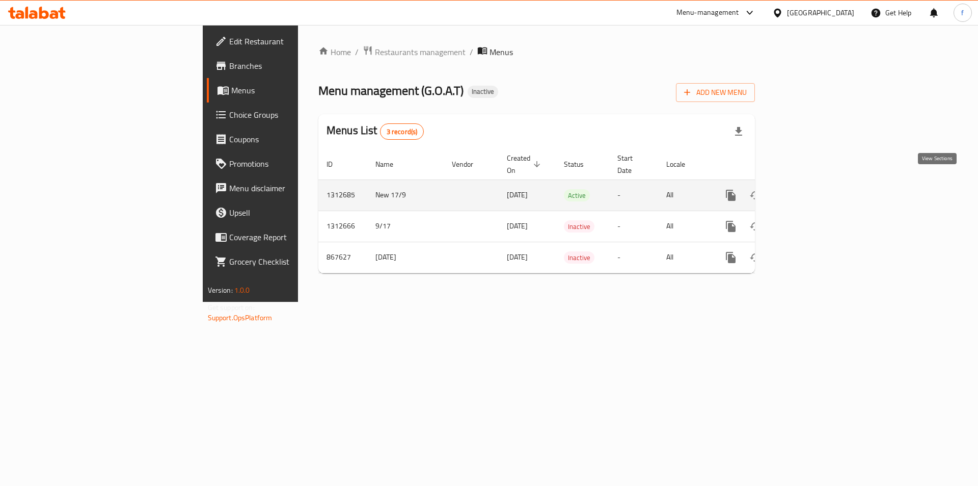
click at [817, 183] on link "enhanced table" at bounding box center [804, 195] width 24 height 24
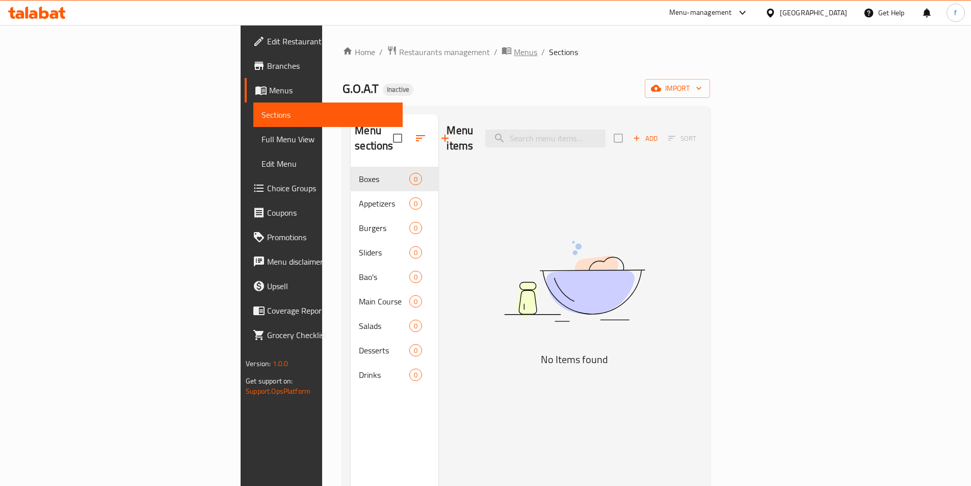
click at [502, 48] on icon "breadcrumb" at bounding box center [506, 50] width 9 height 7
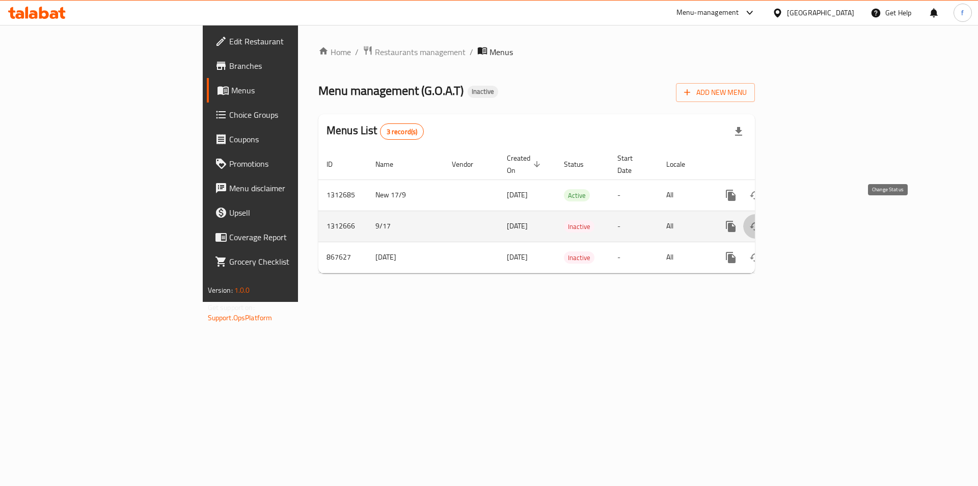
click at [762, 220] on icon "enhanced table" at bounding box center [755, 226] width 12 height 12
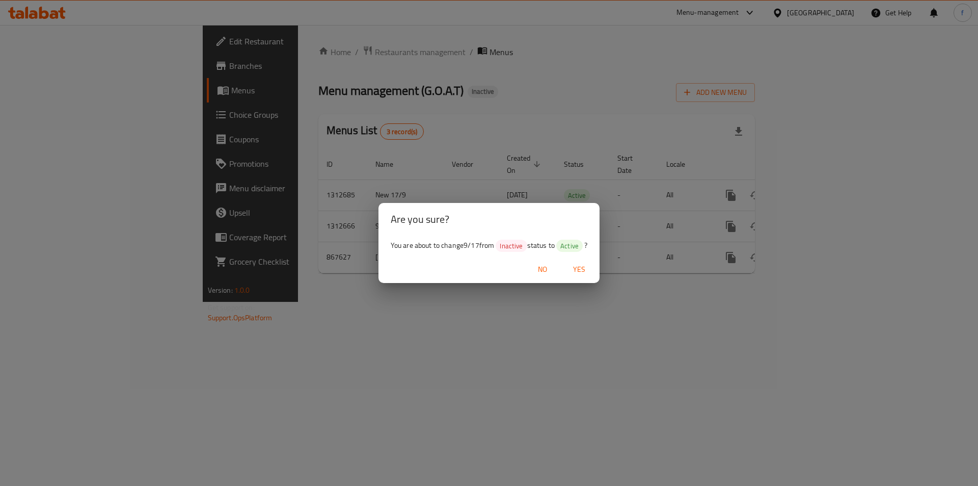
click at [588, 272] on span "Yes" at bounding box center [579, 269] width 24 height 13
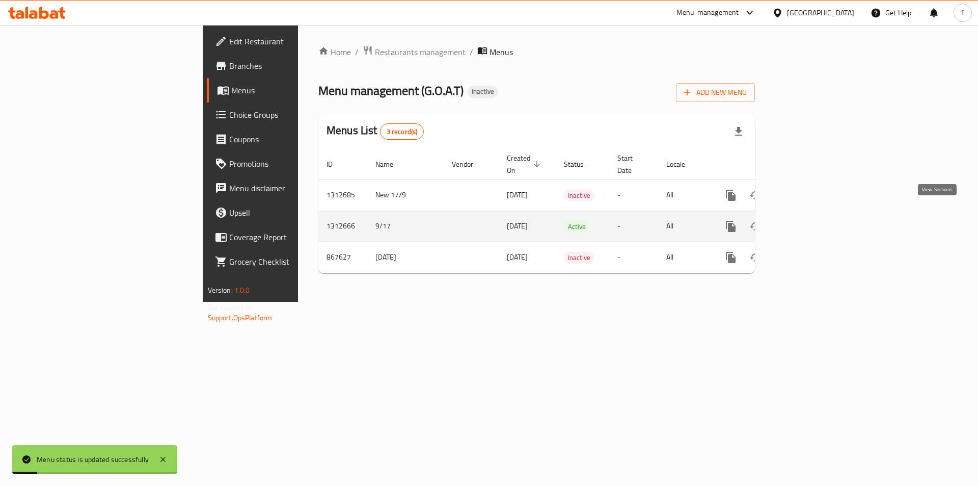
click at [809, 222] on icon "enhanced table" at bounding box center [804, 226] width 9 height 9
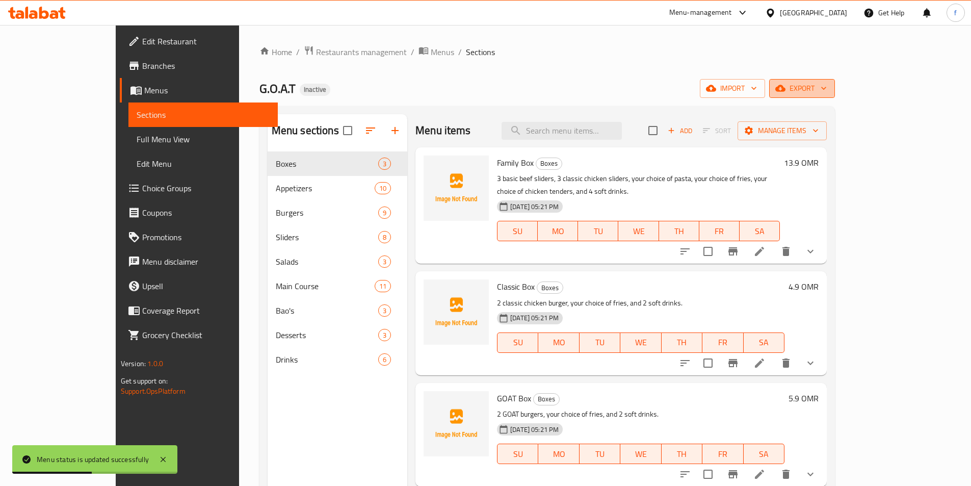
click at [826, 92] on span "export" at bounding box center [801, 88] width 49 height 13
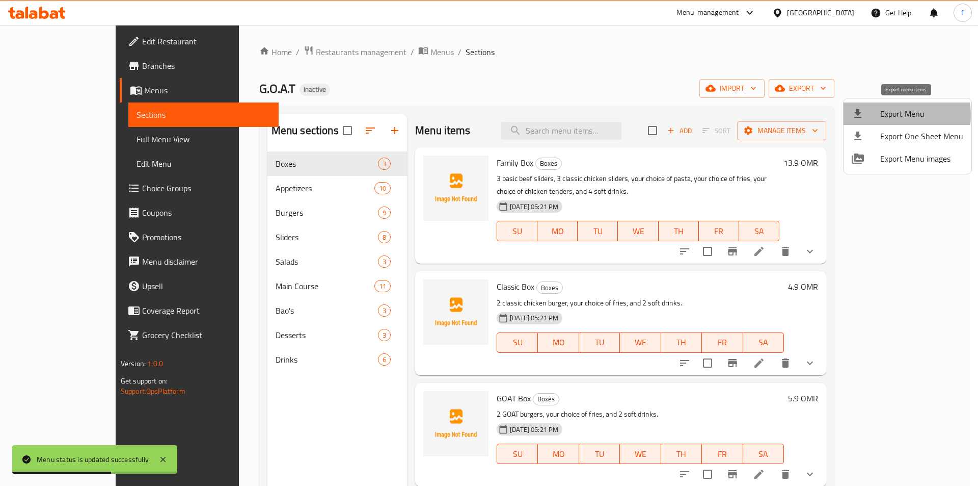
click at [898, 115] on span "Export Menu" at bounding box center [921, 114] width 83 height 12
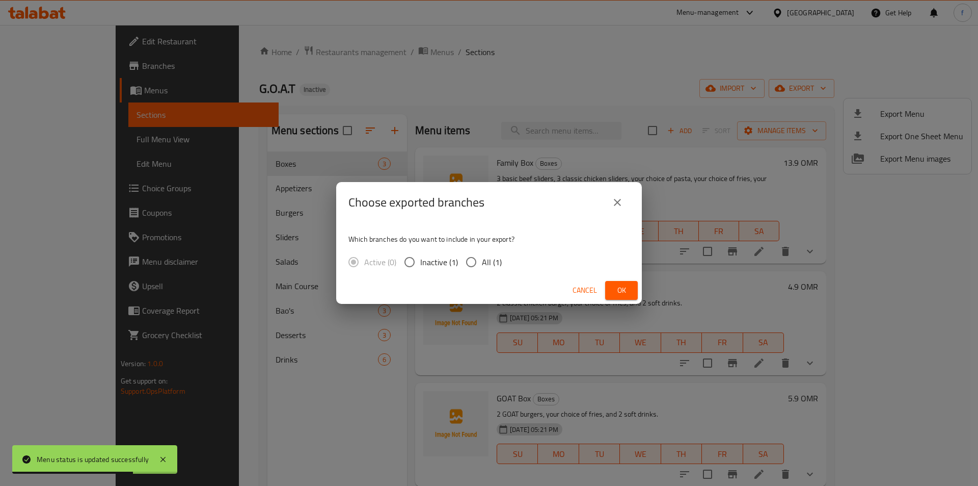
click at [494, 266] on span "All (1)" at bounding box center [492, 262] width 20 height 12
click at [482, 266] on input "All (1)" at bounding box center [471, 261] width 21 height 21
radio input "true"
click at [630, 287] on button "Ok" at bounding box center [621, 290] width 33 height 19
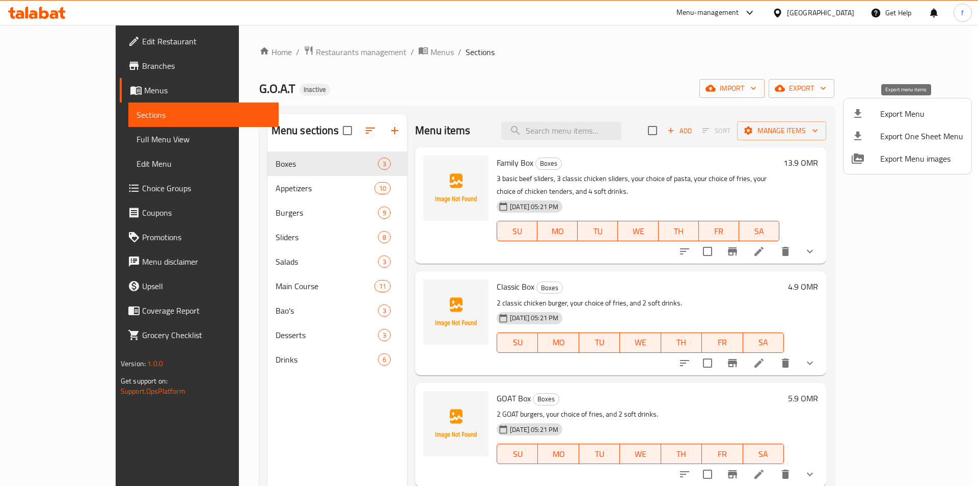
click at [905, 120] on span "Export Menu" at bounding box center [921, 114] width 83 height 12
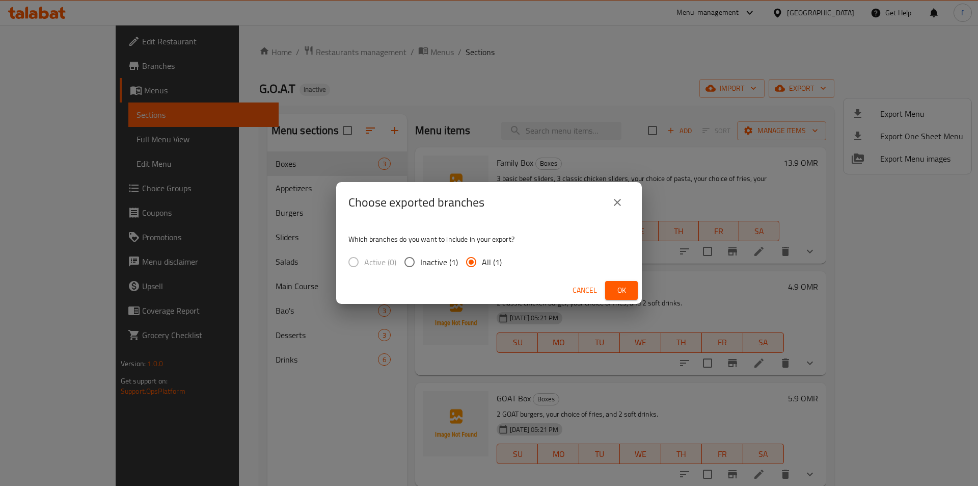
click at [620, 204] on icon "close" at bounding box center [617, 202] width 7 height 7
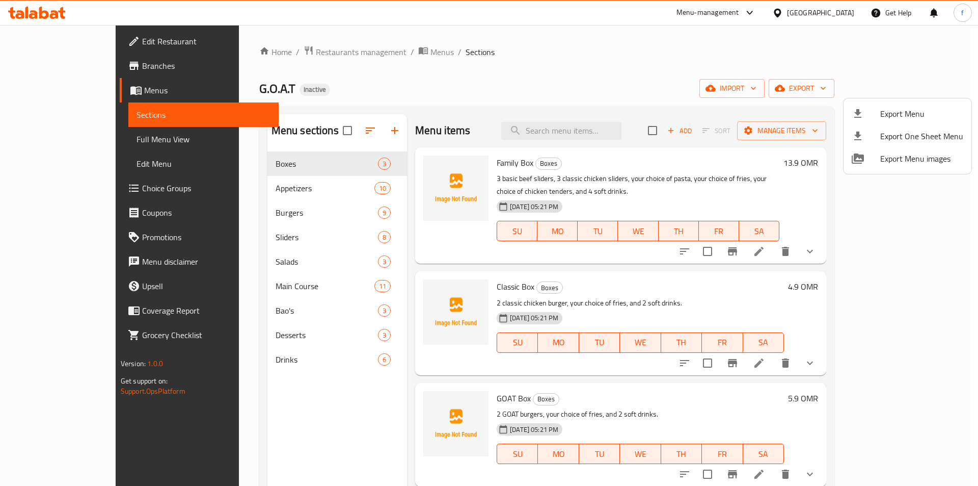
click at [695, 201] on div at bounding box center [489, 243] width 978 height 486
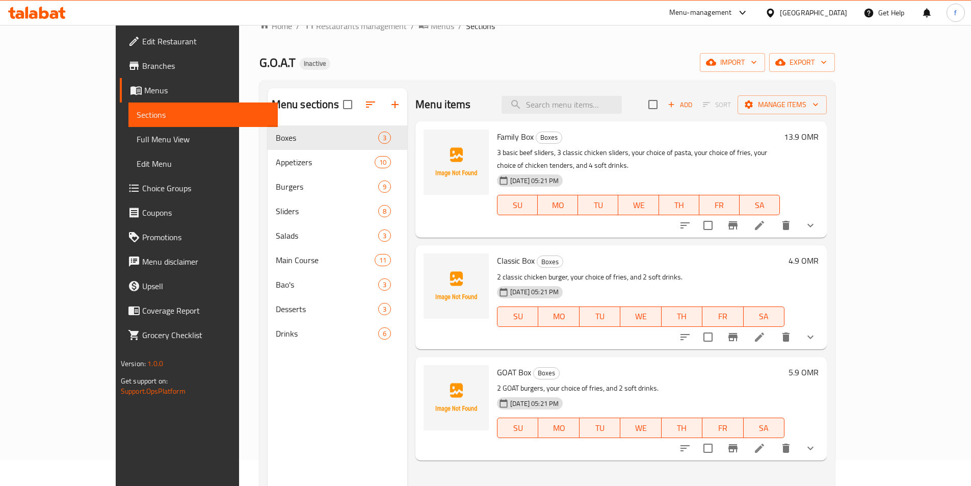
scroll to position [51, 0]
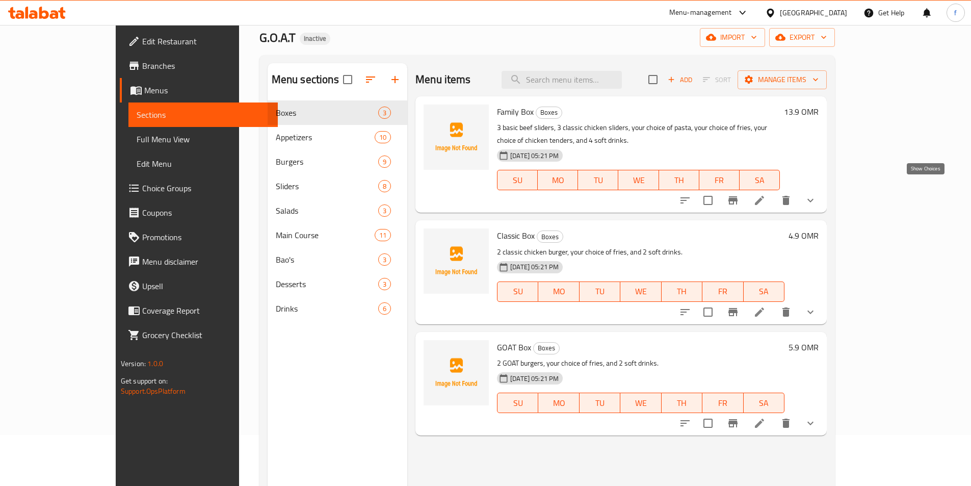
click at [813, 199] on icon "show more" at bounding box center [810, 201] width 6 height 4
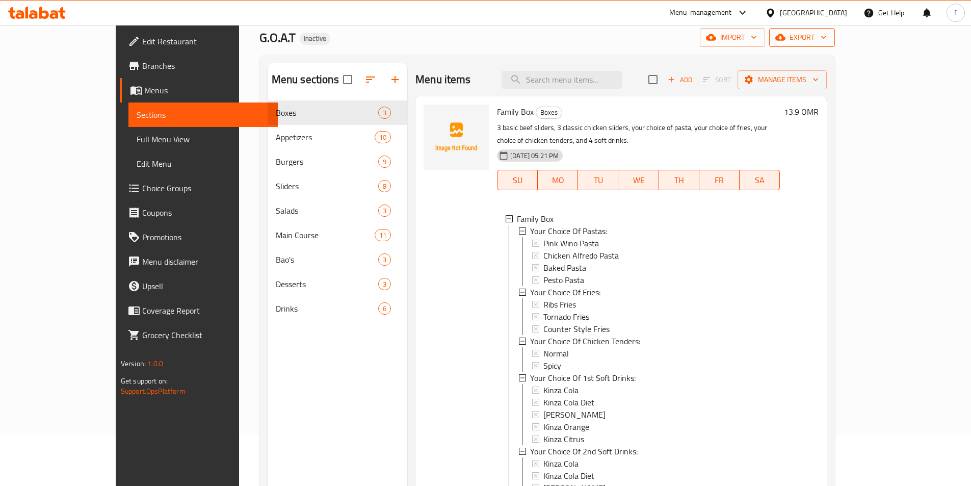
click at [785, 37] on icon "button" at bounding box center [780, 37] width 10 height 7
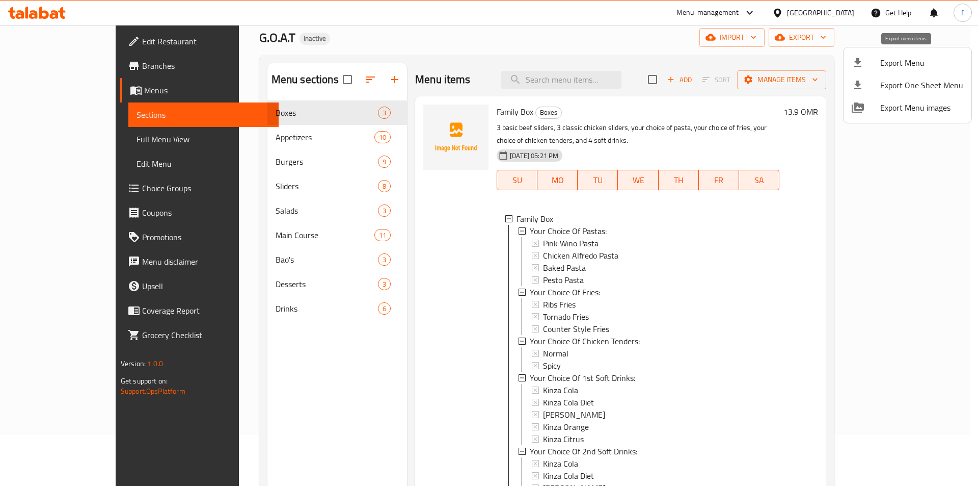
click at [897, 61] on span "Export Menu" at bounding box center [921, 63] width 83 height 12
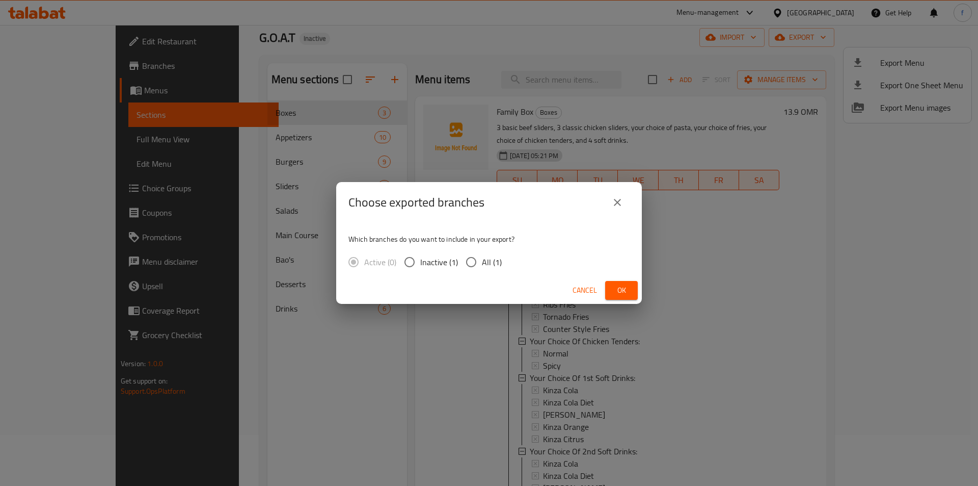
click at [490, 262] on span "All (1)" at bounding box center [492, 262] width 20 height 12
click at [482, 262] on input "All (1)" at bounding box center [471, 261] width 21 height 21
radio input "true"
click at [610, 285] on button "Ok" at bounding box center [621, 290] width 33 height 19
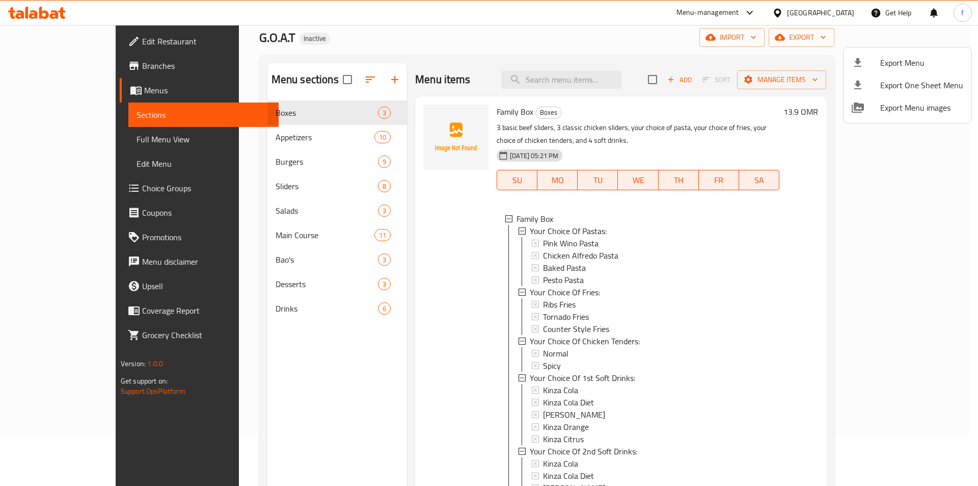
click at [272, 304] on div at bounding box center [489, 243] width 978 height 486
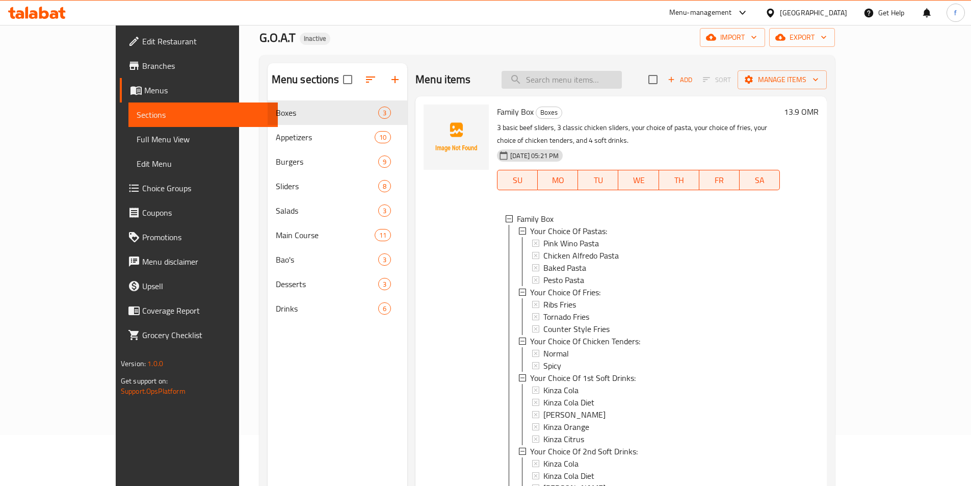
click at [622, 86] on input "search" at bounding box center [561, 80] width 120 height 18
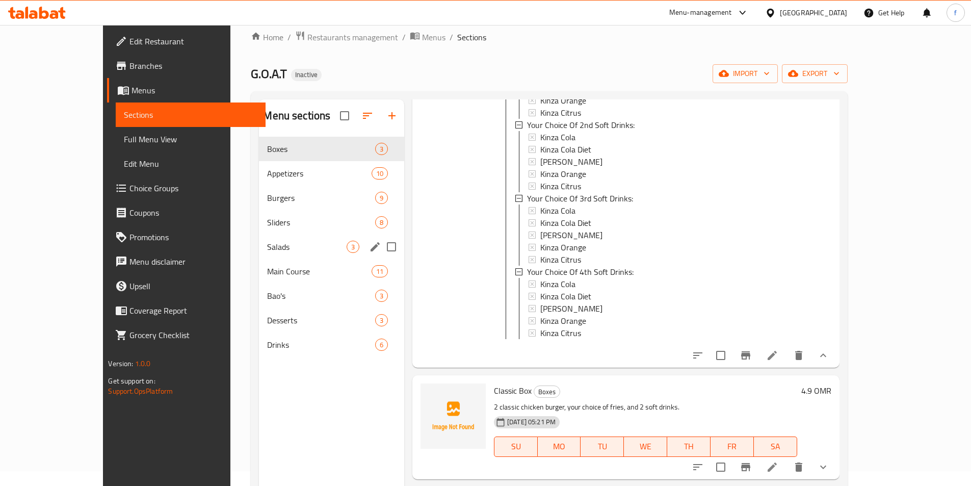
scroll to position [0, 0]
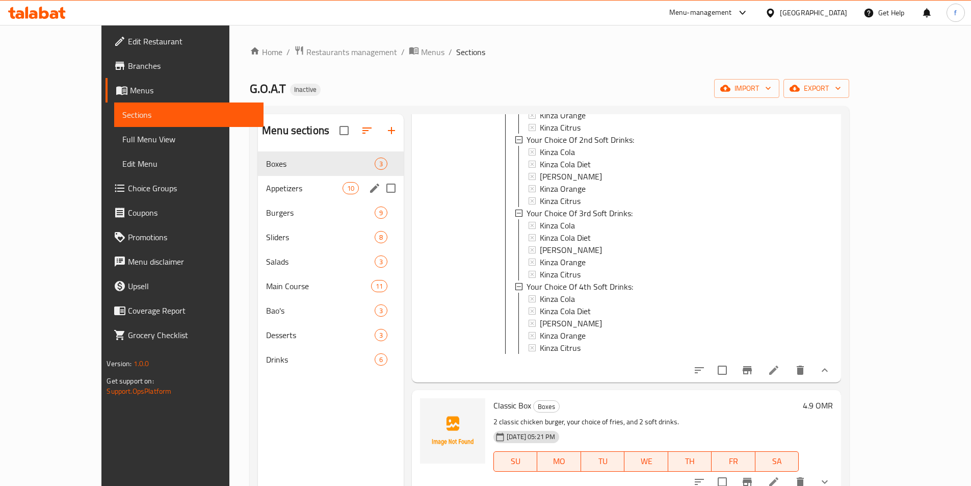
click at [261, 180] on div "Appetizers 10" at bounding box center [331, 188] width 146 height 24
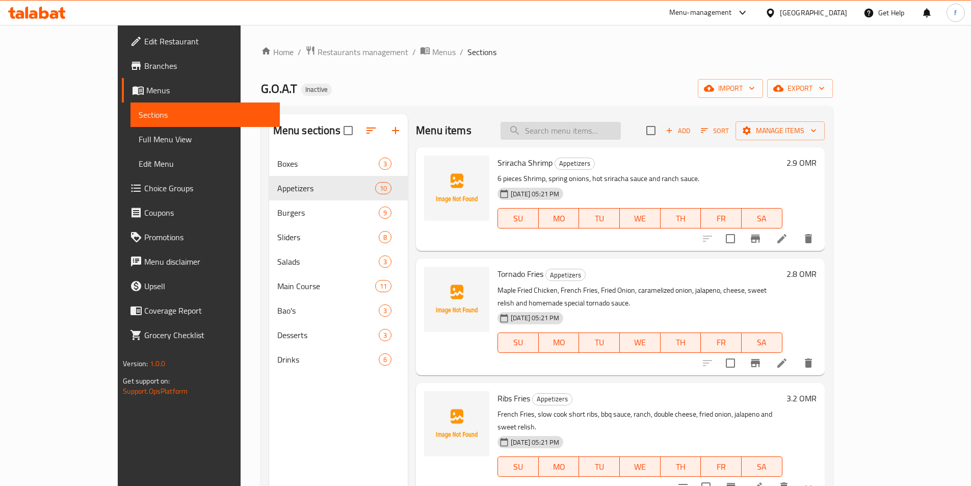
click at [599, 127] on input "search" at bounding box center [560, 131] width 120 height 18
paste input "Tornado Fries"
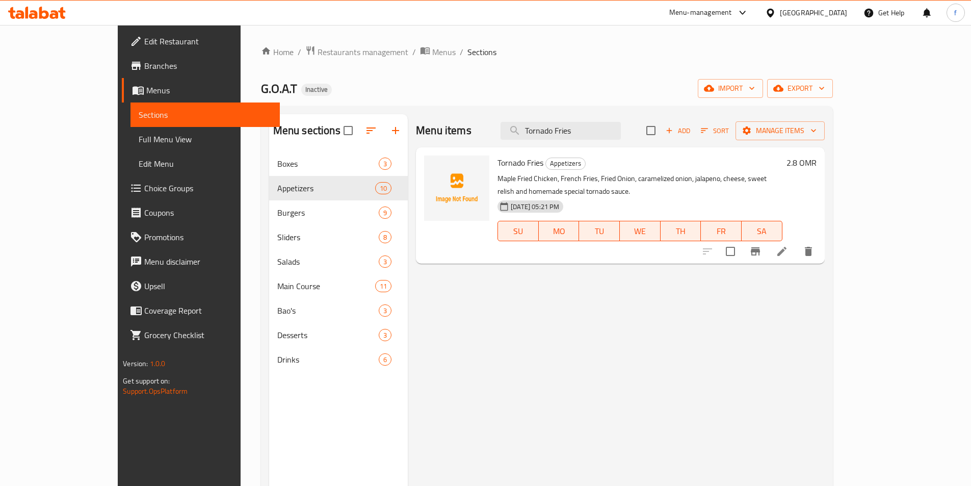
type input "Tornado Fries"
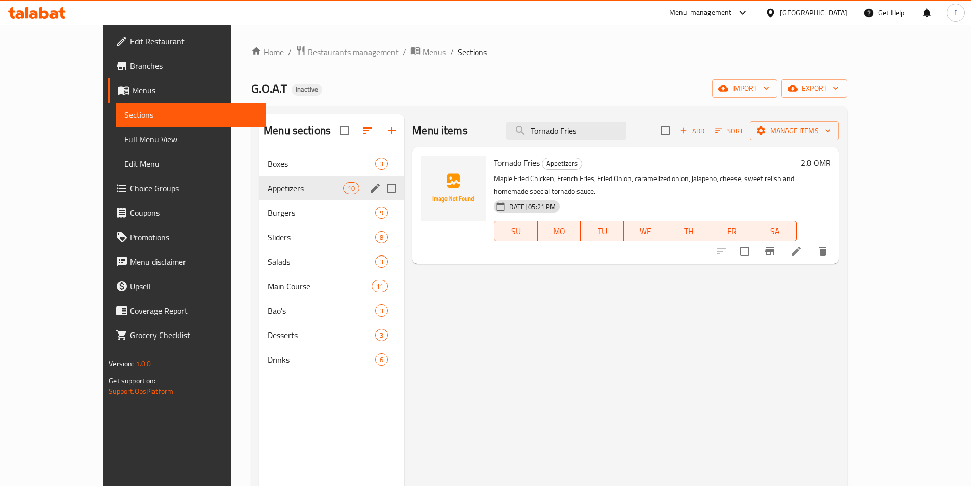
click at [320, 195] on div "Appetizers 10" at bounding box center [331, 188] width 145 height 24
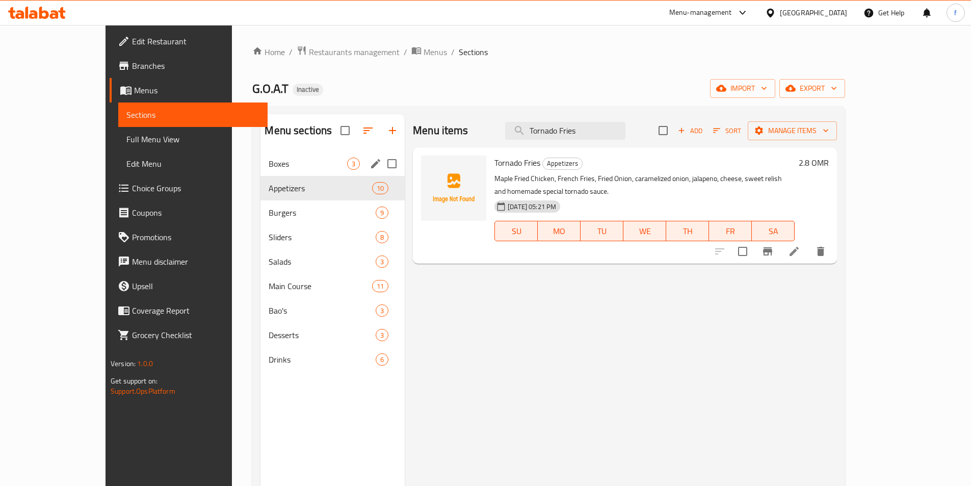
click at [302, 157] on span "Boxes" at bounding box center [307, 163] width 78 height 12
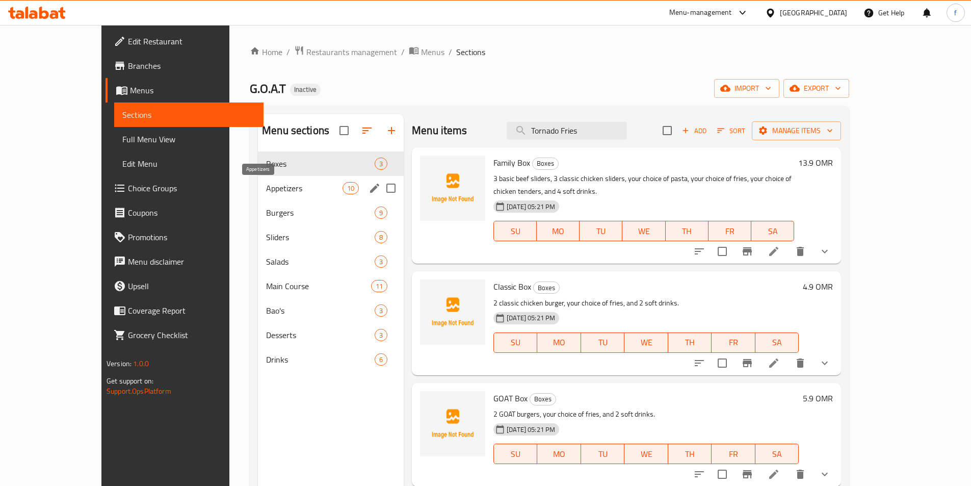
click at [280, 185] on span "Appetizers" at bounding box center [304, 188] width 76 height 12
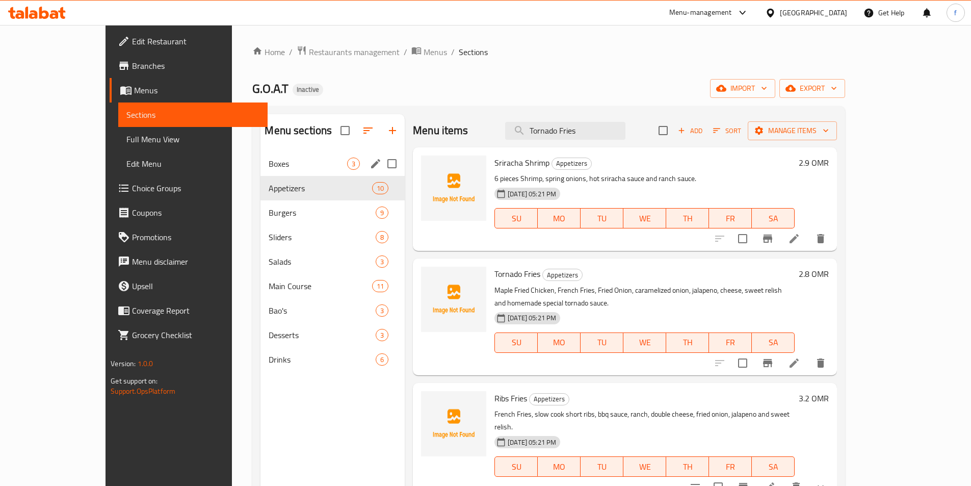
click at [315, 172] on div "Boxes 3" at bounding box center [332, 163] width 144 height 24
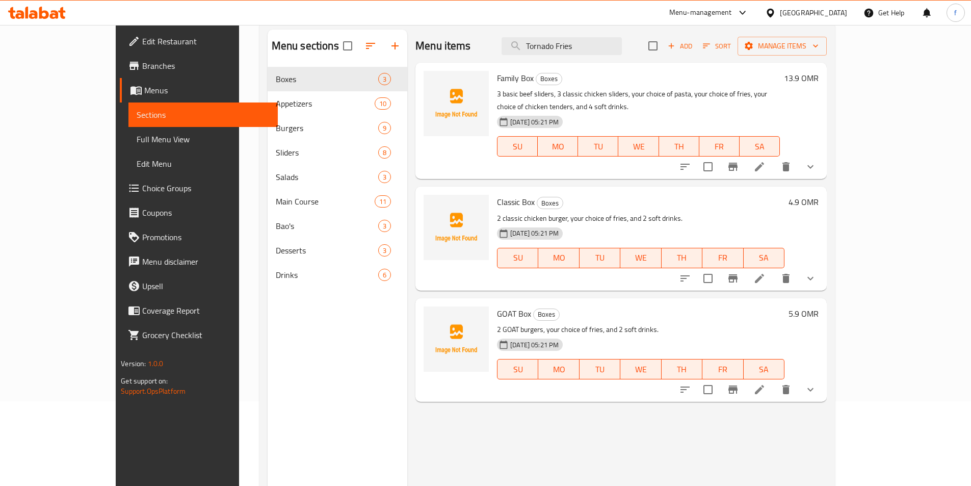
scroll to position [143, 0]
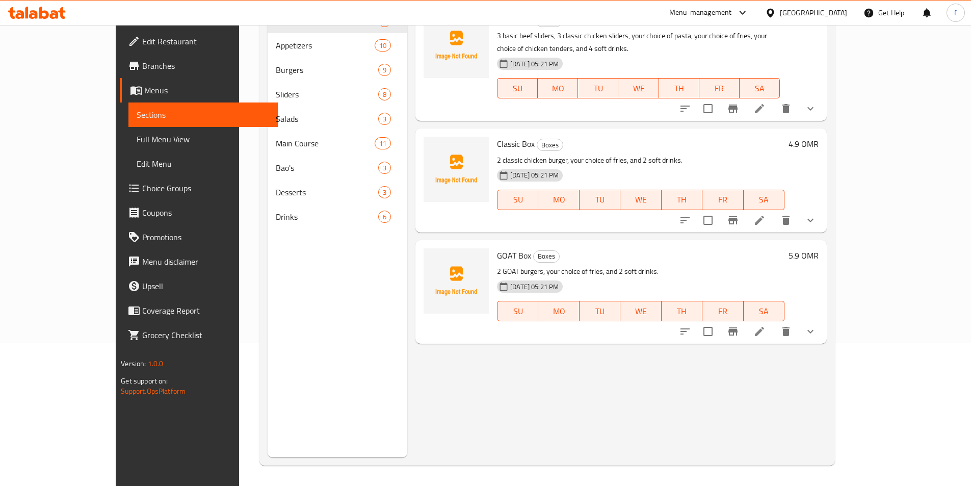
click at [822, 322] on button "show more" at bounding box center [810, 331] width 24 height 24
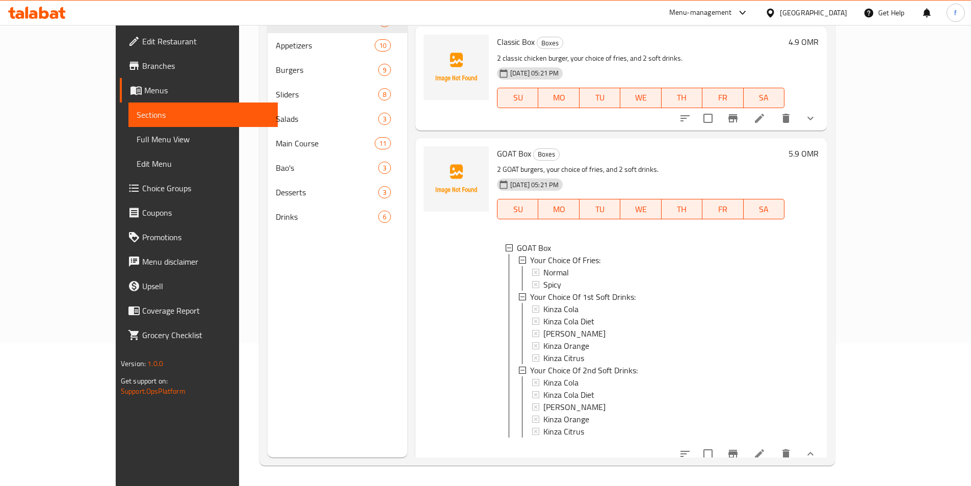
scroll to position [105, 0]
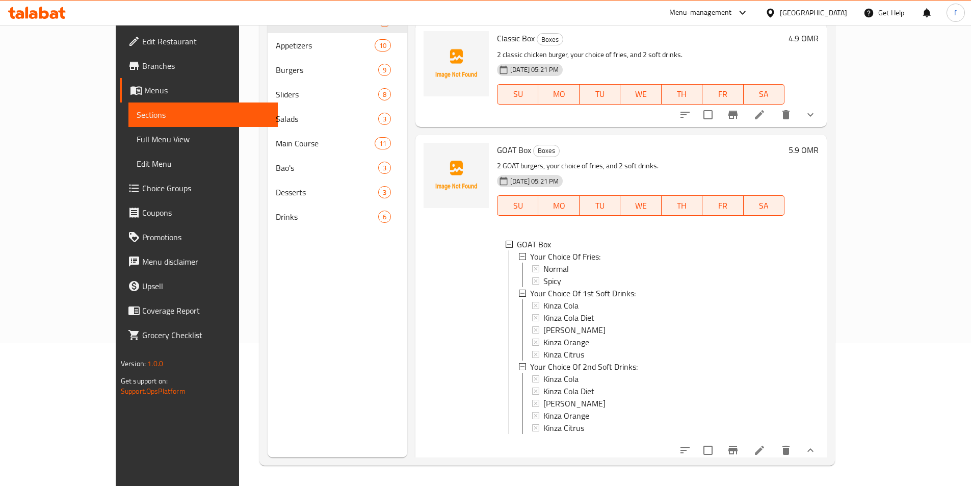
click at [816, 446] on icon "show more" at bounding box center [810, 450] width 12 height 12
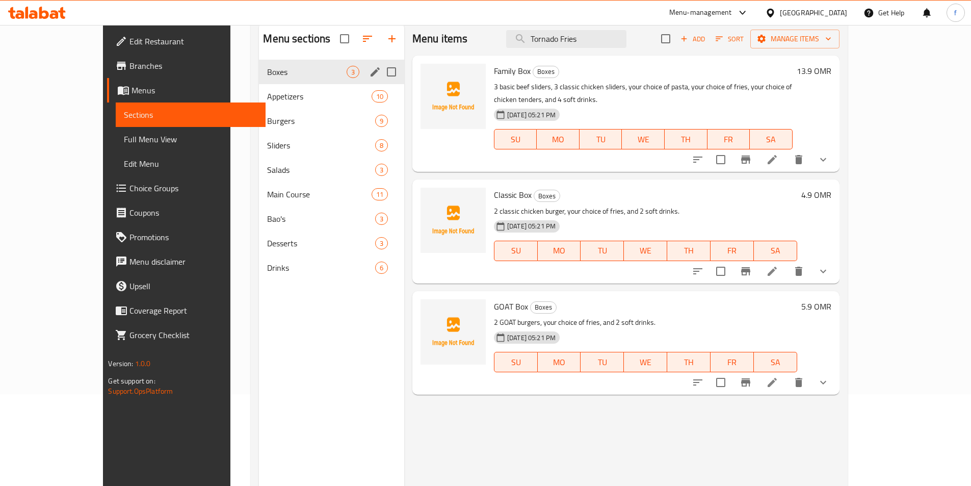
scroll to position [0, 0]
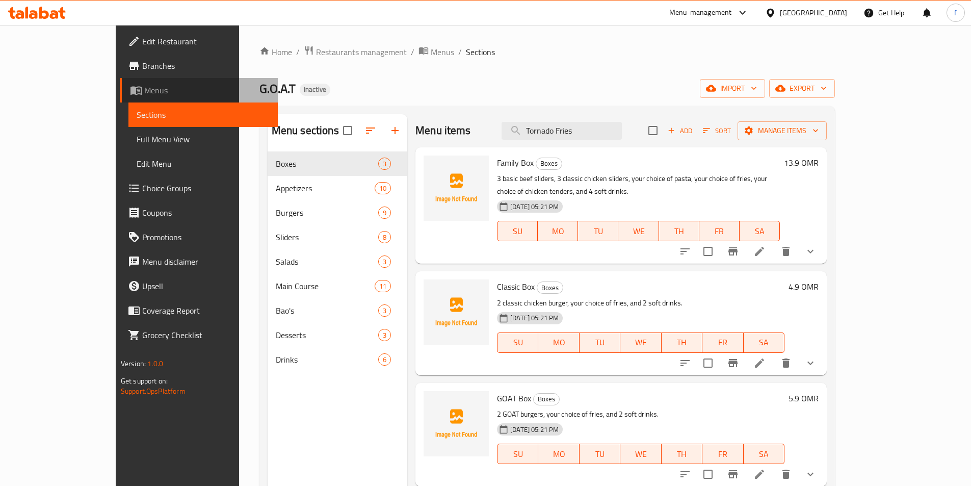
click at [144, 89] on span "Menus" at bounding box center [206, 90] width 125 height 12
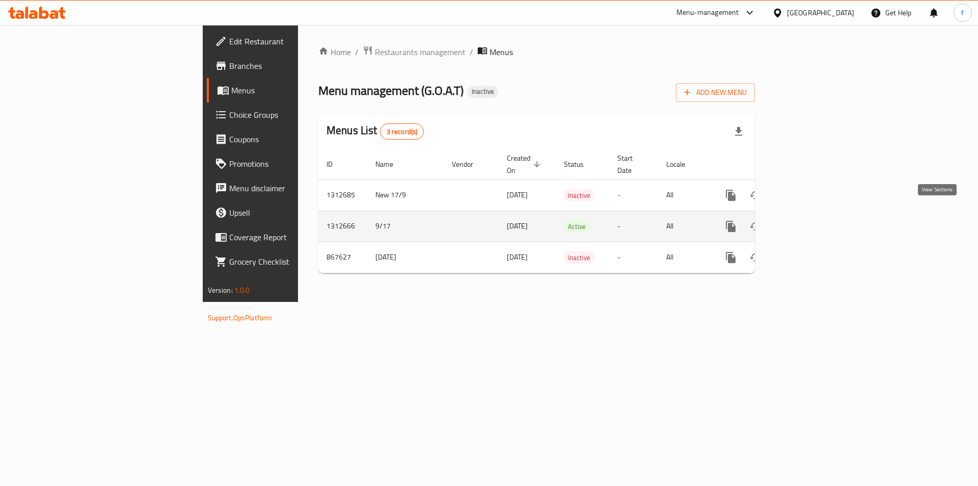
click at [817, 214] on link "enhanced table" at bounding box center [804, 226] width 24 height 24
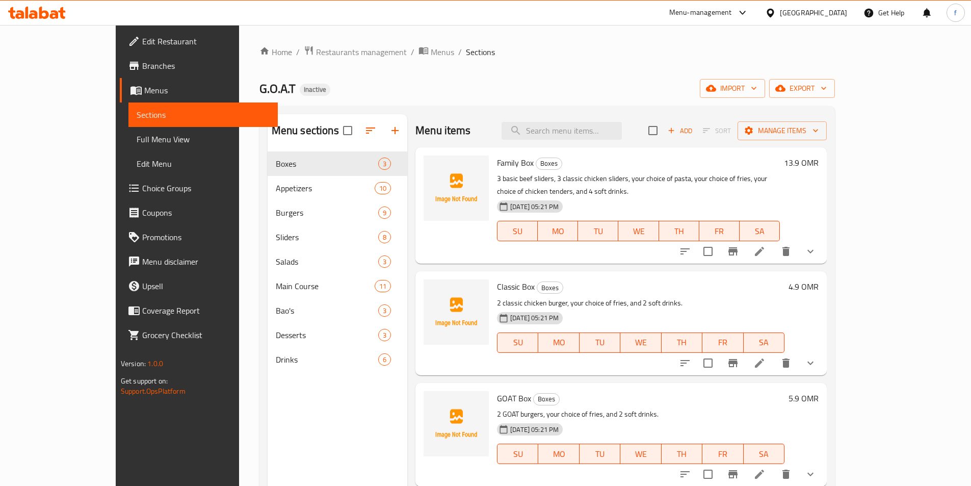
click at [137, 133] on span "Full Menu View" at bounding box center [203, 139] width 133 height 12
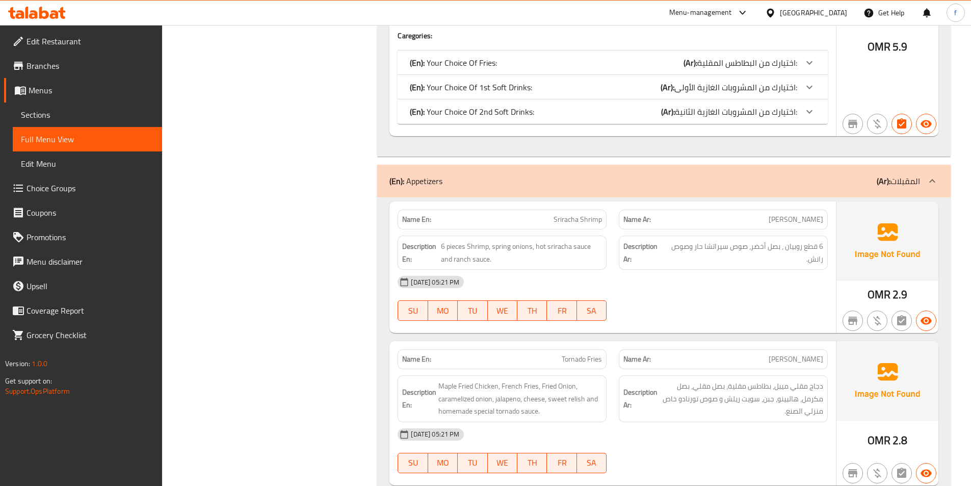
click at [39, 114] on span "Sections" at bounding box center [87, 115] width 133 height 12
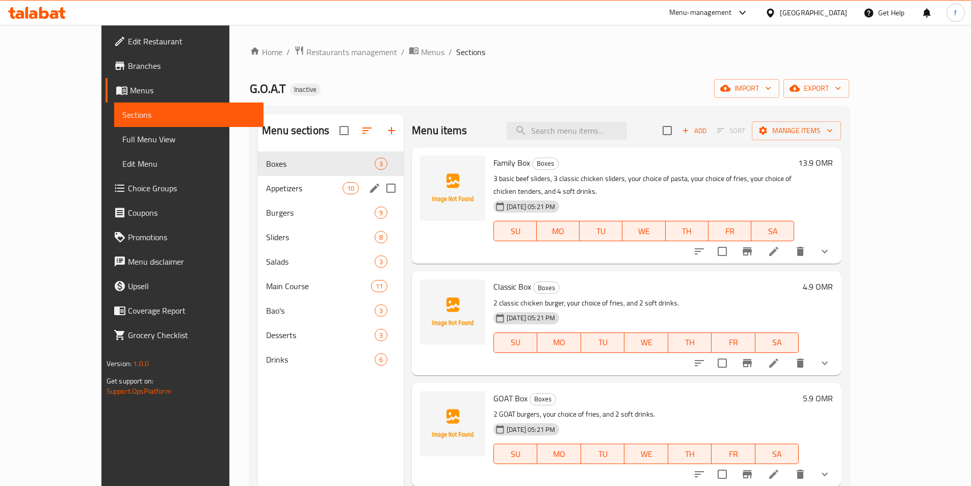
click at [380, 189] on input "Menu sections" at bounding box center [390, 187] width 21 height 21
checkbox input "true"
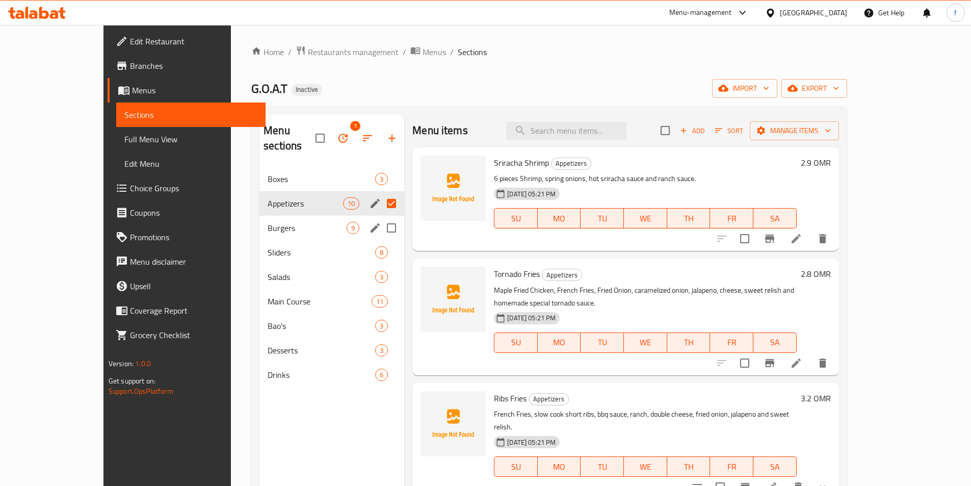
click at [381, 217] on input "Menu sections" at bounding box center [391, 227] width 21 height 21
checkbox input "true"
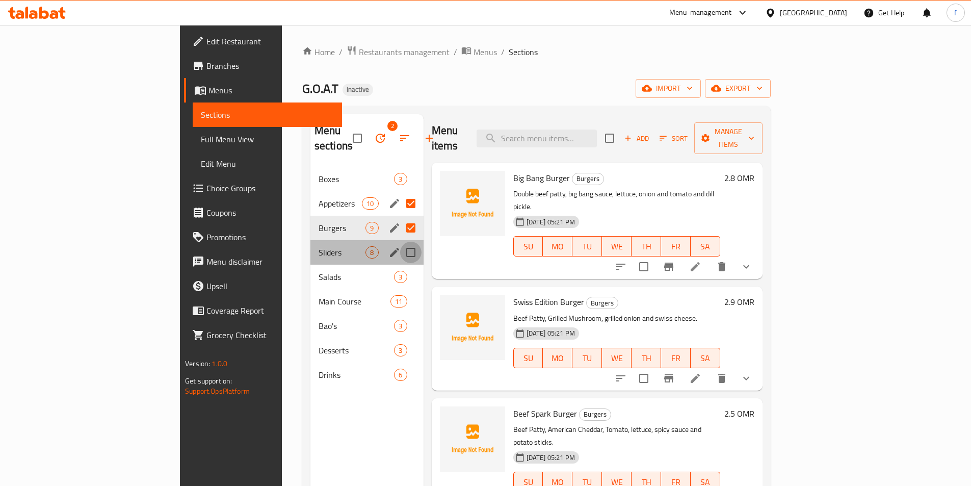
click at [400, 241] on input "Menu sections" at bounding box center [410, 251] width 21 height 21
checkbox input "true"
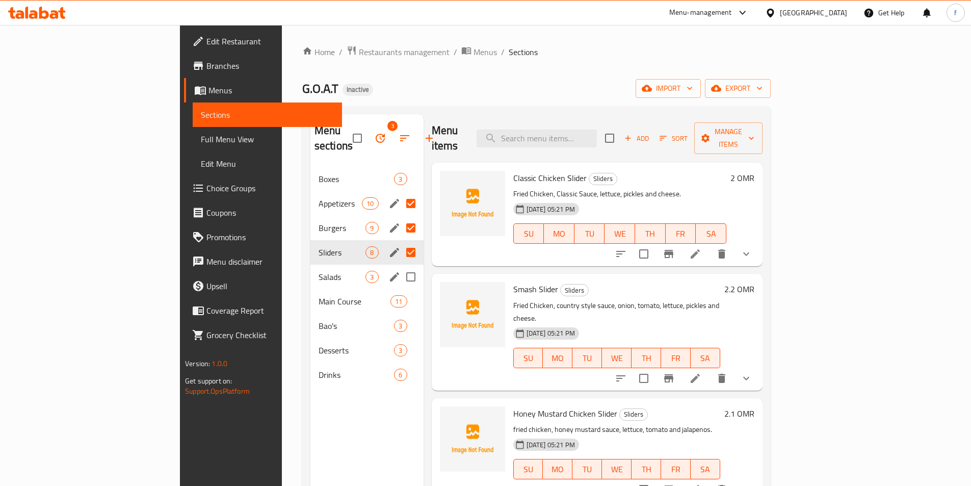
click at [400, 266] on input "Menu sections" at bounding box center [410, 276] width 21 height 21
checkbox input "true"
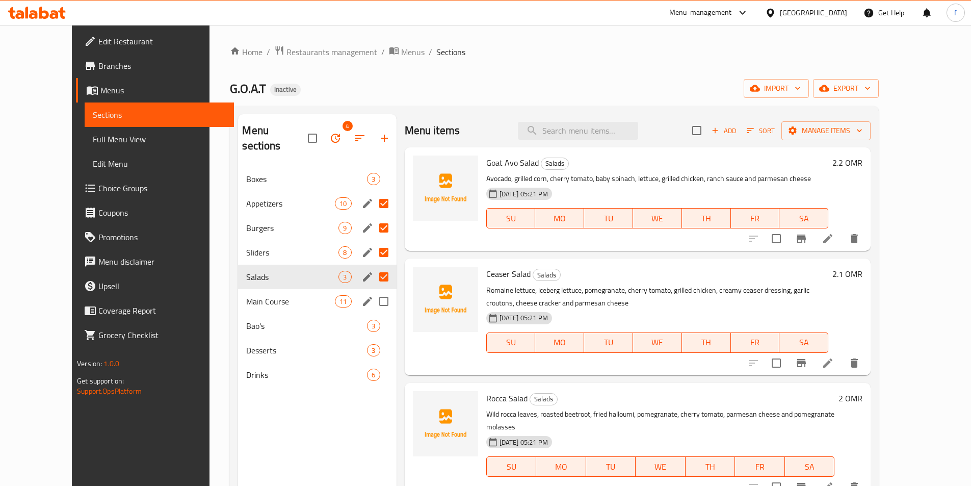
click at [373, 290] on input "Menu sections" at bounding box center [383, 300] width 21 height 21
checkbox input "true"
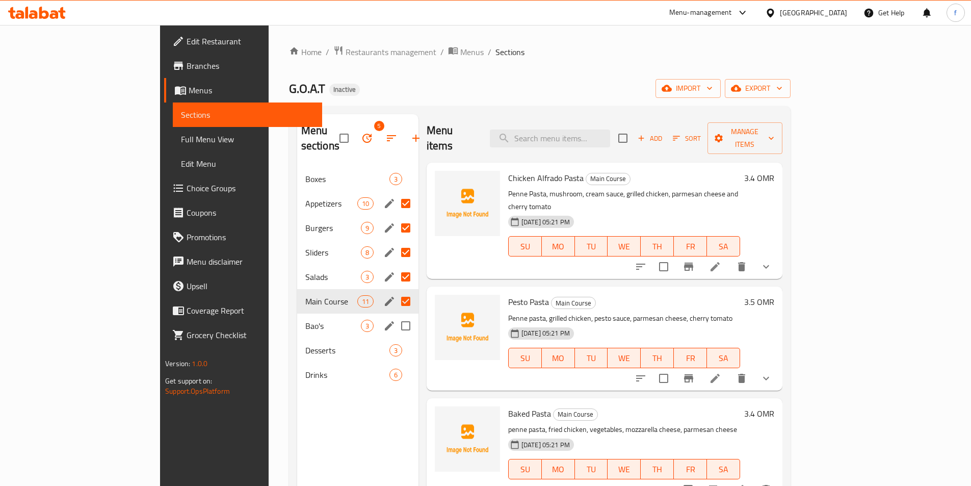
click at [395, 315] on input "Menu sections" at bounding box center [405, 325] width 21 height 21
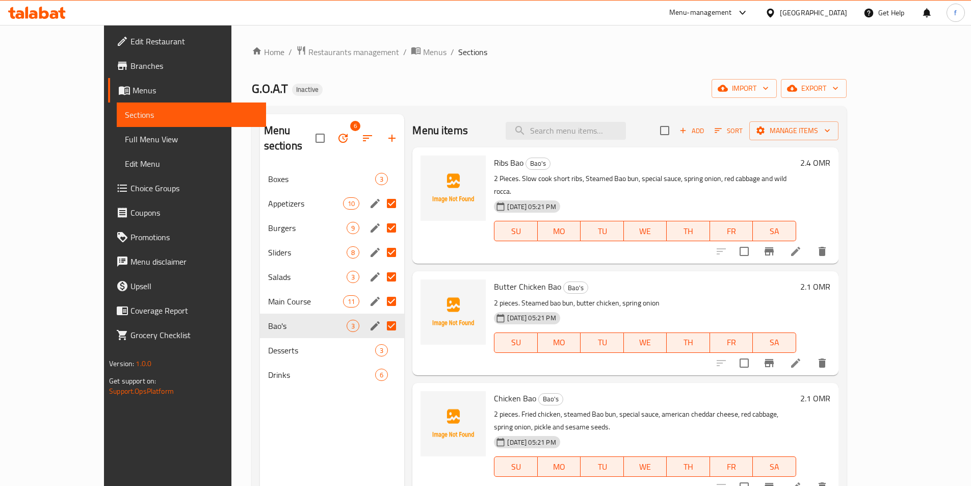
click at [381, 318] on input "Menu sections" at bounding box center [391, 325] width 21 height 21
checkbox input "false"
click at [381, 319] on input "Menu sections" at bounding box center [391, 325] width 21 height 21
checkbox input "true"
click at [381, 339] on input "Menu sections" at bounding box center [391, 349] width 21 height 21
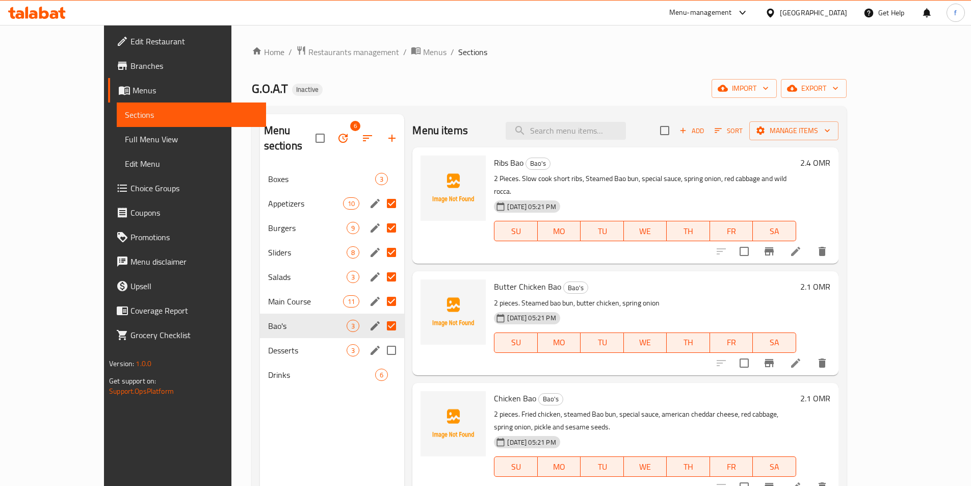
checkbox input "true"
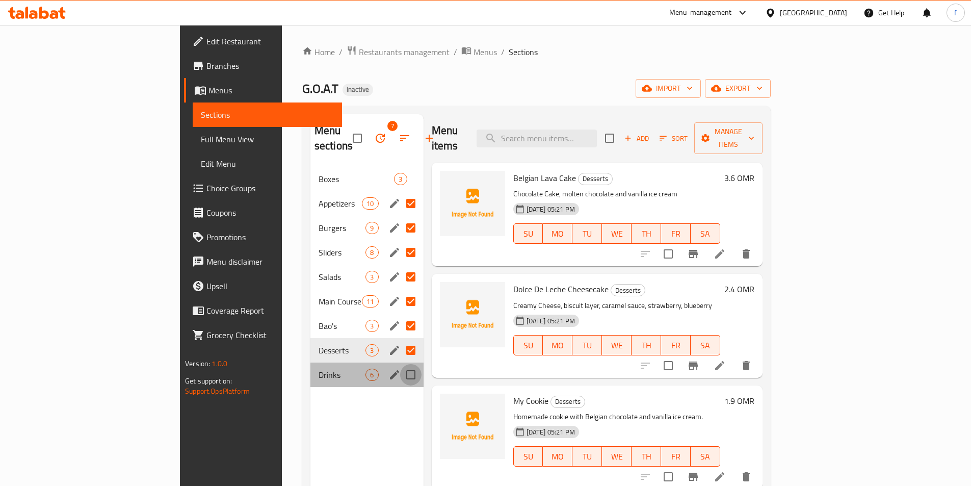
click at [400, 364] on input "Menu sections" at bounding box center [410, 374] width 21 height 21
checkbox input "true"
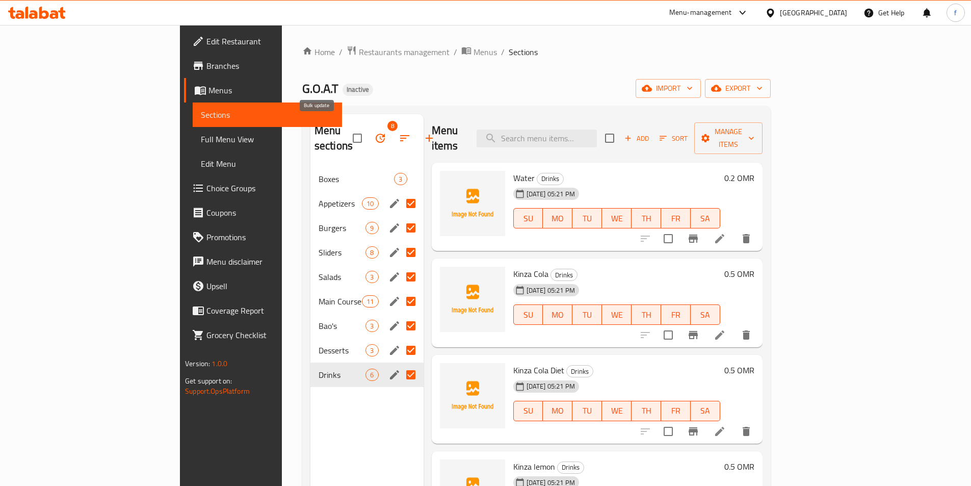
click at [374, 134] on icon "button" at bounding box center [380, 138] width 12 height 12
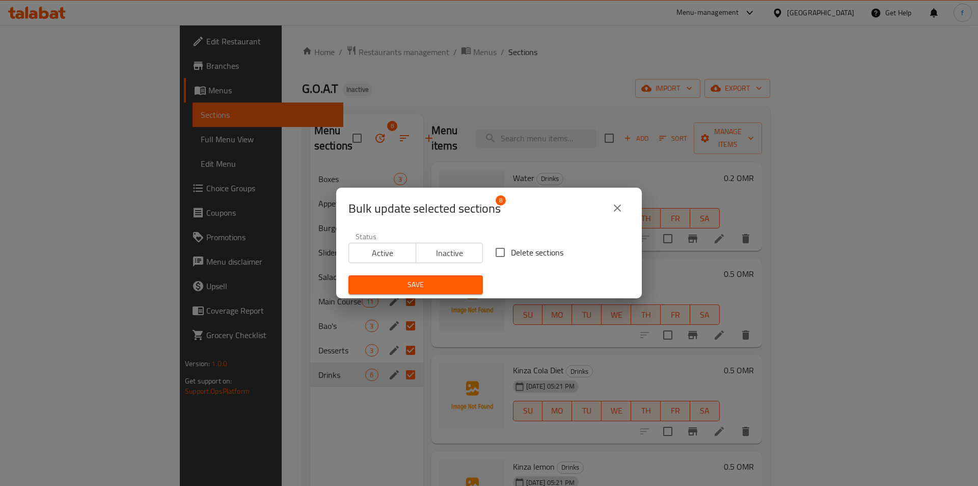
click at [494, 258] on input "Delete sections" at bounding box center [500, 251] width 21 height 21
checkbox input "true"
click at [453, 282] on span "Save" at bounding box center [416, 284] width 118 height 13
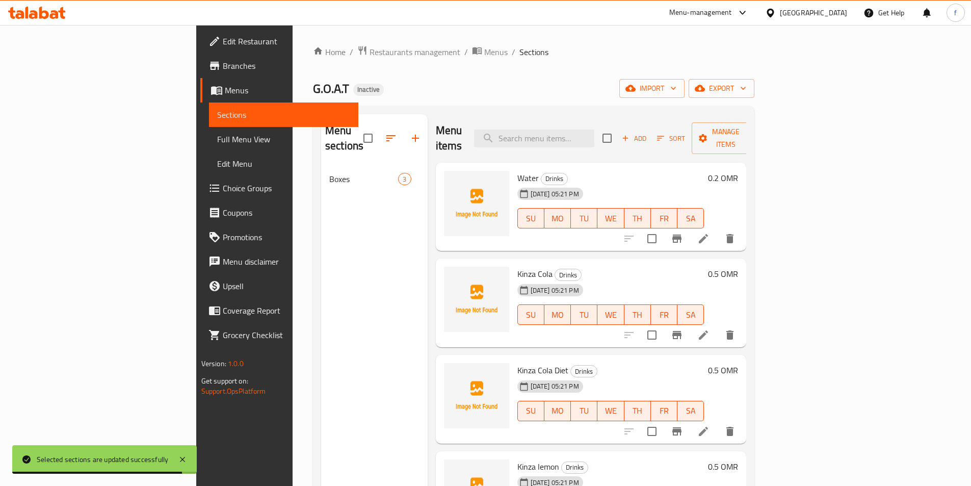
click at [217, 140] on span "Full Menu View" at bounding box center [283, 139] width 133 height 12
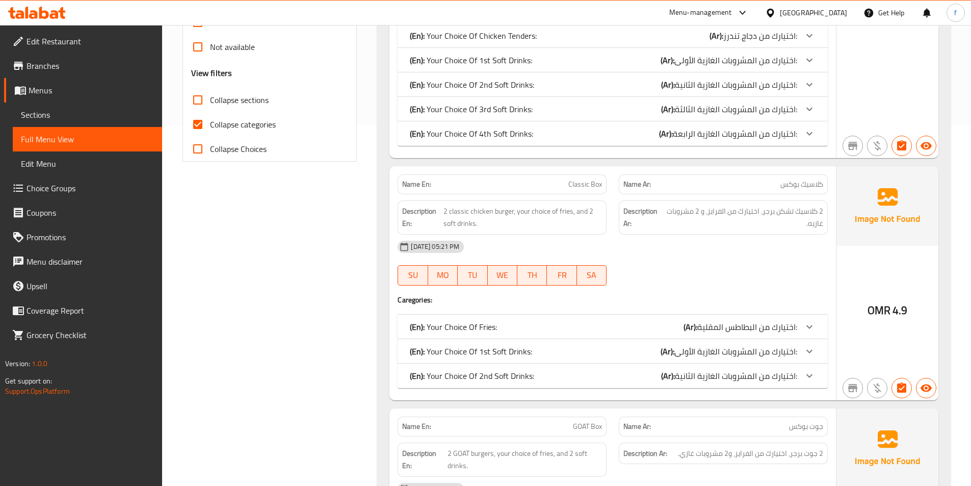
scroll to position [362, 0]
click at [198, 125] on input "Collapse categories" at bounding box center [197, 122] width 24 height 24
checkbox input "false"
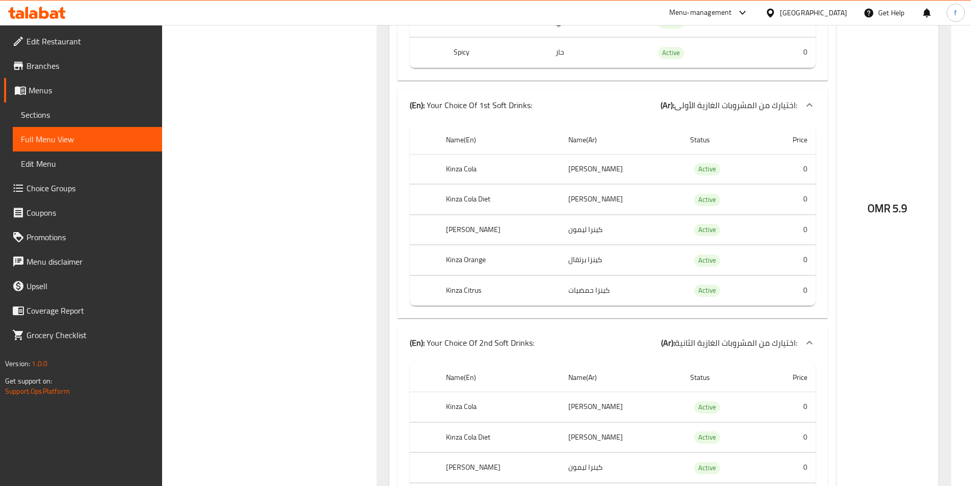
scroll to position [2636, 0]
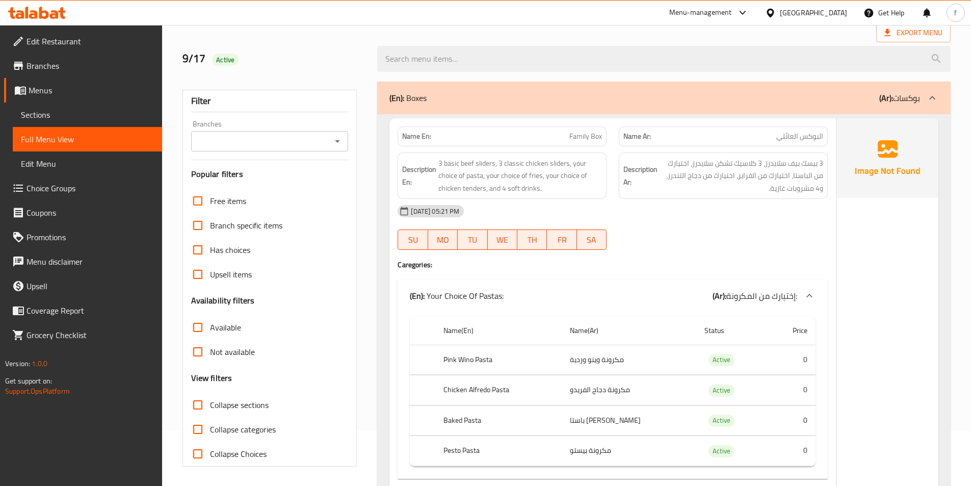
scroll to position [0, 0]
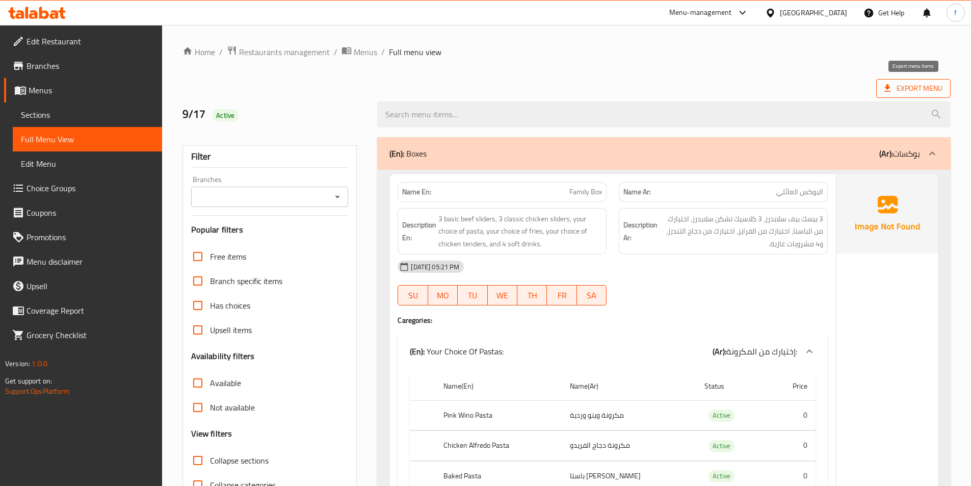
click at [922, 88] on span "Export Menu" at bounding box center [913, 88] width 58 height 13
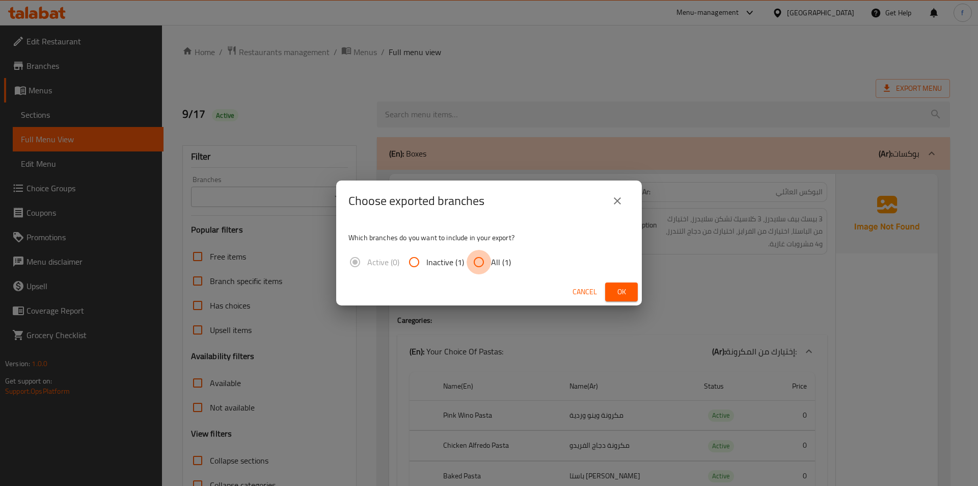
click at [481, 260] on input "All (1)" at bounding box center [479, 262] width 24 height 24
radio input "true"
click at [626, 290] on span "Ok" at bounding box center [621, 291] width 16 height 13
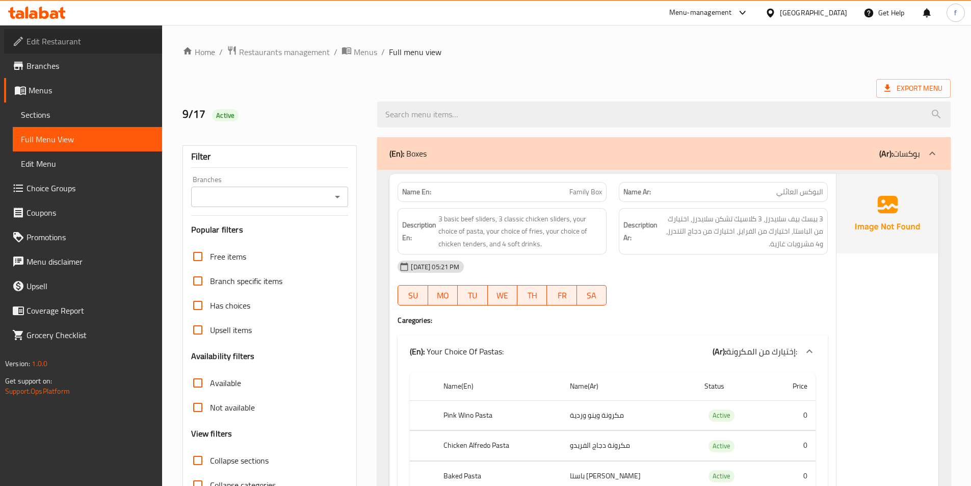
click at [84, 49] on link "Edit Restaurant" at bounding box center [83, 41] width 158 height 24
